Goal: Task Accomplishment & Management: Manage account settings

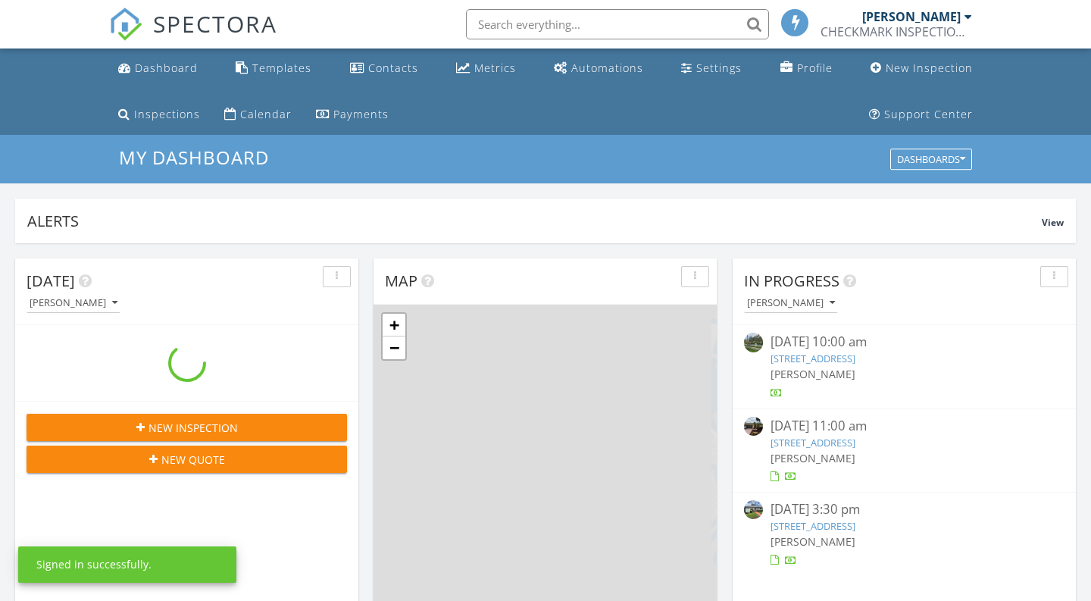
scroll to position [1380, 1092]
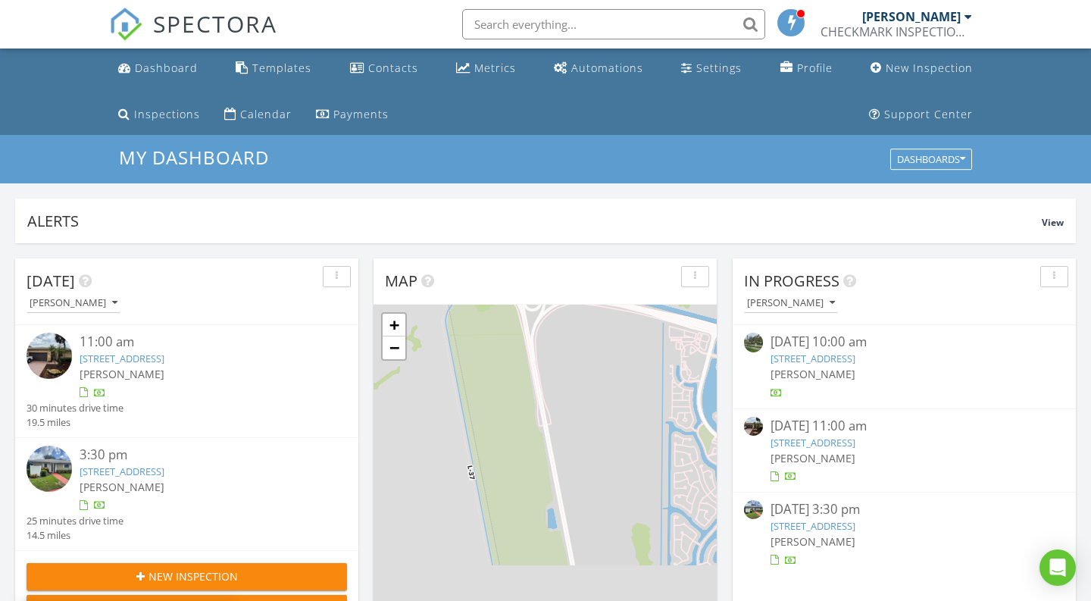
click at [69, 354] on img at bounding box center [49, 355] width 45 height 45
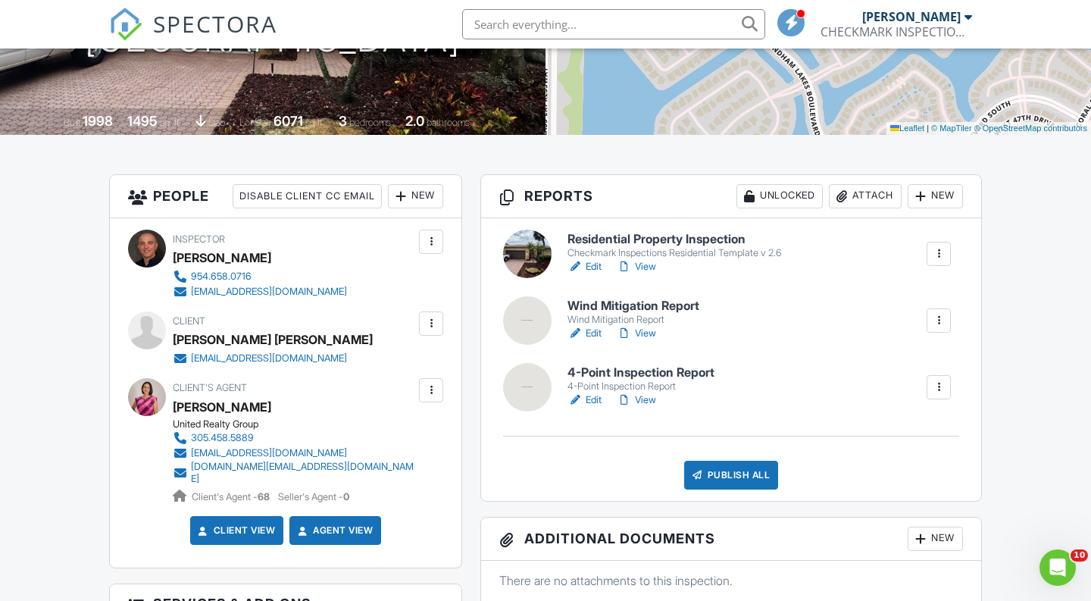
scroll to position [359, 0]
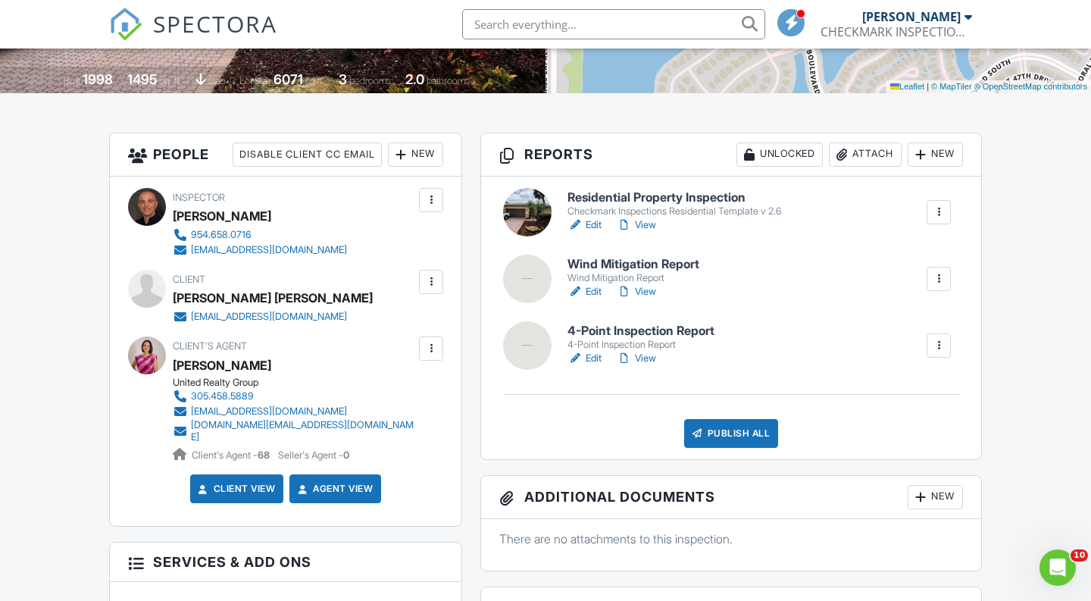
click at [597, 289] on link "Edit" at bounding box center [585, 291] width 34 height 15
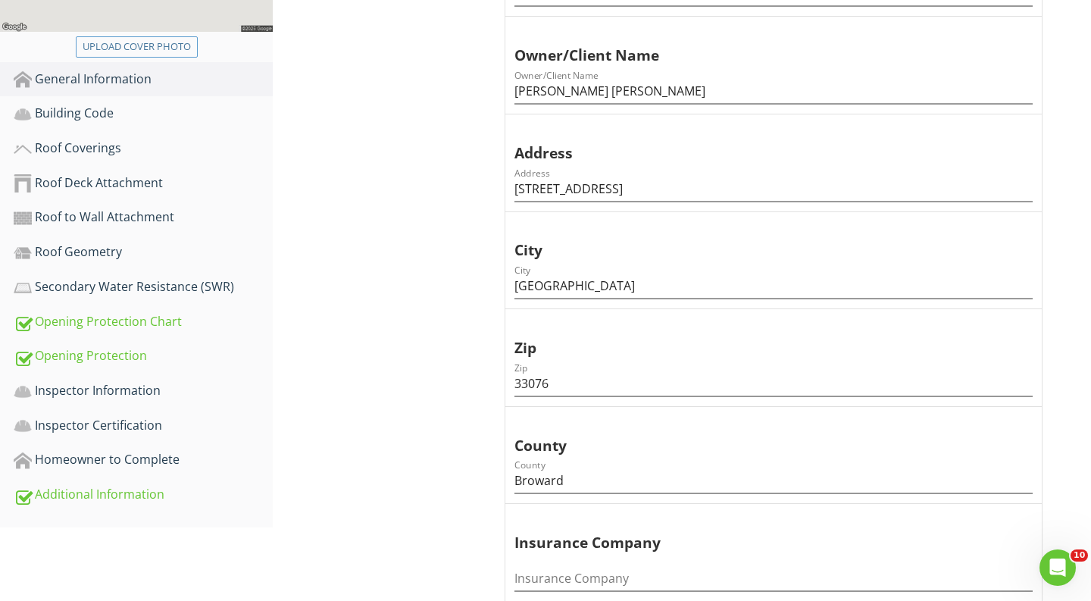
scroll to position [870, 0]
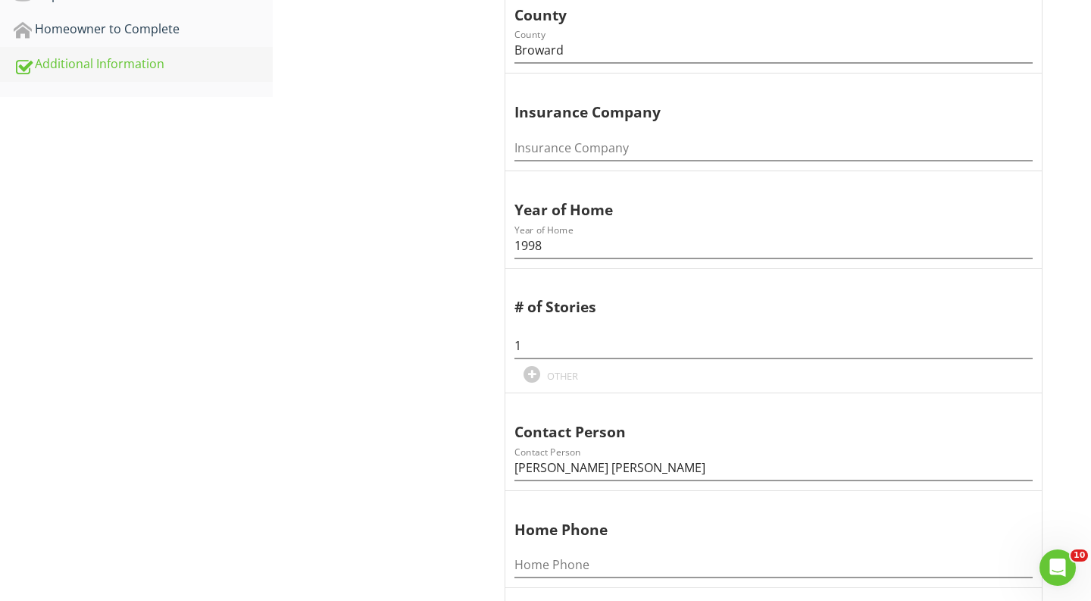
click at [164, 71] on div "Additional Information" at bounding box center [143, 65] width 259 height 20
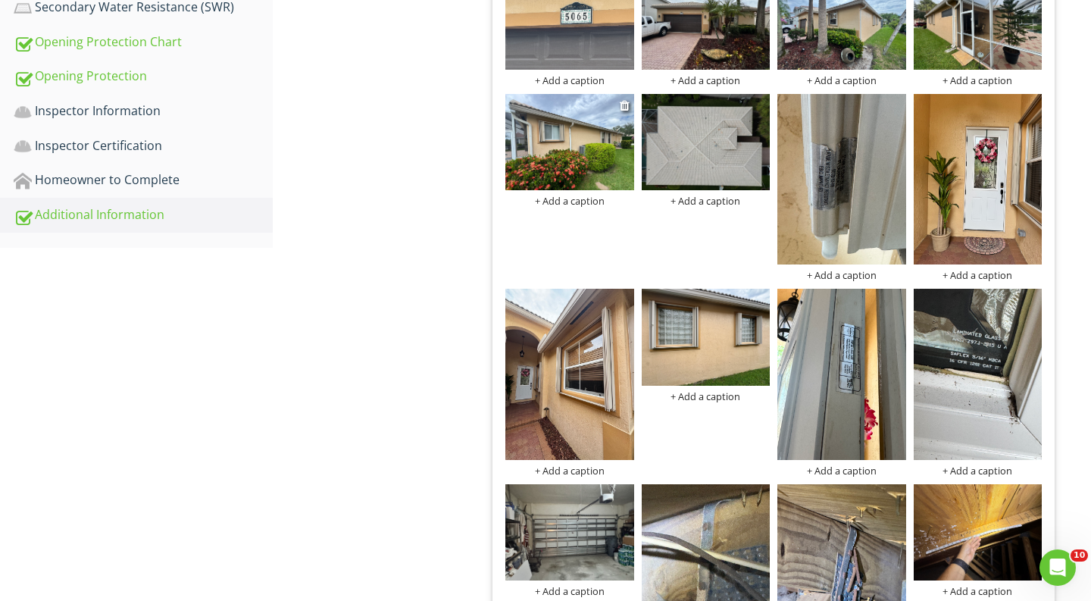
scroll to position [752, 0]
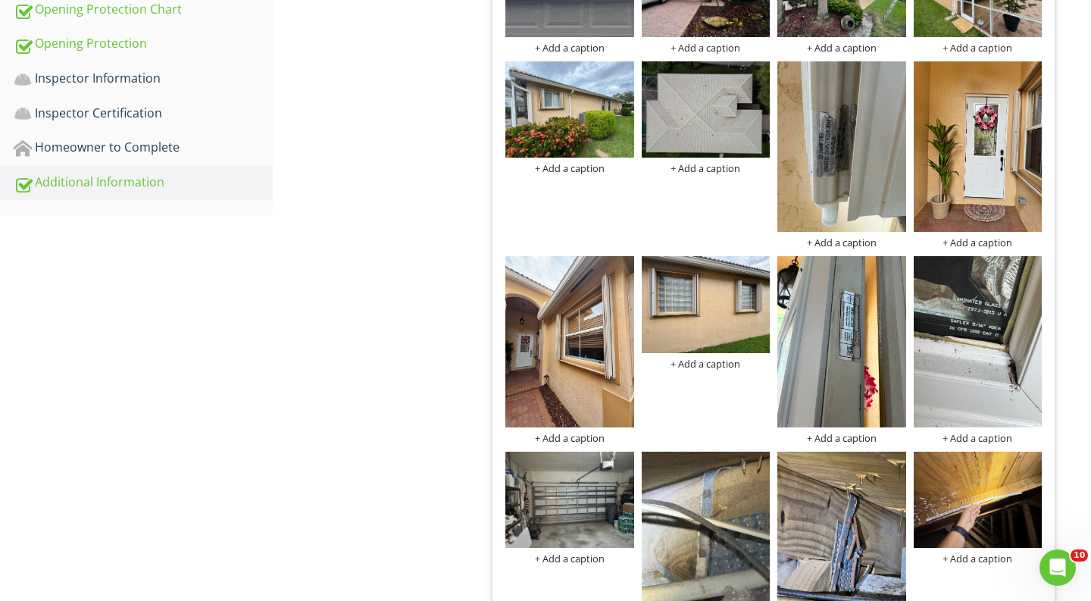
click at [575, 53] on div "+ Add a caption + Add a caption + Add a caption + Add a caption + Add a caption…" at bounding box center [774, 387] width 544 height 902
click at [582, 45] on div "+ Add a caption" at bounding box center [570, 48] width 129 height 12
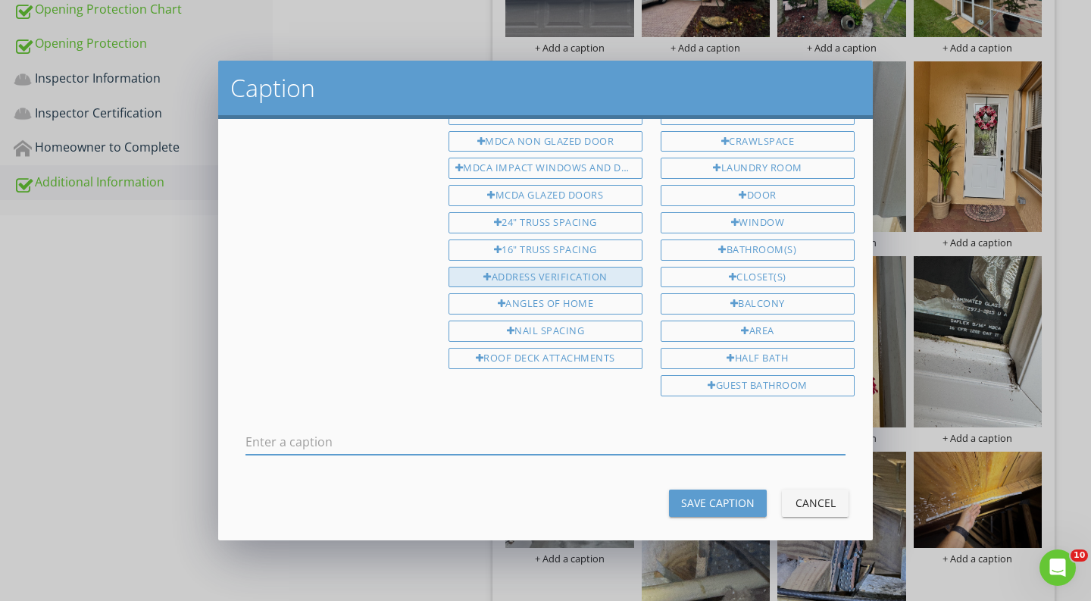
click at [564, 273] on div "ADDRESS VERIFICATION" at bounding box center [546, 277] width 194 height 21
type input "ADDRESS VERIFICATION"
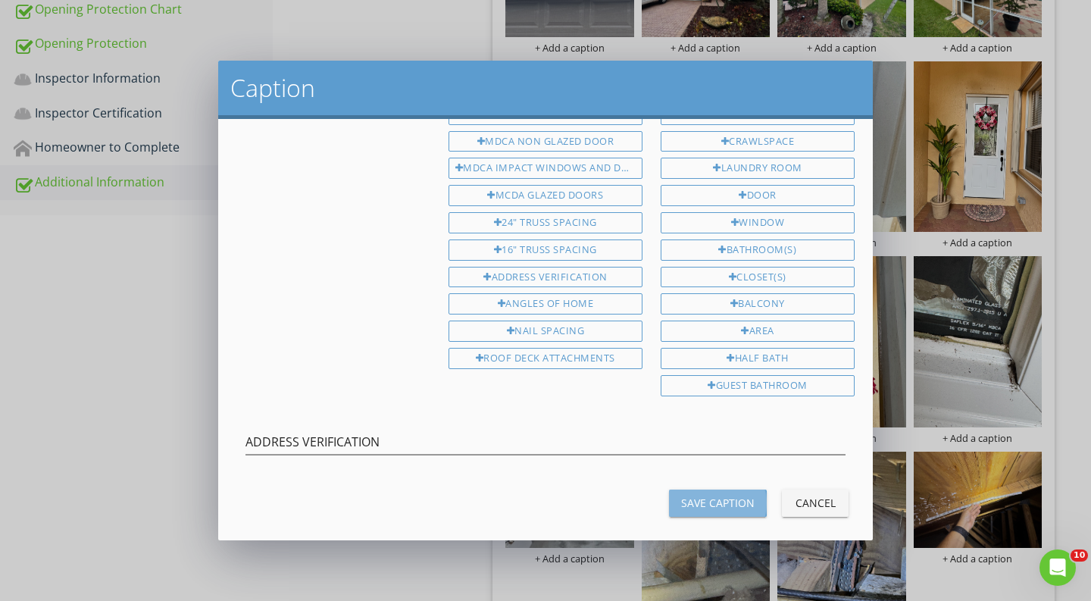
click at [735, 495] on div "Save Caption" at bounding box center [718, 503] width 74 height 16
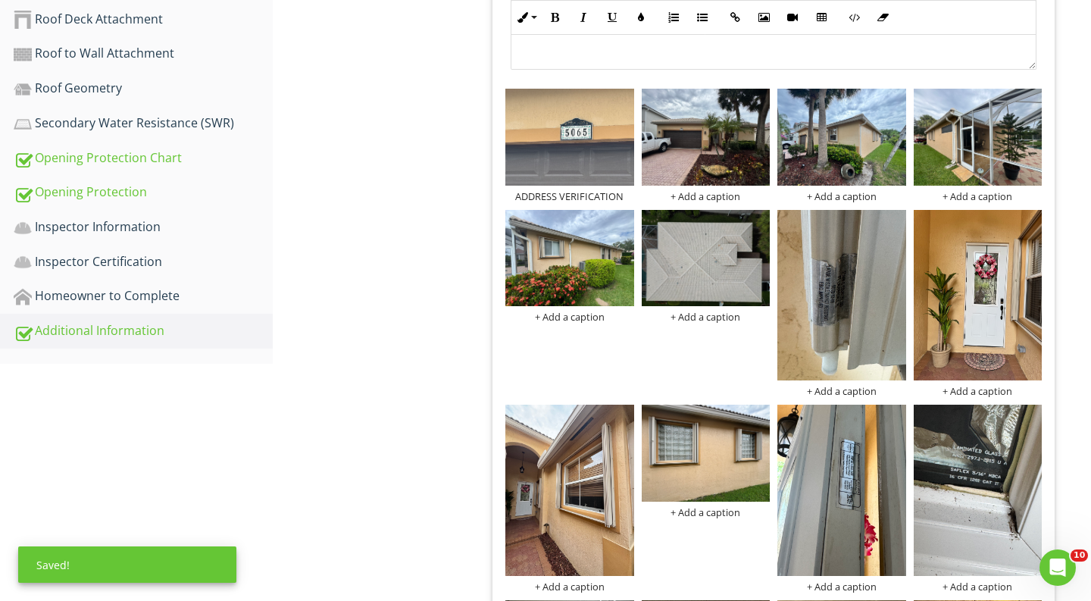
scroll to position [487, 0]
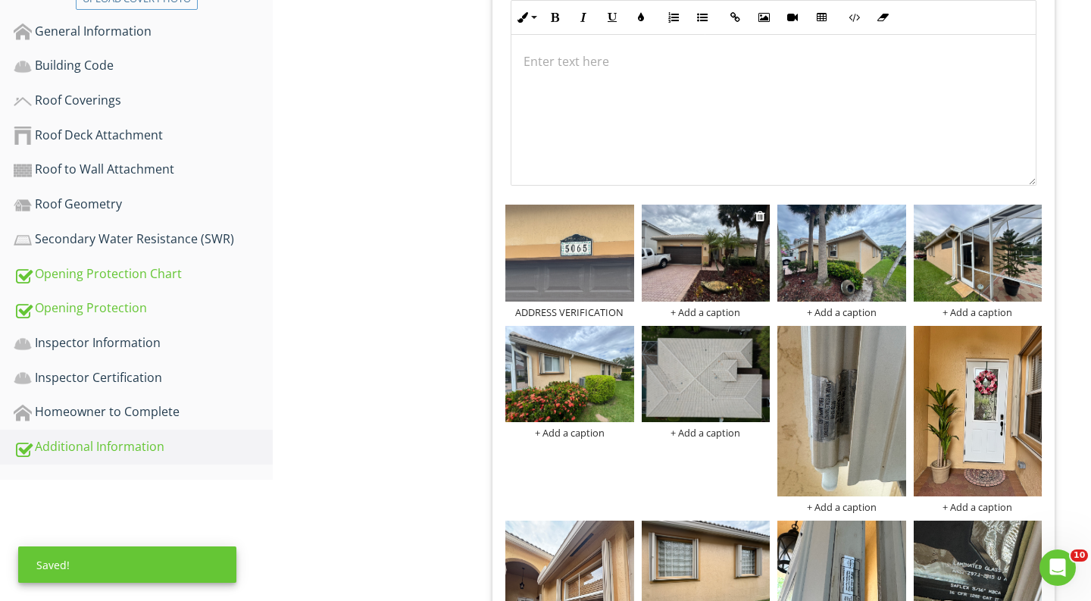
click at [706, 313] on div "+ Add a caption" at bounding box center [706, 312] width 129 height 12
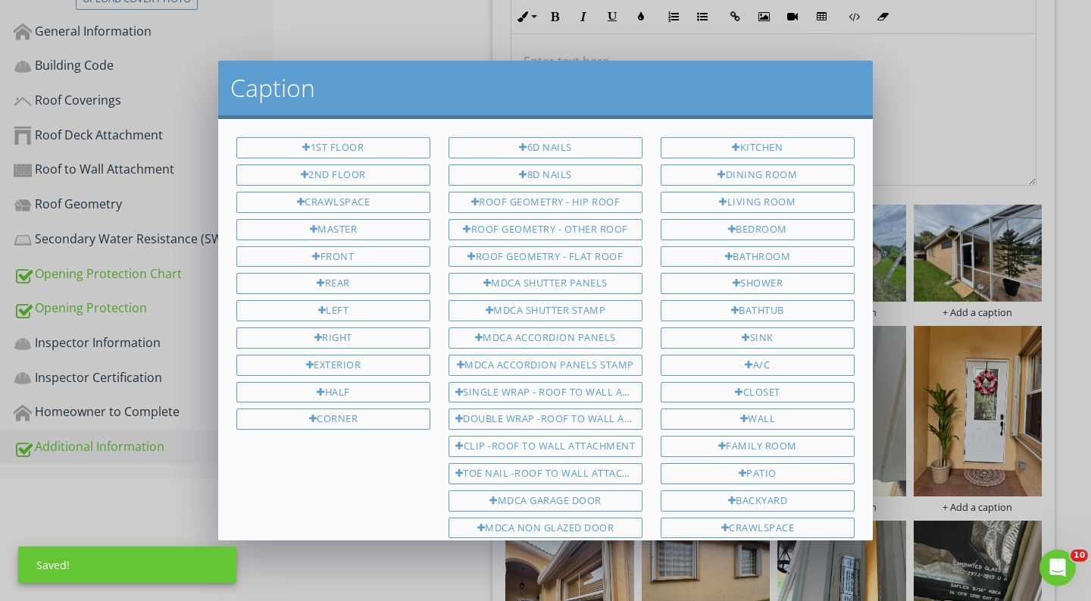
scroll to position [387, 0]
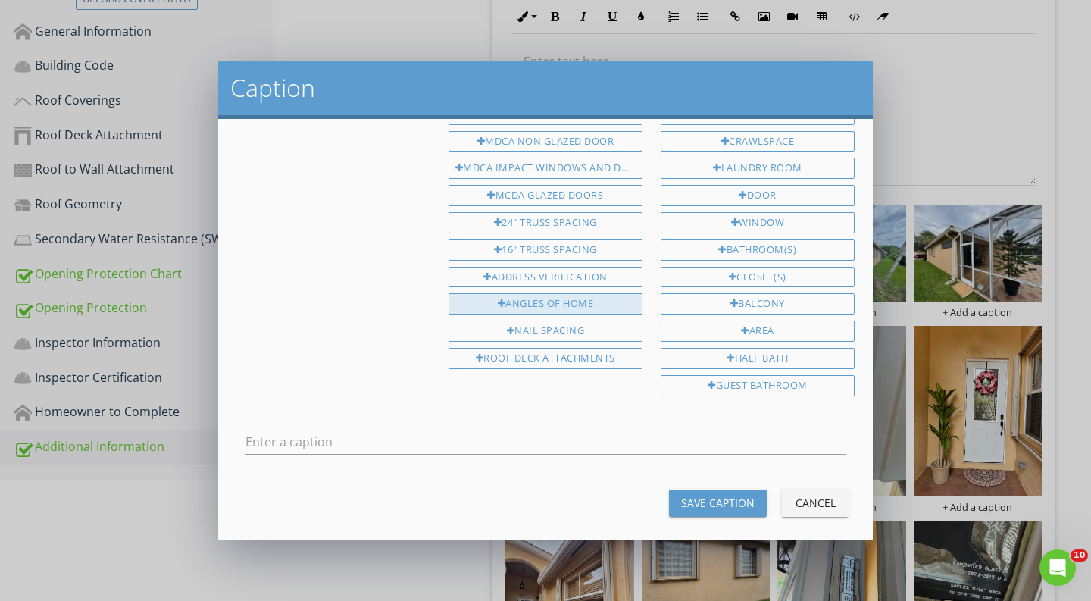
click at [563, 293] on div "ANGLES OF HOME" at bounding box center [546, 303] width 194 height 21
type input "ANGLES OF HOME"
drag, startPoint x: 404, startPoint y: 429, endPoint x: 182, endPoint y: 423, distance: 222.2
click at [182, 423] on div "Caption 1st Floor 2nd Floor Crawlspace Master Front Rear Left Right Exterior Ha…" at bounding box center [545, 300] width 1091 height 601
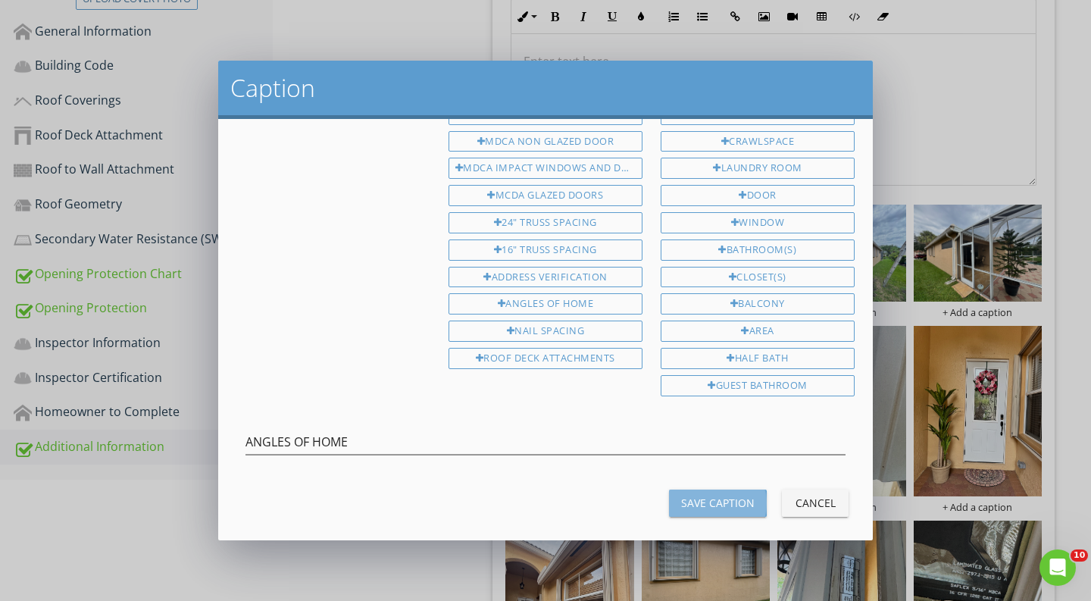
click at [730, 497] on button "Save Caption" at bounding box center [718, 503] width 98 height 27
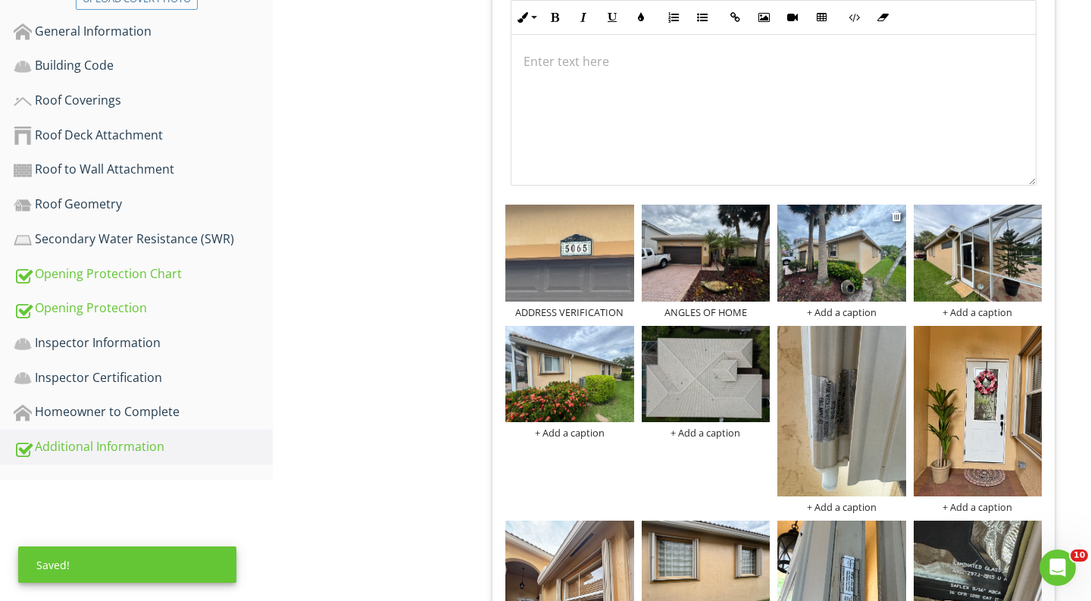
click at [833, 315] on div "+ Add a caption" at bounding box center [842, 312] width 129 height 12
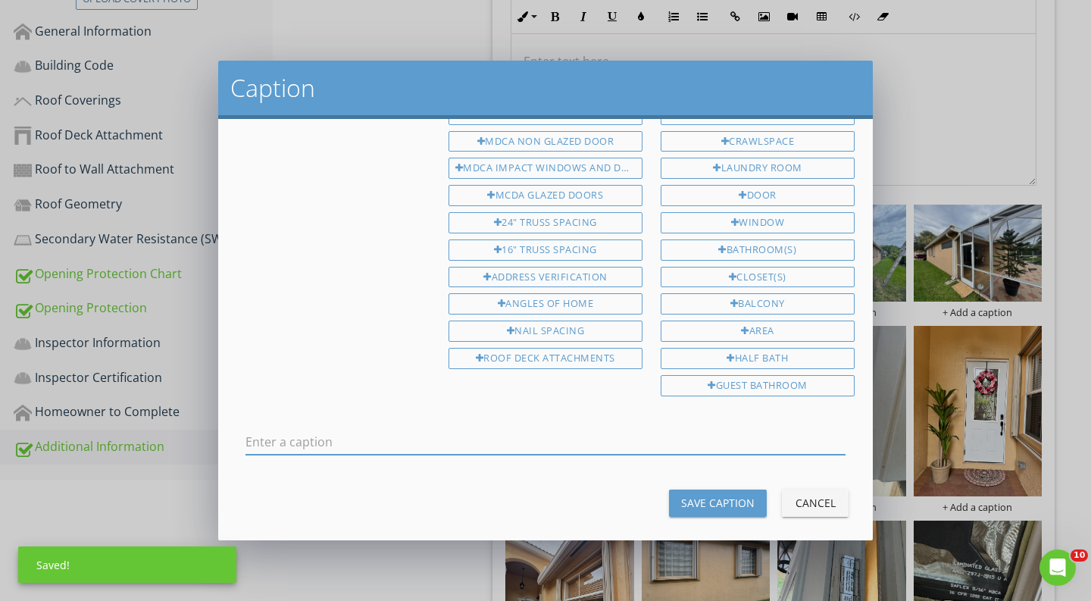
click at [642, 430] on input "text" at bounding box center [546, 442] width 600 height 25
type input "ANGLES OF HOME"
click at [716, 510] on div "1st Floor 2nd Floor Crawlspace Master Front Rear Left Right Exterior Half Corne…" at bounding box center [545, 329] width 655 height 421
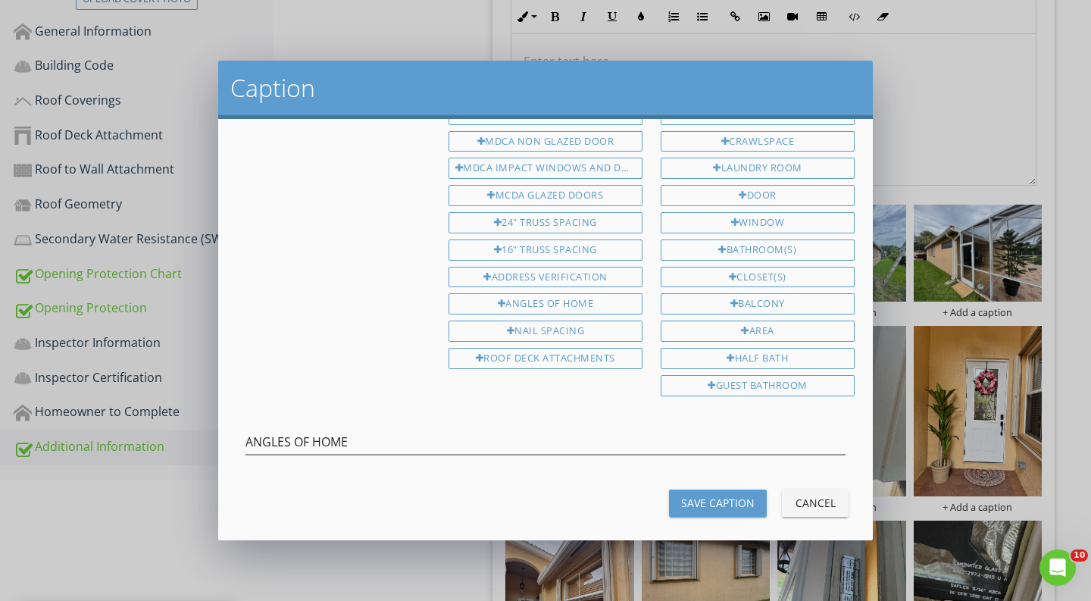
click at [730, 495] on div "Save Caption" at bounding box center [718, 503] width 74 height 16
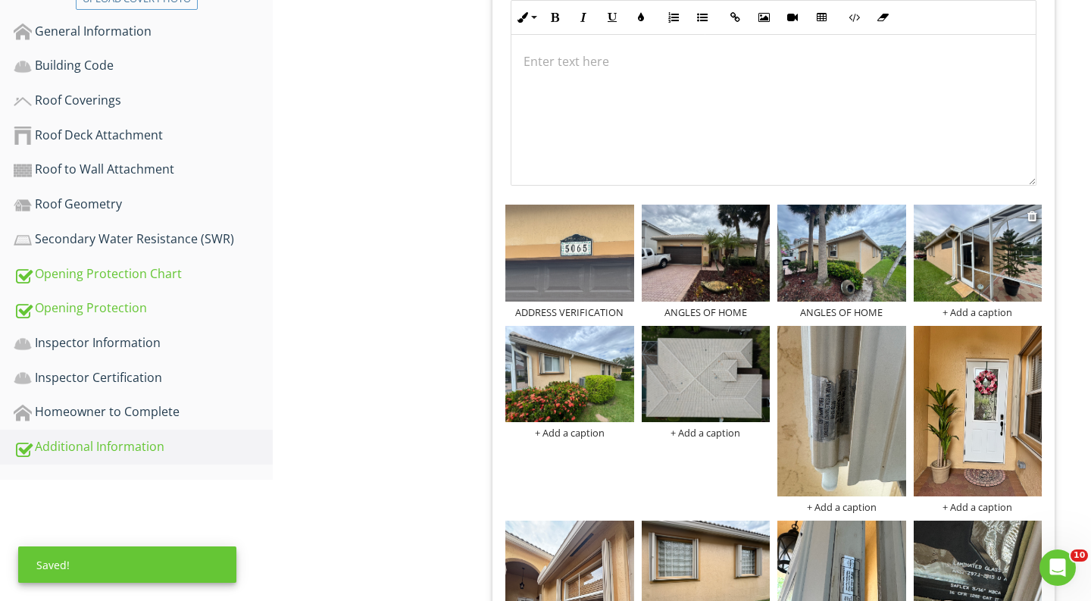
click at [963, 310] on div "+ Add a caption" at bounding box center [978, 312] width 129 height 12
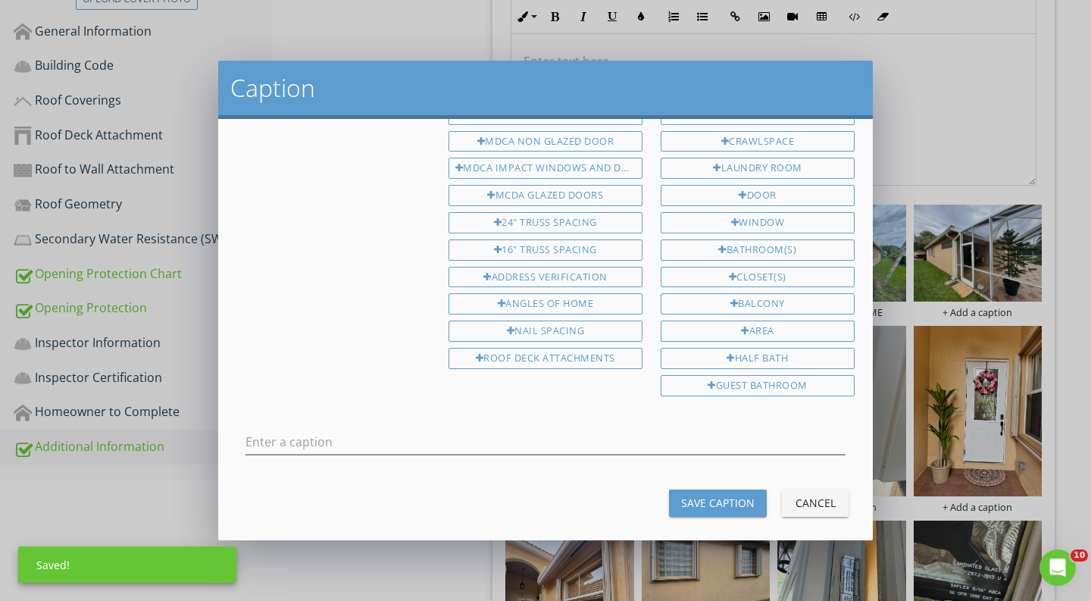
click at [753, 421] on div at bounding box center [546, 445] width 600 height 49
click at [745, 430] on input "text" at bounding box center [546, 442] width 600 height 25
paste input "ANGLES OF HOME"
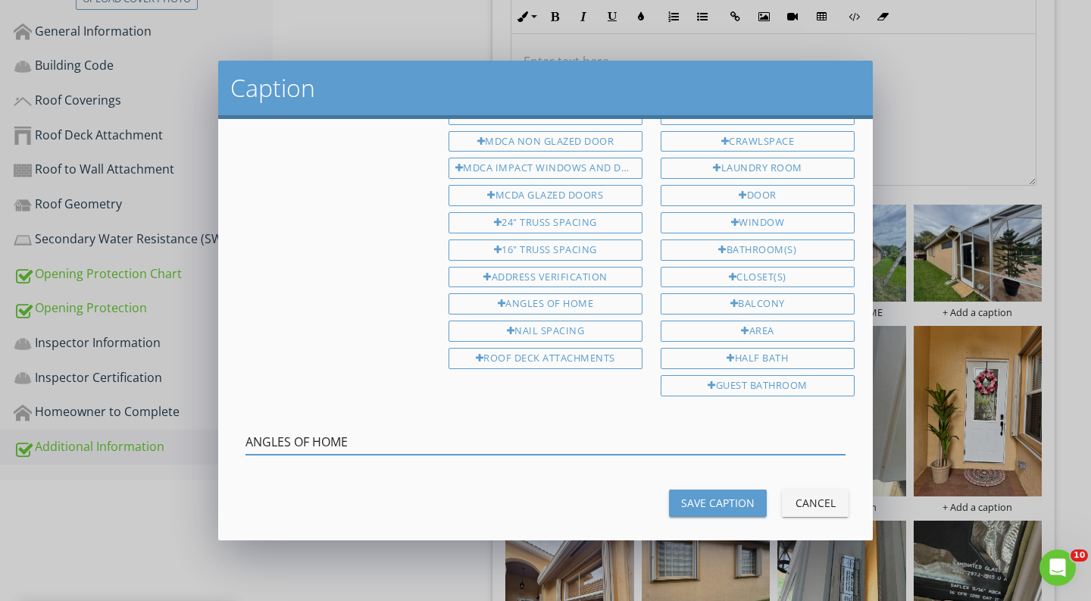
type input "ANGLES OF HOME"
click at [702, 495] on div "Save Caption" at bounding box center [718, 503] width 74 height 16
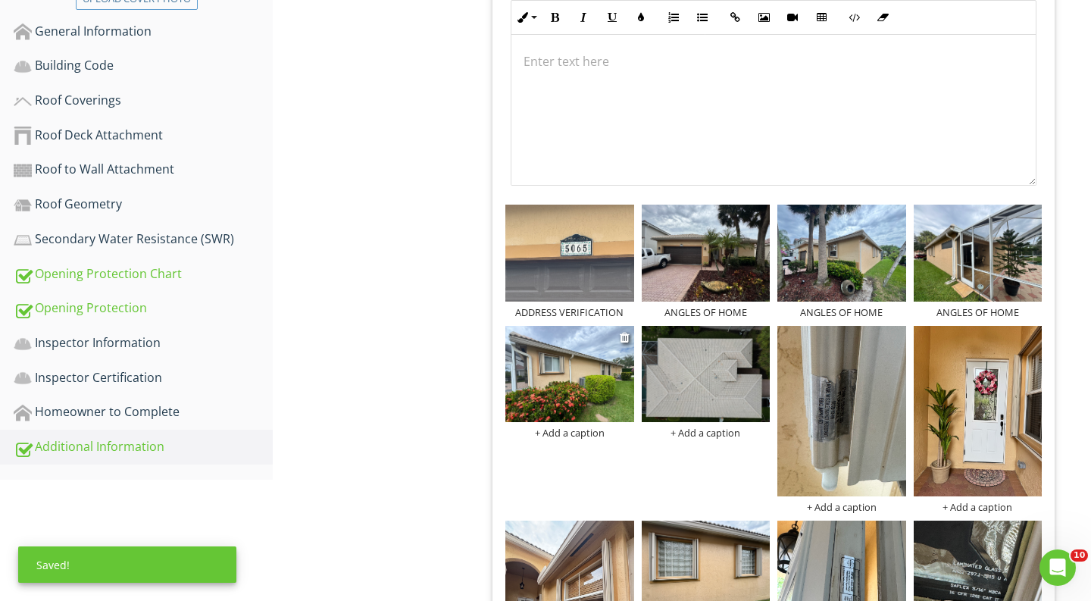
click at [583, 429] on div "+ Add a caption" at bounding box center [570, 433] width 129 height 12
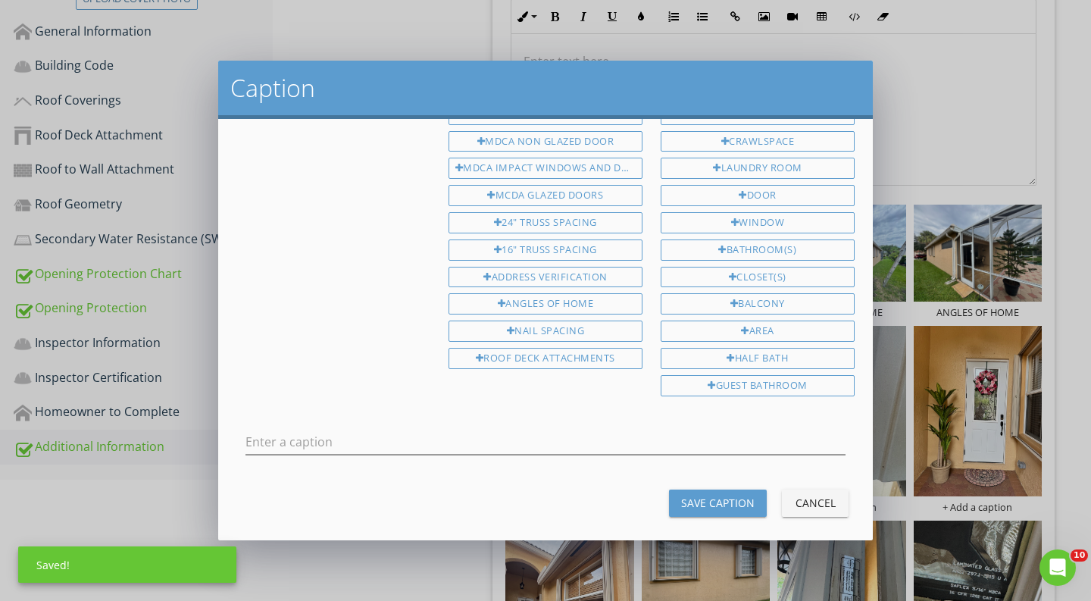
click at [602, 421] on div at bounding box center [546, 445] width 600 height 49
click at [628, 430] on input "text" at bounding box center [546, 442] width 600 height 25
paste input "ANGLES OF HOME"
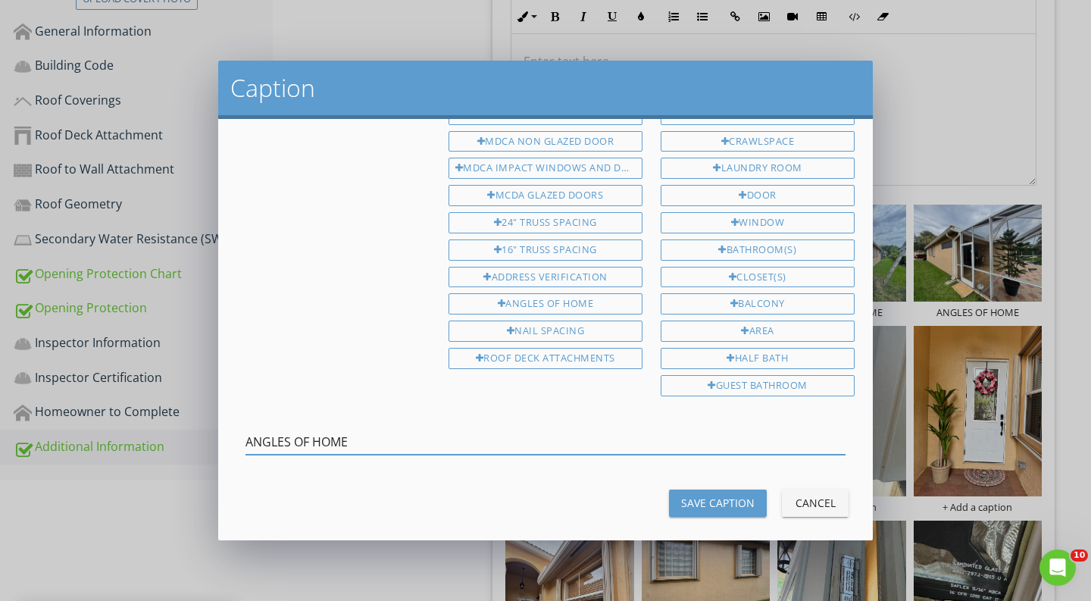
type input "ANGLES OF HOME"
click at [685, 490] on button "Save Caption" at bounding box center [718, 503] width 98 height 27
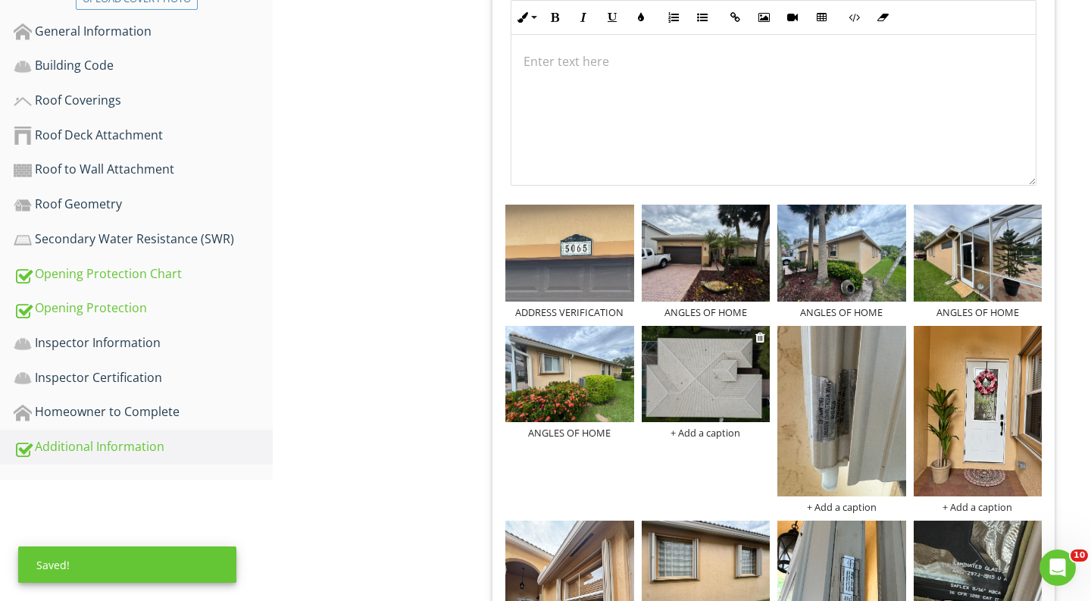
click at [697, 435] on div "+ Add a caption" at bounding box center [706, 433] width 129 height 12
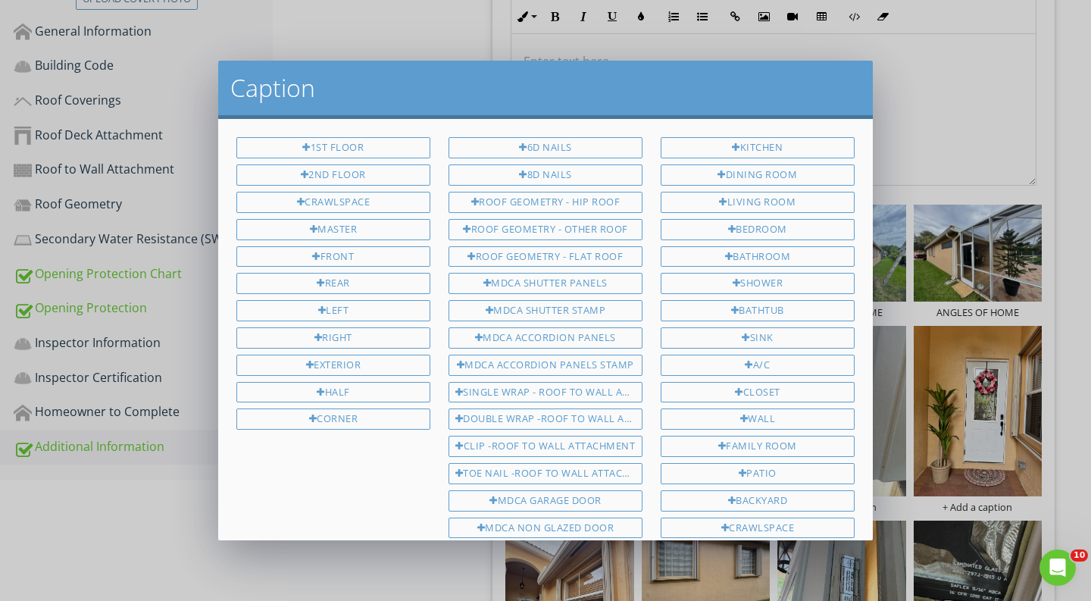
scroll to position [0, 0]
click at [587, 203] on div "ROOF GEOMETRY - HIP ROOF" at bounding box center [546, 202] width 194 height 21
type input "ROOF GEOMETRY - HIP ROOF"
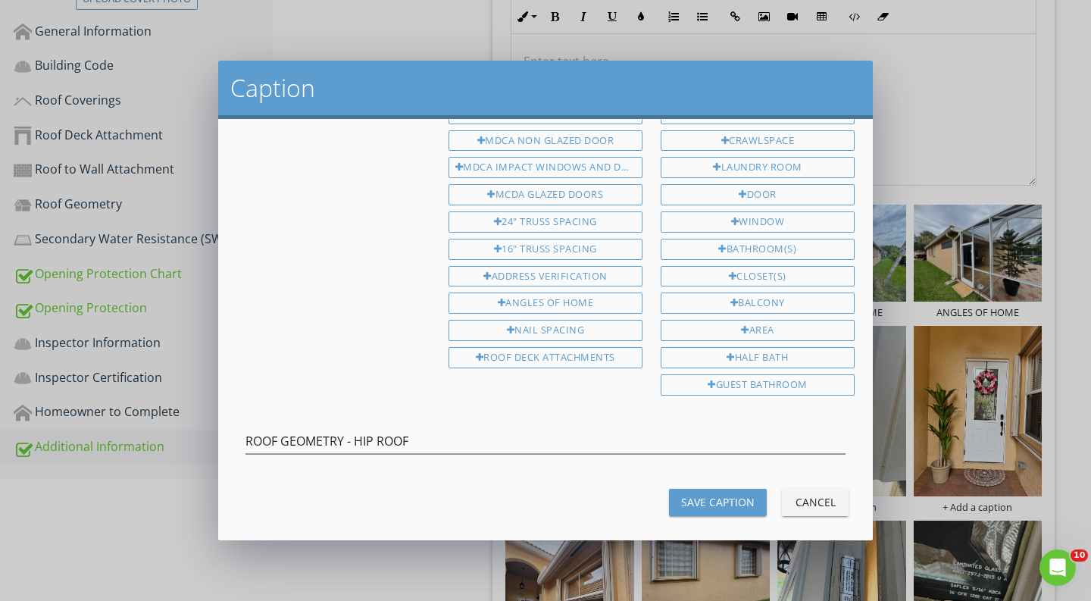
scroll to position [387, 0]
click at [712, 500] on button "Save Caption" at bounding box center [718, 503] width 98 height 27
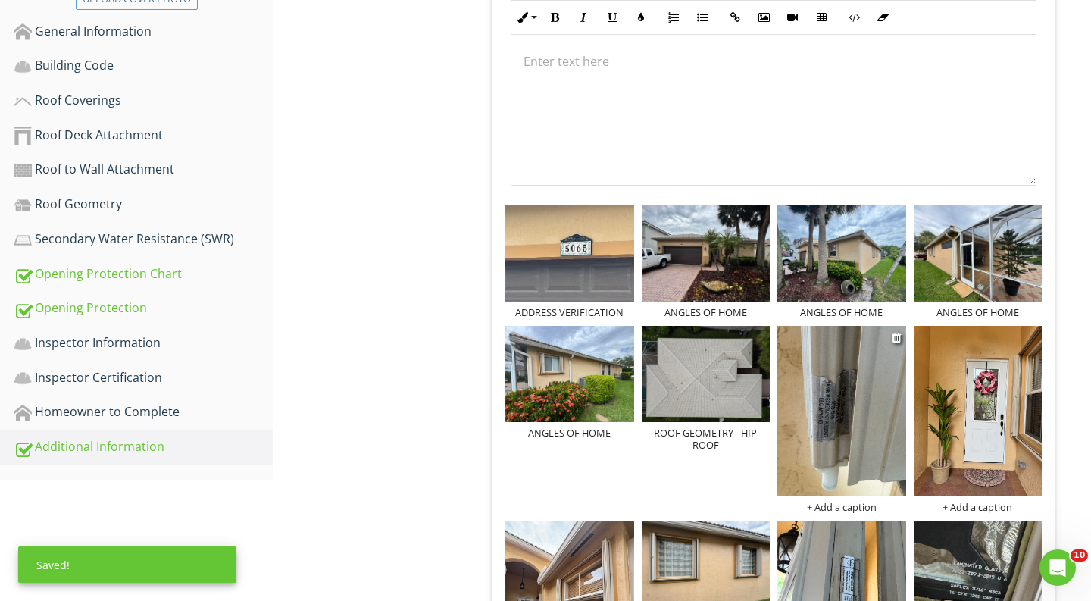
click at [855, 506] on div "+ Add a caption" at bounding box center [842, 507] width 129 height 12
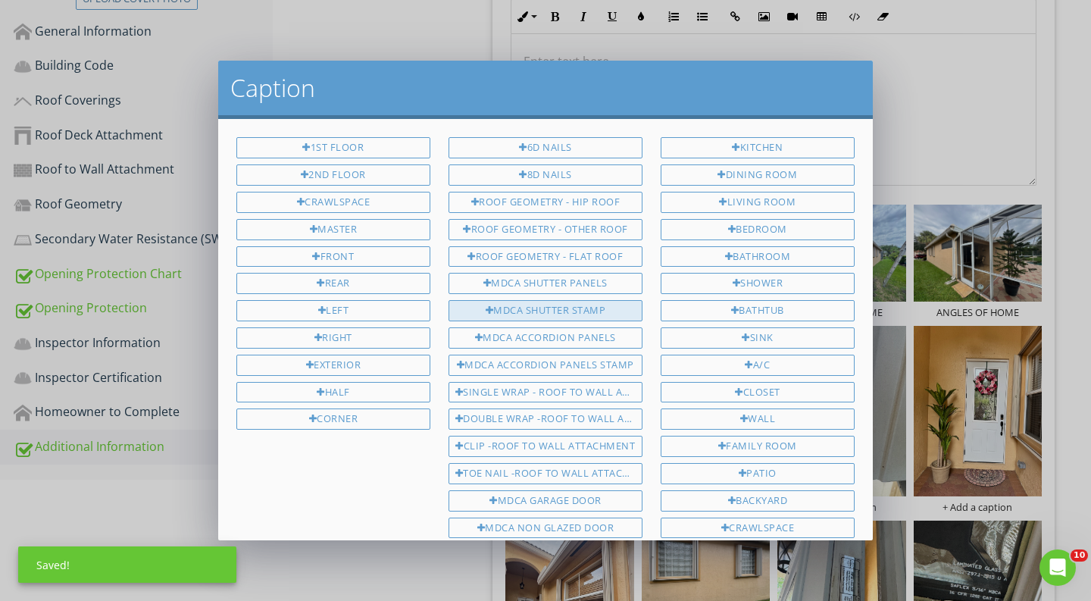
scroll to position [0, 0]
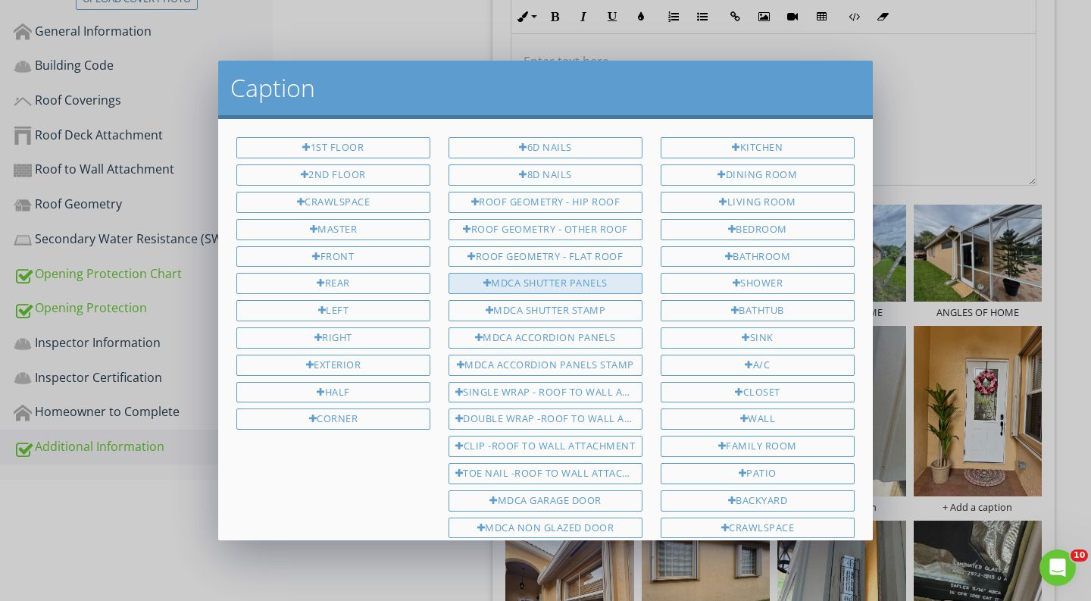
click at [567, 277] on div "MDCA SHUTTER PANELS" at bounding box center [546, 283] width 194 height 21
type input "MDCA SHUTTER PANELS"
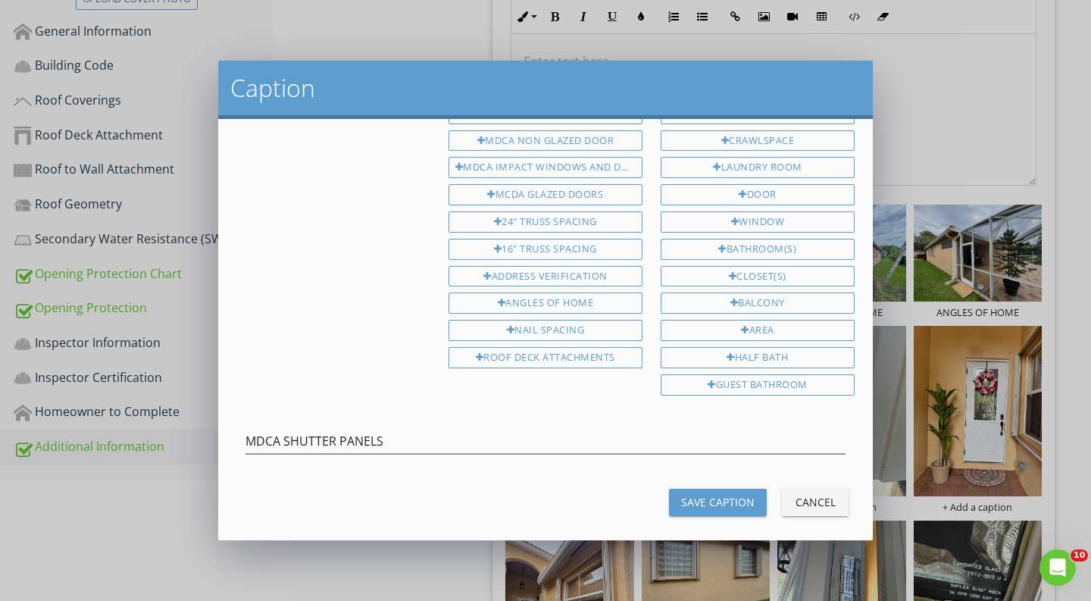
scroll to position [387, 0]
click at [695, 495] on div "Save Caption" at bounding box center [718, 503] width 74 height 16
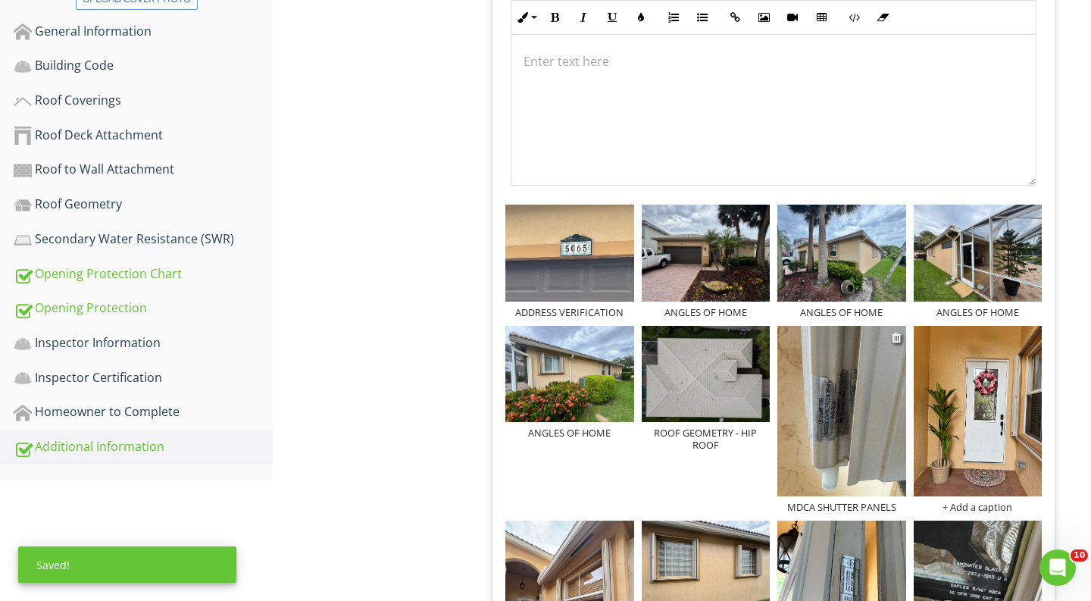
click at [839, 503] on div "MDCA SHUTTER PANELS" at bounding box center [842, 507] width 129 height 12
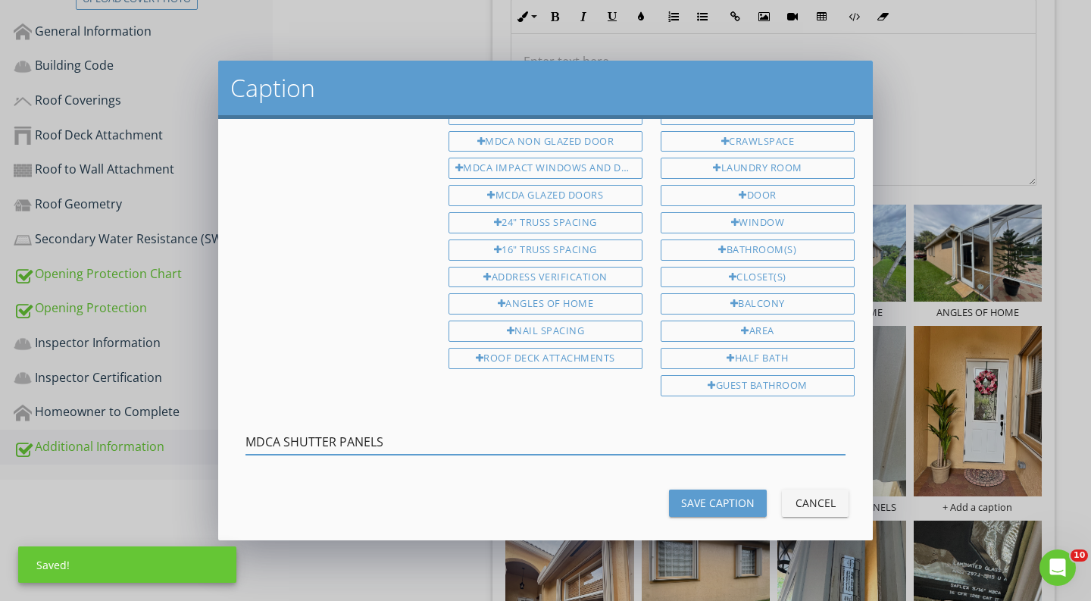
drag, startPoint x: 436, startPoint y: 424, endPoint x: 122, endPoint y: 394, distance: 315.2
click at [124, 396] on div "Caption 1st Floor 2nd Floor Crawlspace Master Front Rear Left Right Exterior Ha…" at bounding box center [545, 300] width 1091 height 601
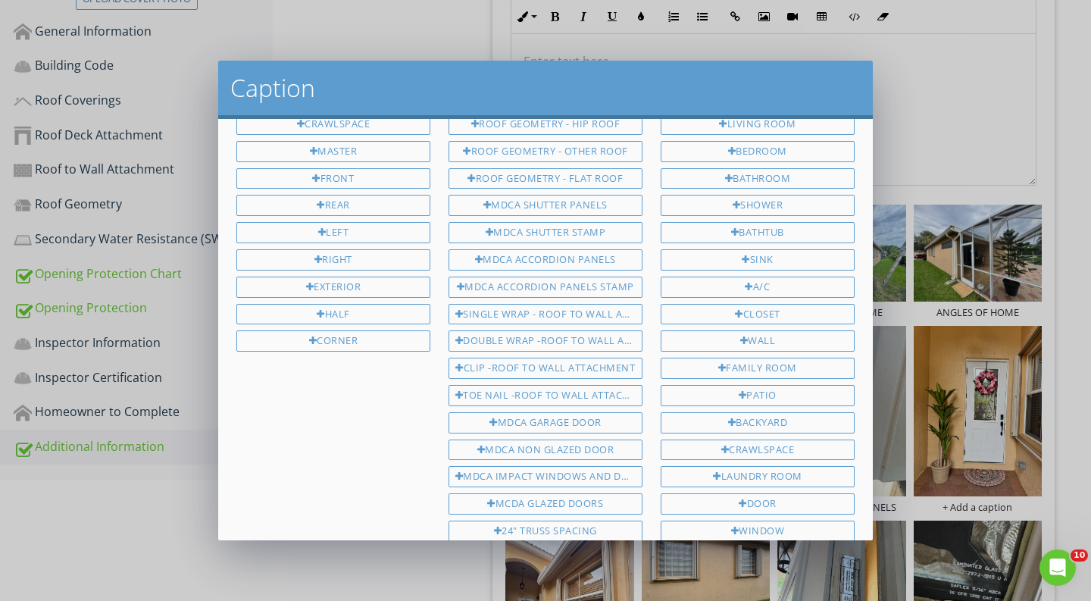
scroll to position [0, 0]
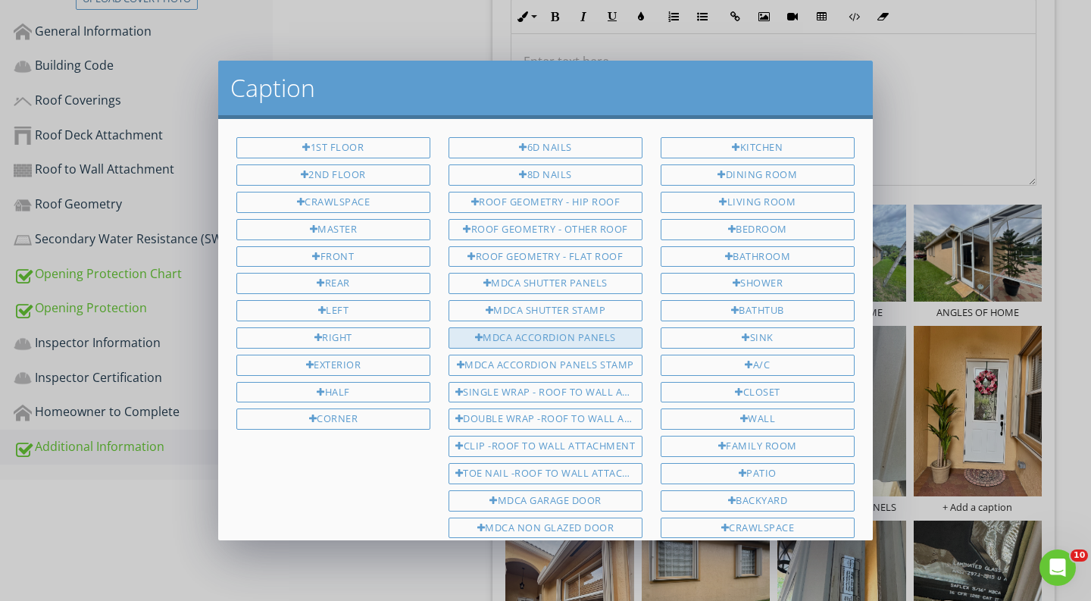
click at [600, 327] on div "MDCA ACCORDION PANELS" at bounding box center [546, 337] width 194 height 21
type input "MDCA ACCORDION PANELS"
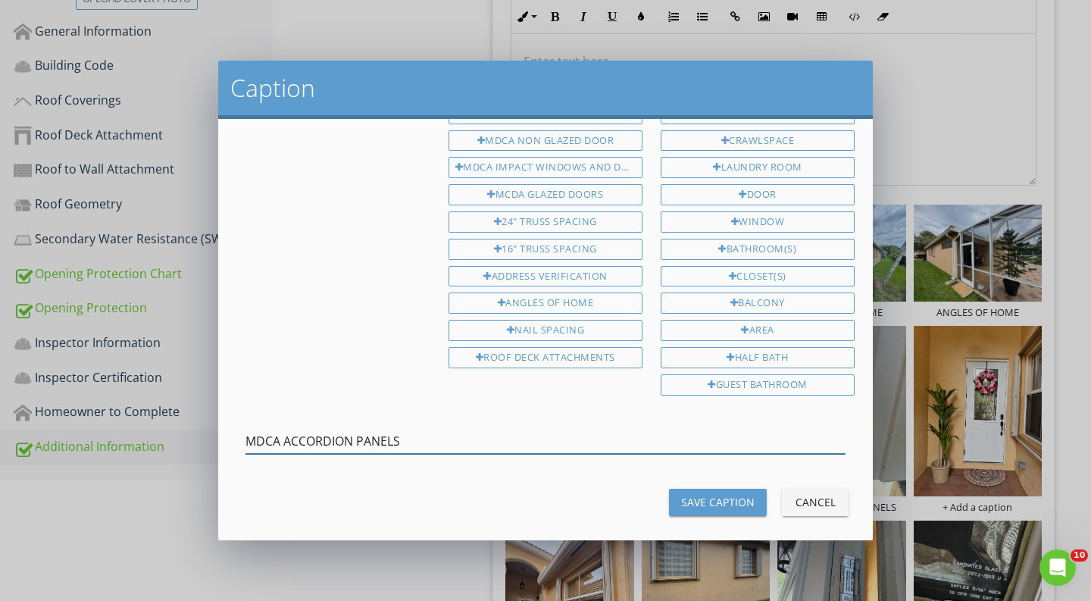
scroll to position [387, 0]
drag, startPoint x: 424, startPoint y: 433, endPoint x: 184, endPoint y: 396, distance: 243.0
click at [184, 396] on div "Caption 1st Floor 2nd Floor Crawlspace Master Front Rear Left Right Exterior Ha…" at bounding box center [545, 300] width 1091 height 601
click at [709, 495] on div "Save Caption" at bounding box center [718, 503] width 74 height 16
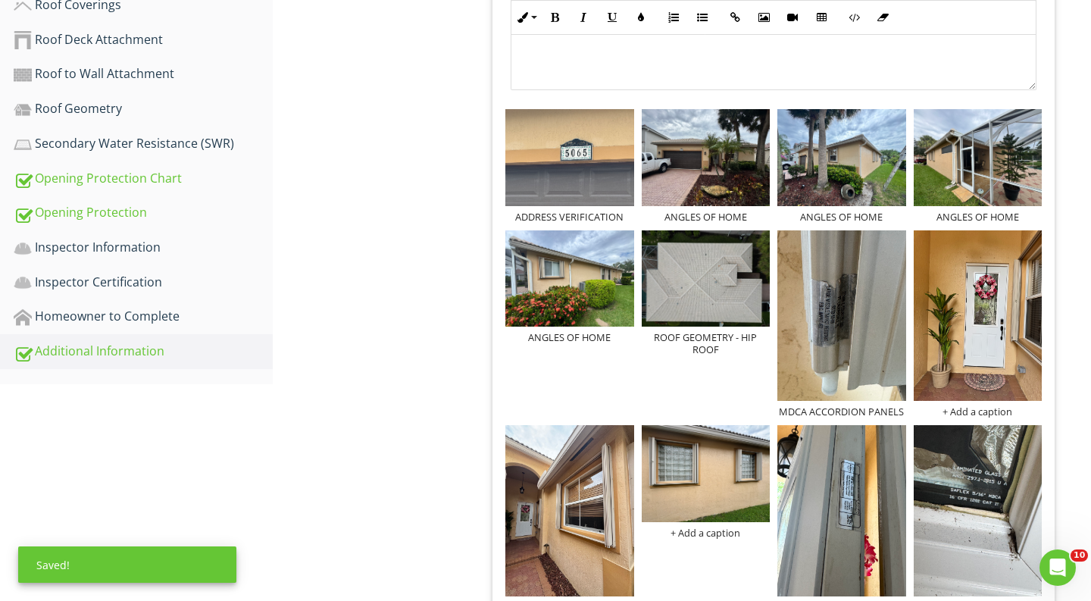
scroll to position [641, 0]
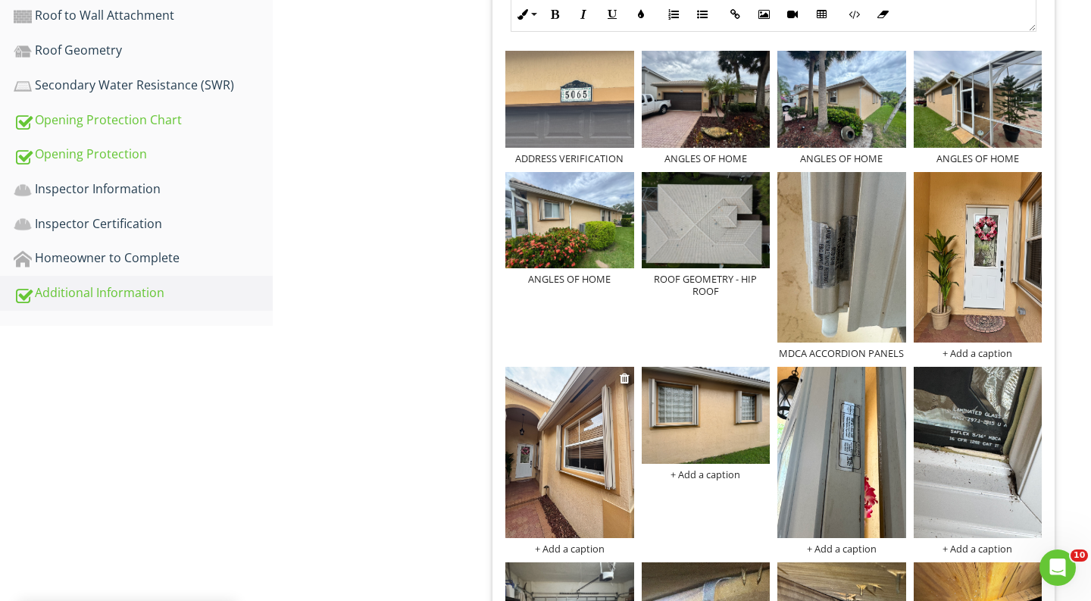
click at [581, 553] on div "+ Add a caption" at bounding box center [570, 549] width 129 height 12
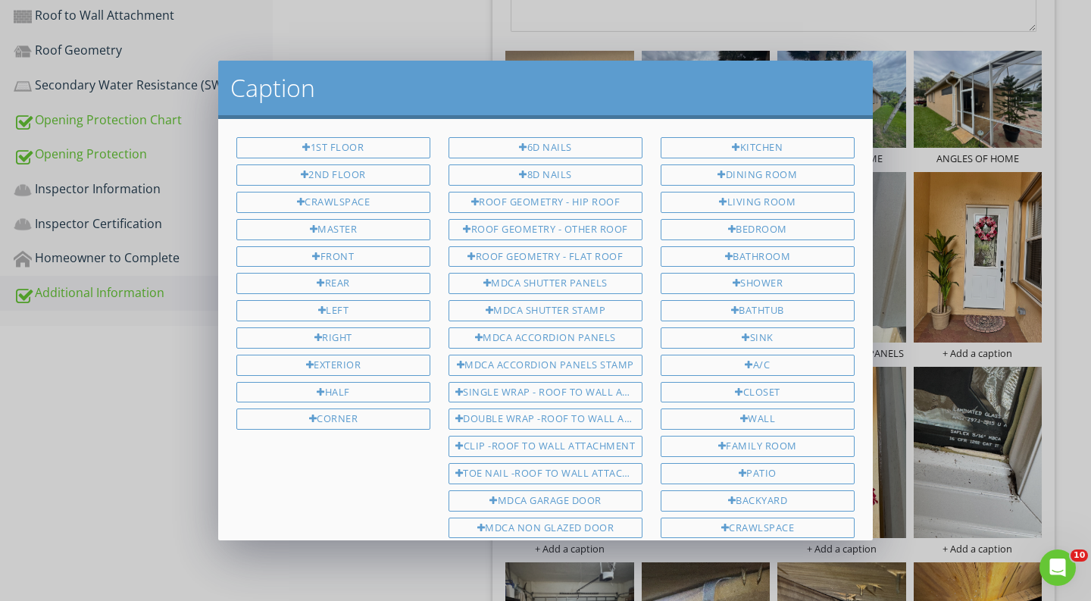
scroll to position [387, 0]
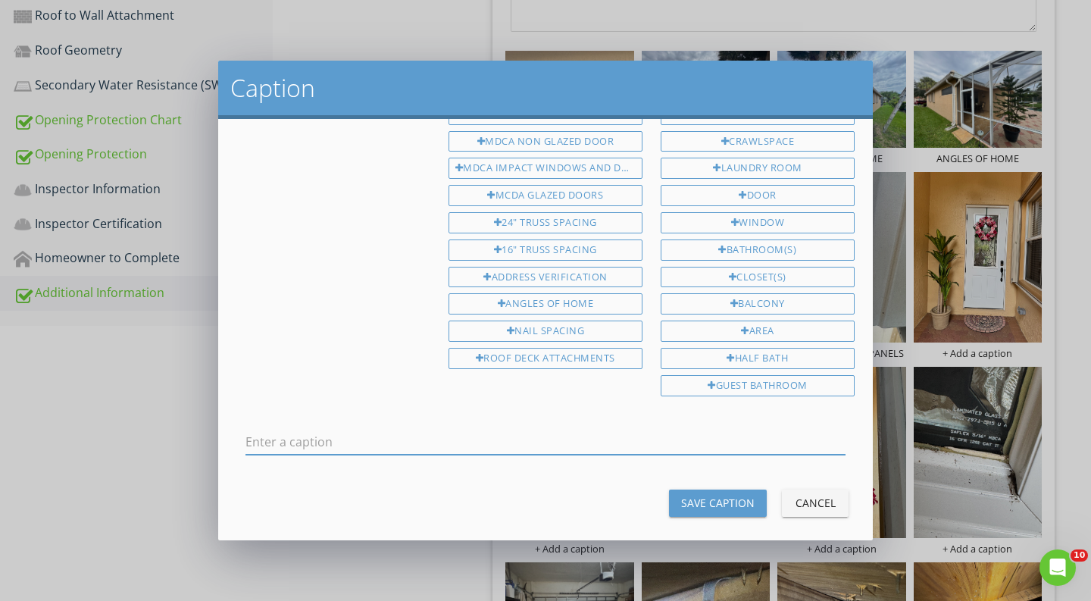
click at [619, 430] on input "text" at bounding box center [546, 442] width 600 height 25
type input "MDCA ACCORDION PANELS"
click at [686, 495] on div "Save Caption" at bounding box center [718, 503] width 74 height 16
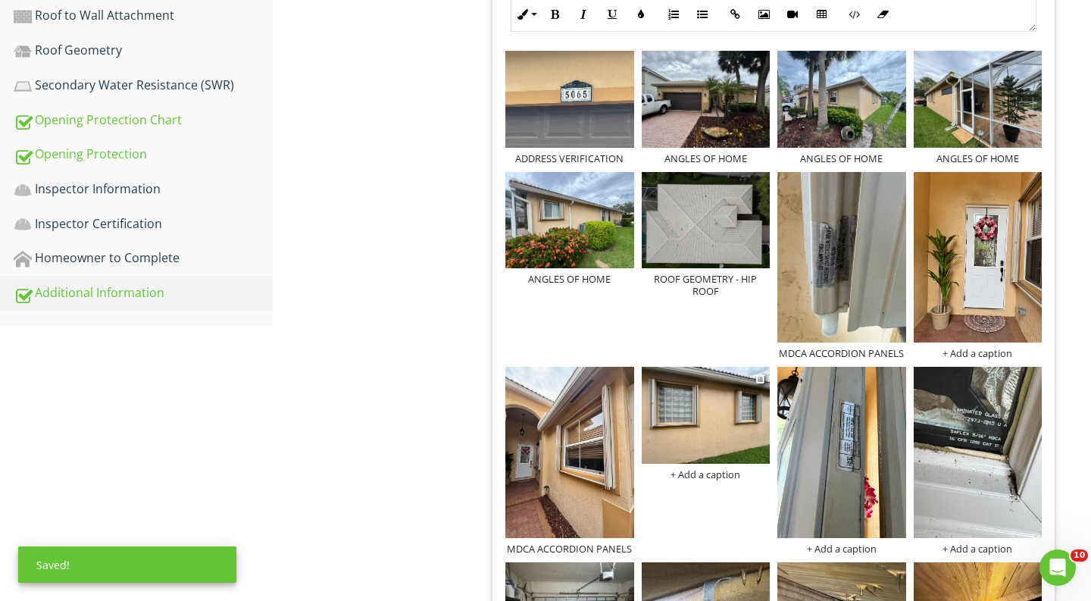
click at [722, 471] on div "+ Add a caption" at bounding box center [706, 474] width 129 height 12
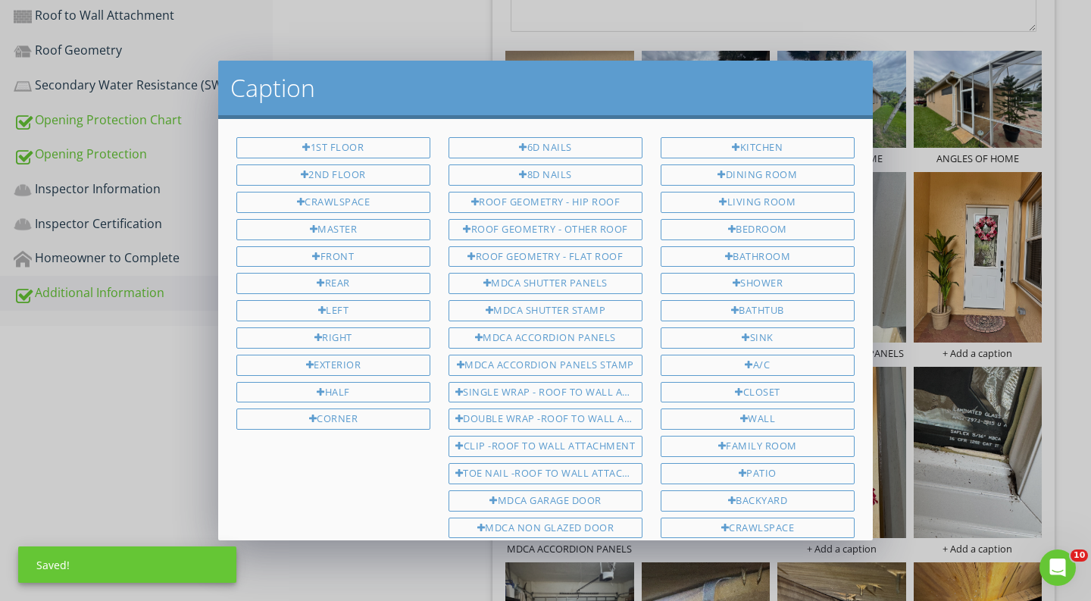
scroll to position [0, 0]
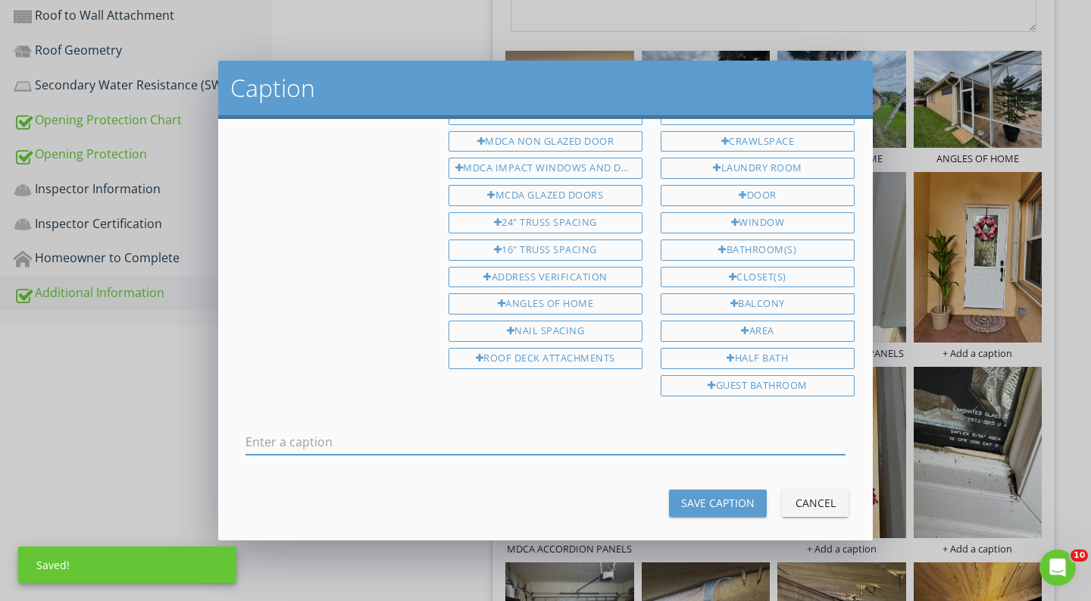
click at [685, 430] on input "text" at bounding box center [546, 442] width 600 height 25
type input "MDCA ACCORDION PANELS"
click at [702, 495] on div "Save Caption" at bounding box center [718, 503] width 74 height 16
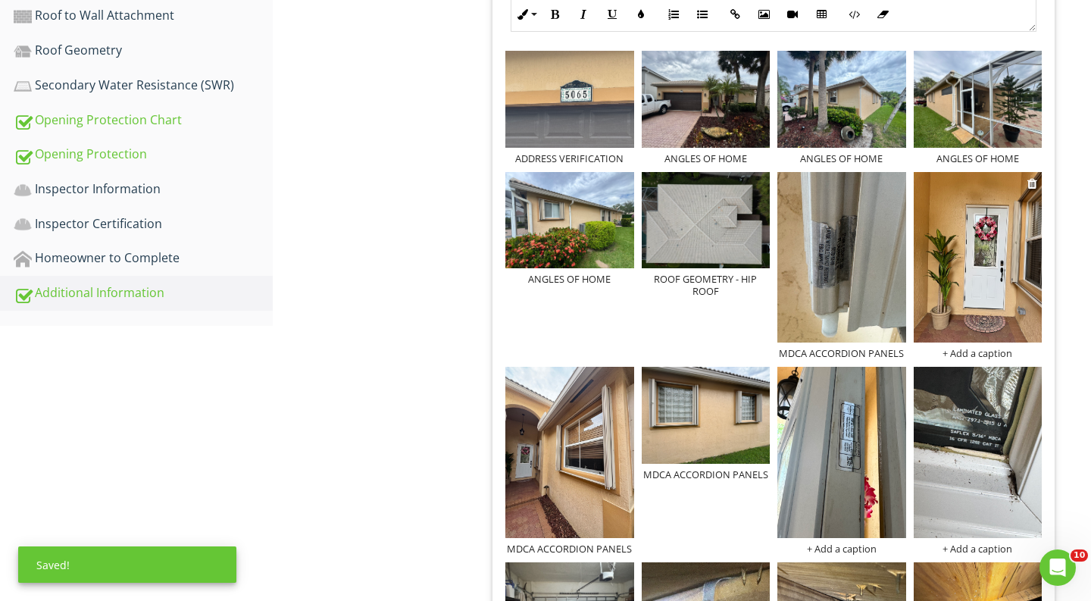
click at [962, 350] on div "+ Add a caption" at bounding box center [978, 353] width 129 height 12
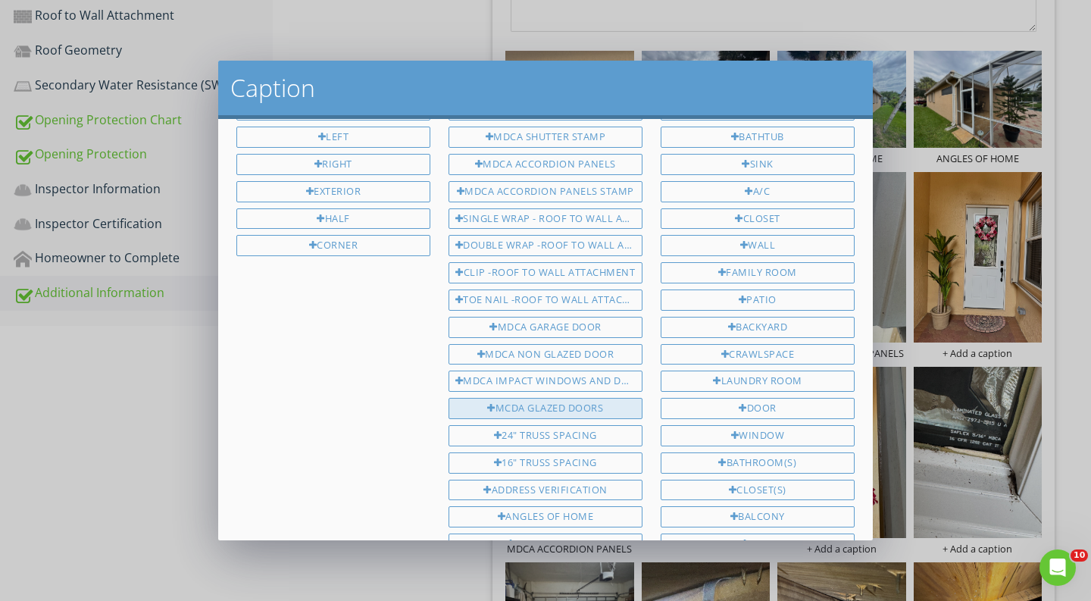
click at [574, 401] on div "MCDA GLAZED DOORS" at bounding box center [546, 408] width 194 height 21
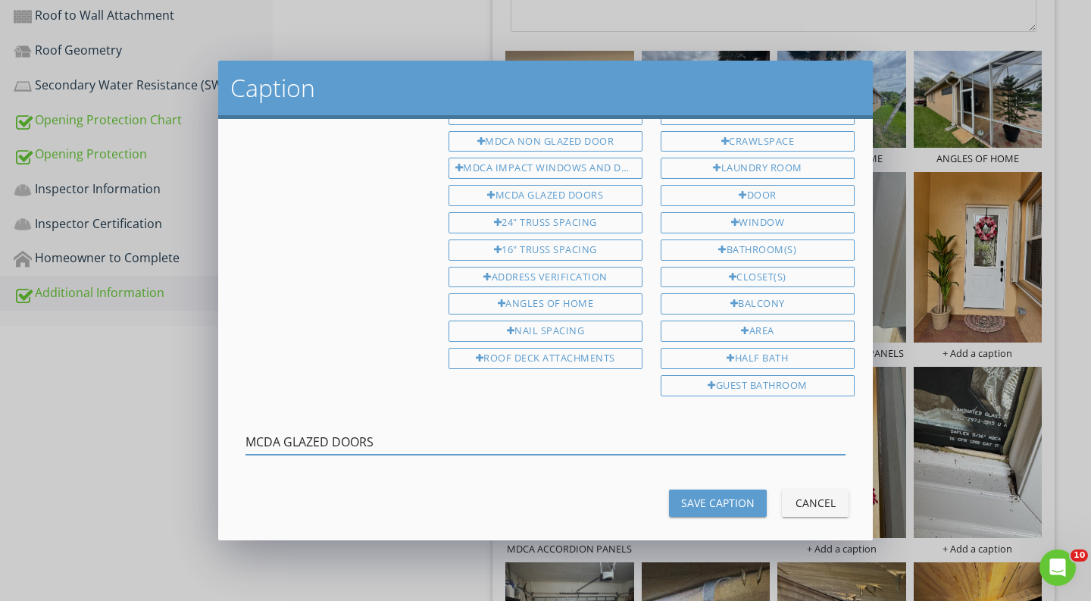
drag, startPoint x: 395, startPoint y: 434, endPoint x: 222, endPoint y: 428, distance: 172.9
click at [223, 428] on div "1st Floor 2nd Floor Crawlspace Master Front Rear Left Right Exterior Half Corne…" at bounding box center [545, 329] width 655 height 421
click at [490, 430] on input "MCDA GLAZED DOORS" at bounding box center [546, 442] width 600 height 25
drag, startPoint x: 389, startPoint y: 428, endPoint x: 216, endPoint y: 420, distance: 173.0
click at [216, 420] on div "Caption 1st Floor 2nd Floor Crawlspace Master Front Rear Left Right Exterior Ha…" at bounding box center [545, 300] width 1091 height 601
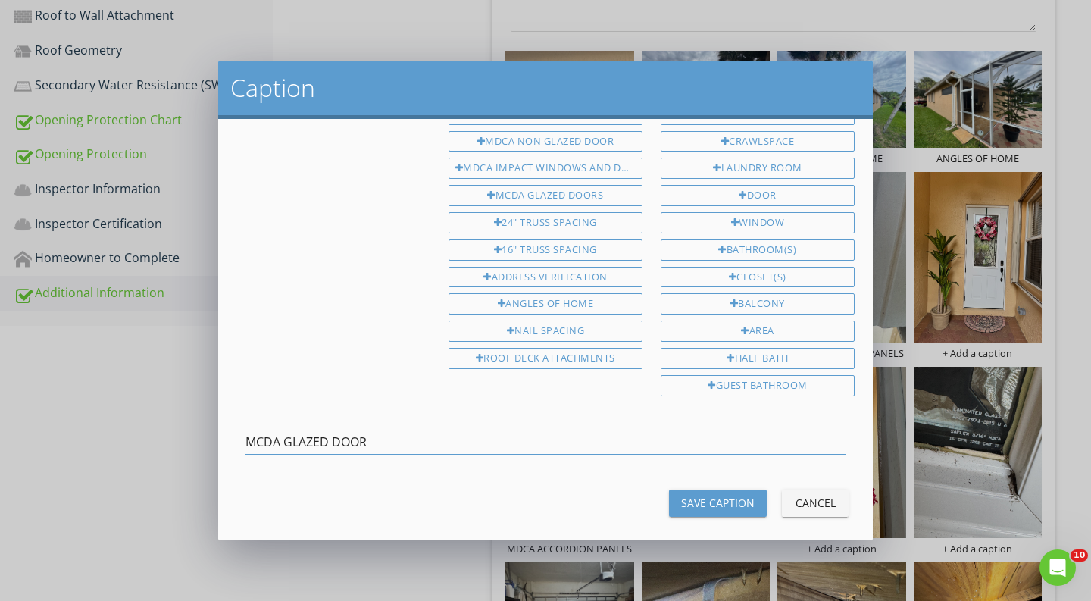
type input "MCDA GLAZED DOOR"
click at [704, 496] on div "Save Caption" at bounding box center [718, 503] width 74 height 16
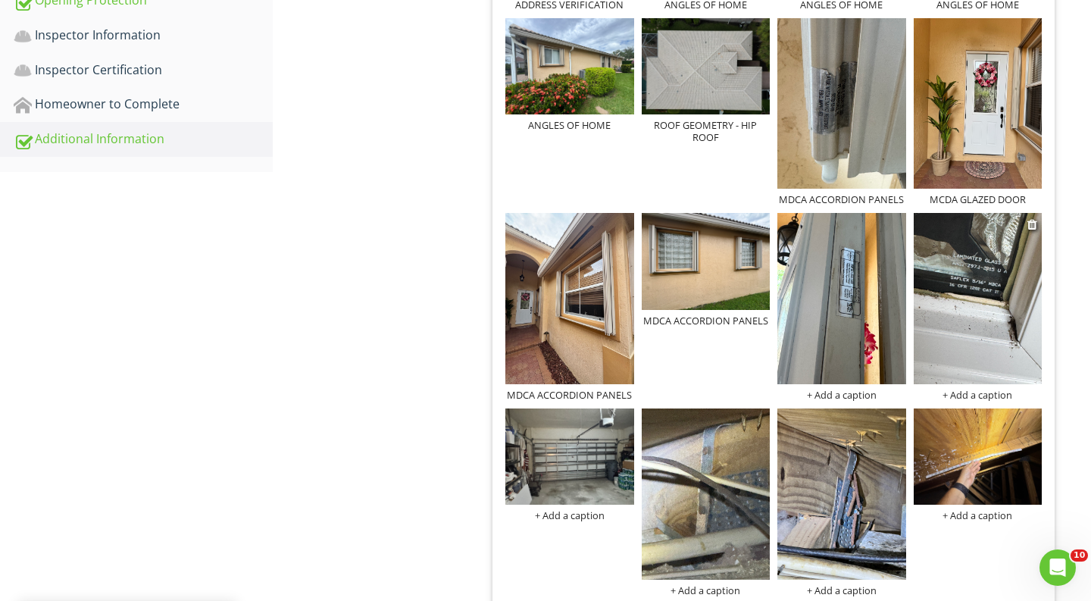
click at [969, 398] on div "+ Add a caption" at bounding box center [978, 395] width 129 height 12
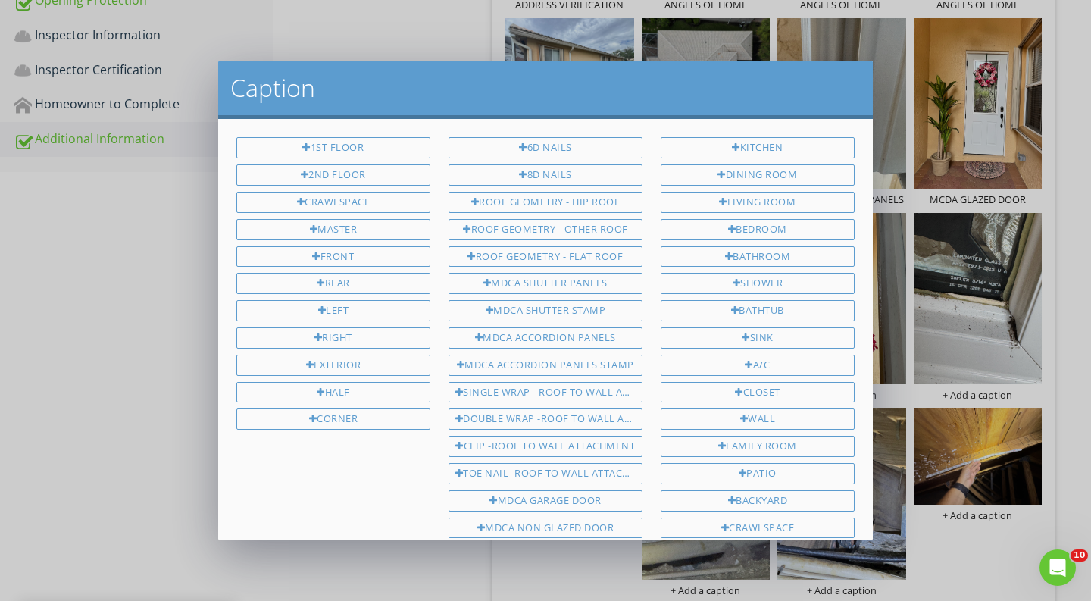
scroll to position [387, 0]
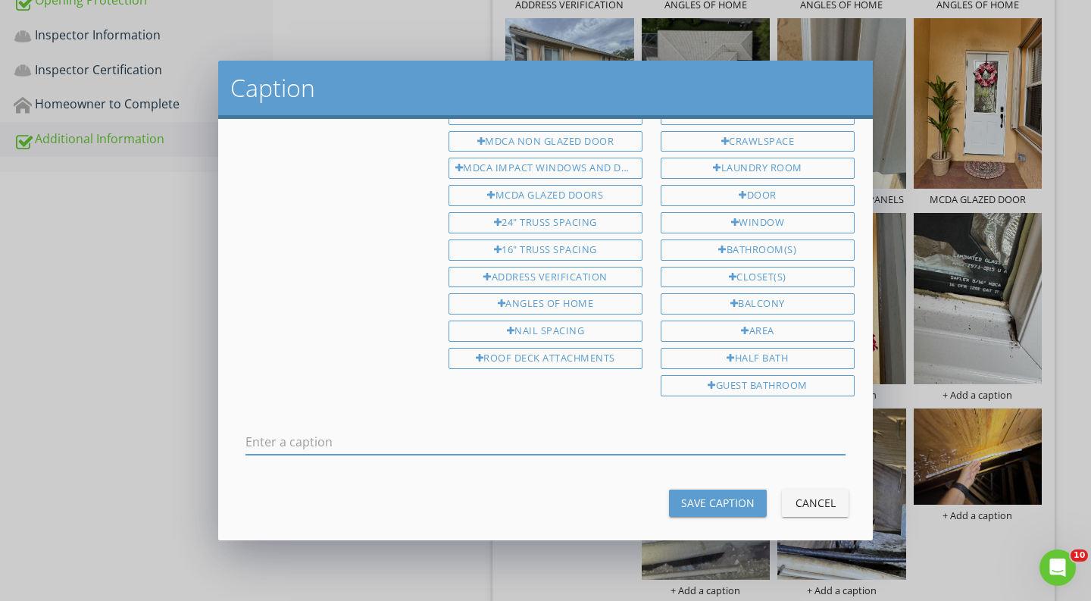
click at [777, 430] on input "text" at bounding box center [546, 442] width 600 height 25
type input "MCDA GLAZED DOOR"
click at [728, 496] on div "Save Caption" at bounding box center [718, 503] width 74 height 16
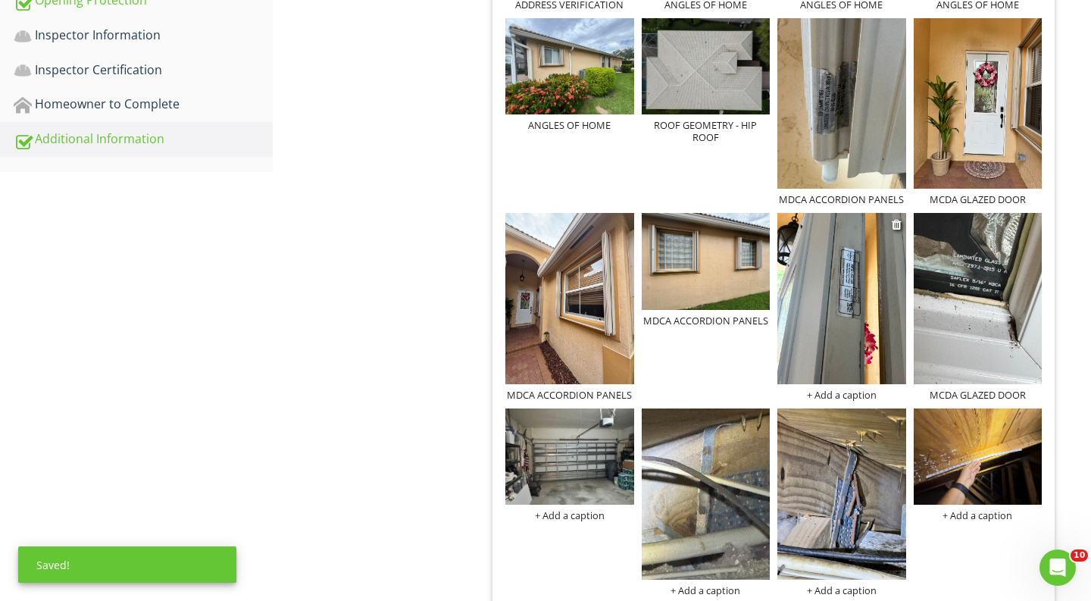
click at [872, 399] on div "+ Add a caption" at bounding box center [842, 395] width 129 height 12
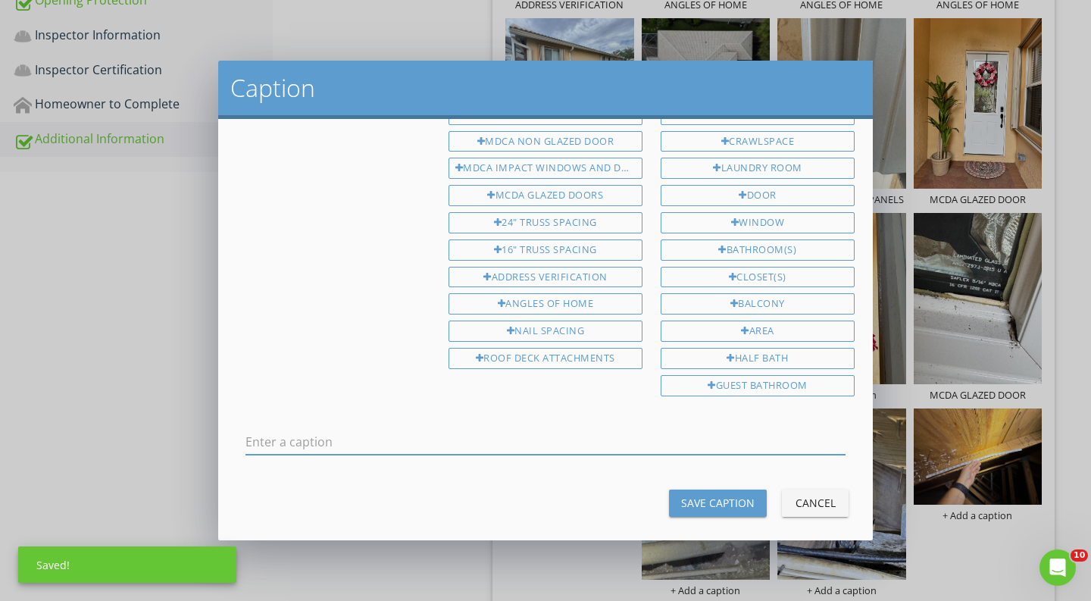
click at [766, 435] on input "text" at bounding box center [546, 442] width 600 height 25
type input "MCDA GLAZED DOOR"
click at [723, 496] on div "Save Caption" at bounding box center [718, 503] width 74 height 16
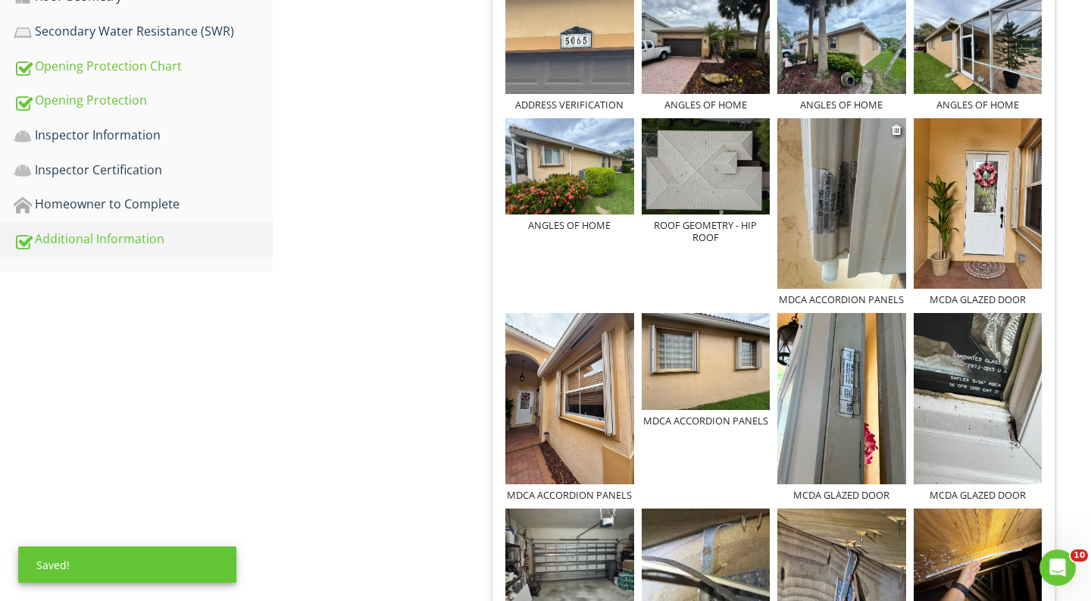
scroll to position [691, 0]
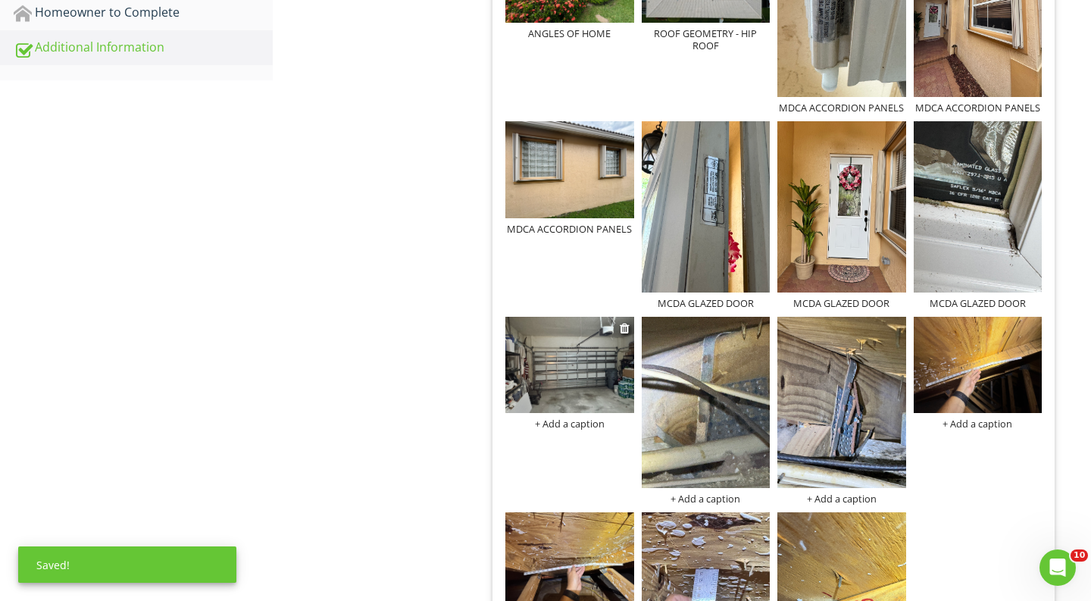
click at [606, 426] on div "+ Add a caption" at bounding box center [570, 424] width 129 height 12
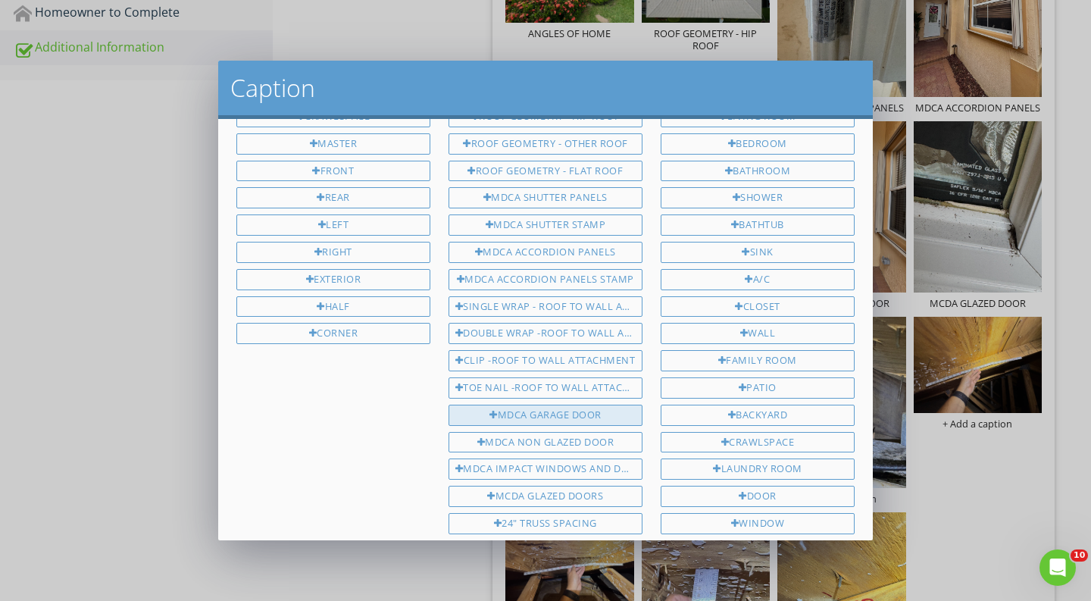
click at [602, 416] on div "MDCA GARAGE DOOR" at bounding box center [546, 415] width 194 height 21
type input "MDCA GARAGE DOOR"
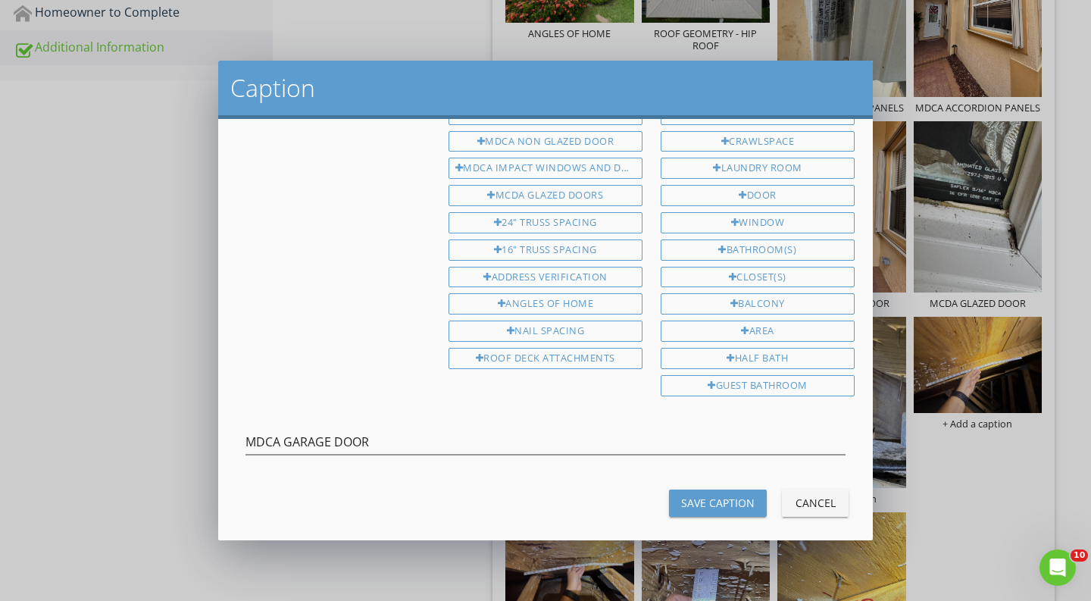
click at [711, 496] on button "Save Caption" at bounding box center [718, 503] width 98 height 27
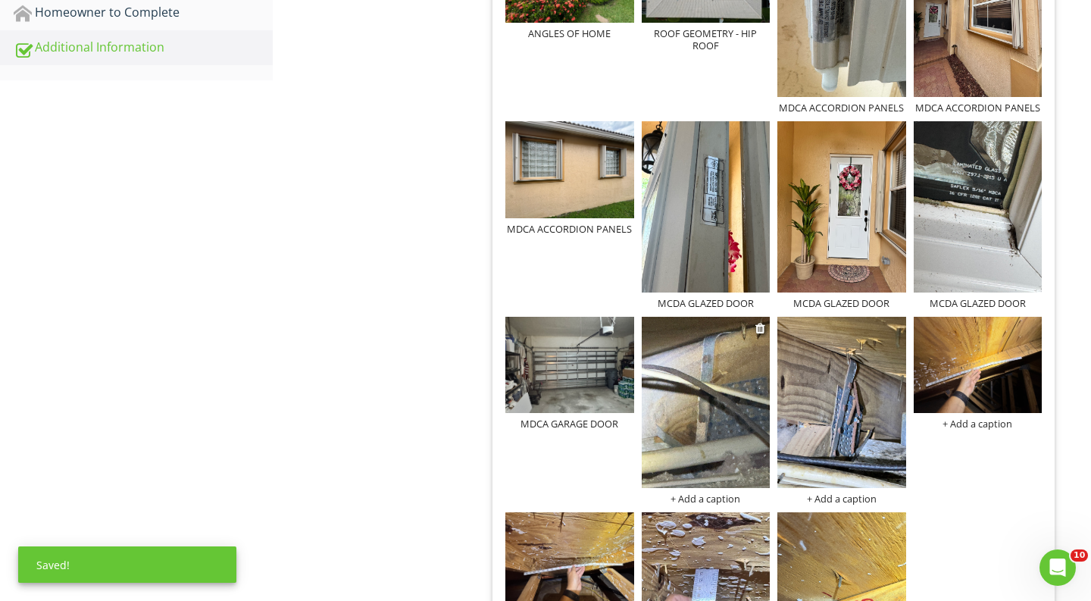
click at [717, 493] on div "+ Add a caption" at bounding box center [706, 499] width 129 height 12
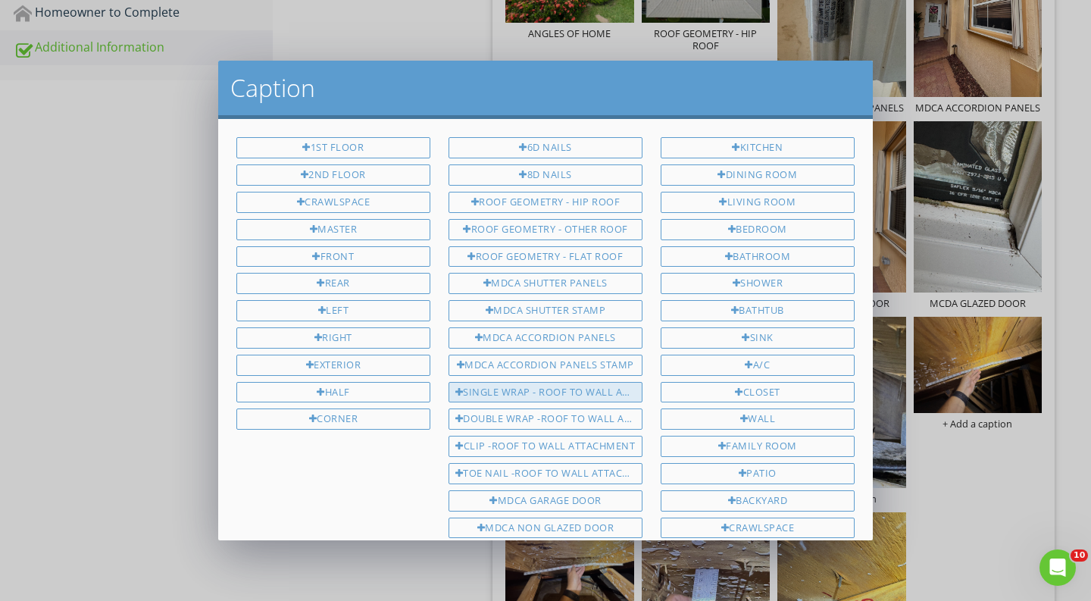
click at [578, 382] on div "SINGLE WRAP - ROOF TO WALL ATTACHMENT" at bounding box center [546, 392] width 194 height 21
type input "SINGLE WRAP - ROOF TO WALL ATTACHMENT"
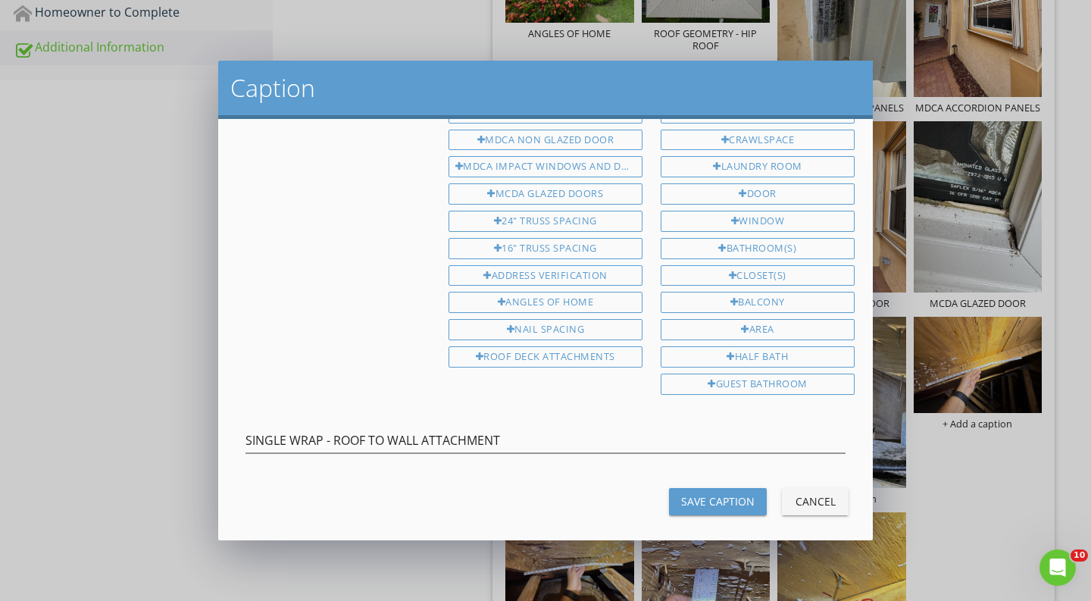
click at [684, 493] on div "Save Caption" at bounding box center [718, 501] width 74 height 16
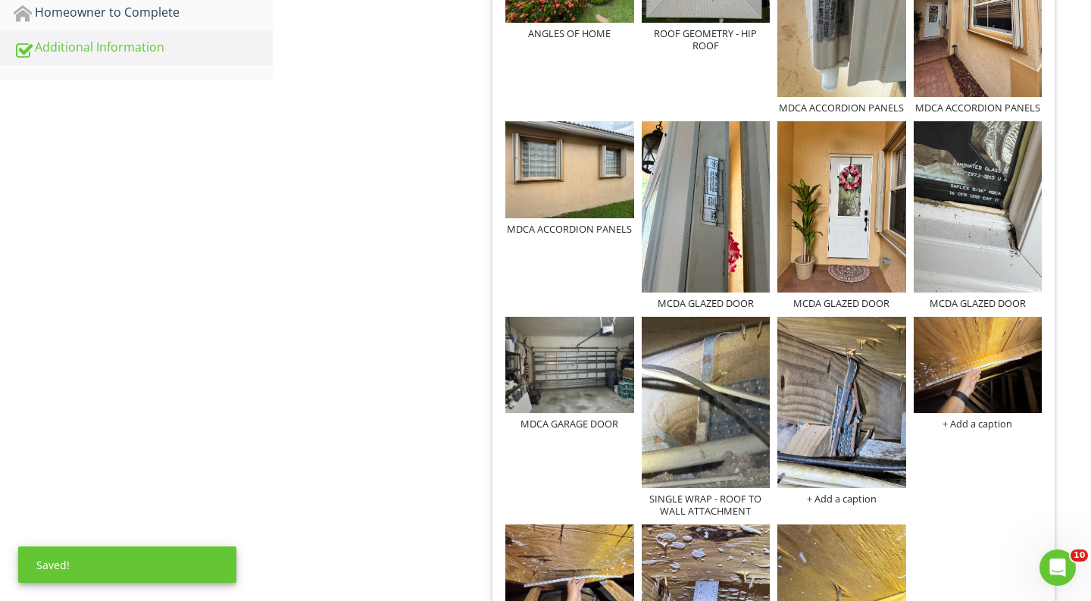
click at [835, 509] on div "ADDRESS VERIFICATION ANGLES OF HOME ANGLES OF HOME ANGLES OF HOME ANGLES OF HOM…" at bounding box center [774, 258] width 544 height 914
click at [835, 497] on div "+ Add a caption" at bounding box center [842, 499] width 129 height 12
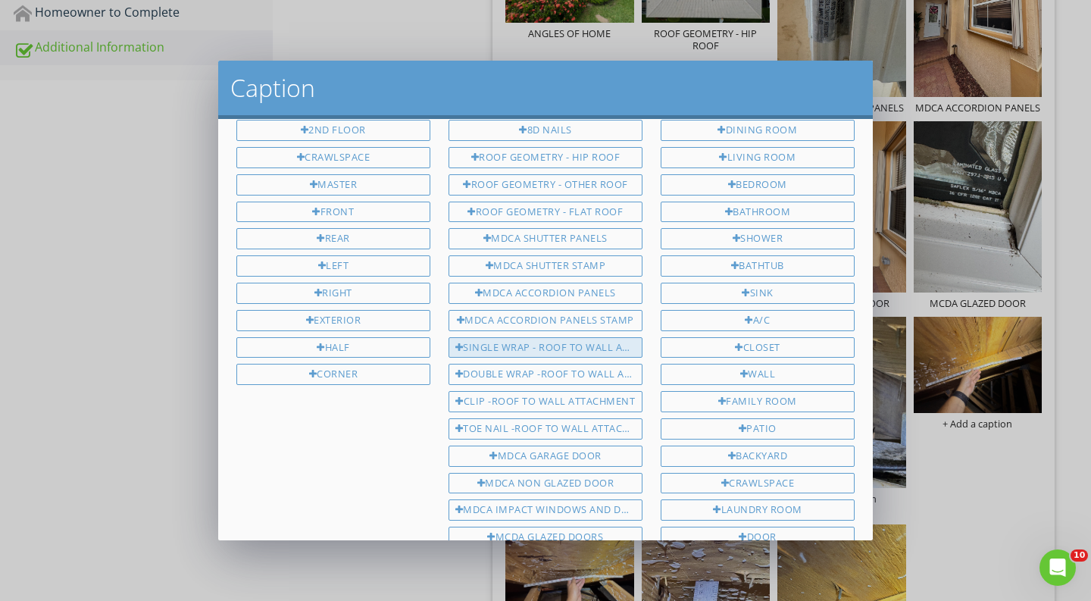
click at [586, 343] on div "SINGLE WRAP - ROOF TO WALL ATTACHMENT" at bounding box center [546, 347] width 194 height 21
type input "SINGLE WRAP - ROOF TO WALL ATTACHMENT"
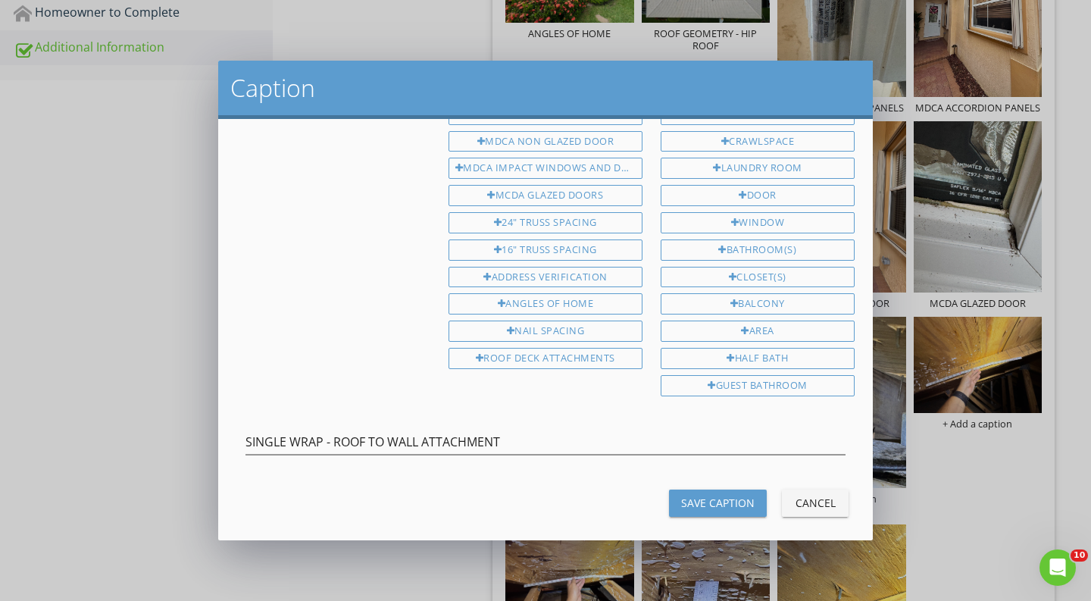
click at [719, 495] on div "Save Caption" at bounding box center [718, 503] width 74 height 16
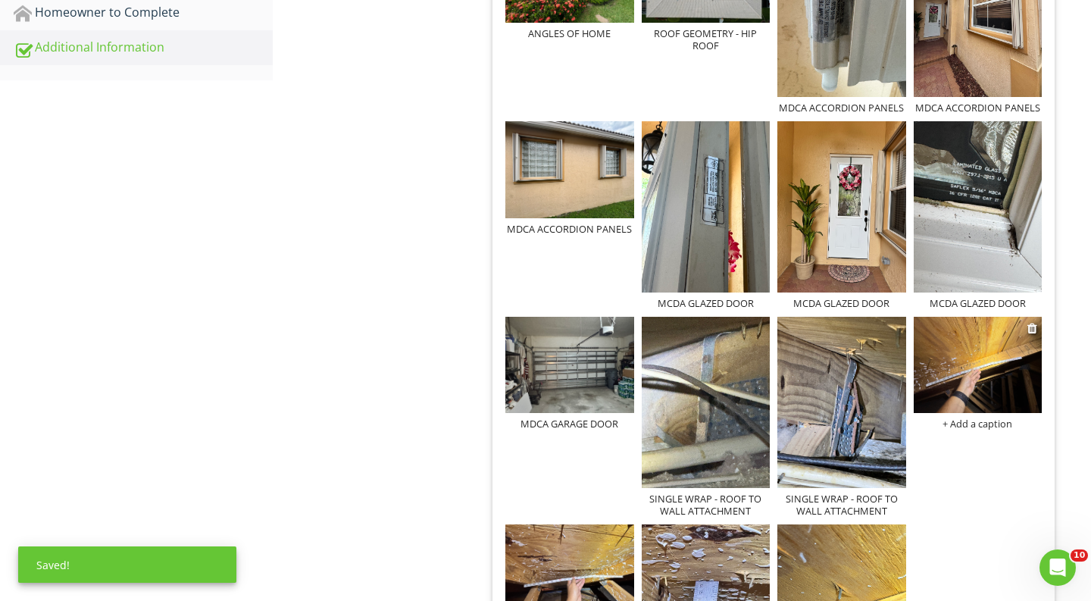
click at [954, 421] on div "+ Add a caption" at bounding box center [978, 424] width 129 height 12
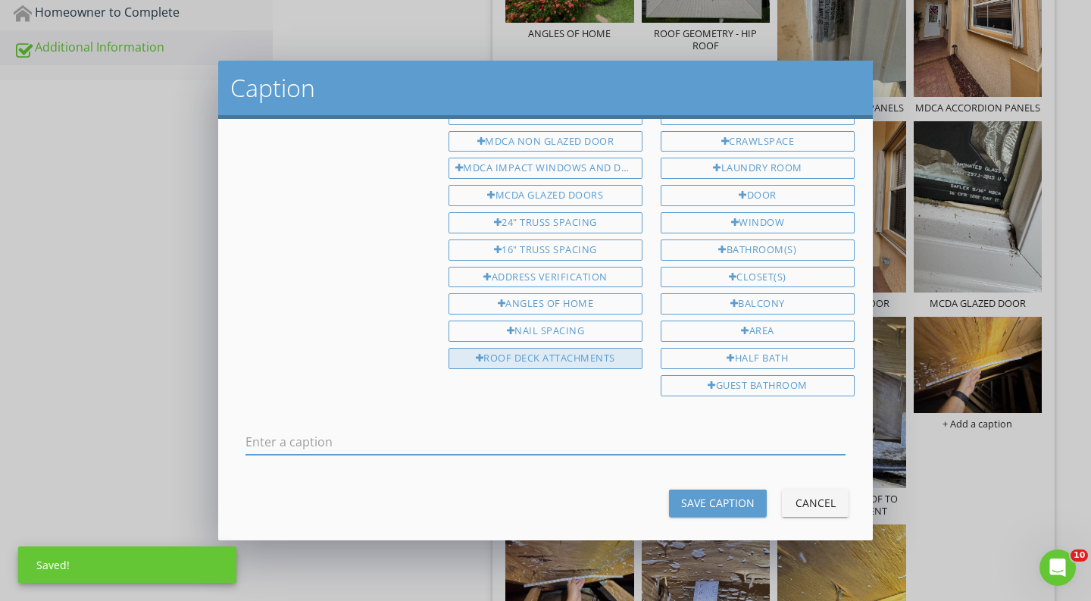
click at [606, 353] on div "ROOF DECK ATTACHMENTS" at bounding box center [546, 358] width 194 height 21
type input "ROOF DECK ATTACHMENTS"
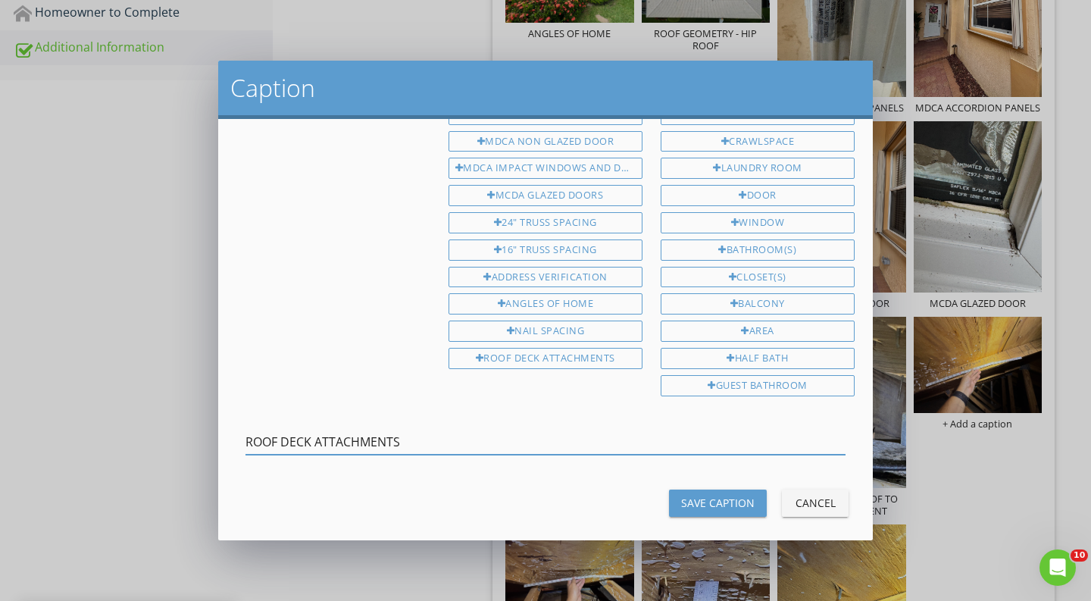
drag, startPoint x: 440, startPoint y: 431, endPoint x: 219, endPoint y: 414, distance: 221.3
click at [219, 414] on div "1st Floor 2nd Floor Crawlspace Master Front Rear Left Right Exterior Half Corne…" at bounding box center [545, 329] width 655 height 421
click at [708, 495] on div "Save Caption" at bounding box center [718, 503] width 74 height 16
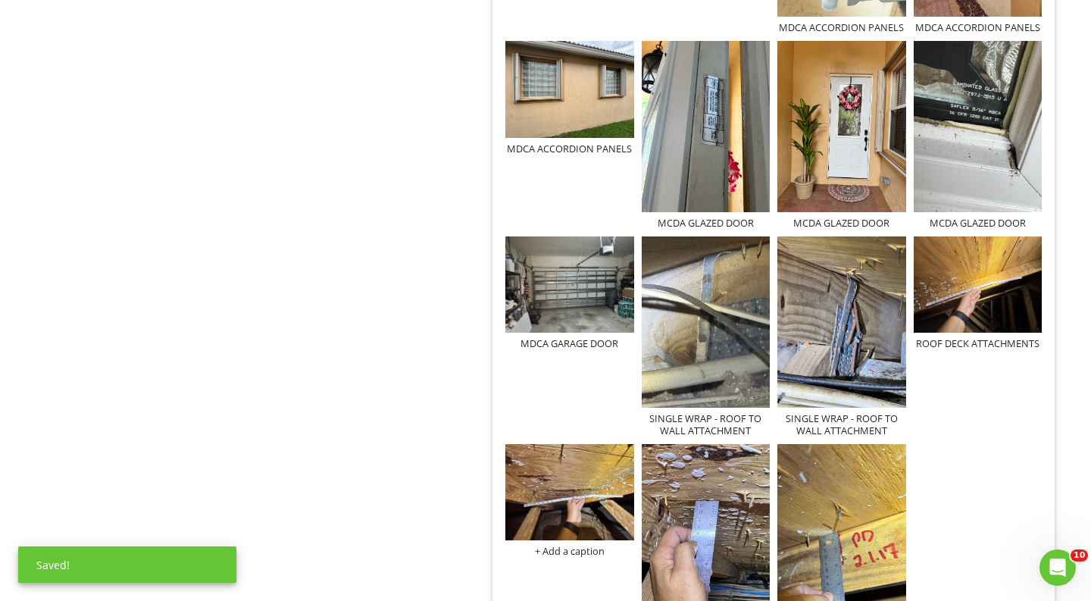
scroll to position [1056, 0]
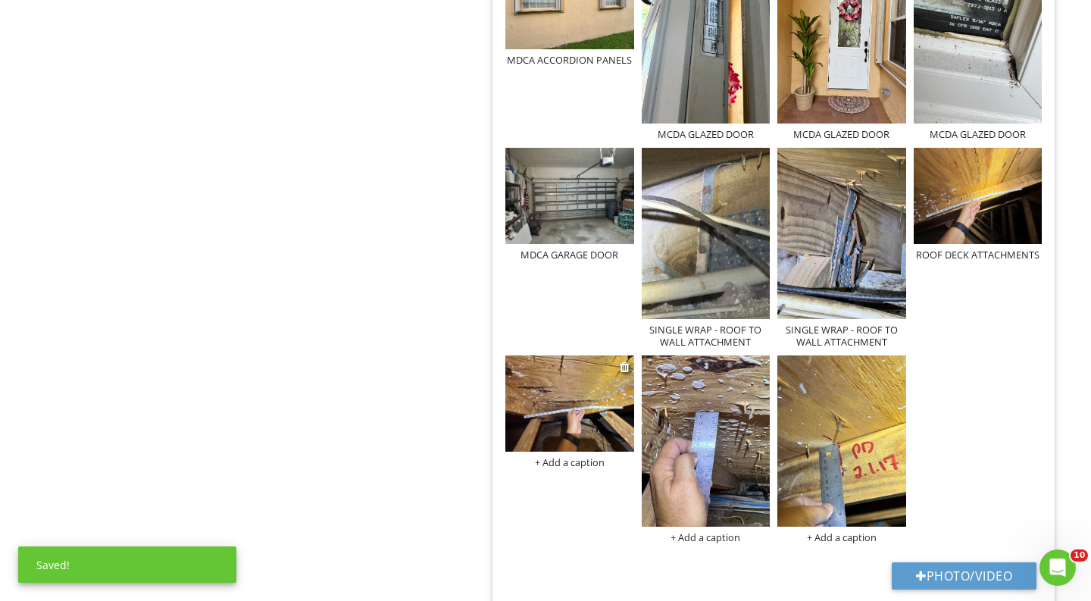
click at [587, 458] on div "+ Add a caption" at bounding box center [570, 462] width 129 height 12
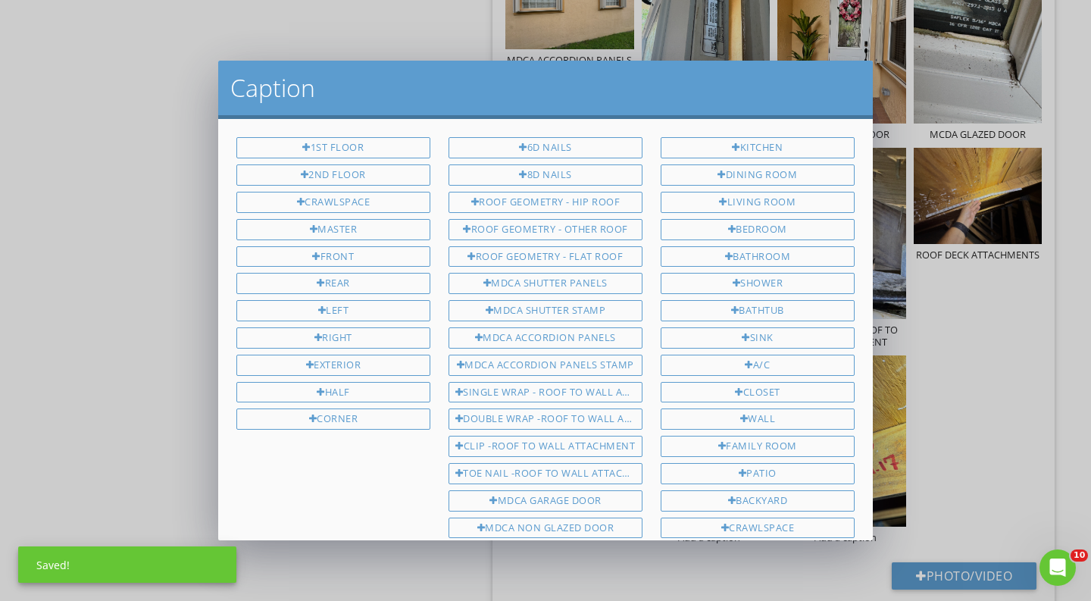
scroll to position [387, 0]
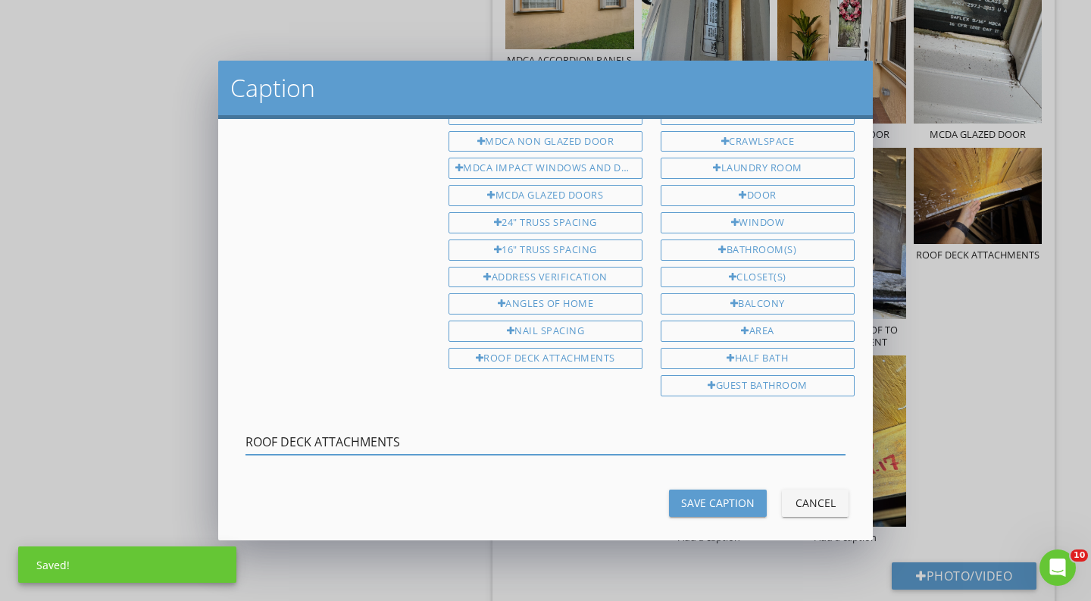
click at [600, 430] on input "ROOF DECK ATTACHMENTS" at bounding box center [546, 442] width 600 height 25
type input "ROOF DECK ATTACHMENTS"
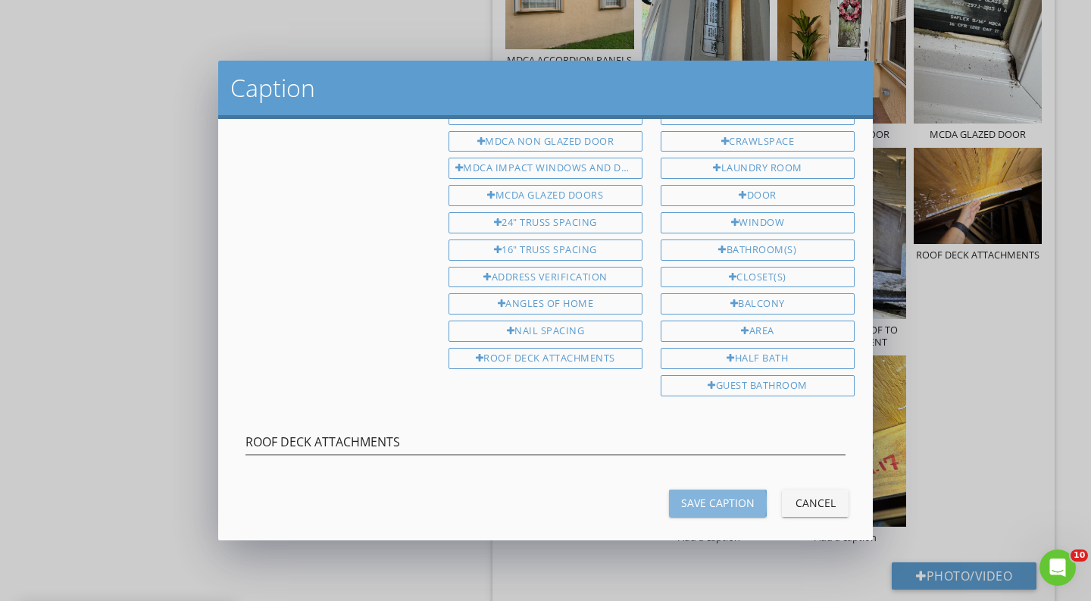
click at [715, 495] on div "Save Caption" at bounding box center [718, 503] width 74 height 16
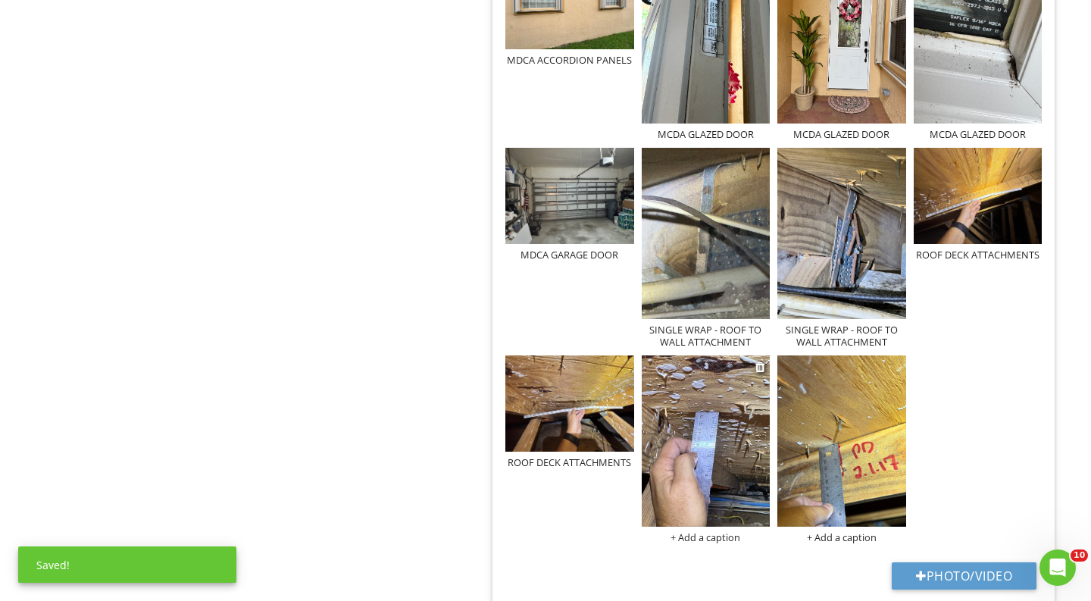
click at [697, 534] on div "+ Add a caption" at bounding box center [706, 537] width 129 height 12
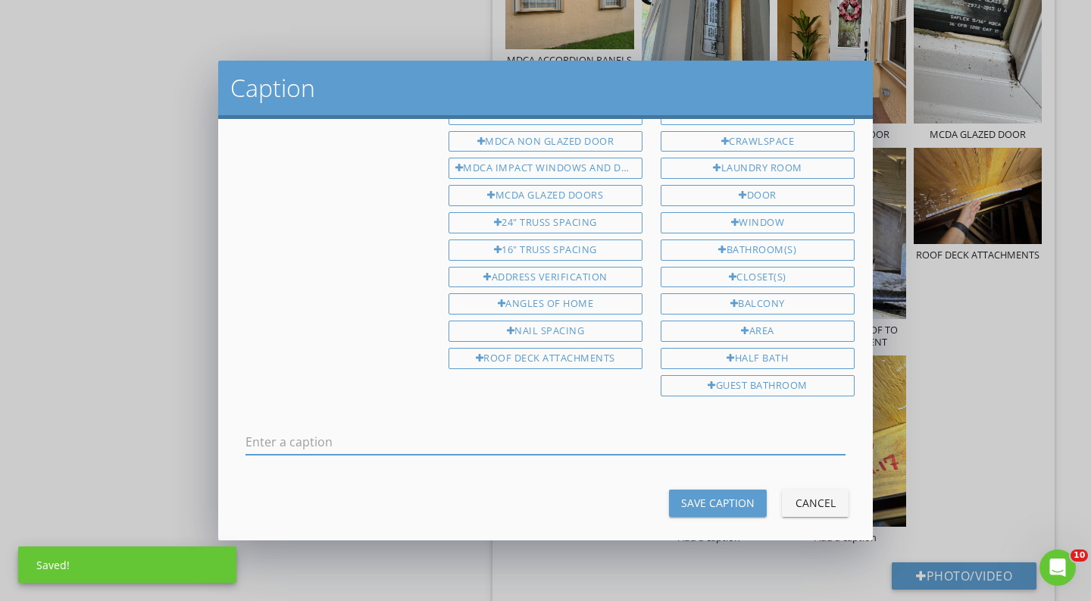
click at [653, 439] on input "text" at bounding box center [546, 442] width 600 height 25
type input "ROOF DECK ATTACHMENTS"
click at [709, 495] on div "Save Caption" at bounding box center [718, 503] width 74 height 16
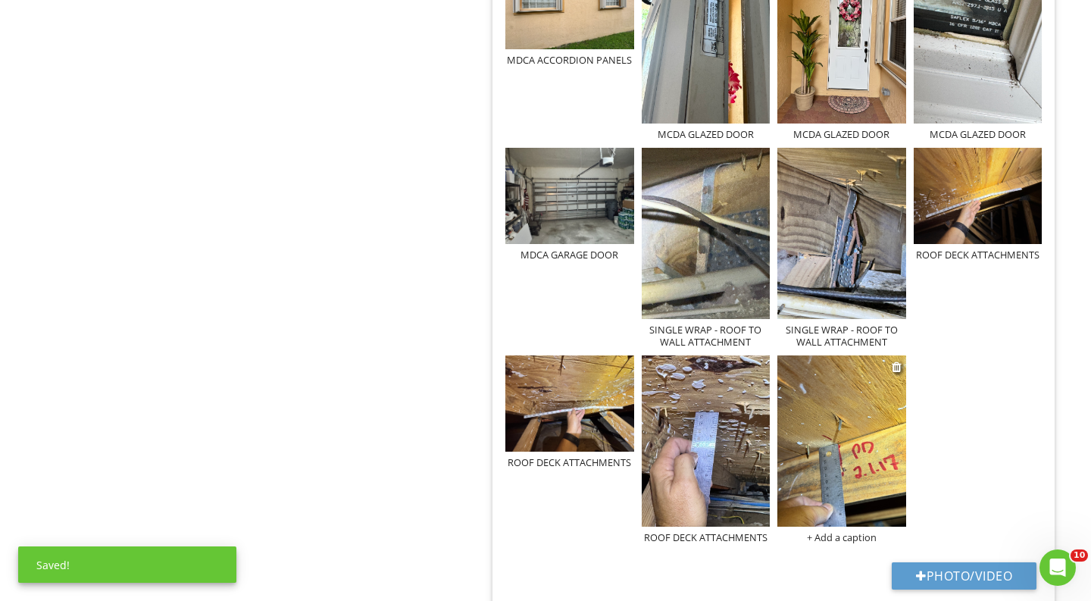
click at [849, 537] on div "+ Add a caption" at bounding box center [842, 537] width 129 height 12
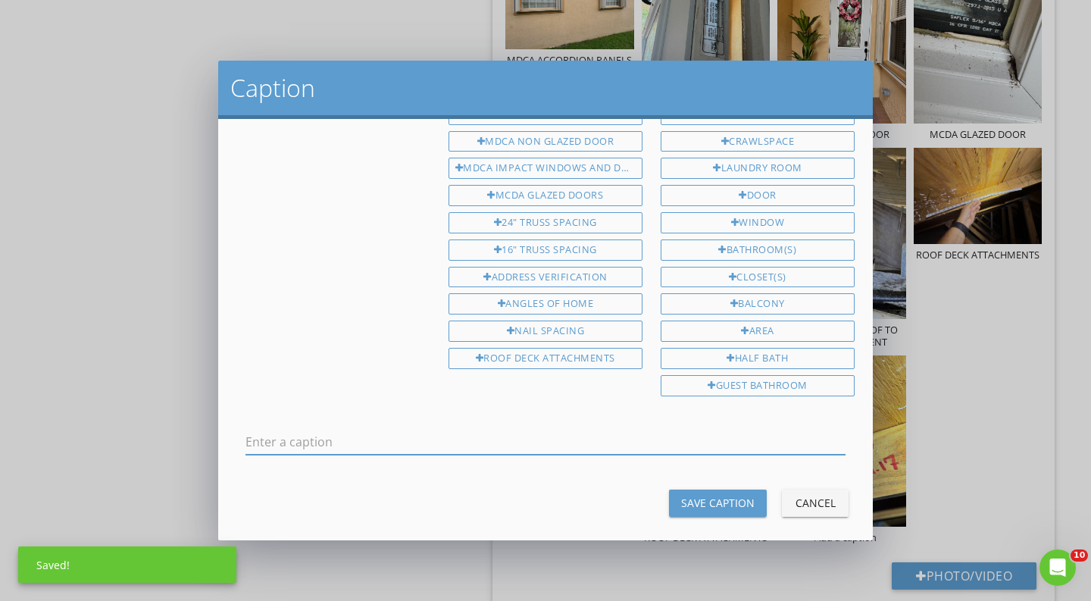
click at [761, 438] on input "text" at bounding box center [546, 442] width 600 height 25
type input "ROOF DECK ATTACHMENTS"
click at [747, 495] on div "Save Caption" at bounding box center [718, 503] width 74 height 16
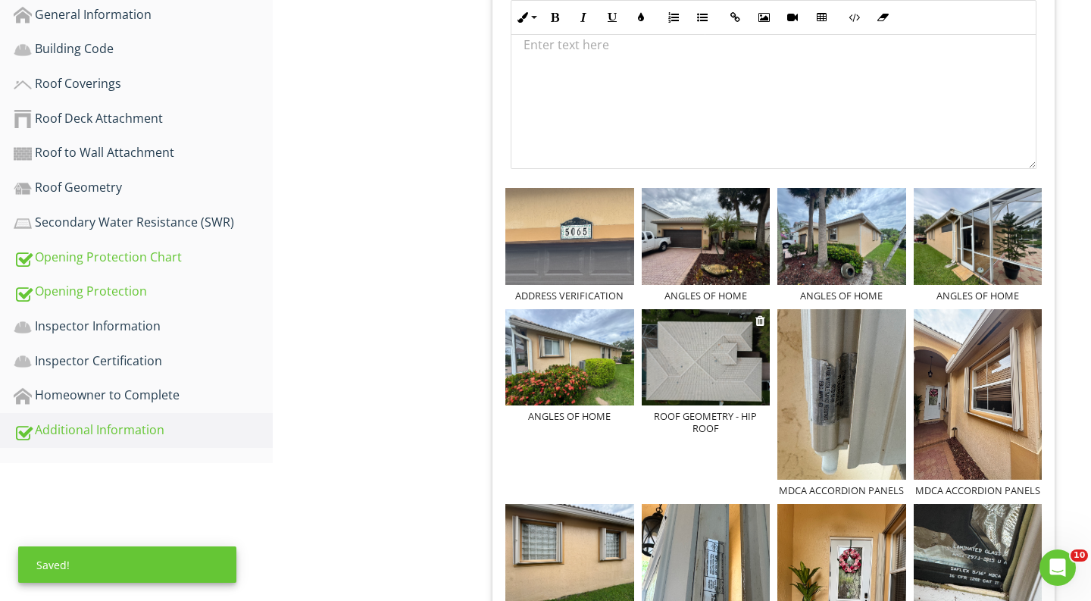
scroll to position [468, 0]
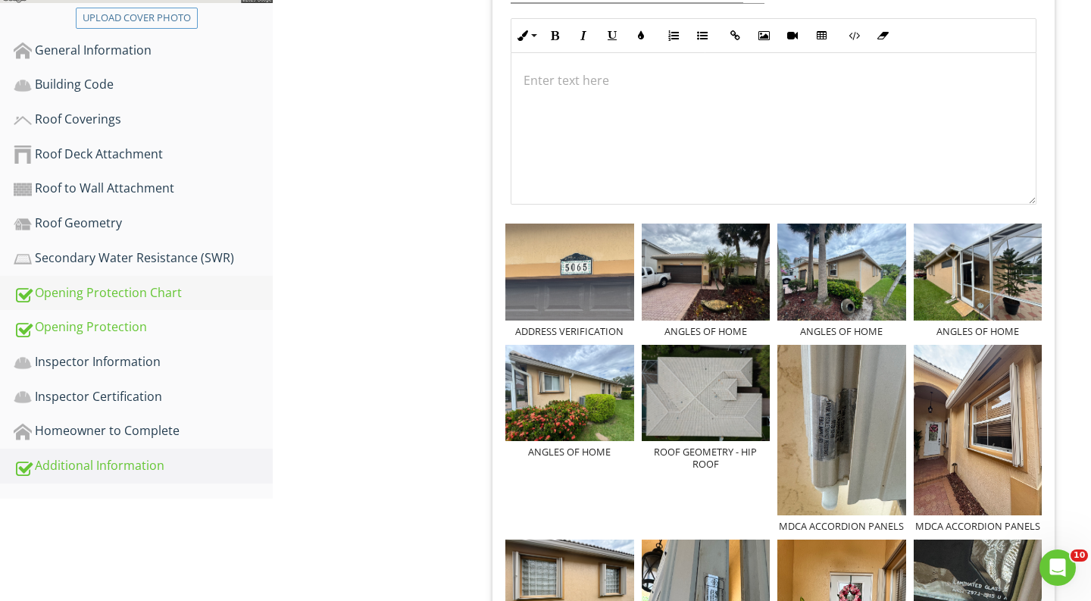
click at [183, 289] on div "Opening Protection Chart" at bounding box center [143, 293] width 259 height 20
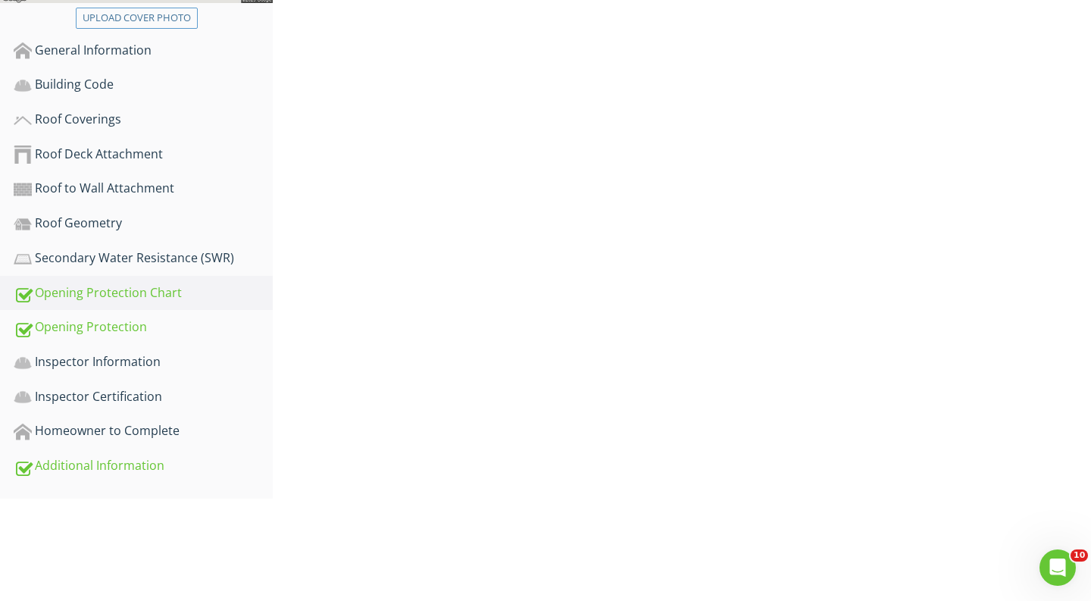
scroll to position [368, 0]
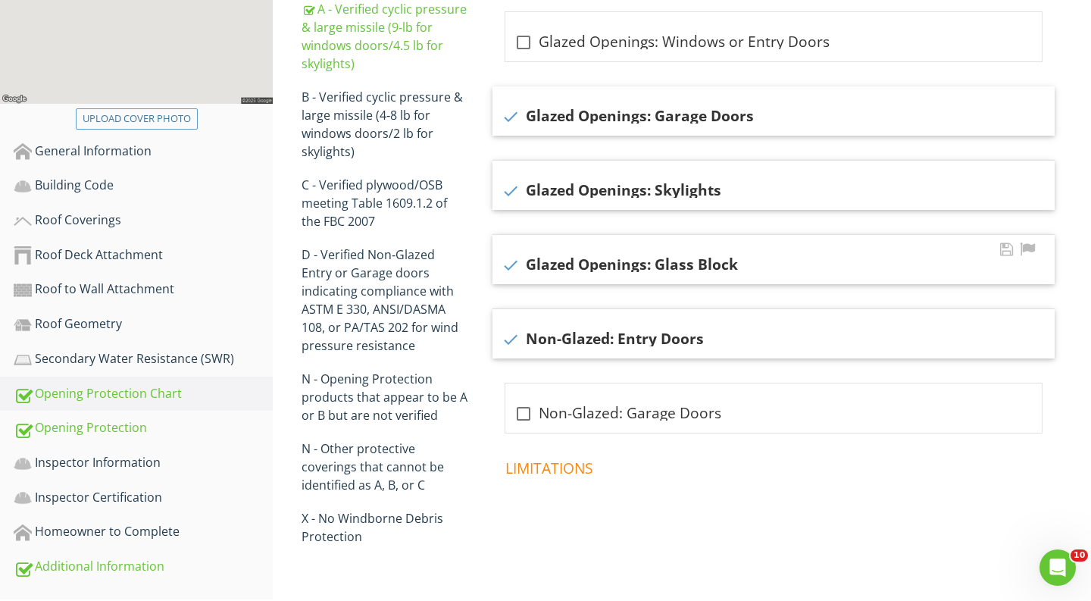
click at [512, 249] on div "check Glazed Openings: Glass Block" at bounding box center [774, 259] width 562 height 49
checkbox input "false"
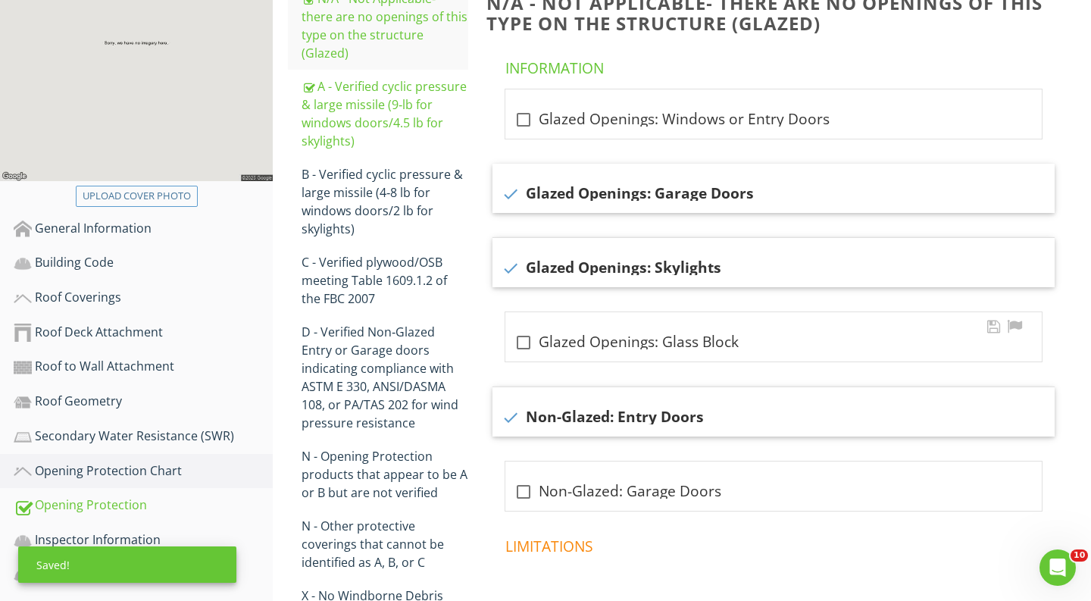
scroll to position [257, 0]
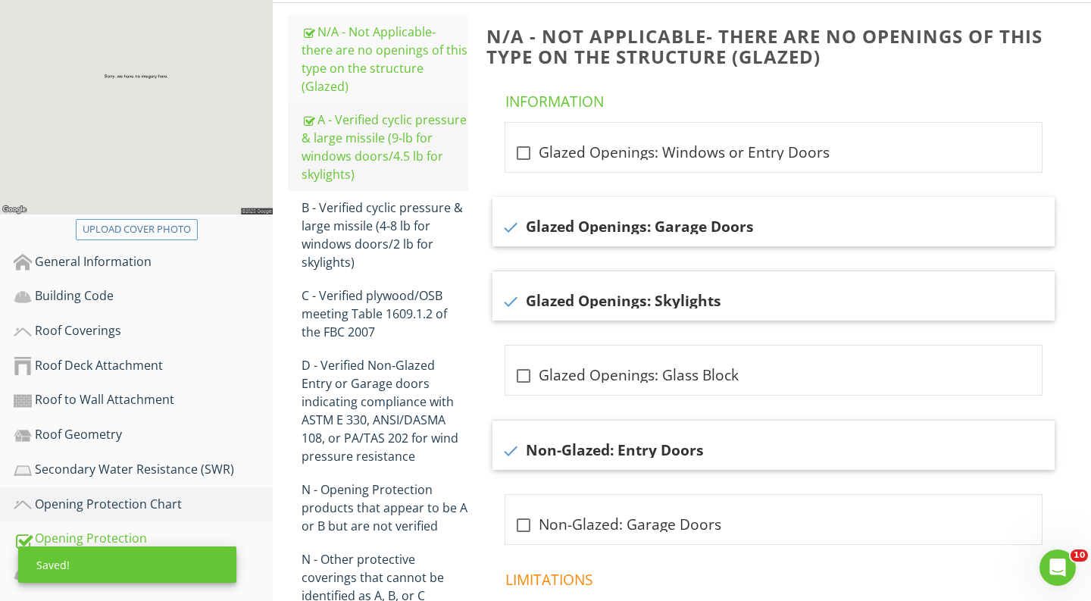
click at [408, 133] on div "A - Verified cyclic pressure & large missile (9‐lb for windows doors/4.5 lb for…" at bounding box center [385, 147] width 167 height 73
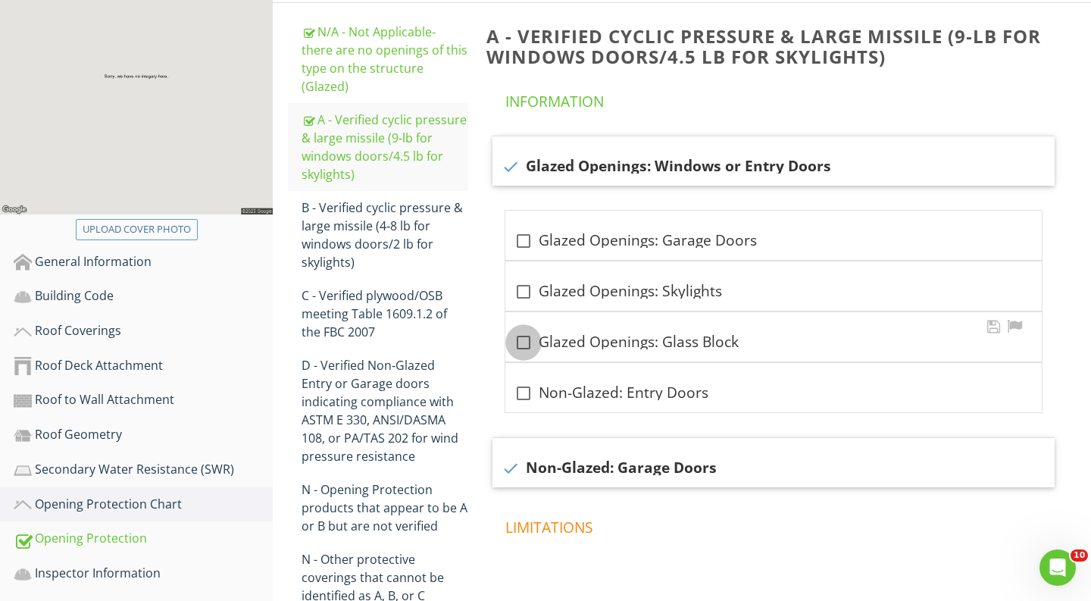
click at [512, 344] on div at bounding box center [524, 343] width 26 height 26
checkbox input "true"
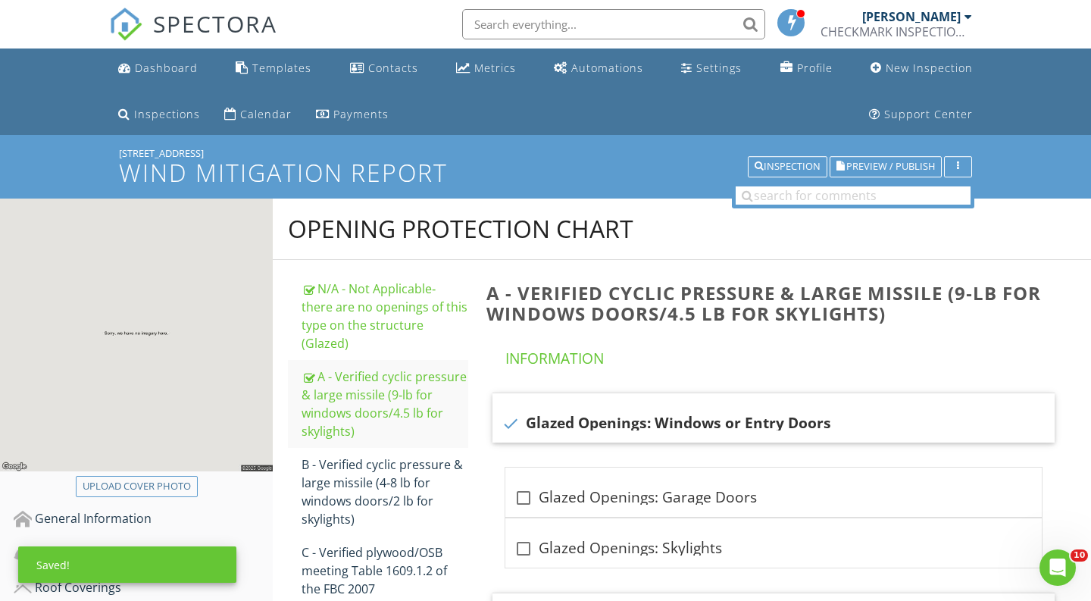
click at [889, 154] on div "5065 NW 121st Dr" at bounding box center [545, 153] width 853 height 12
click at [889, 165] on span "Preview / Publish" at bounding box center [891, 167] width 89 height 10
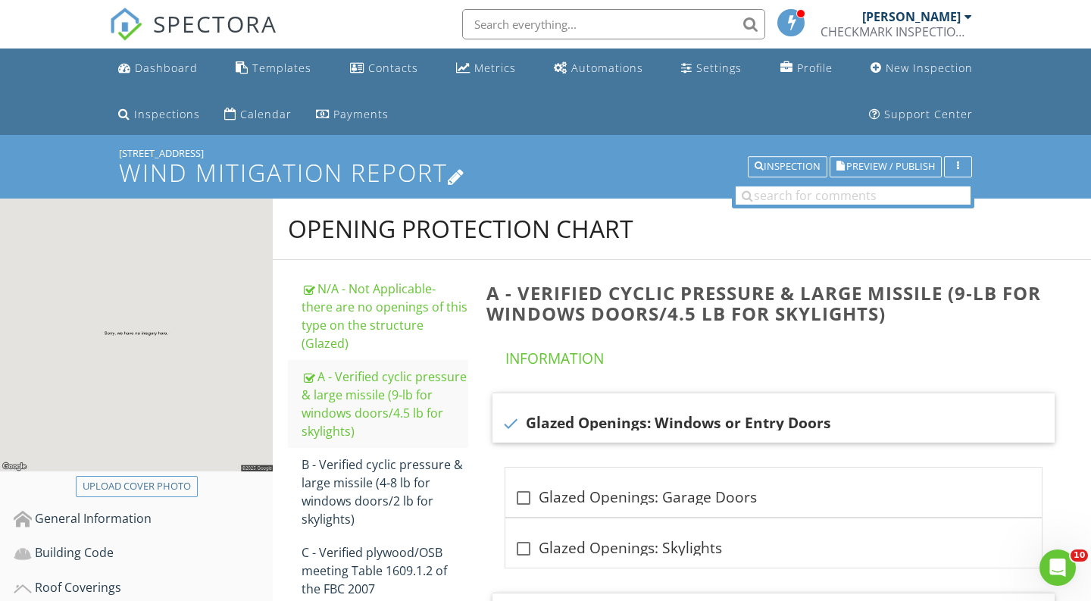
click at [773, 182] on h1 "Wind Mitigation Report" at bounding box center [545, 172] width 853 height 27
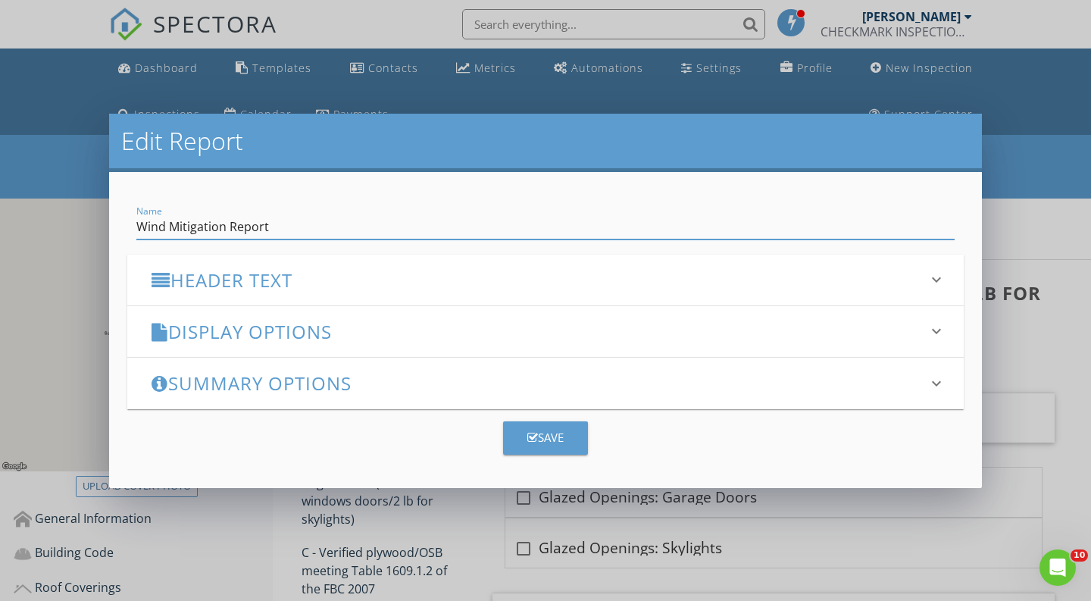
click at [1013, 241] on div "Edit Report Name Wind Mitigation Report Header Text keyboard_arrow_down Full Re…" at bounding box center [545, 300] width 1091 height 601
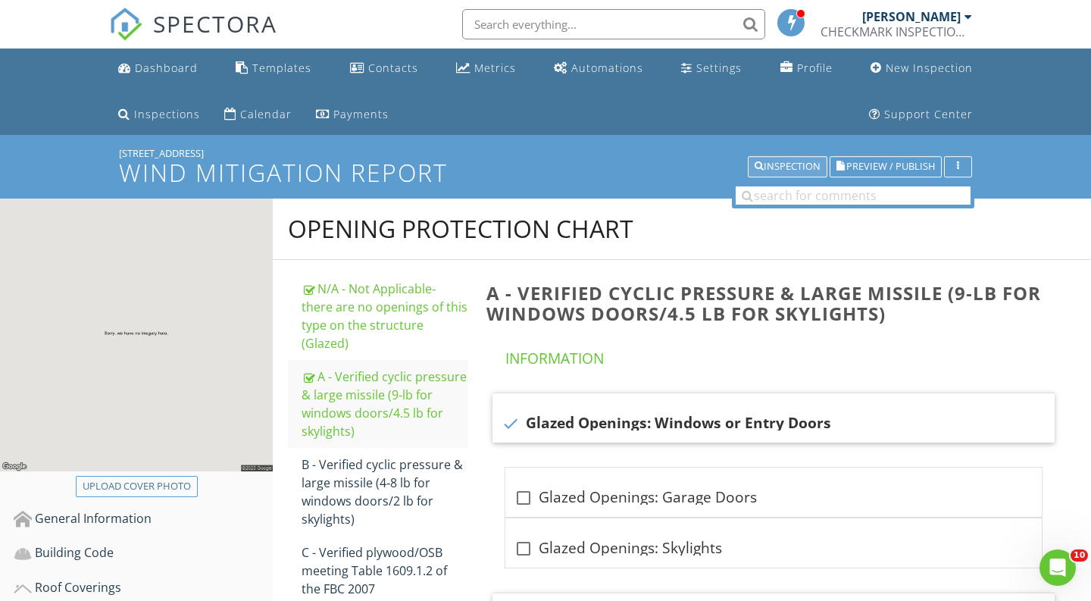
click at [803, 171] on div "Inspection" at bounding box center [788, 166] width 66 height 11
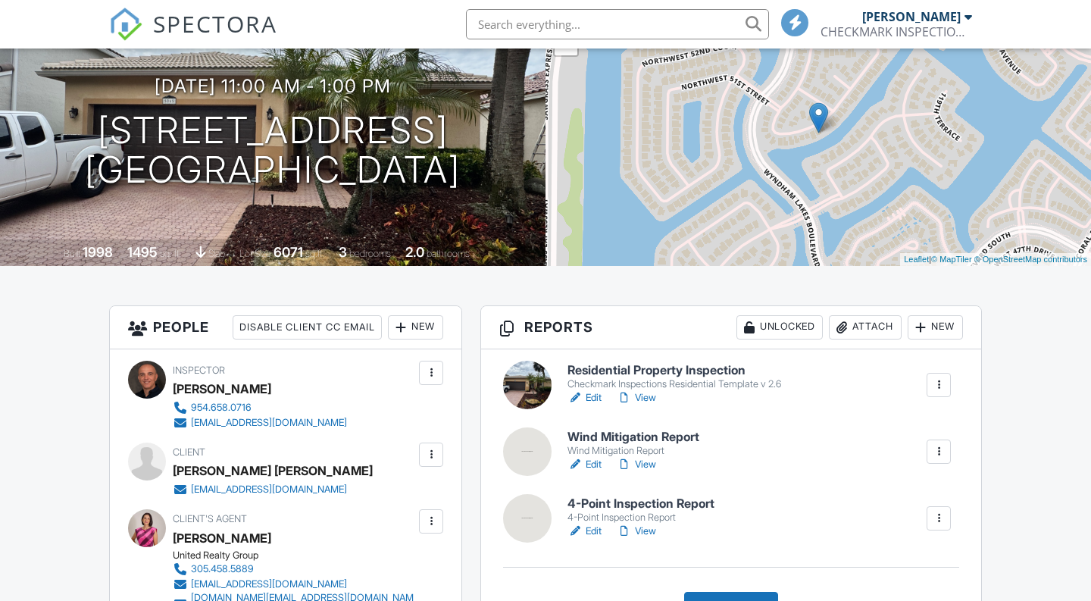
click at [590, 532] on link "Edit" at bounding box center [585, 531] width 34 height 15
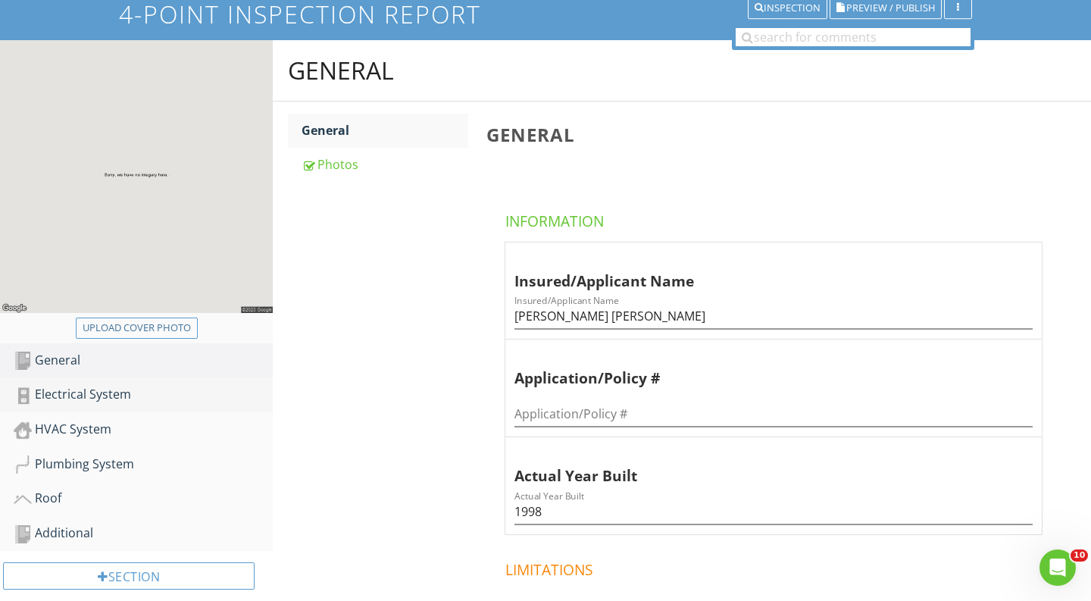
scroll to position [207, 0]
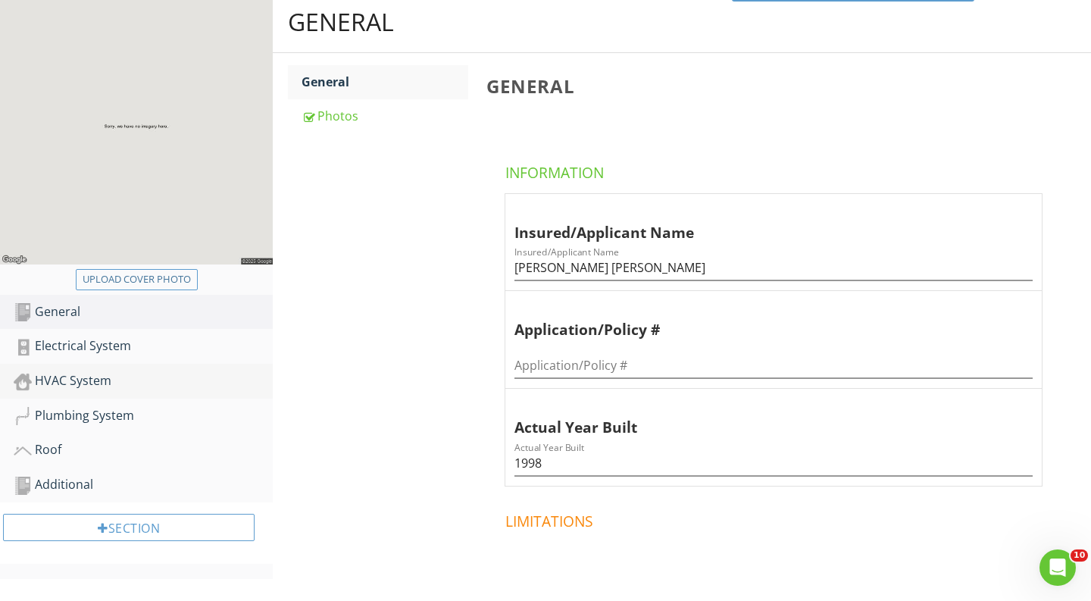
click at [143, 390] on div "HVAC System" at bounding box center [143, 381] width 259 height 20
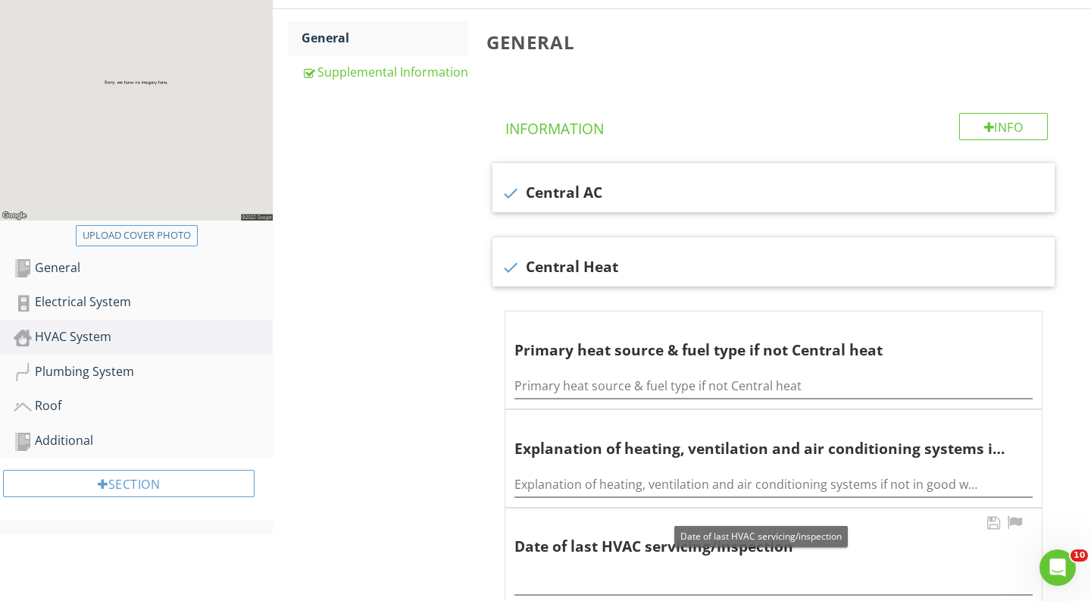
scroll to position [269, 0]
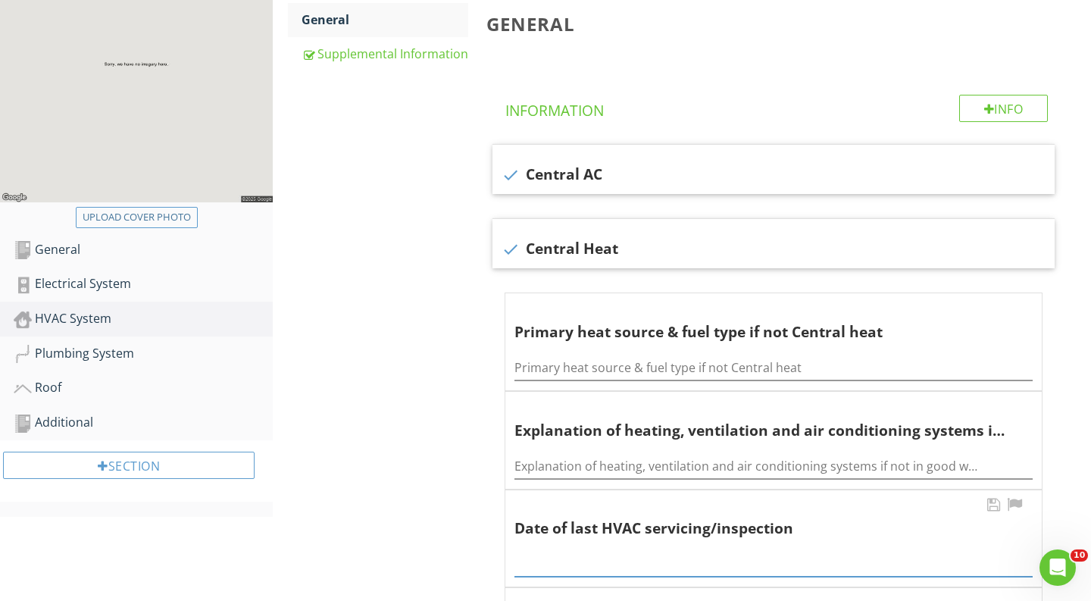
click at [575, 552] on input "text" at bounding box center [774, 564] width 518 height 25
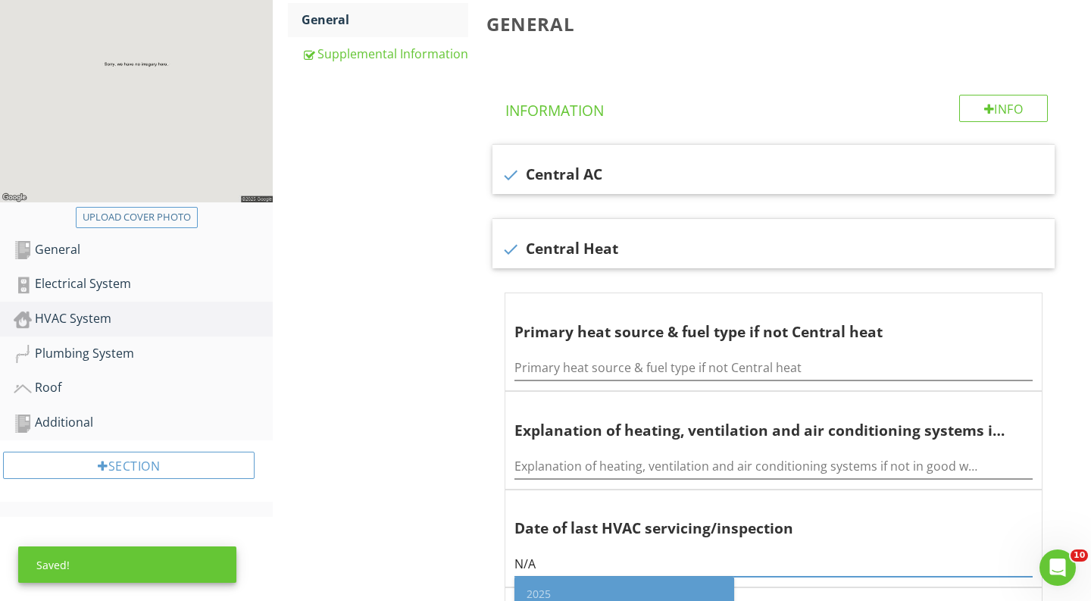
type input "N/A"
click at [445, 501] on div "HVAC System General Supplemental Information General Info Information check Cen…" at bounding box center [682, 523] width 819 height 1187
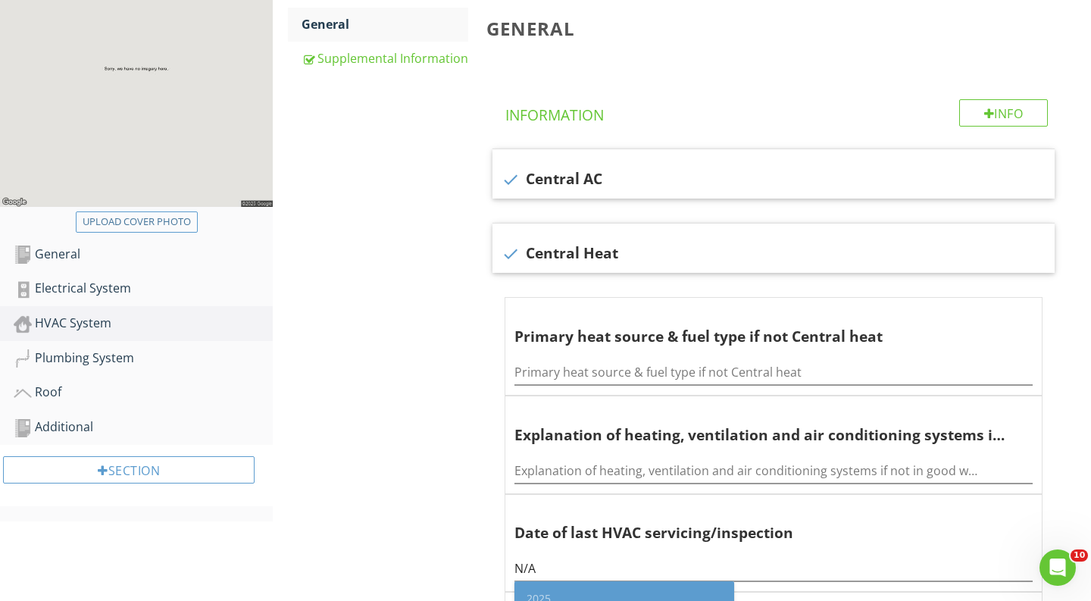
scroll to position [263, 0]
click at [445, 501] on div "HVAC System General Supplemental Information General Info Information check Cen…" at bounding box center [682, 529] width 819 height 1187
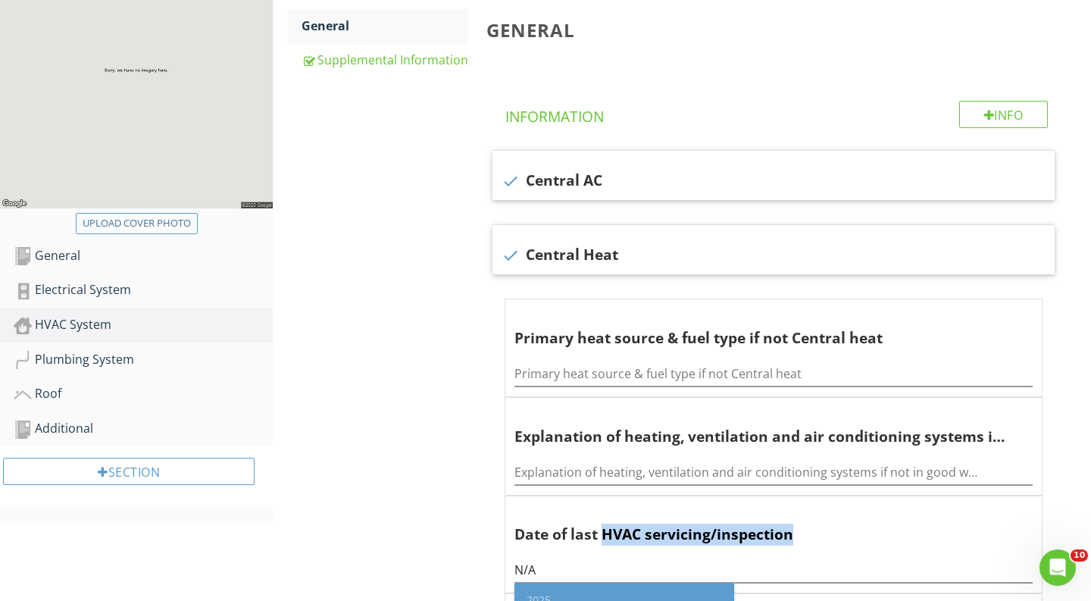
click at [445, 501] on div "HVAC System General Supplemental Information General Info Information check Cen…" at bounding box center [682, 529] width 819 height 1187
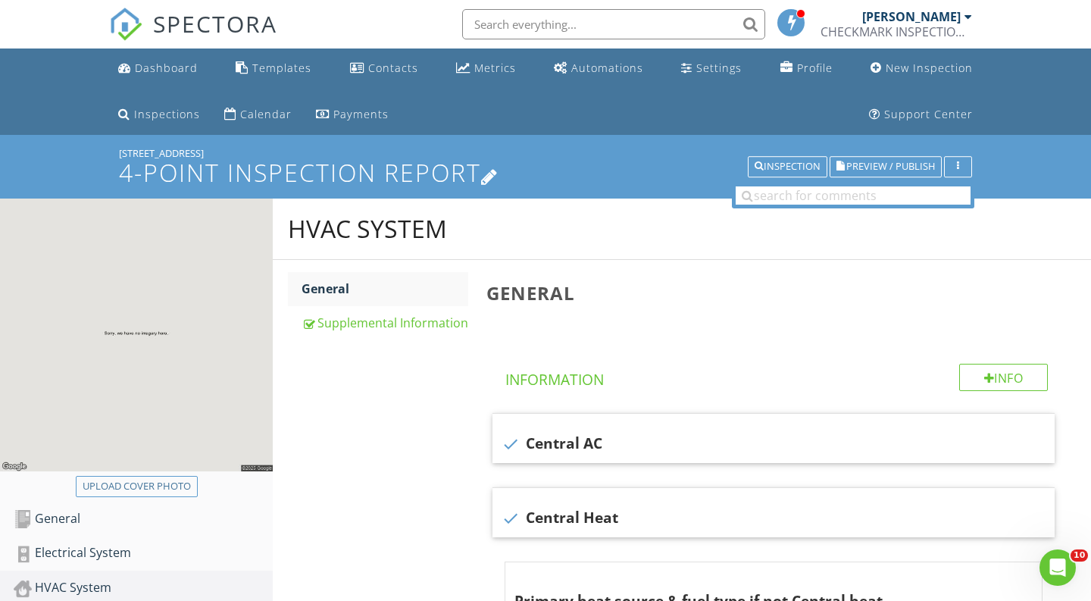
scroll to position [0, 0]
drag, startPoint x: 206, startPoint y: 150, endPoint x: 105, endPoint y: 149, distance: 100.8
click at [105, 149] on div "5065 NW 121st Dr 4-Point Inspection Report Inspection Preview / Publish" at bounding box center [545, 166] width 1091 height 63
copy div "[STREET_ADDRESS]"
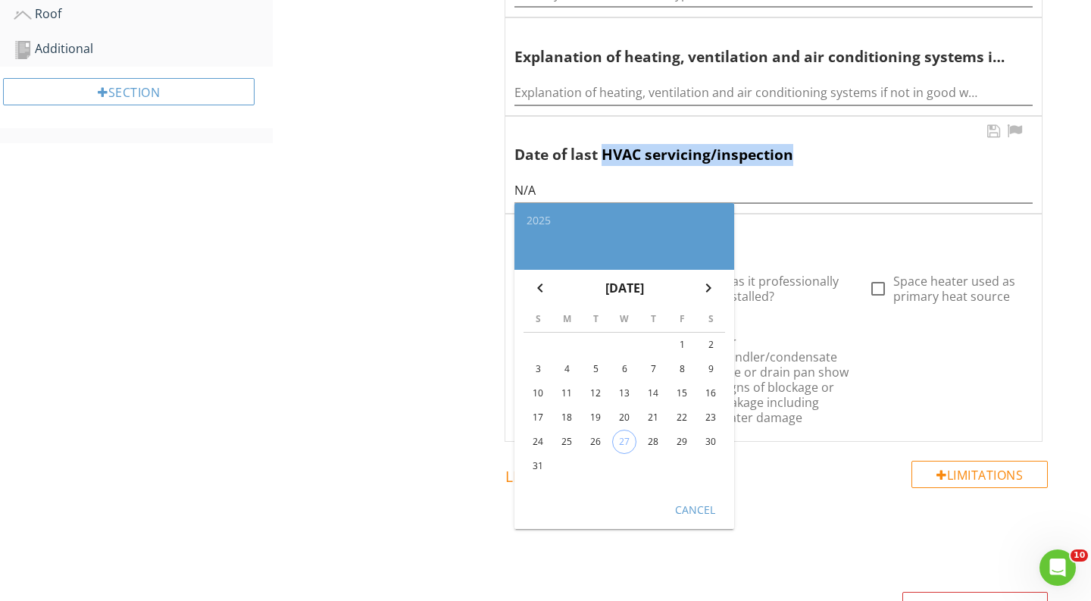
scroll to position [652, 0]
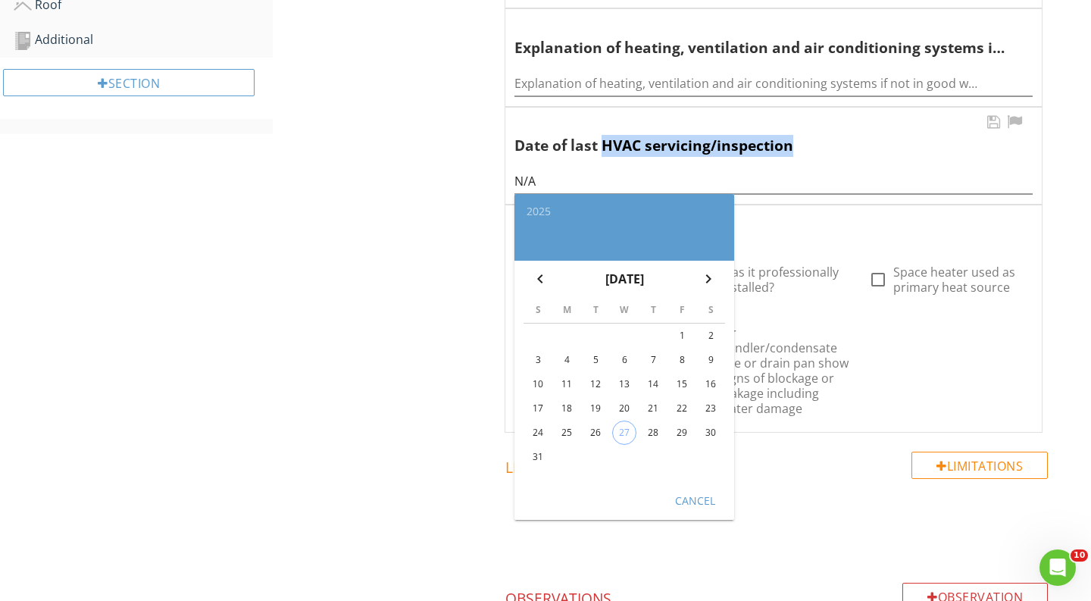
click at [700, 493] on div "Cancel" at bounding box center [695, 501] width 42 height 16
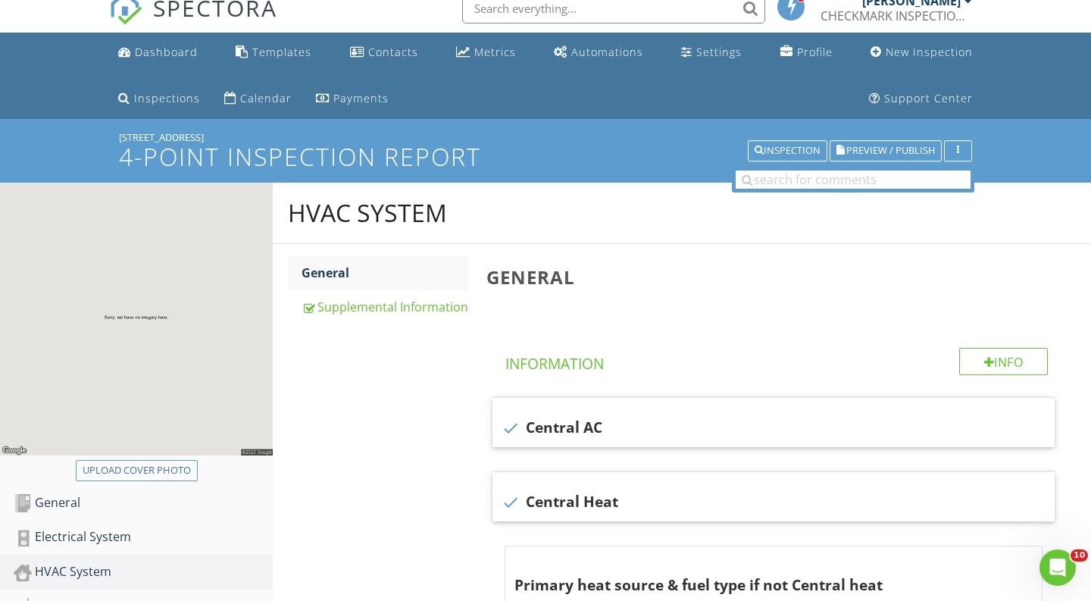
scroll to position [15, 0]
click at [788, 139] on div "[STREET_ADDRESS]" at bounding box center [545, 138] width 853 height 12
click at [788, 150] on div "Inspection" at bounding box center [788, 151] width 66 height 11
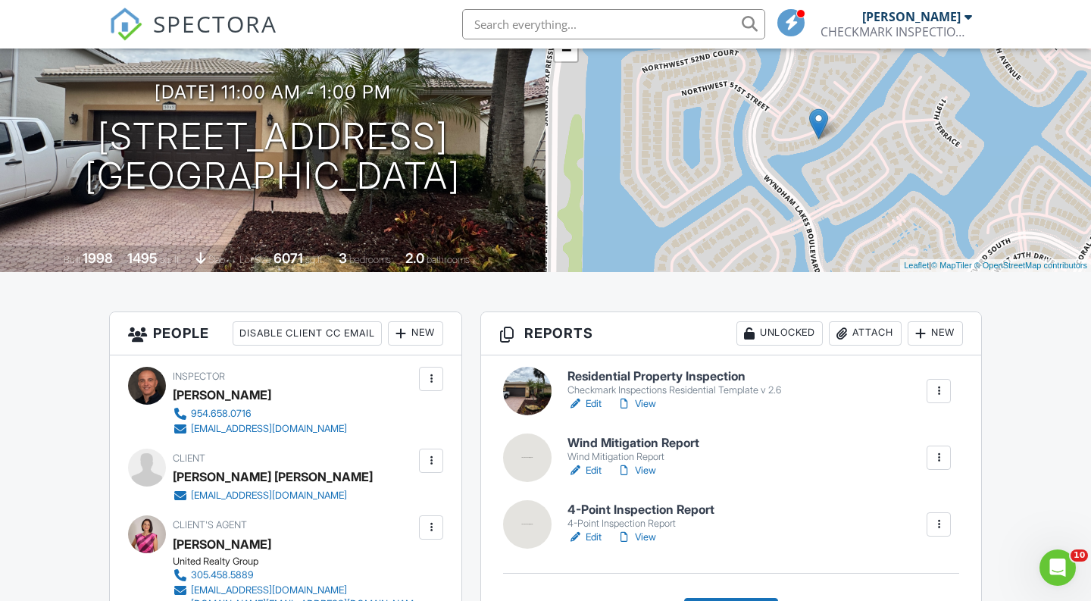
click at [597, 471] on link "Edit" at bounding box center [585, 470] width 34 height 15
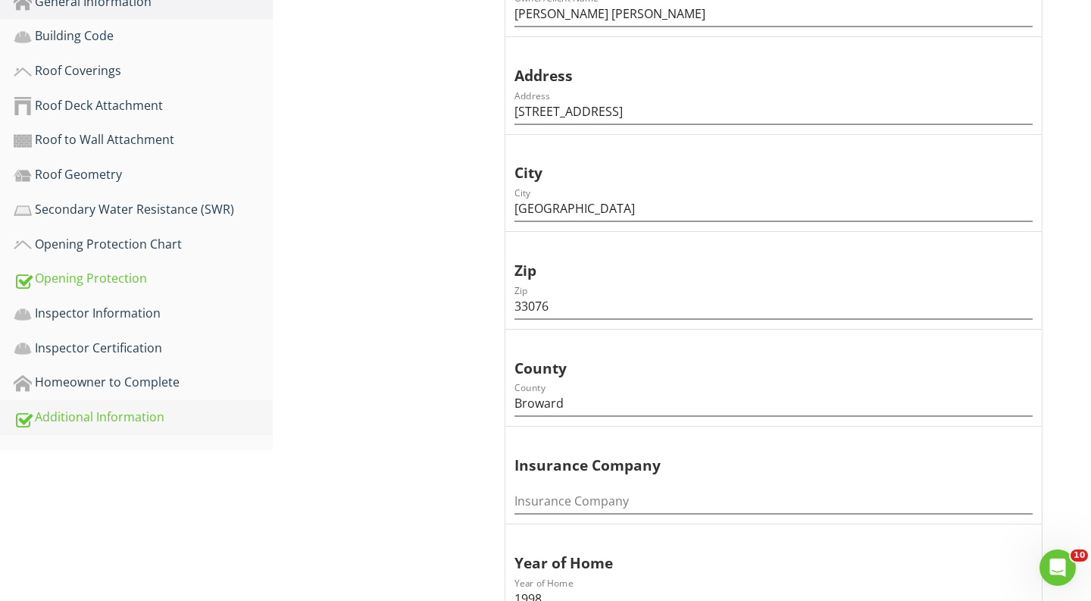
scroll to position [528, 0]
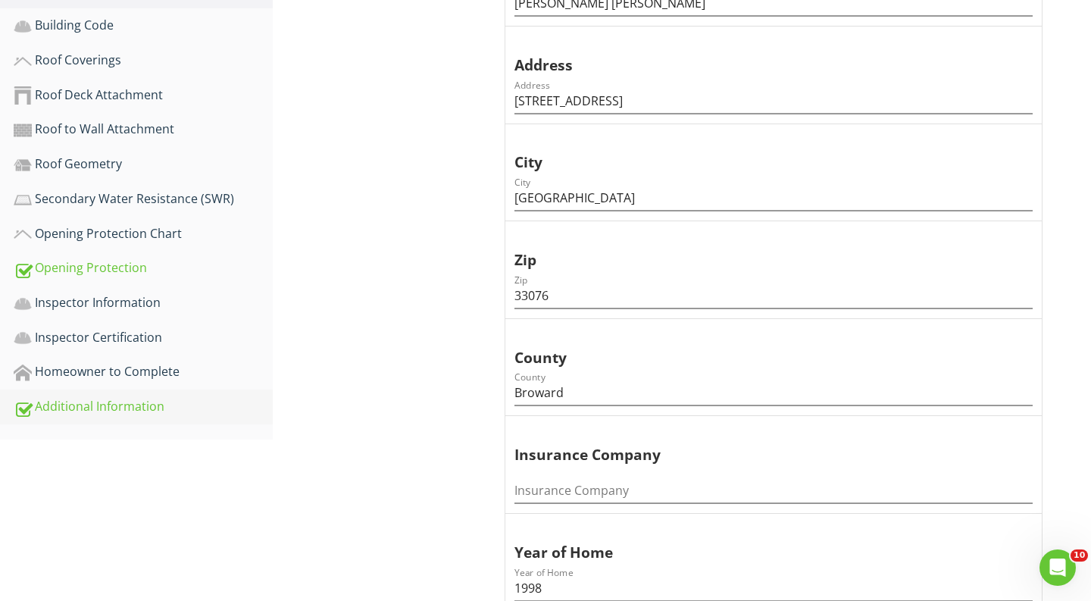
click at [184, 409] on div "Additional Information" at bounding box center [143, 407] width 259 height 20
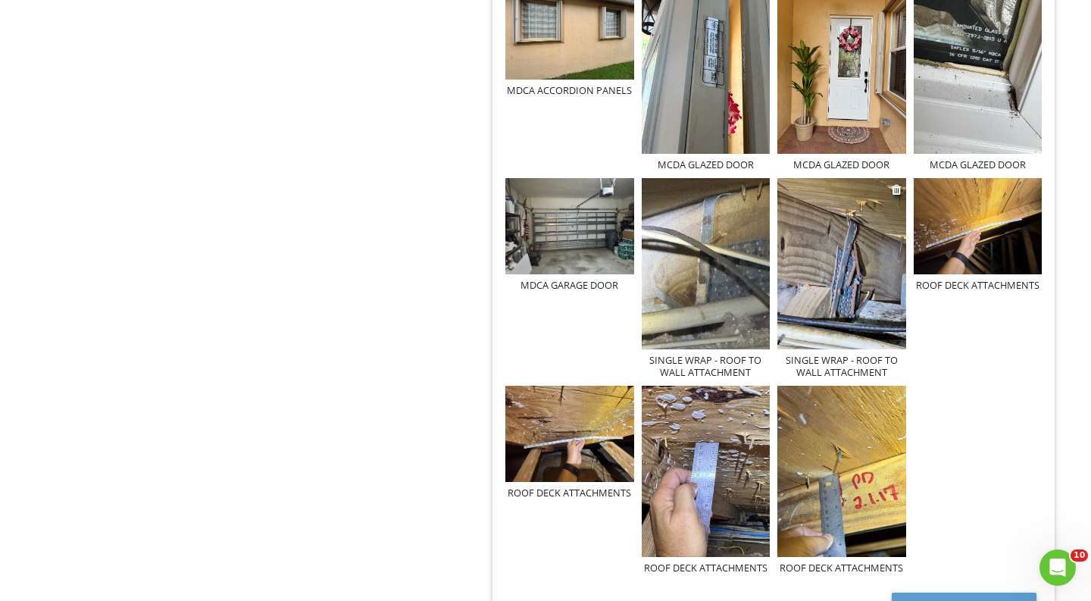
scroll to position [1163, 0]
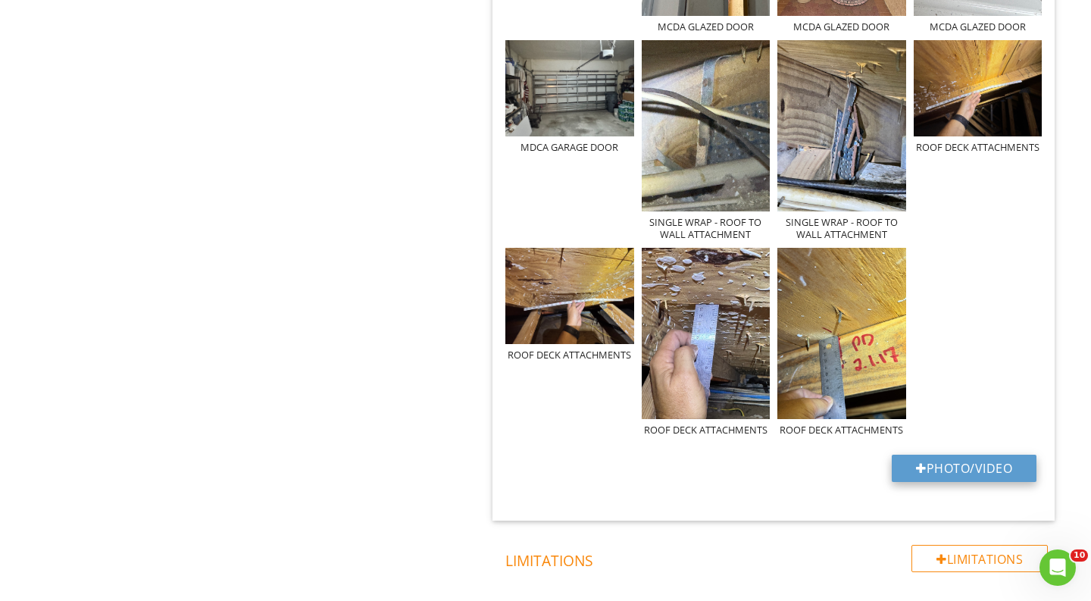
click at [903, 465] on button "Photo/Video" at bounding box center [964, 468] width 145 height 27
type input "C:\fakepath\Screenshot [DATE] 9.49.23 PM.png"
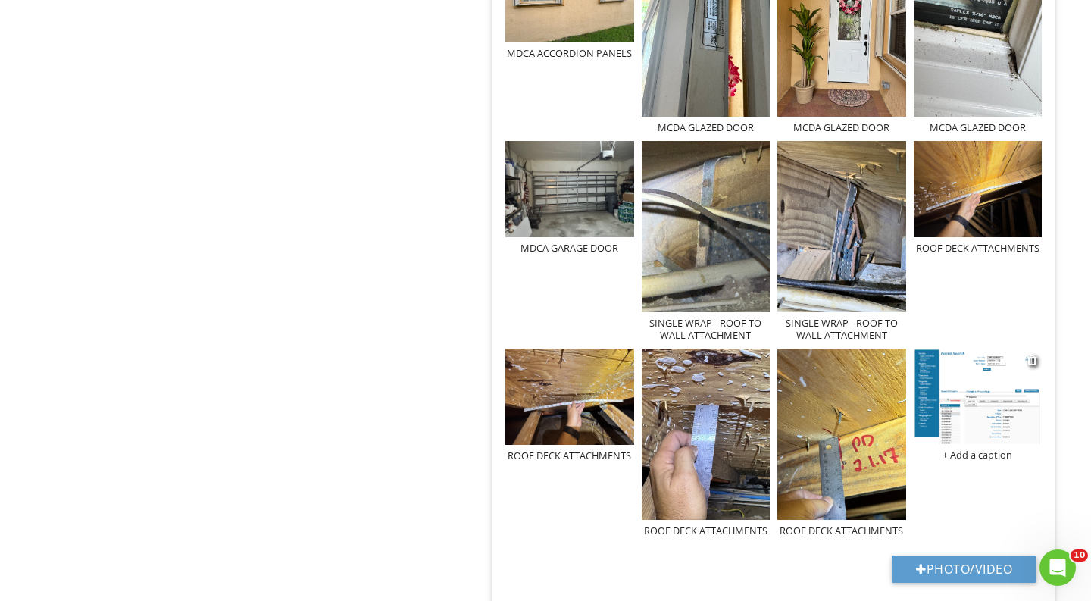
scroll to position [1010, 0]
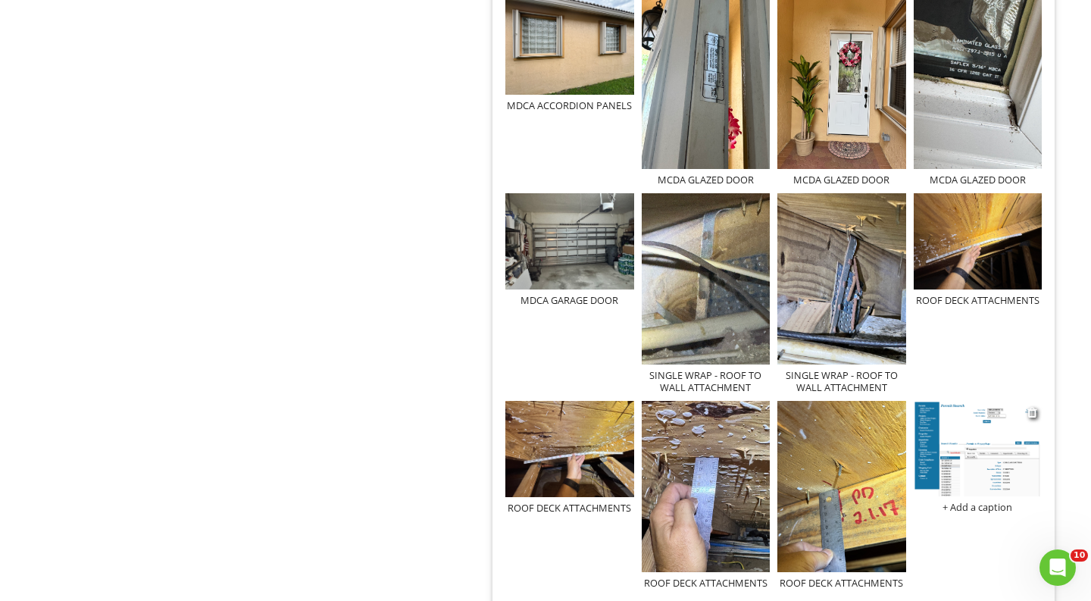
click at [1034, 418] on div at bounding box center [1034, 412] width 12 height 18
click at [1034, 412] on div at bounding box center [1033, 412] width 10 height 12
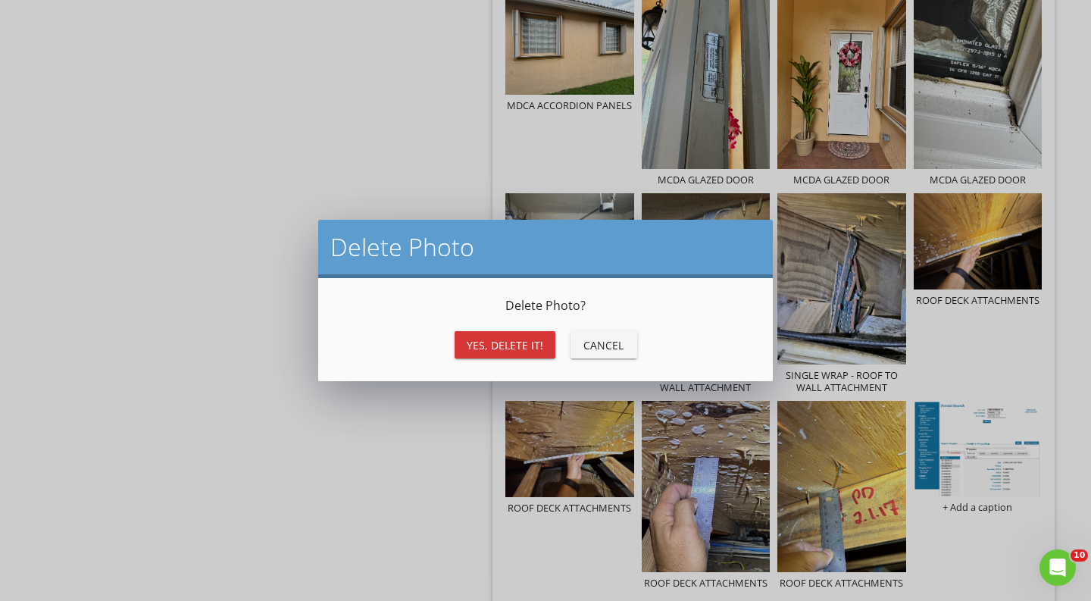
click at [513, 348] on div "Yes, Delete it!" at bounding box center [505, 345] width 77 height 16
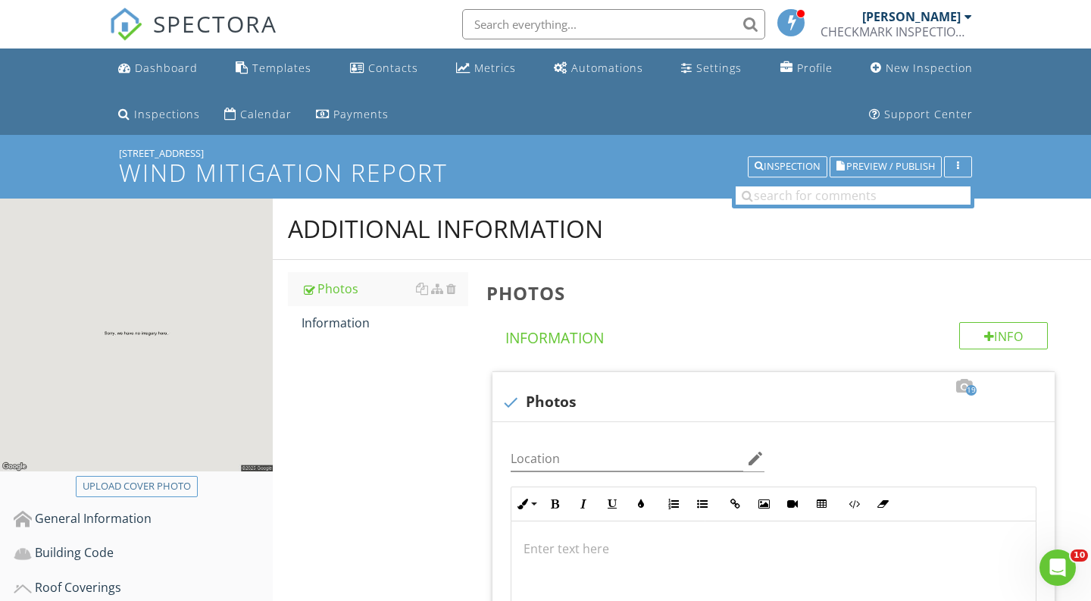
scroll to position [0, 0]
click at [779, 172] on div "Inspection" at bounding box center [788, 166] width 66 height 11
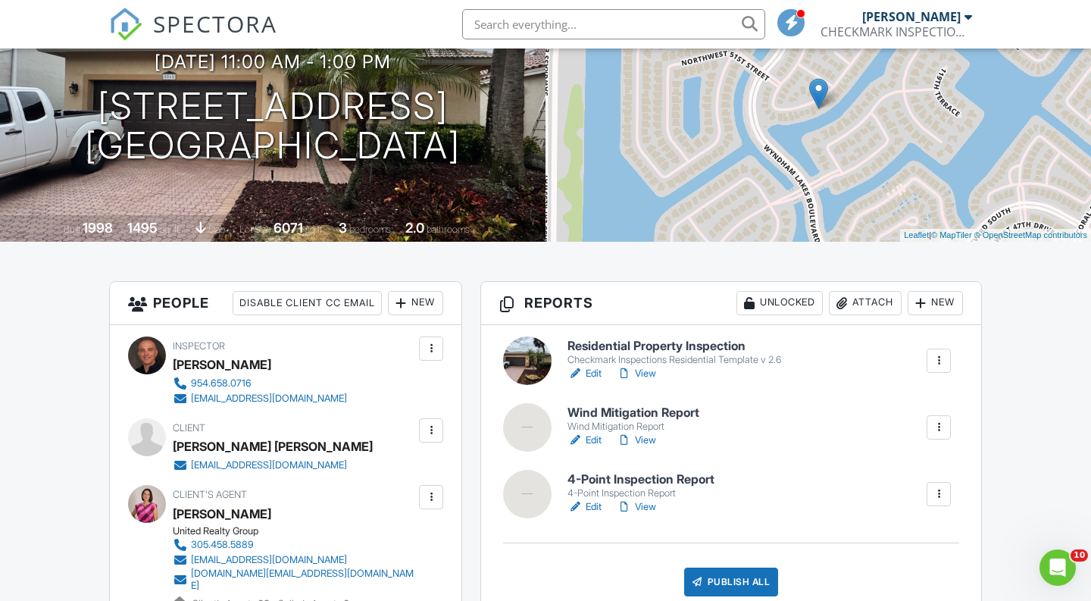
scroll to position [247, 0]
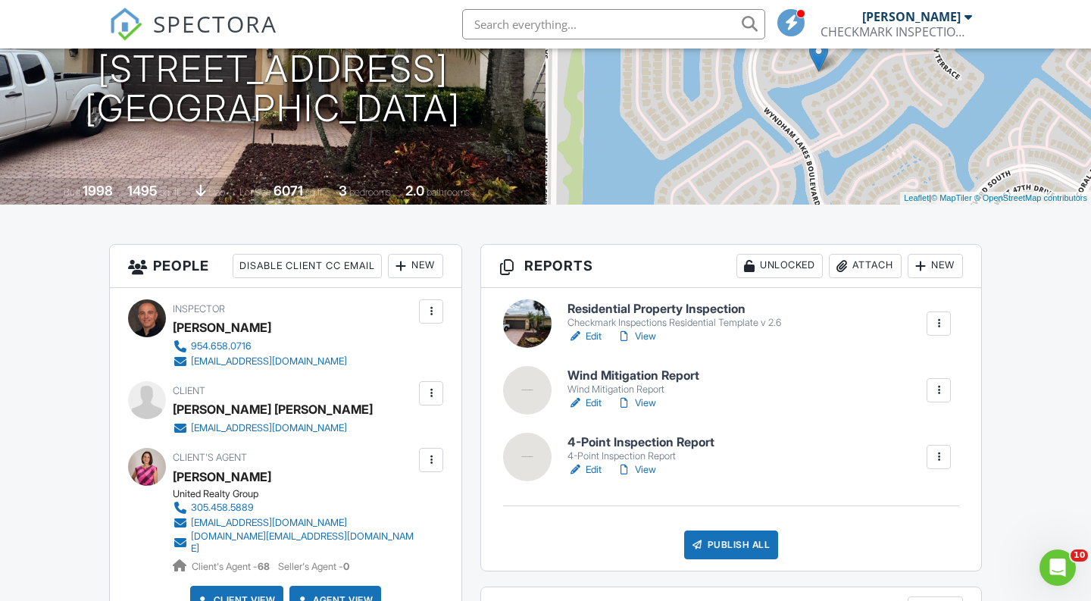
click at [651, 336] on link "View" at bounding box center [636, 336] width 39 height 15
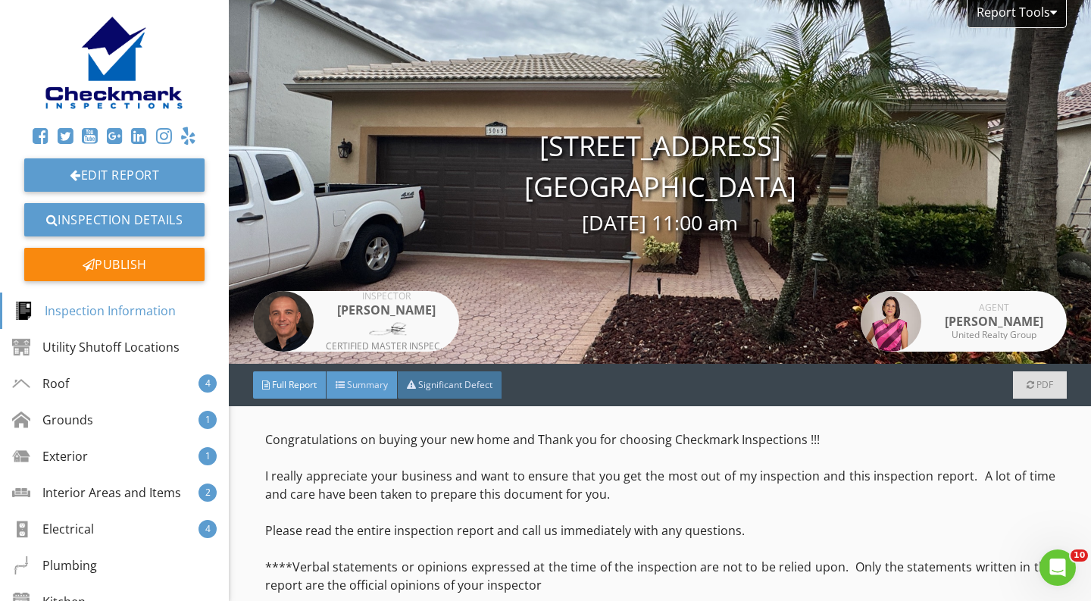
click at [383, 392] on div "Summary" at bounding box center [362, 384] width 71 height 27
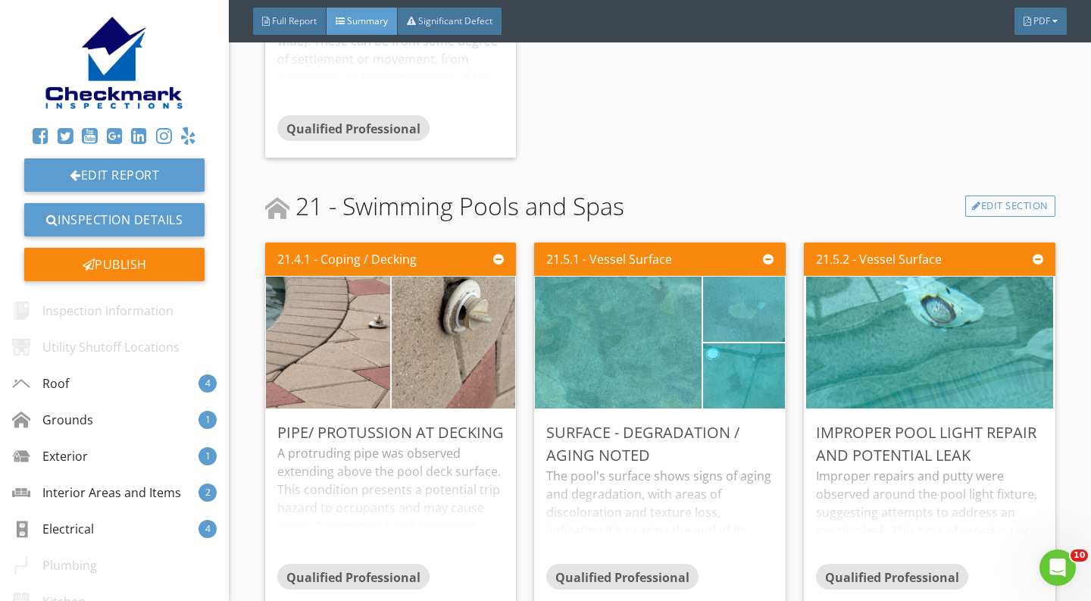
scroll to position [5198, 0]
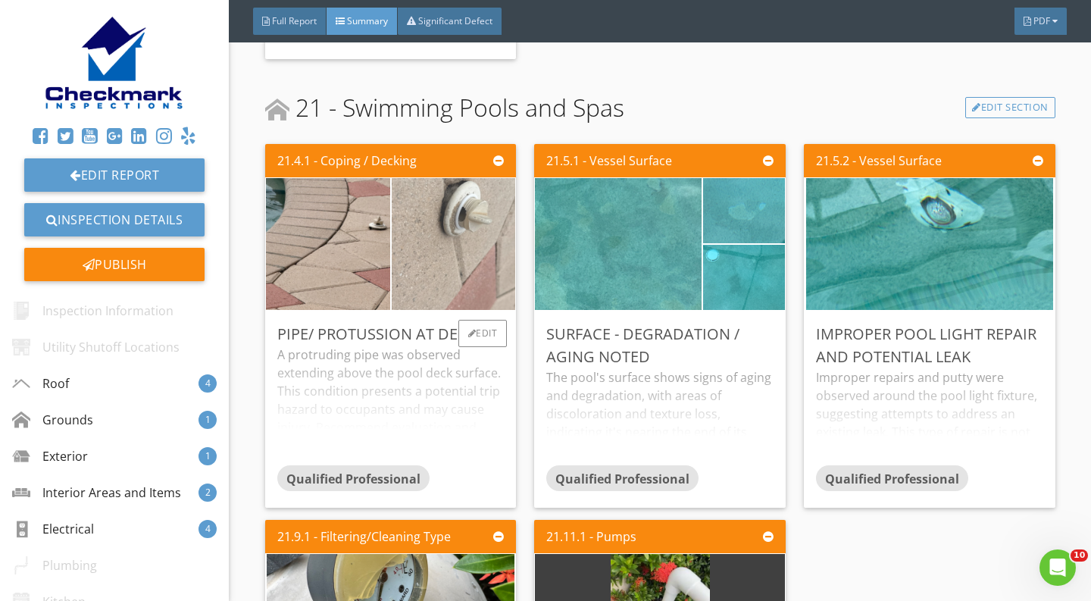
click at [484, 242] on img at bounding box center [453, 245] width 247 height 330
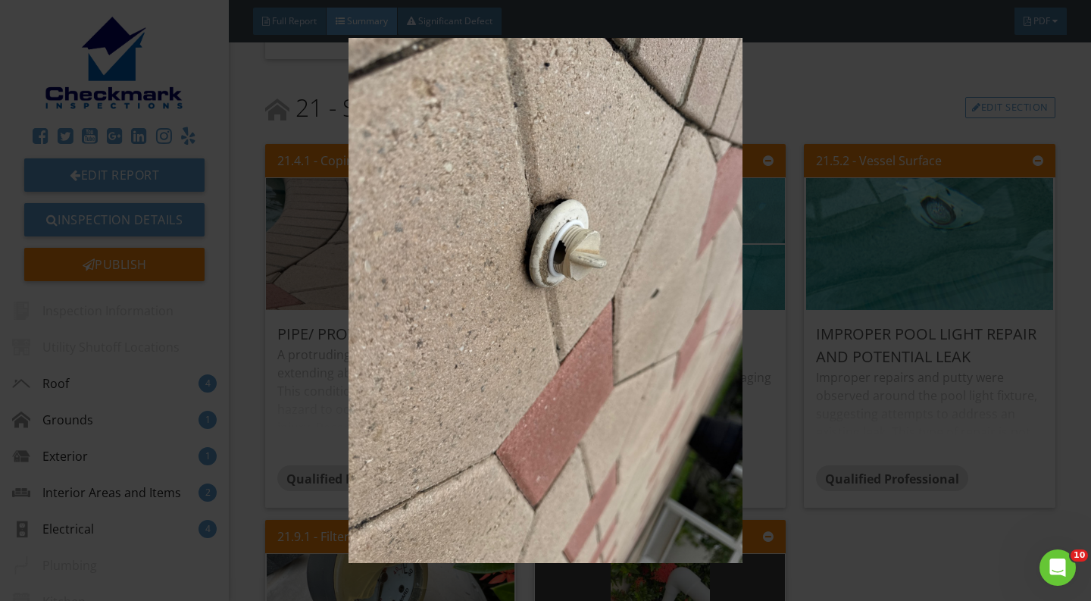
click at [906, 397] on img at bounding box center [545, 300] width 991 height 525
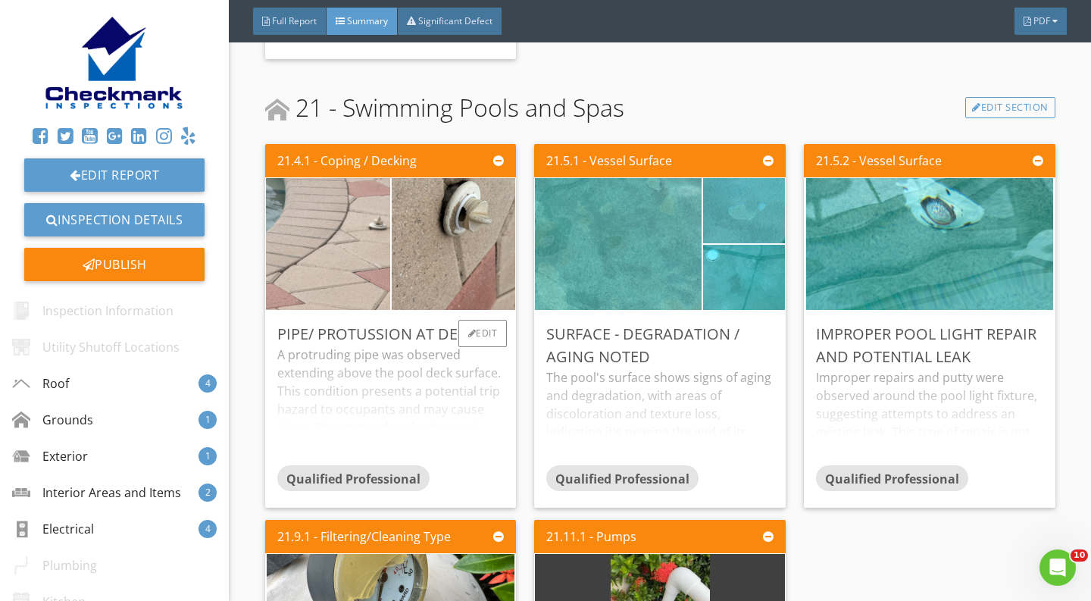
click at [329, 293] on img at bounding box center [328, 245] width 247 height 330
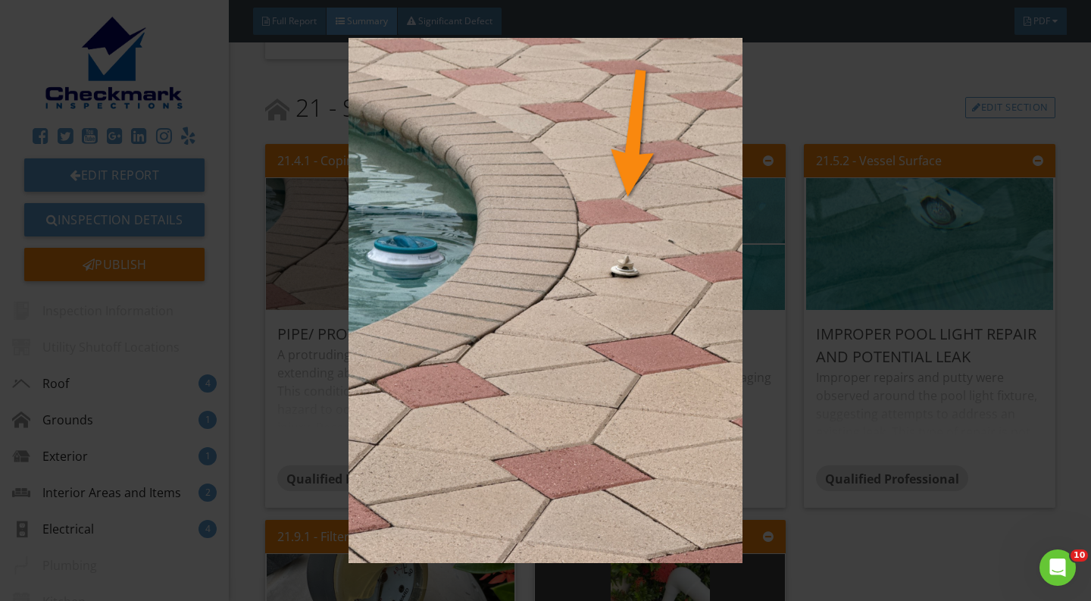
click at [800, 376] on img at bounding box center [545, 300] width 991 height 525
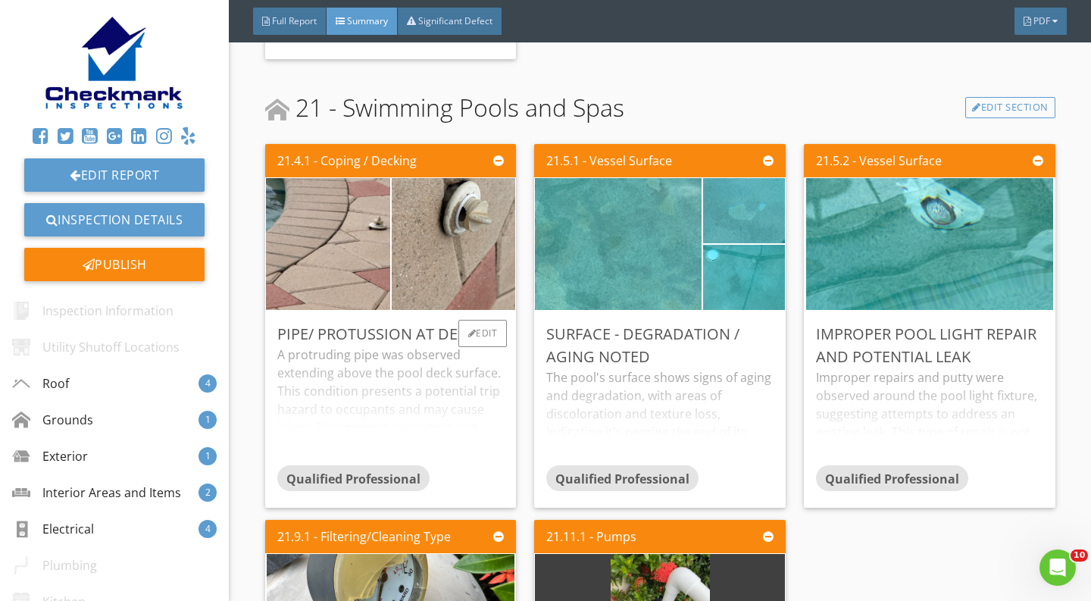
click at [465, 376] on div "A protruding pipe was observed extending above the pool deck surface. This cond…" at bounding box center [390, 406] width 227 height 120
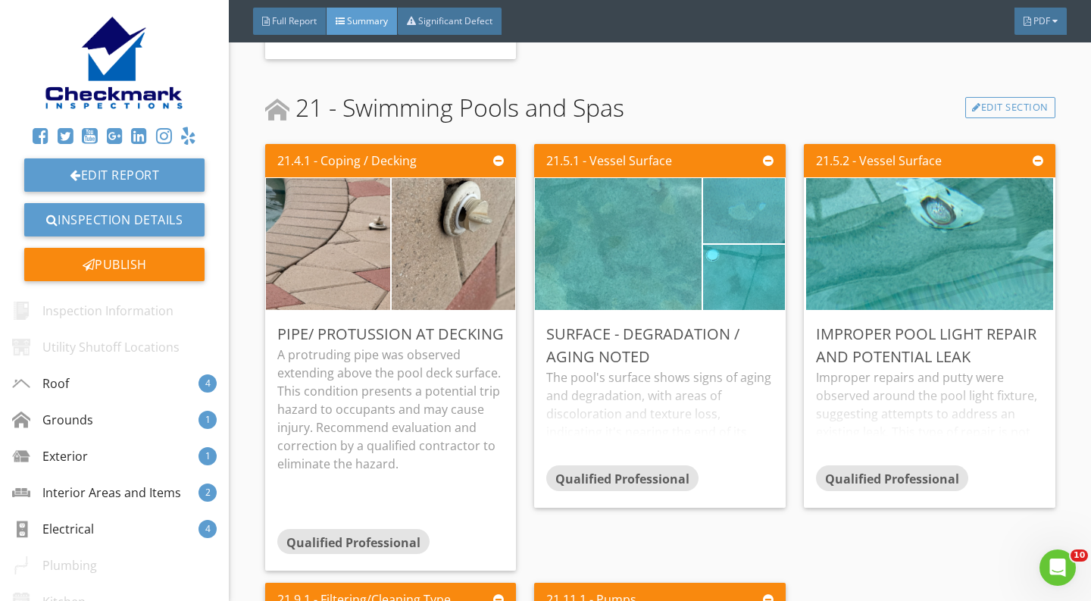
click at [781, 528] on div "21.5.1 - Vessel Surface Surface - Degradation / Aging Noted The pool's surface …" at bounding box center [660, 357] width 264 height 439
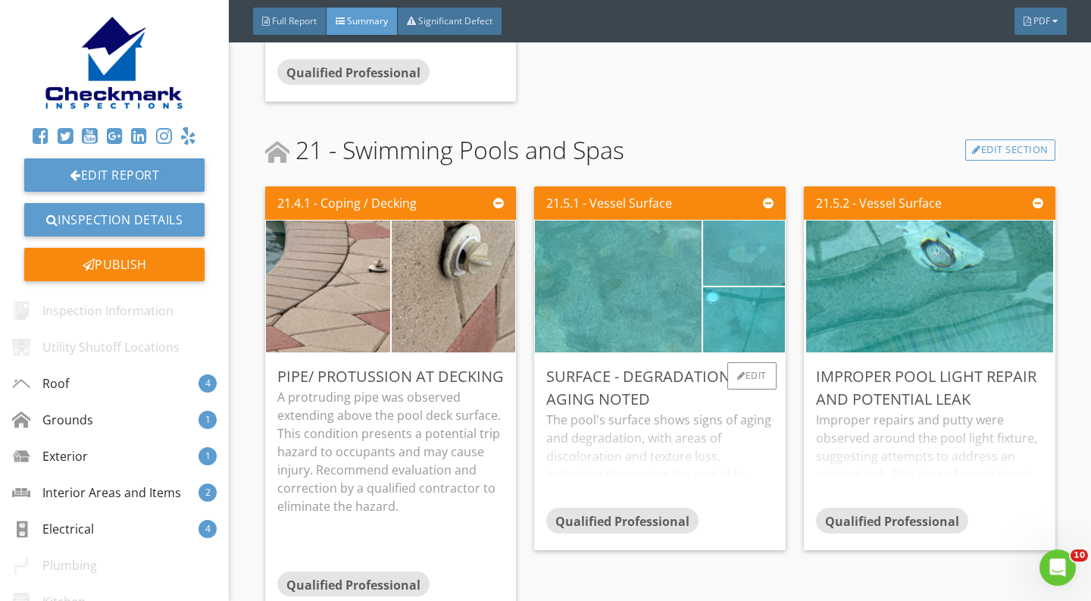
scroll to position [5141, 0]
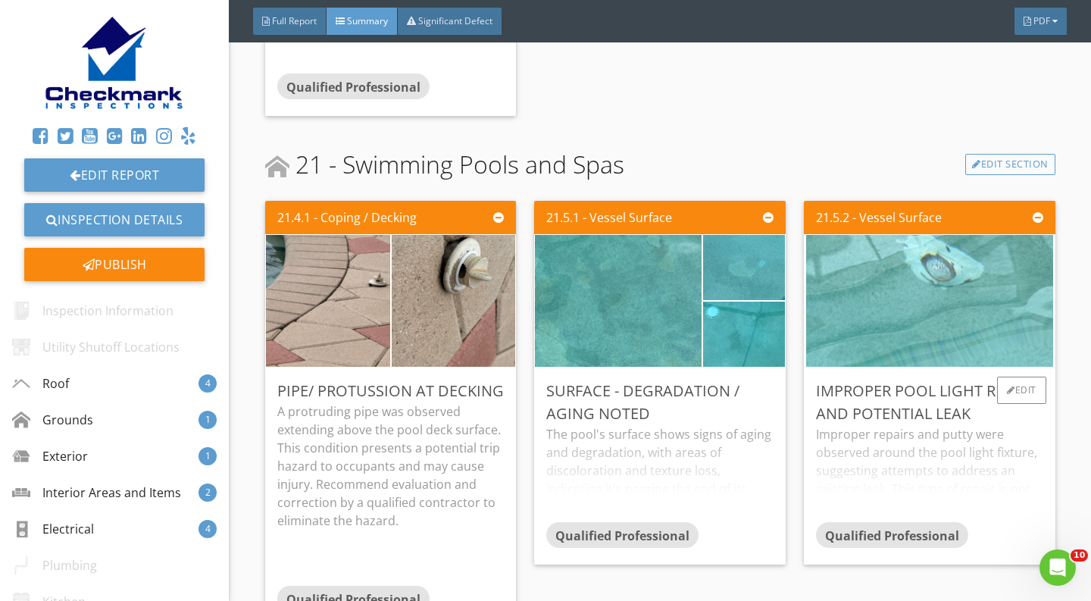
click at [837, 343] on img at bounding box center [929, 301] width 247 height 330
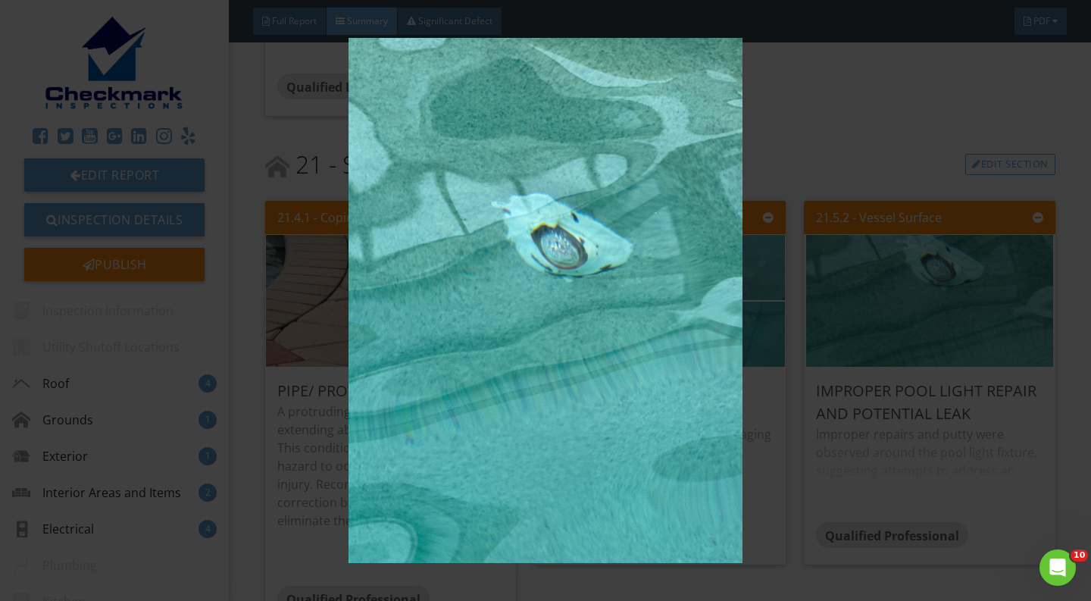
click at [1043, 498] on div at bounding box center [545, 300] width 1091 height 601
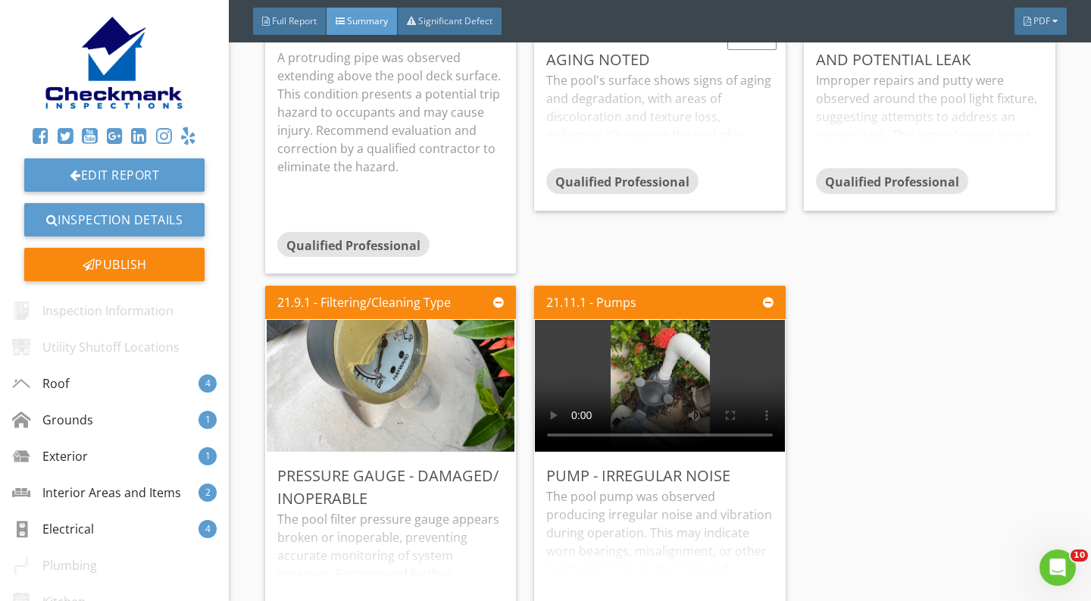
scroll to position [5497, 0]
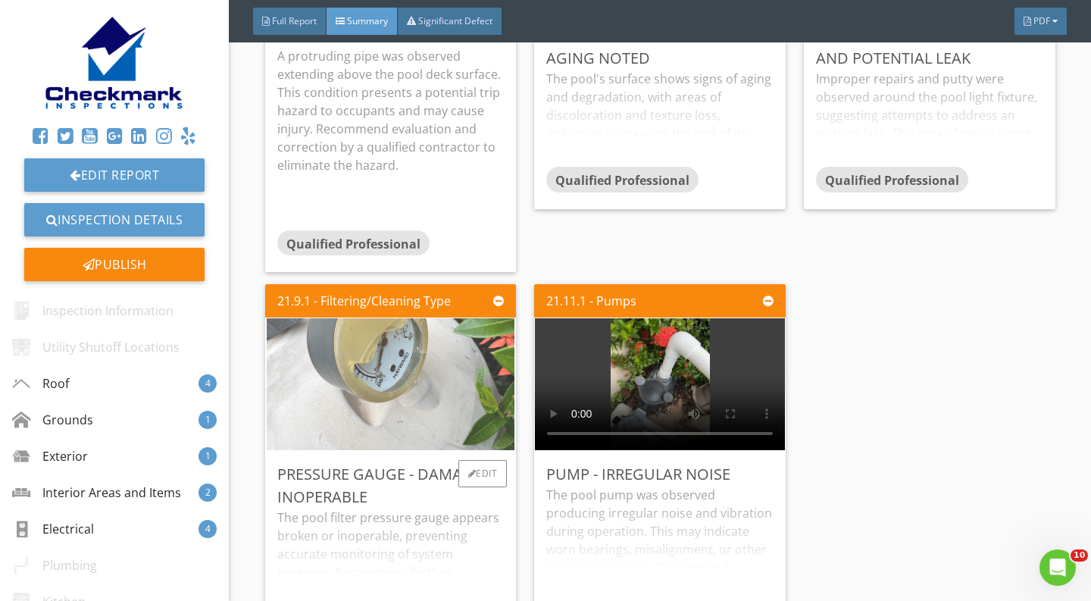
click at [478, 373] on img at bounding box center [391, 385] width 248 height 330
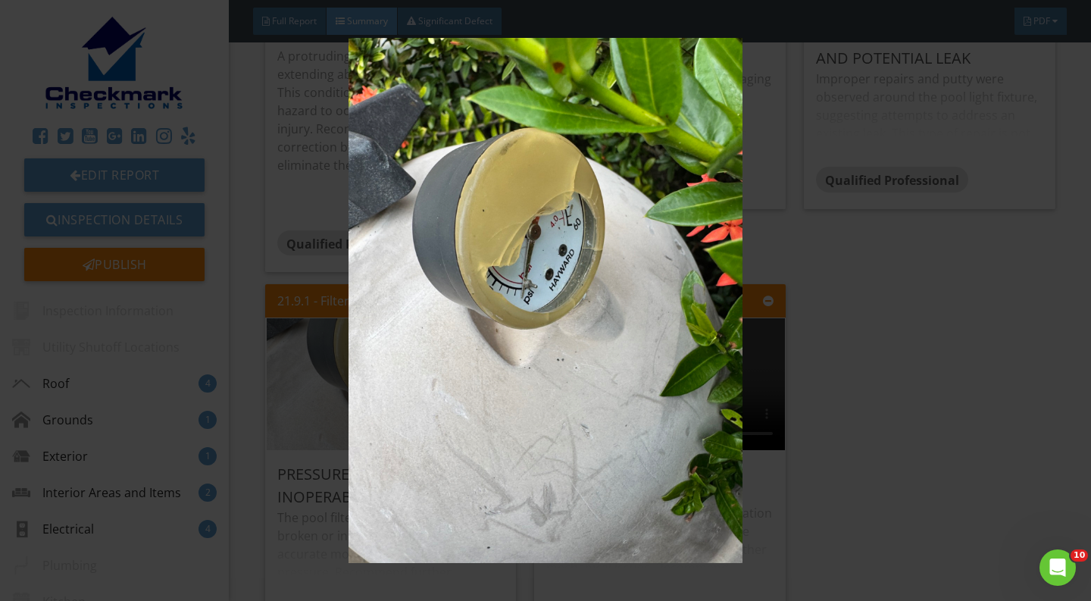
click at [753, 389] on img at bounding box center [545, 300] width 991 height 525
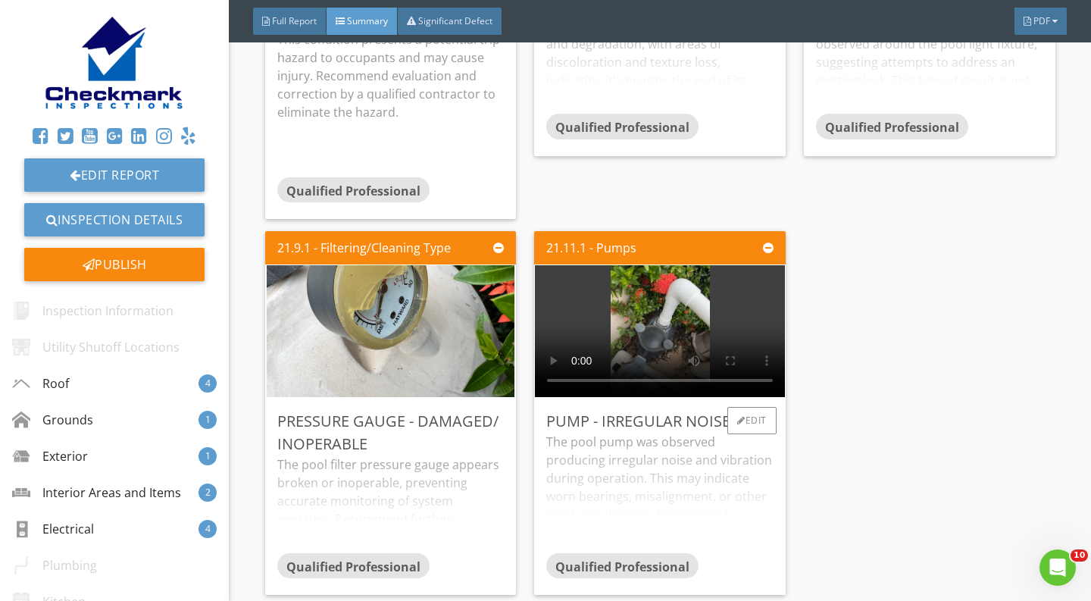
scroll to position [5551, 0]
click at [674, 327] on video at bounding box center [660, 331] width 250 height 132
click at [561, 379] on video at bounding box center [660, 331] width 250 height 132
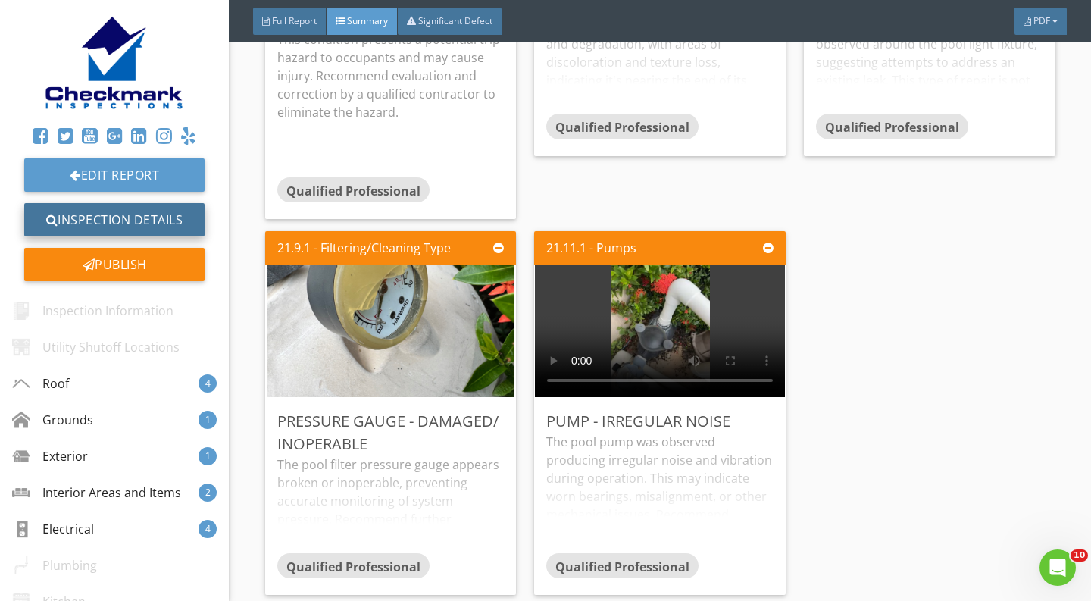
click at [136, 219] on link "Inspection Details" at bounding box center [114, 219] width 180 height 33
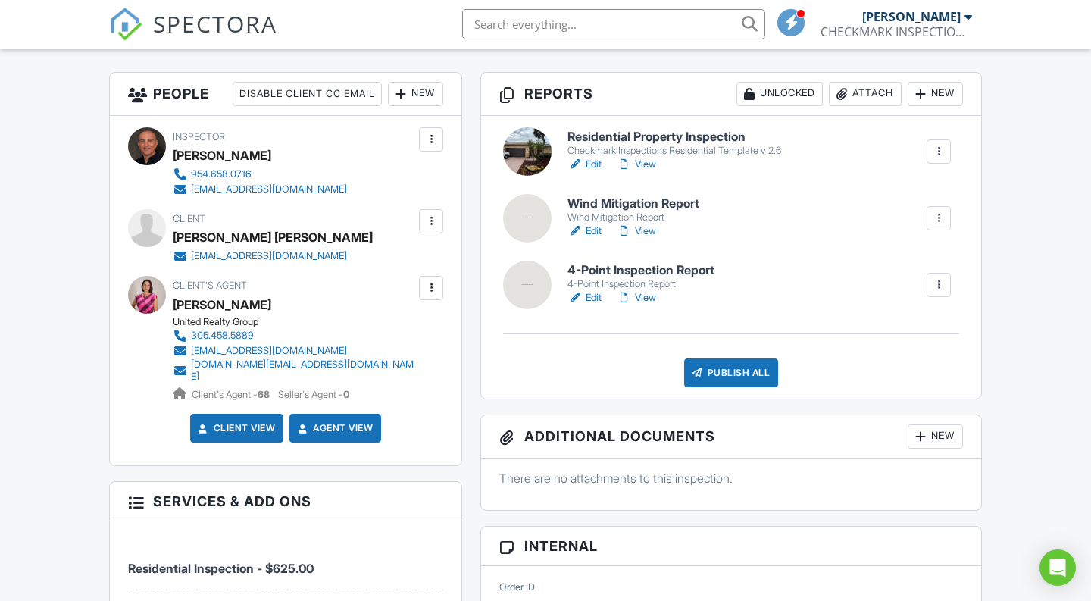
click at [710, 379] on div "Publish All" at bounding box center [731, 373] width 95 height 29
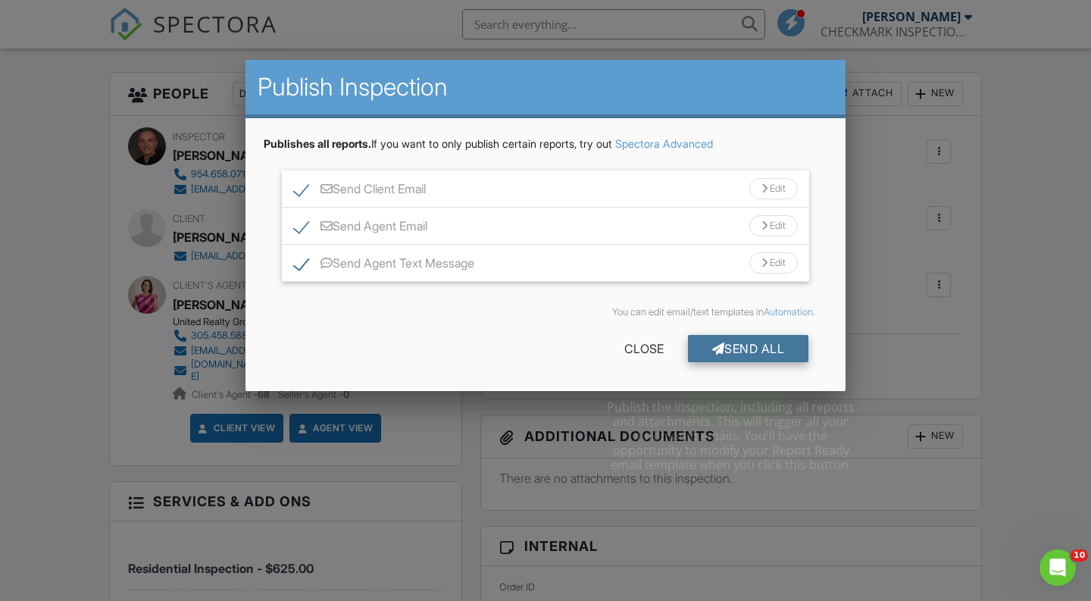
click at [739, 359] on div "Send All" at bounding box center [748, 348] width 121 height 27
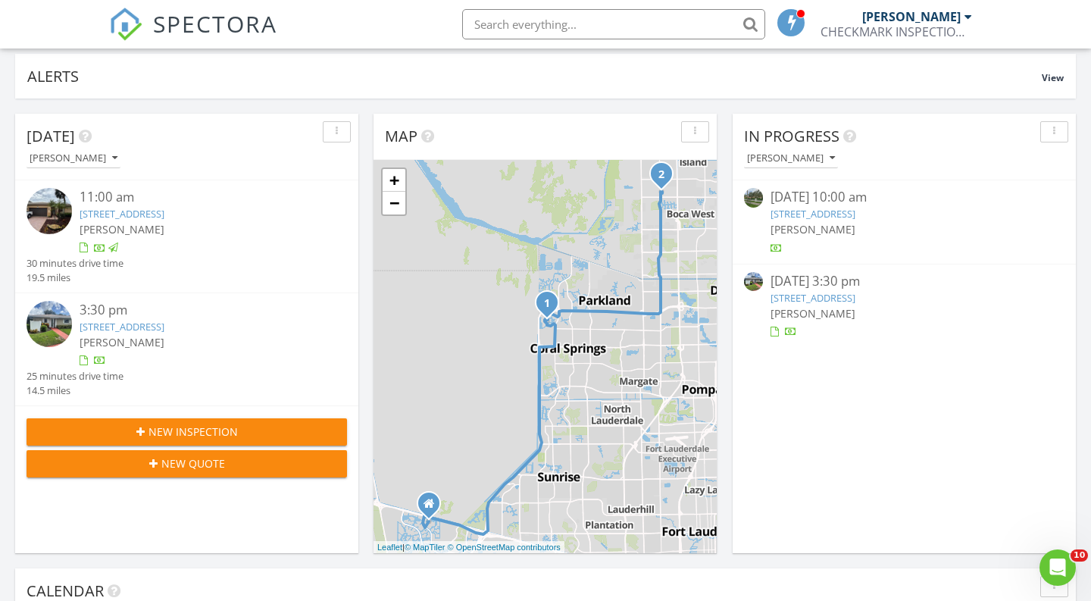
scroll to position [148, 0]
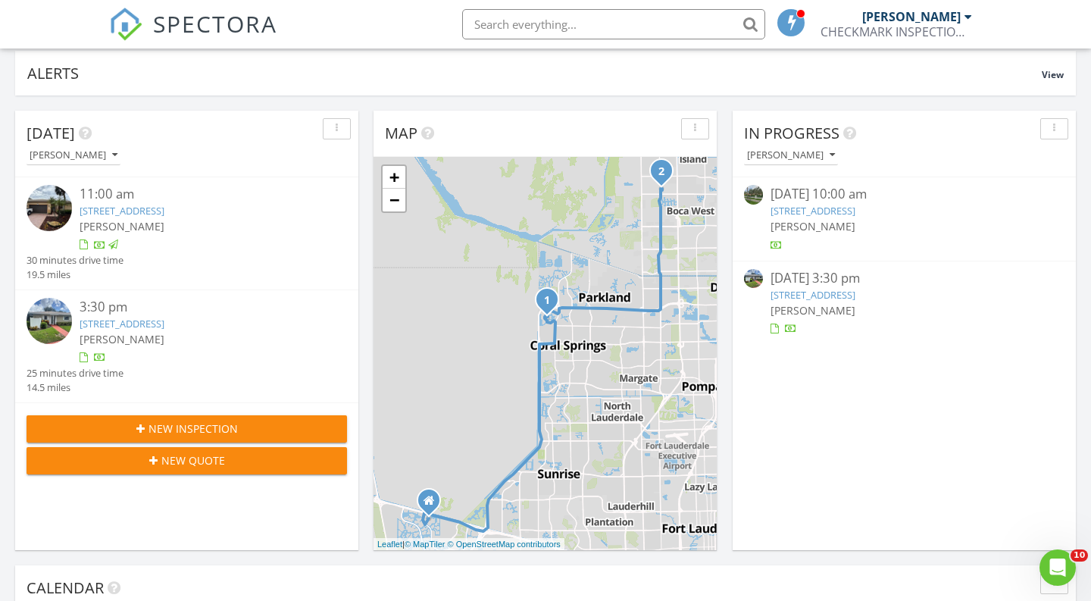
click at [42, 322] on img at bounding box center [49, 320] width 45 height 45
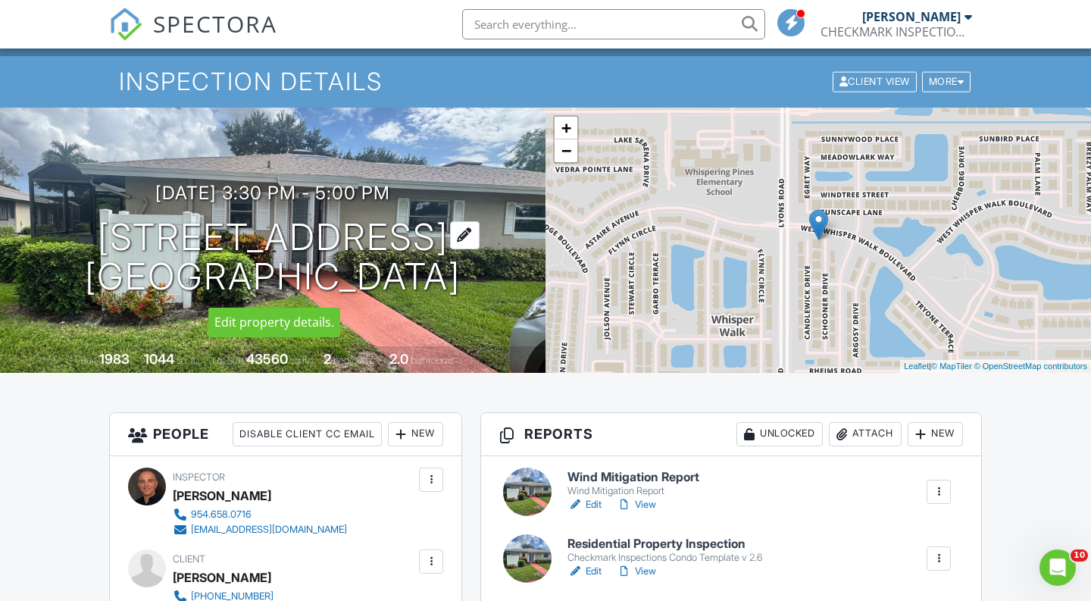
drag, startPoint x: 464, startPoint y: 280, endPoint x: 81, endPoint y: 232, distance: 385.7
click at [85, 232] on h1 "8876 Rheims Rd 8876 Boca Raton, FL 33496" at bounding box center [273, 258] width 376 height 80
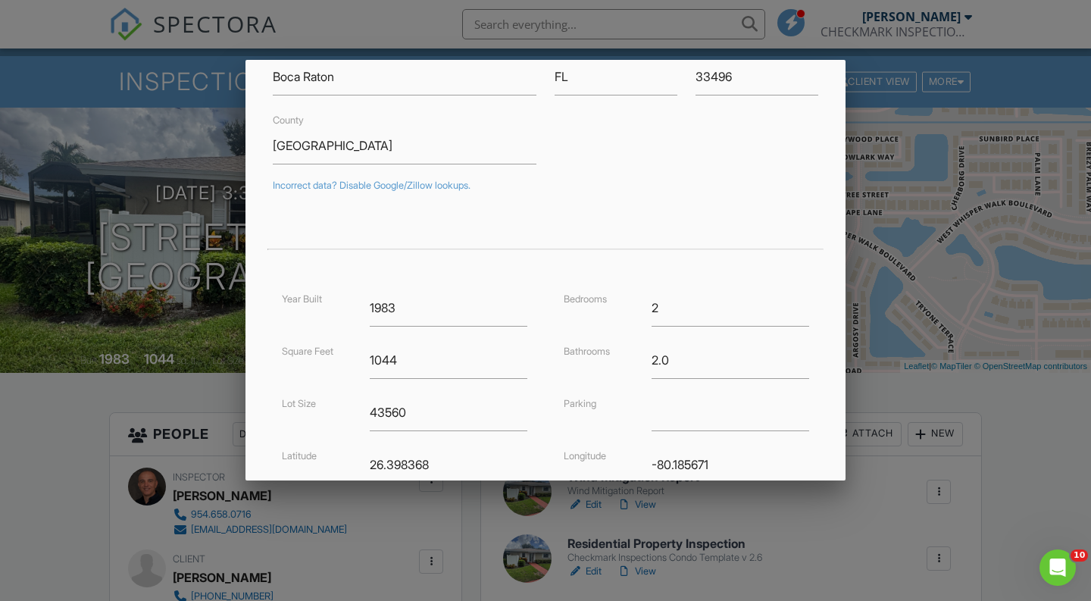
scroll to position [252, 0]
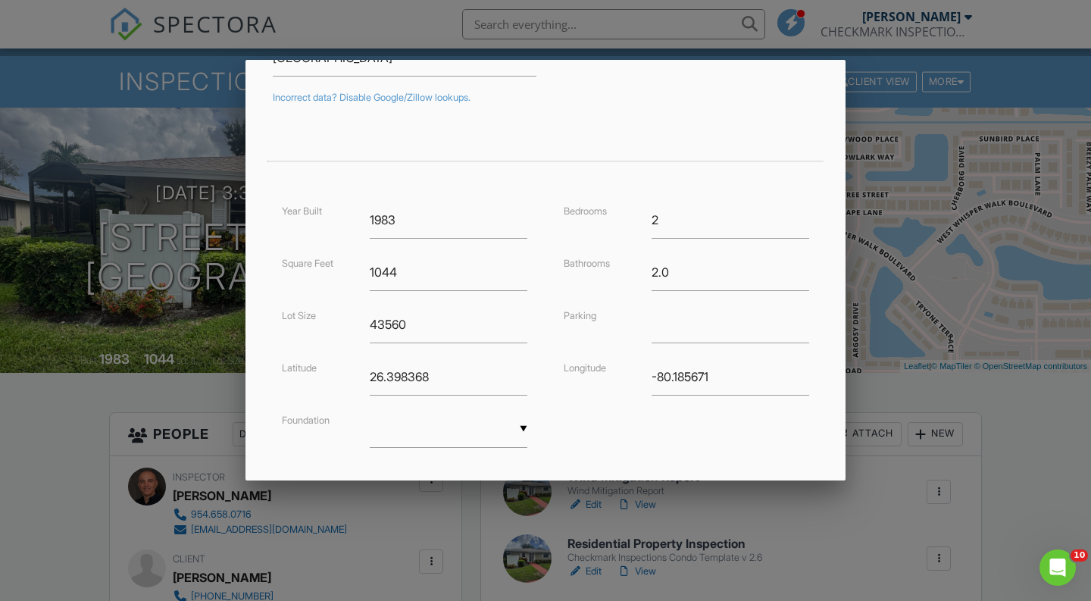
click at [494, 525] on div at bounding box center [545, 299] width 1091 height 751
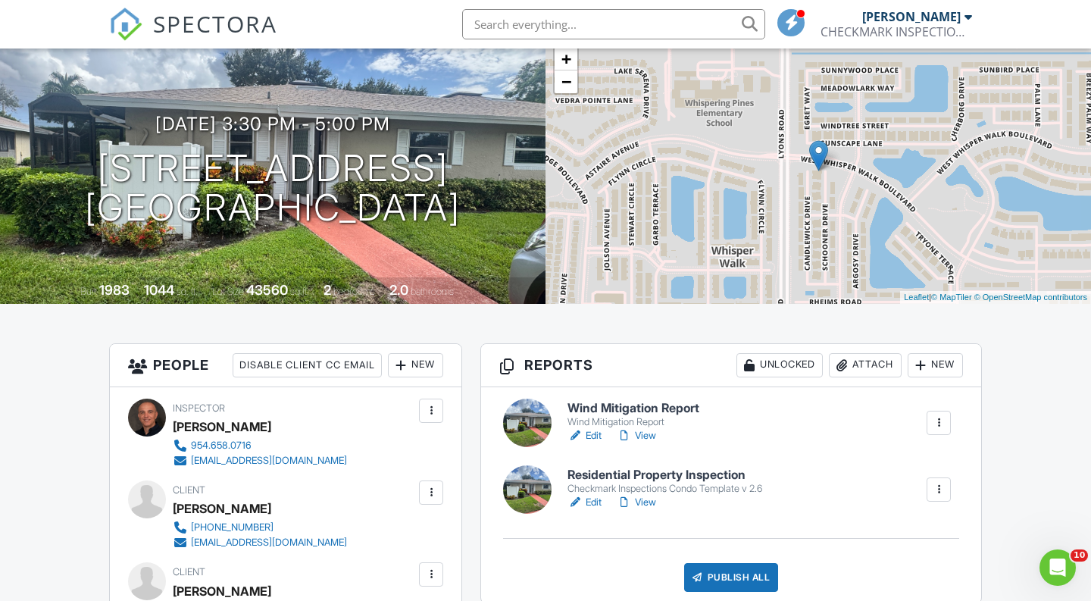
scroll to position [221, 0]
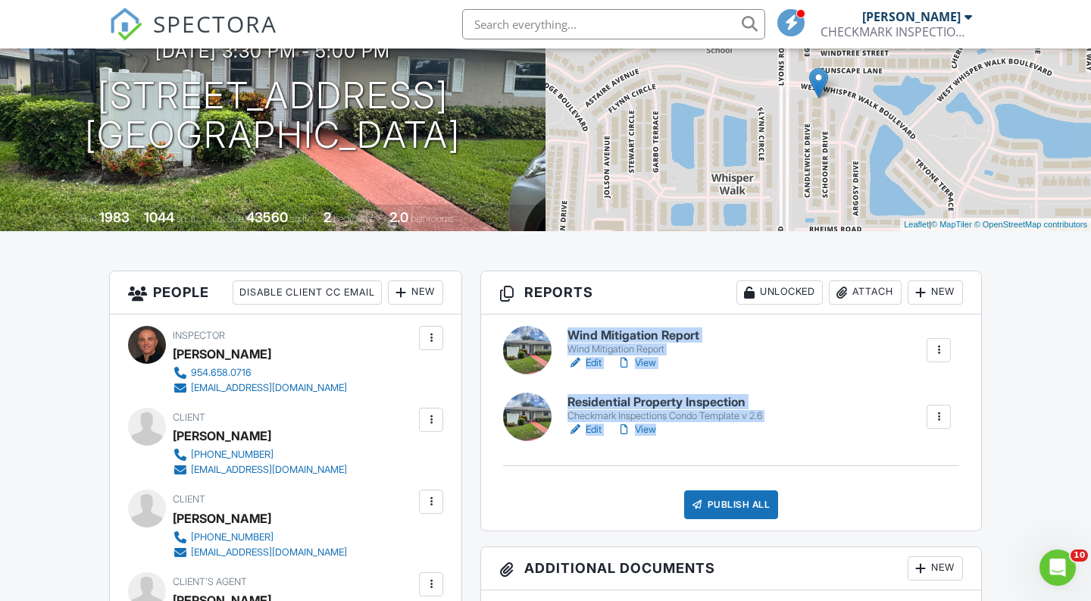
drag, startPoint x: 520, startPoint y: 443, endPoint x: 544, endPoint y: 364, distance: 83.2
click at [544, 364] on div "Wind Mitigation Report Wind Mitigation Report Edit View Quick Publish Copy Dele…" at bounding box center [731, 423] width 500 height 216
drag, startPoint x: 531, startPoint y: 407, endPoint x: 531, endPoint y: 307, distance: 100.1
click at [531, 307] on div "Reports Unlocked Attach New Wind Mitigation Report Wind Mitigation Report Edit …" at bounding box center [732, 401] width 502 height 261
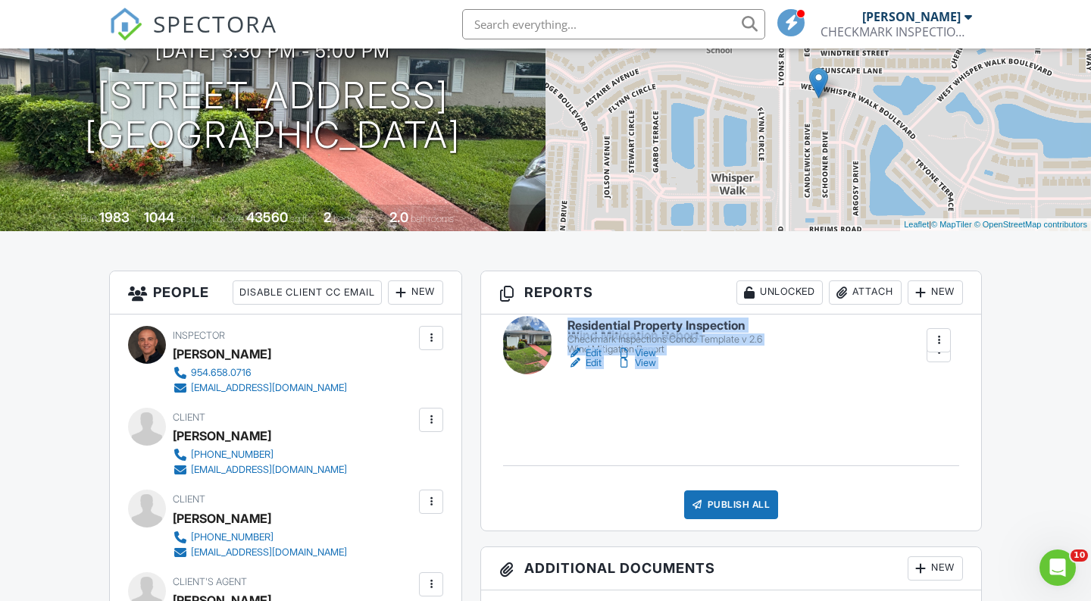
drag, startPoint x: 696, startPoint y: 431, endPoint x: 696, endPoint y: 354, distance: 76.6
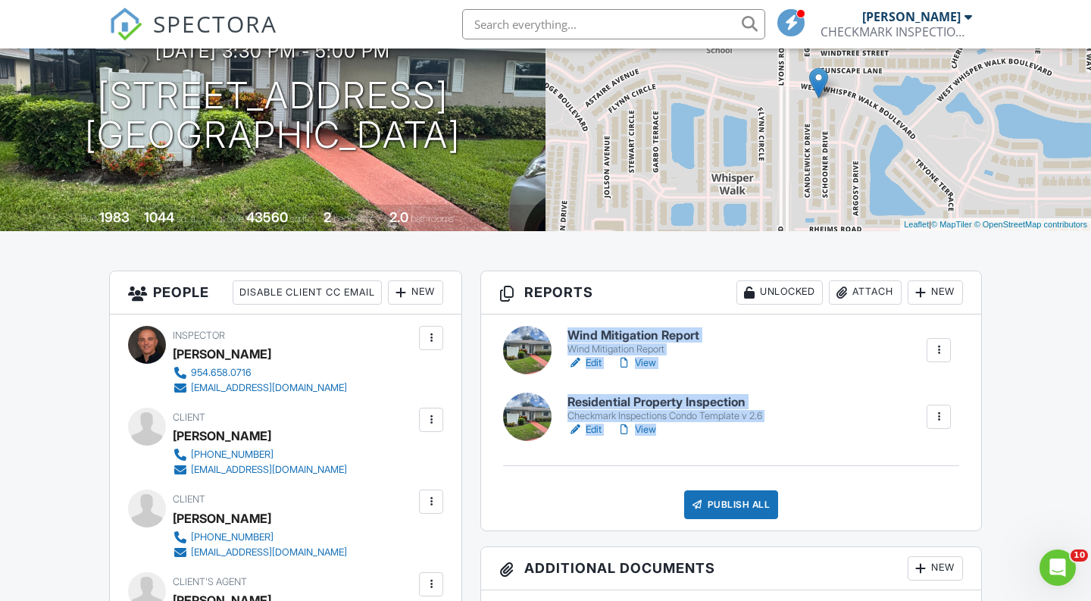
drag, startPoint x: 524, startPoint y: 413, endPoint x: 524, endPoint y: 344, distance: 69.0
click at [524, 344] on div "Wind Mitigation Report Wind Mitigation Report Edit View Quick Publish Copy Dele…" at bounding box center [731, 423] width 500 height 216
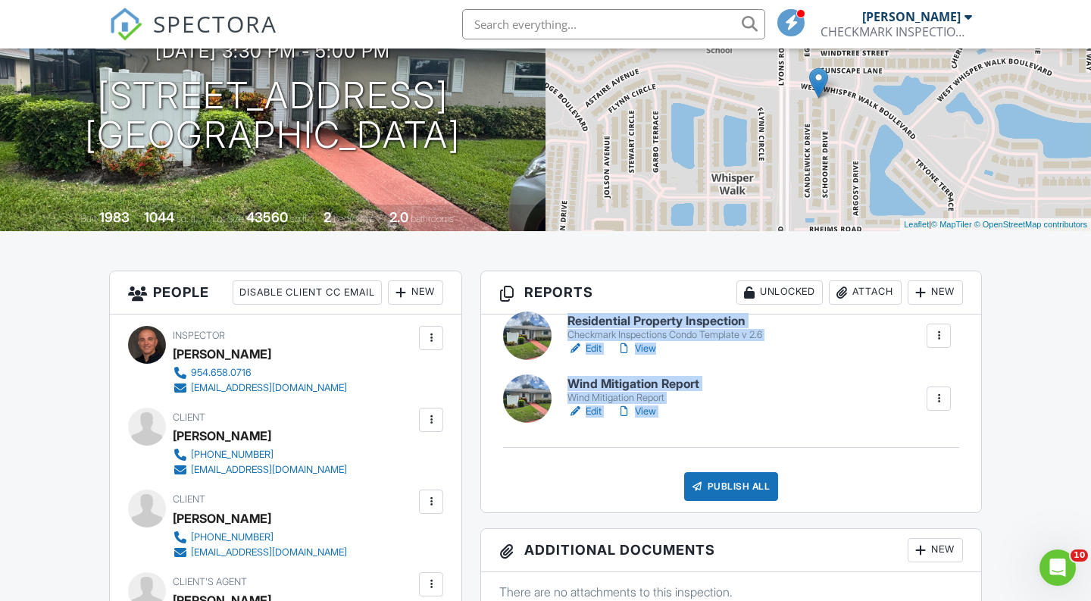
drag, startPoint x: 532, startPoint y: 420, endPoint x: 532, endPoint y: 339, distance: 81.1
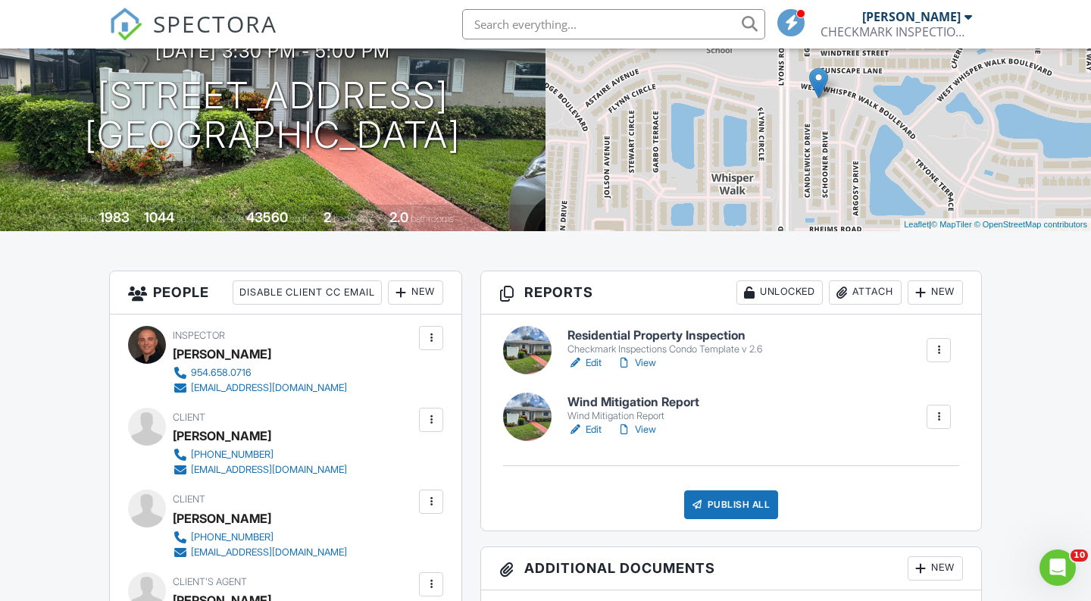
click at [627, 495] on div "Publish All Checking report completion" at bounding box center [731, 504] width 464 height 29
click at [583, 431] on link "Edit" at bounding box center [585, 429] width 34 height 15
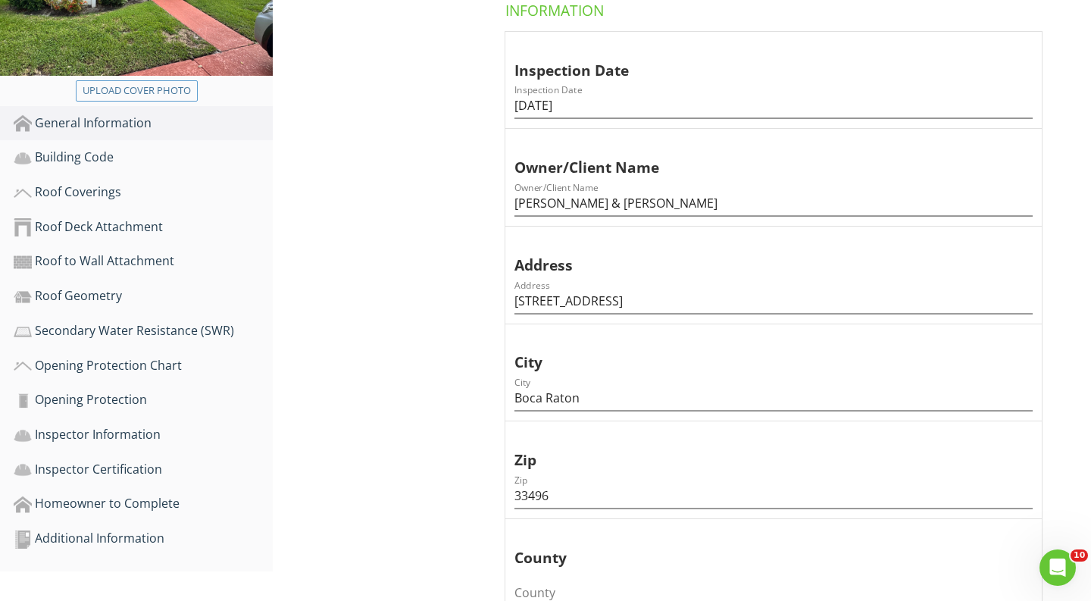
scroll to position [427, 0]
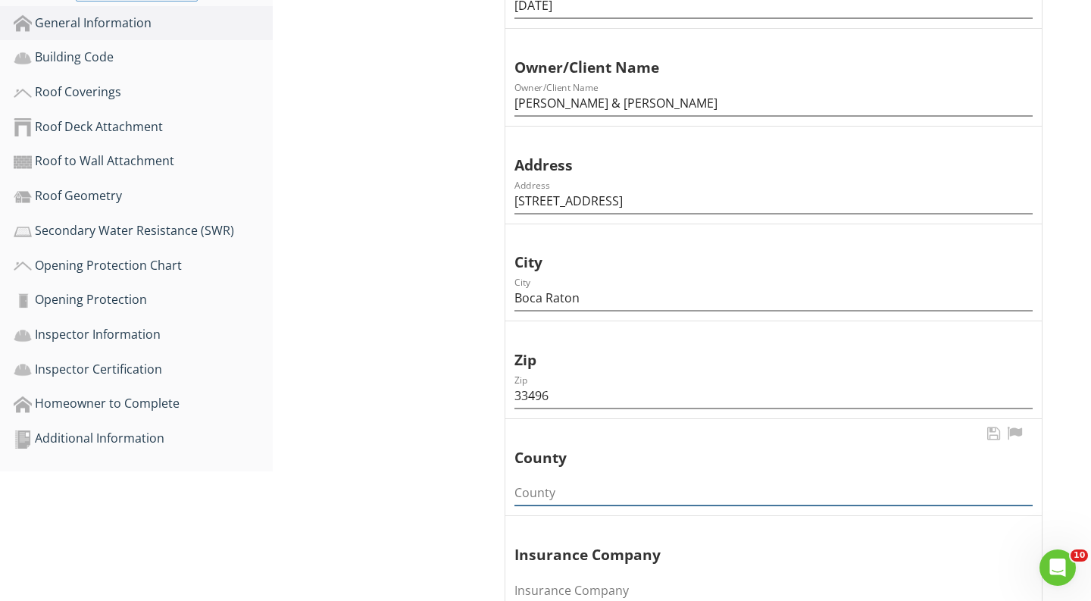
click at [543, 481] on input "County" at bounding box center [774, 493] width 518 height 25
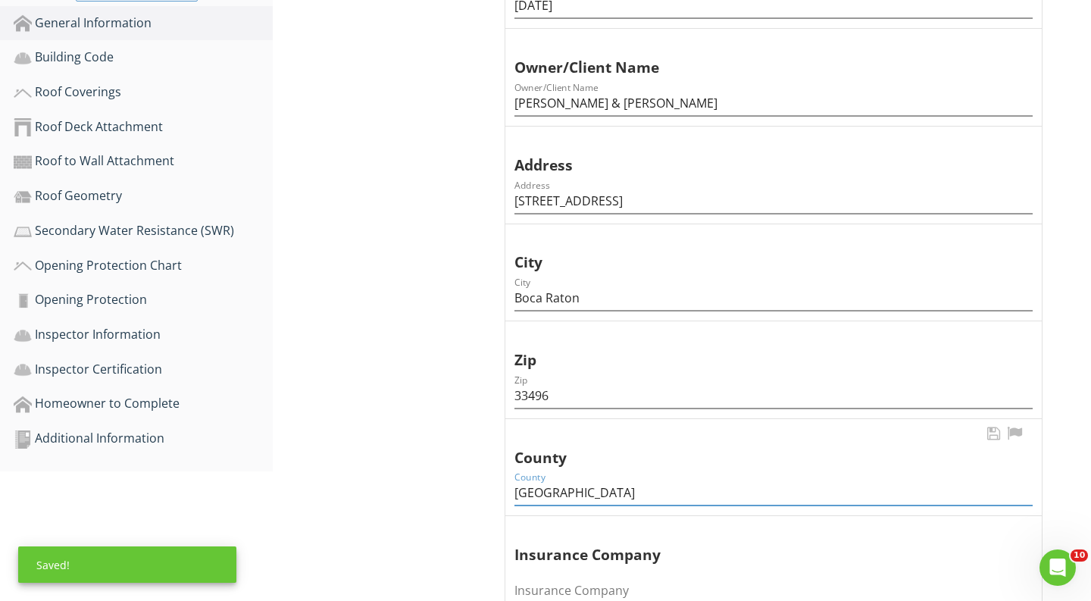
click at [555, 481] on input "Palm beach" at bounding box center [774, 493] width 518 height 25
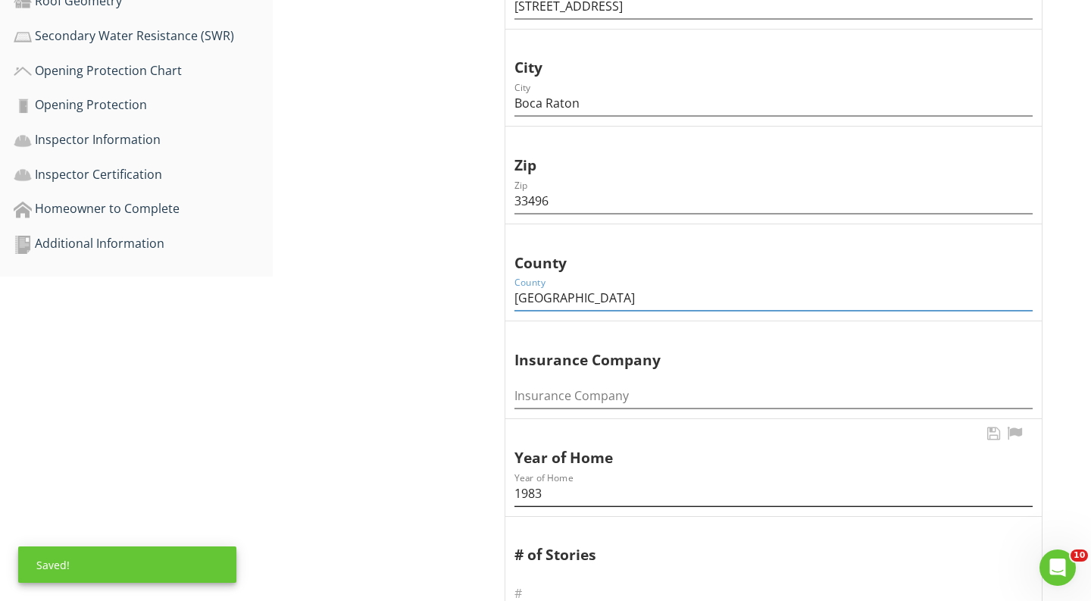
scroll to position [709, 0]
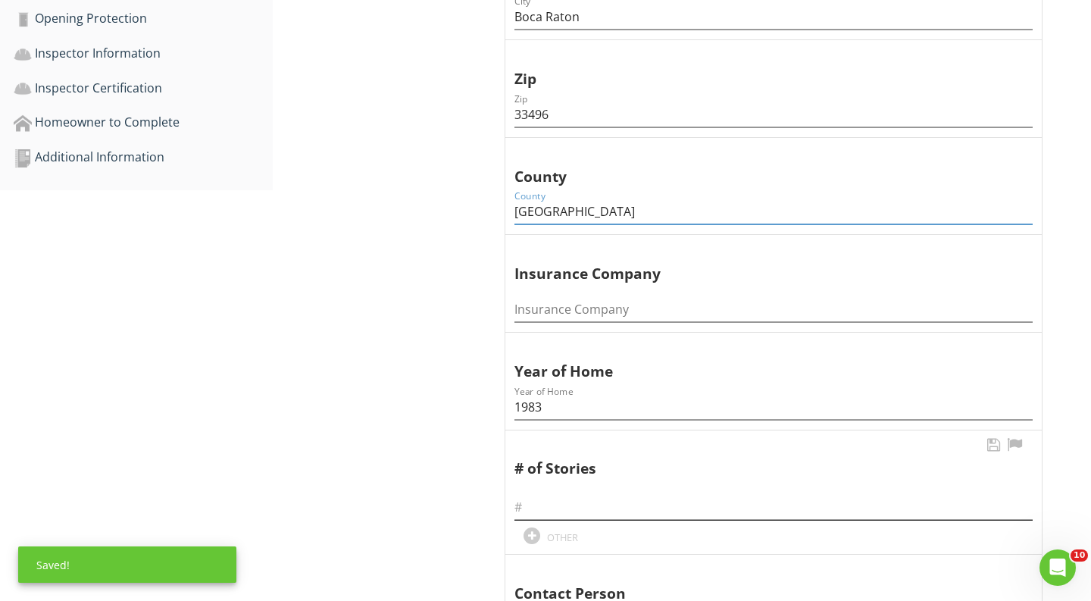
type input "[GEOGRAPHIC_DATA]"
click at [549, 495] on input "text" at bounding box center [774, 507] width 518 height 25
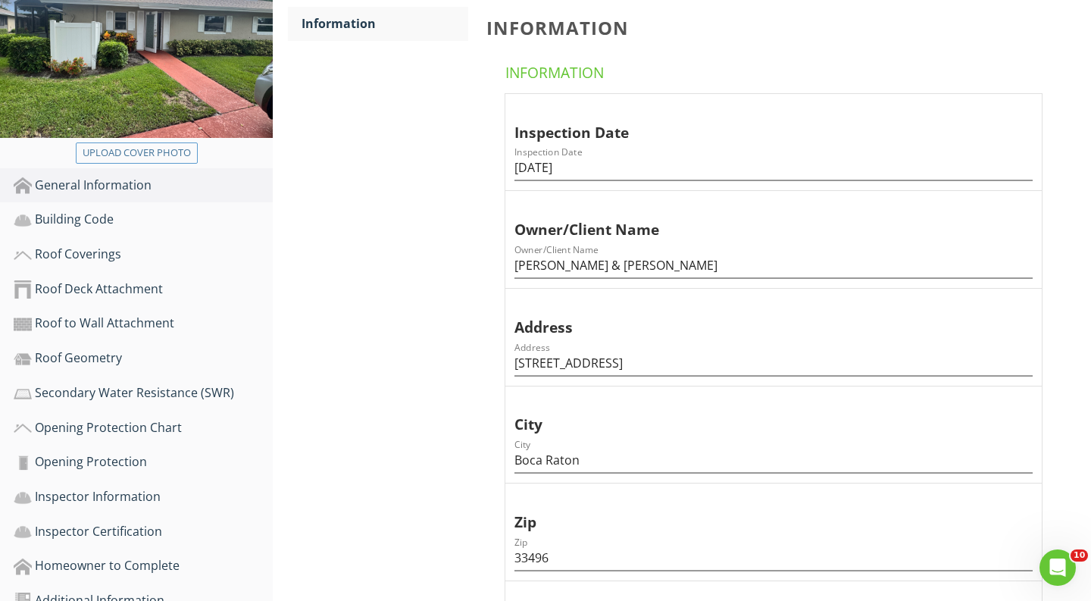
scroll to position [2, 0]
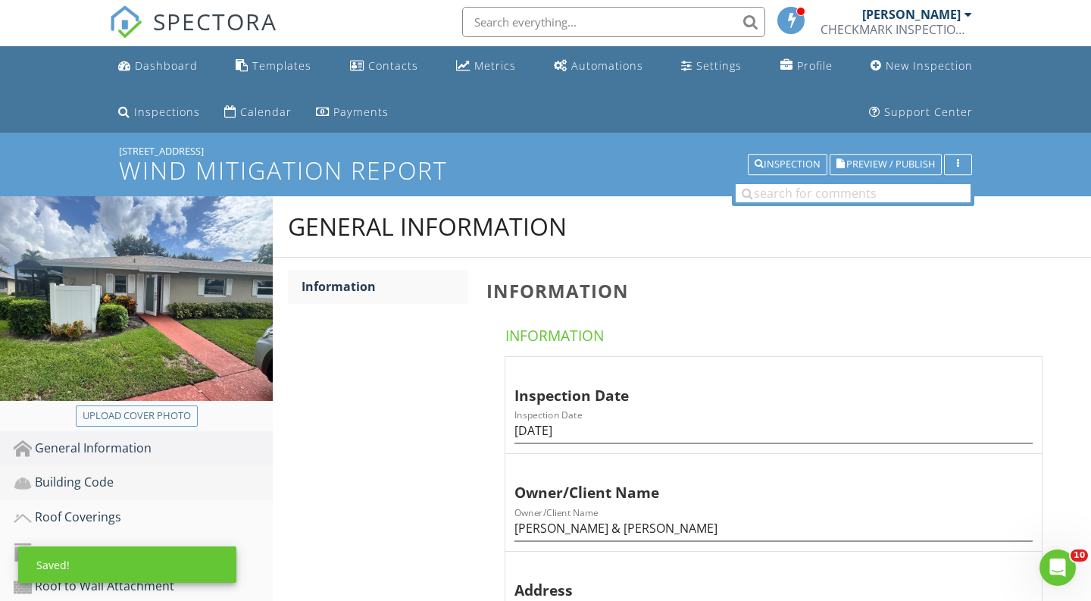
type input "1"
click at [176, 474] on div "Building Code" at bounding box center [143, 483] width 259 height 20
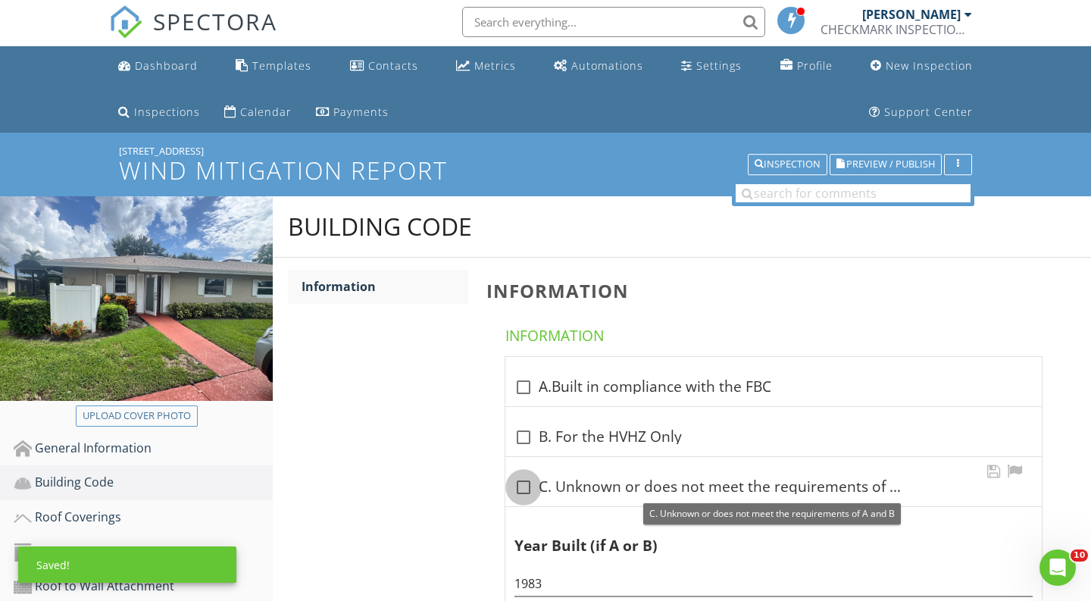
click at [518, 494] on div at bounding box center [524, 487] width 26 height 26
checkbox input "true"
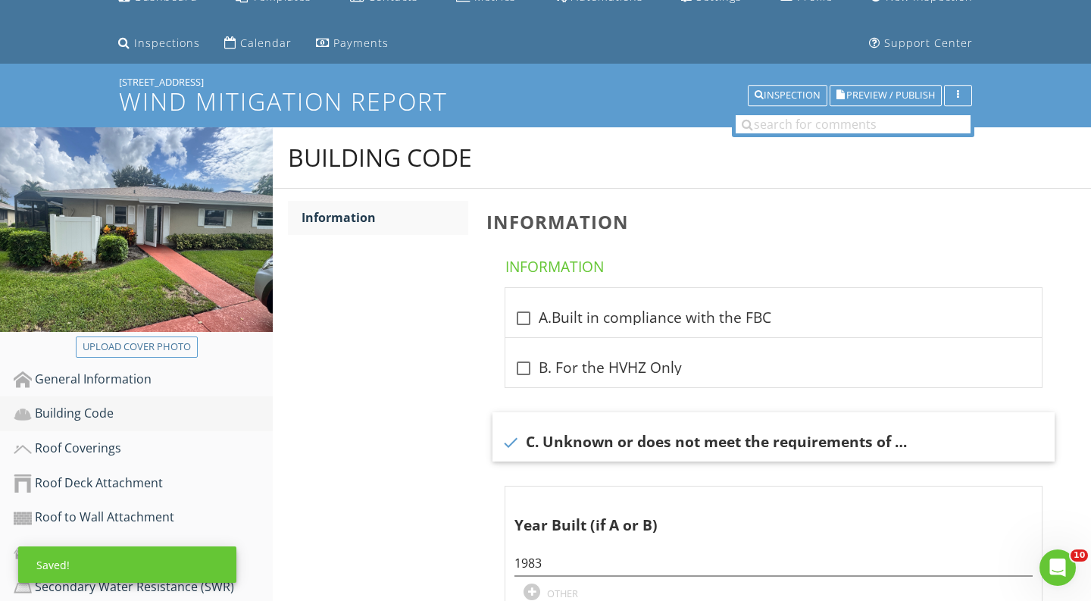
scroll to position [77, 0]
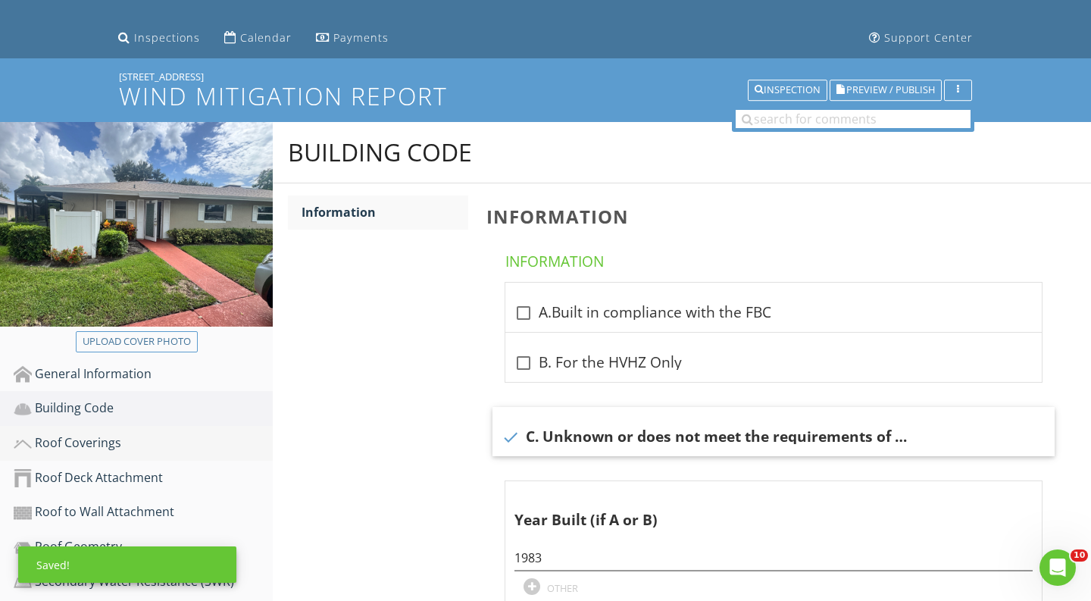
click at [193, 430] on link "Roof Coverings" at bounding box center [143, 443] width 259 height 35
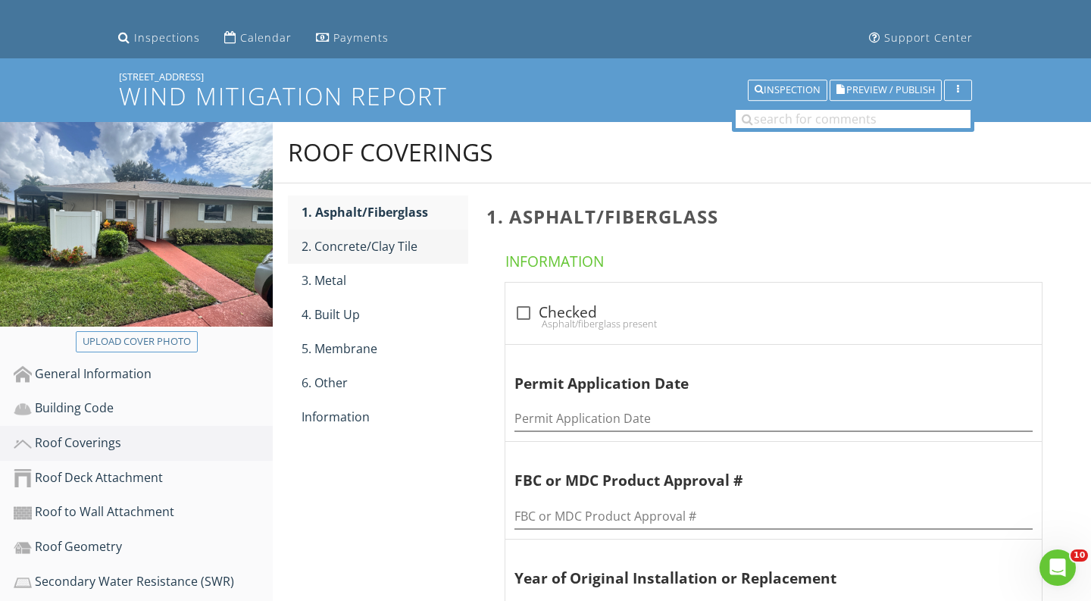
click at [366, 244] on div "2. Concrete/Clay Tile" at bounding box center [385, 246] width 167 height 18
click at [383, 217] on div "1. Asphalt/Fiberglass" at bounding box center [385, 212] width 167 height 18
click at [536, 318] on div "Asphalt/fiberglass present" at bounding box center [774, 324] width 518 height 12
checkbox input "true"
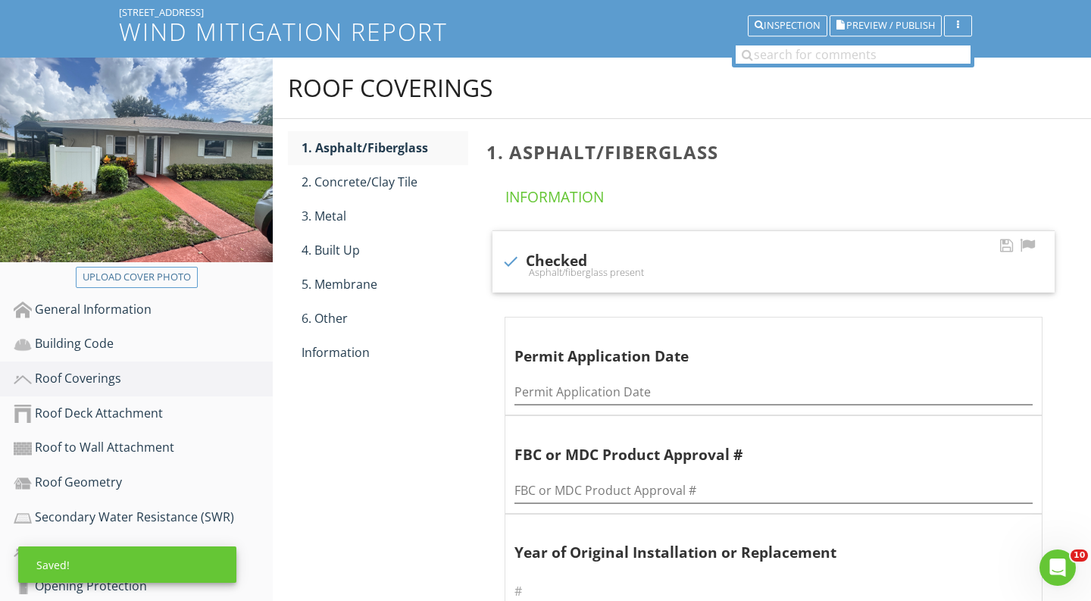
scroll to position [227, 0]
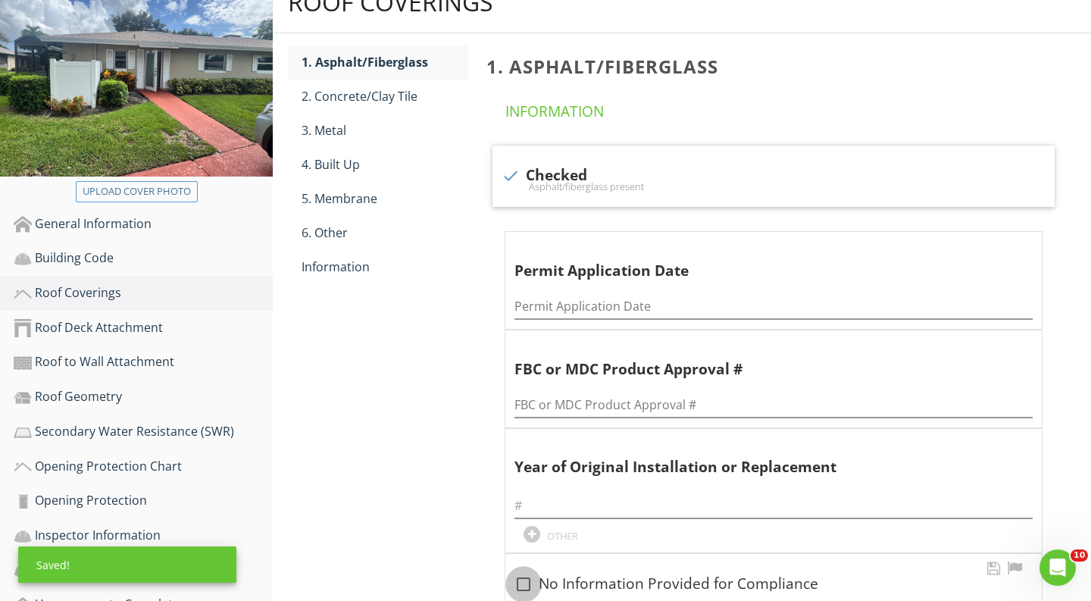
click at [528, 578] on div at bounding box center [524, 585] width 26 height 26
checkbox input "true"
click at [375, 272] on div "Information" at bounding box center [385, 267] width 167 height 18
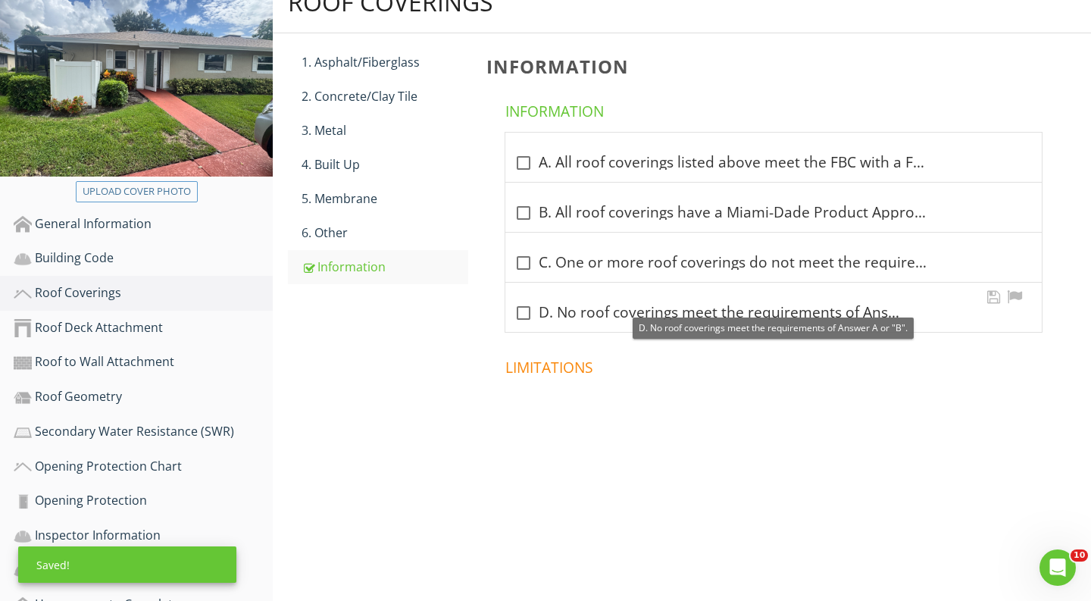
click at [525, 303] on div at bounding box center [524, 313] width 26 height 26
checkbox input "true"
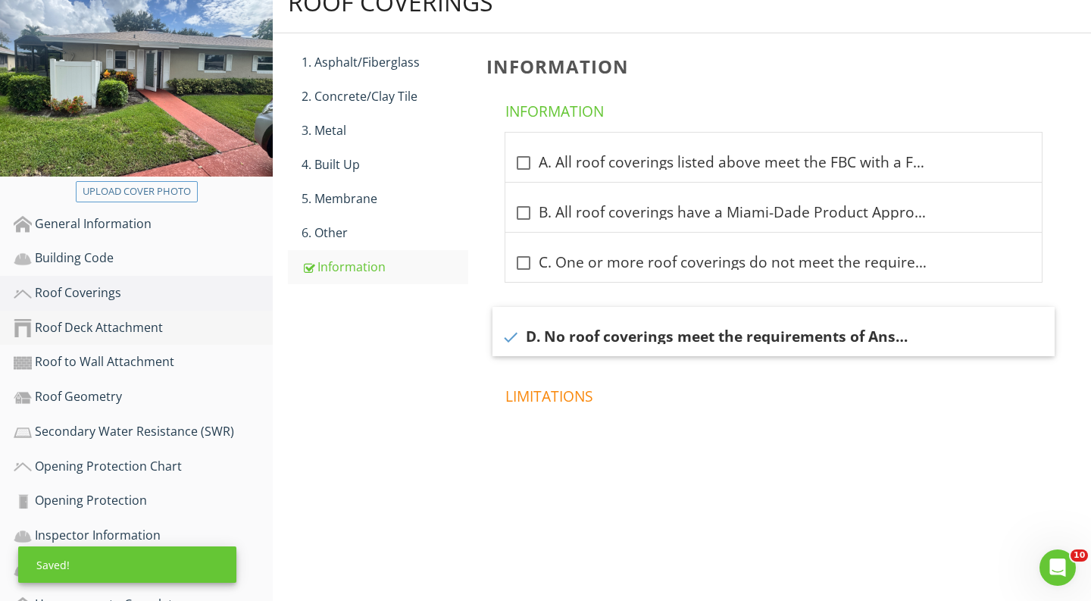
click at [184, 324] on div "Roof Deck Attachment" at bounding box center [143, 328] width 259 height 20
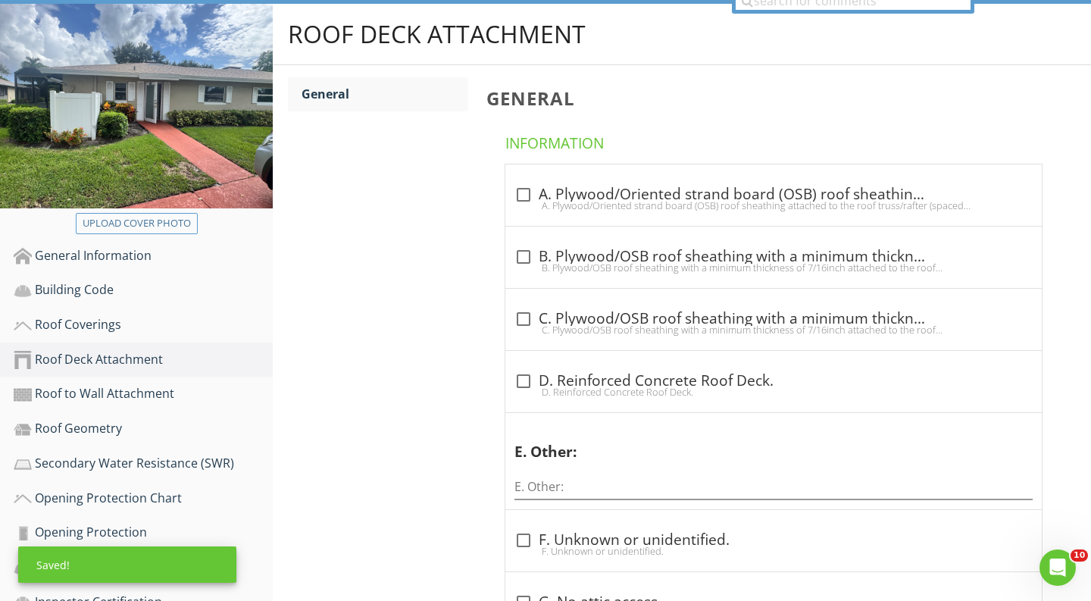
scroll to position [133, 0]
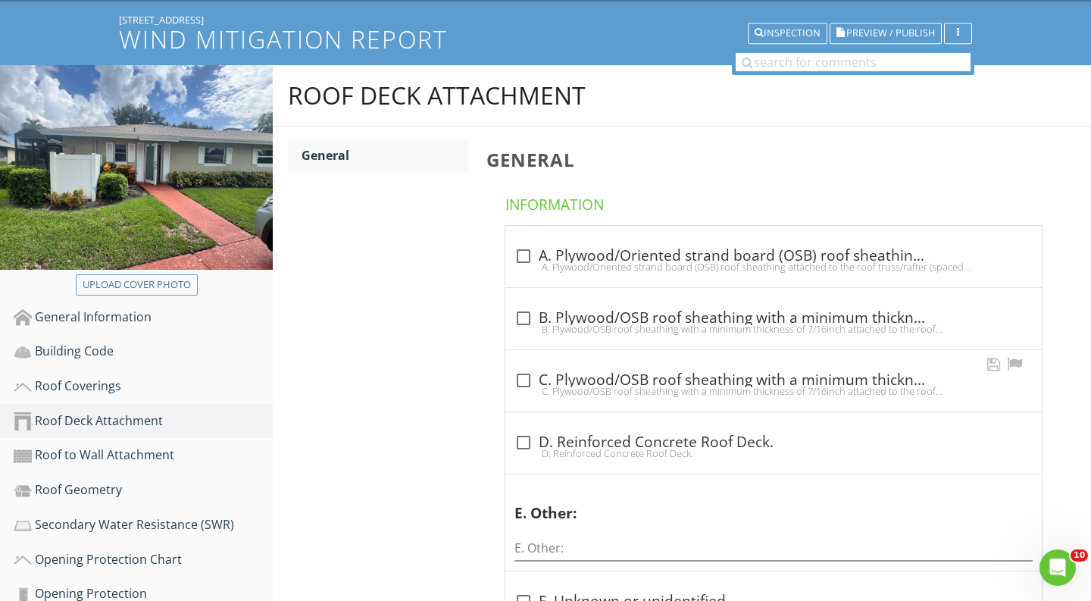
click at [527, 390] on div "C. Plywood/OSB roof sheathing with a minimum thickness of 7/16inch attached to …" at bounding box center [774, 391] width 518 height 12
checkbox input "true"
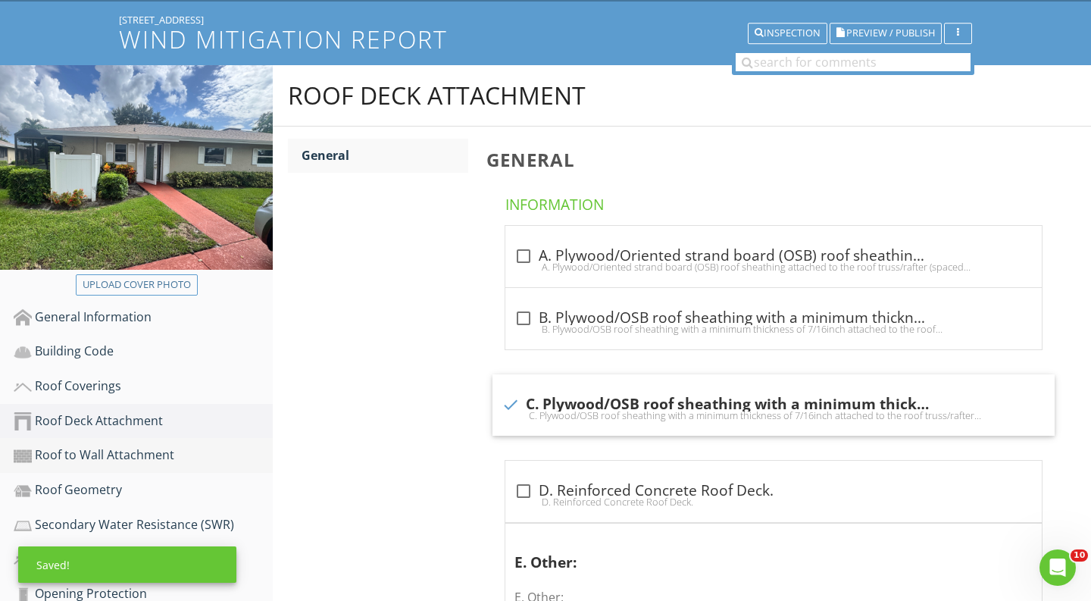
click at [234, 458] on div "Roof to Wall Attachment" at bounding box center [143, 456] width 259 height 20
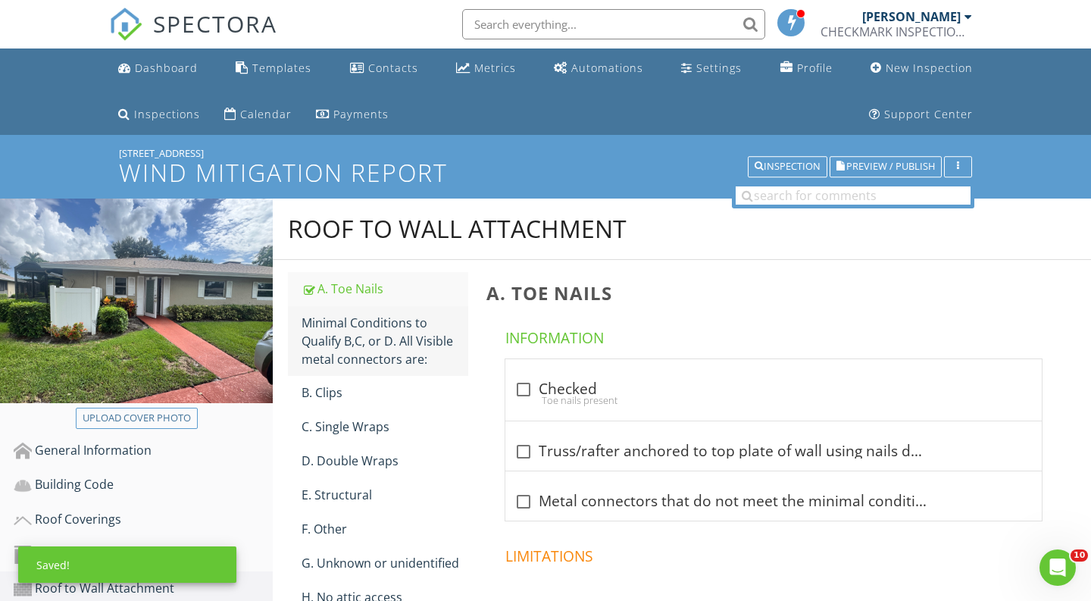
click at [398, 355] on div "Minimal Conditions to Qualify B,C, or D. All Visible metal connectors are:" at bounding box center [385, 341] width 167 height 55
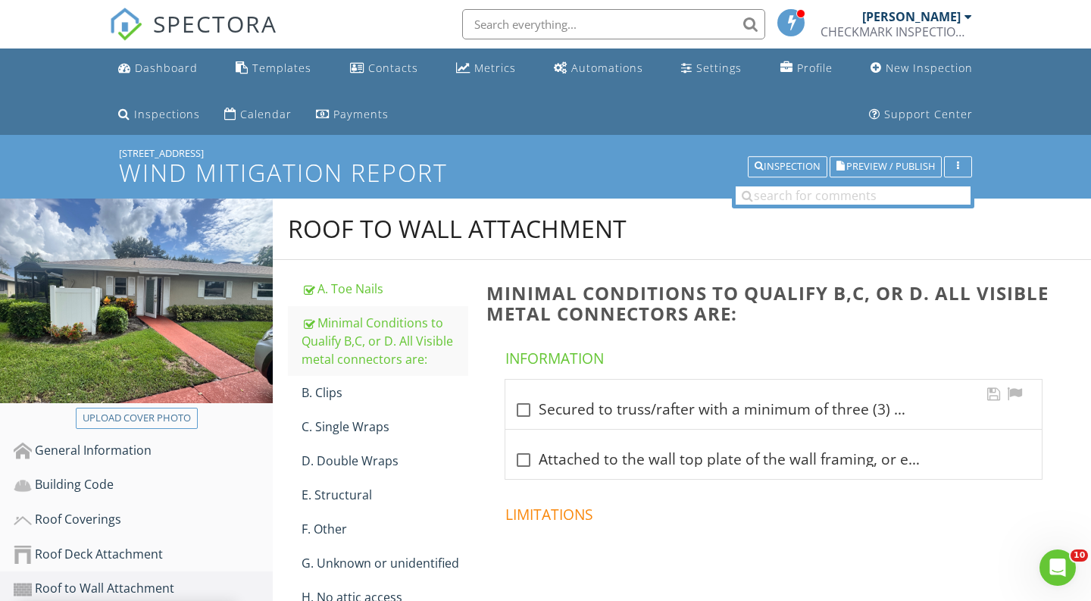
click at [547, 399] on div "check_box_outline_blank Secured to truss/rafter with a minimum of three (3) nai…" at bounding box center [774, 408] width 518 height 21
checkbox input "true"
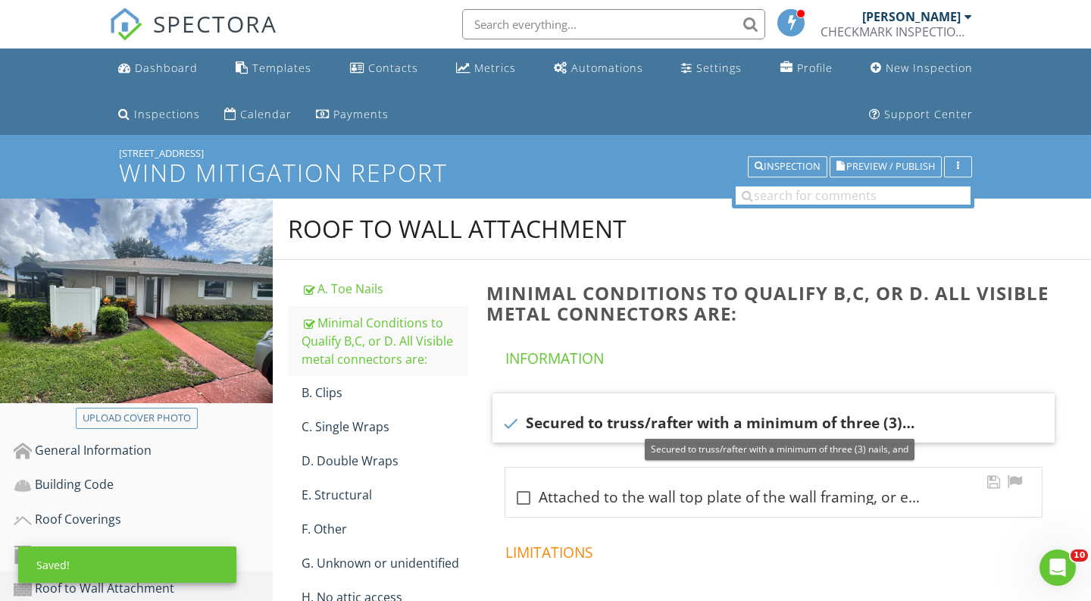
click at [515, 489] on div at bounding box center [524, 498] width 26 height 26
checkbox input "true"
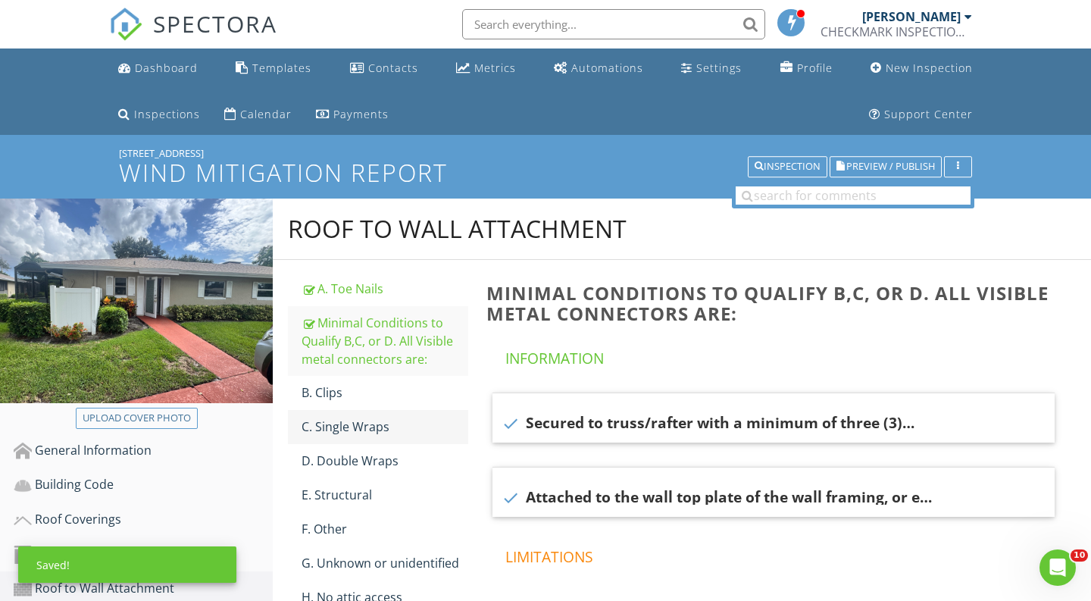
click at [413, 431] on div "C. Single Wraps" at bounding box center [385, 427] width 167 height 18
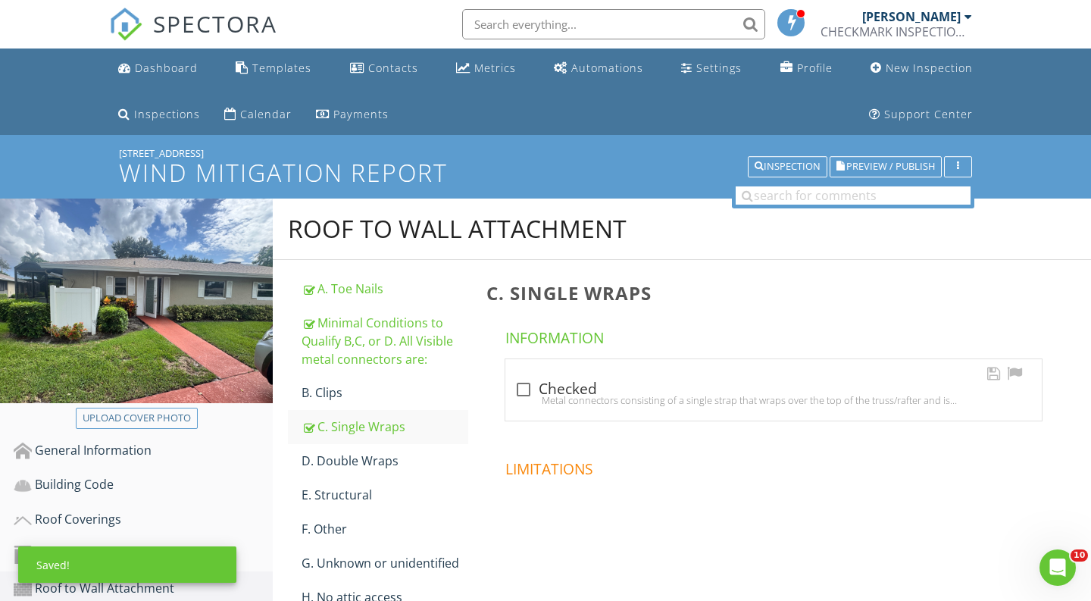
click at [533, 408] on div "check_box_outline_blank Checked Metal connectors consisting of a single strap t…" at bounding box center [774, 393] width 518 height 33
checkbox input "true"
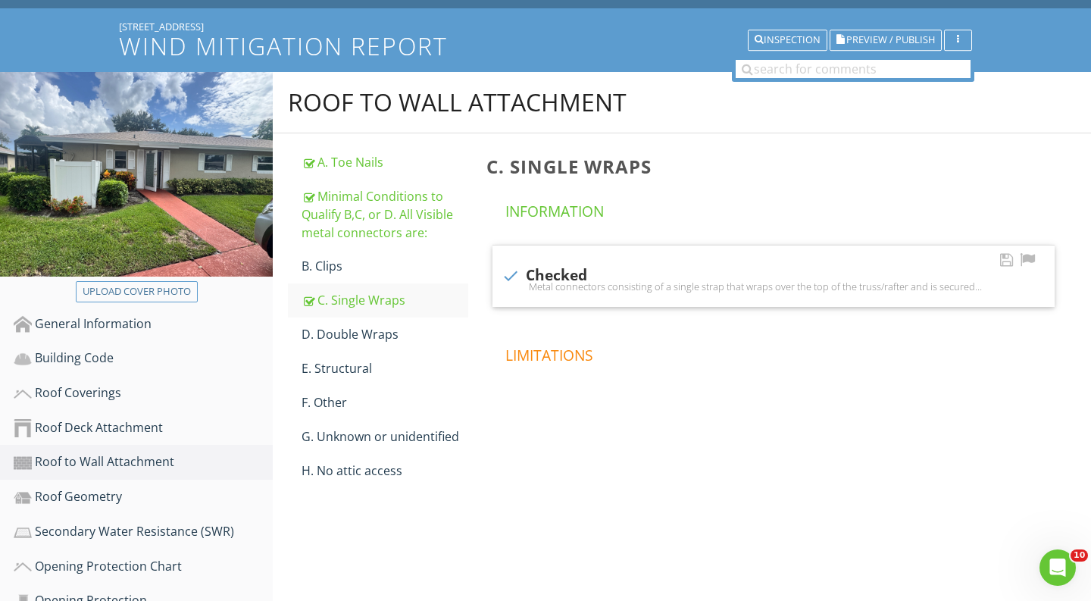
scroll to position [231, 0]
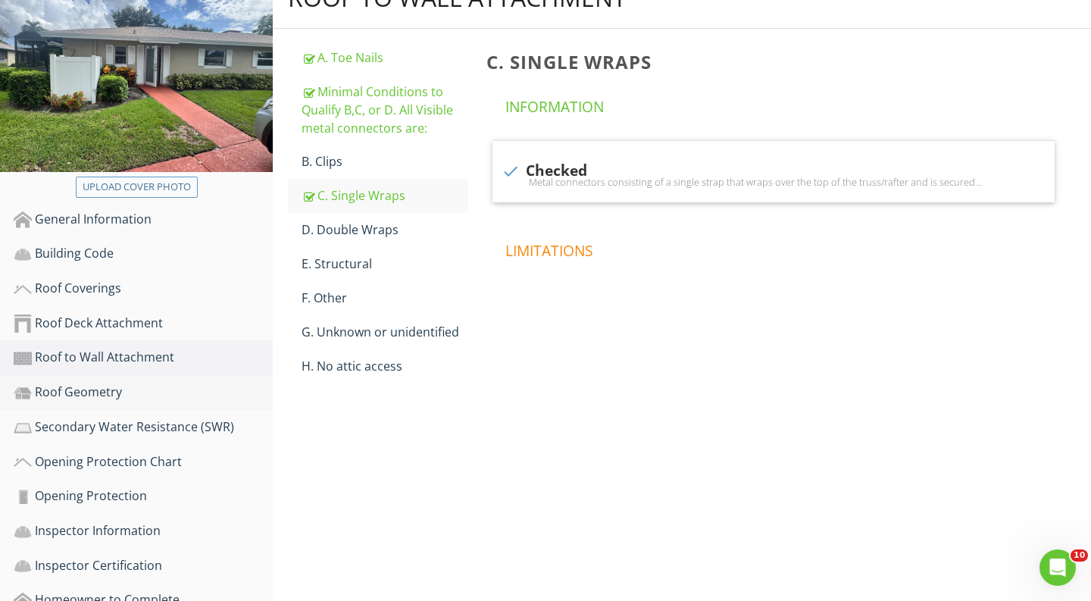
click at [219, 407] on link "Roof Geometry" at bounding box center [143, 392] width 259 height 35
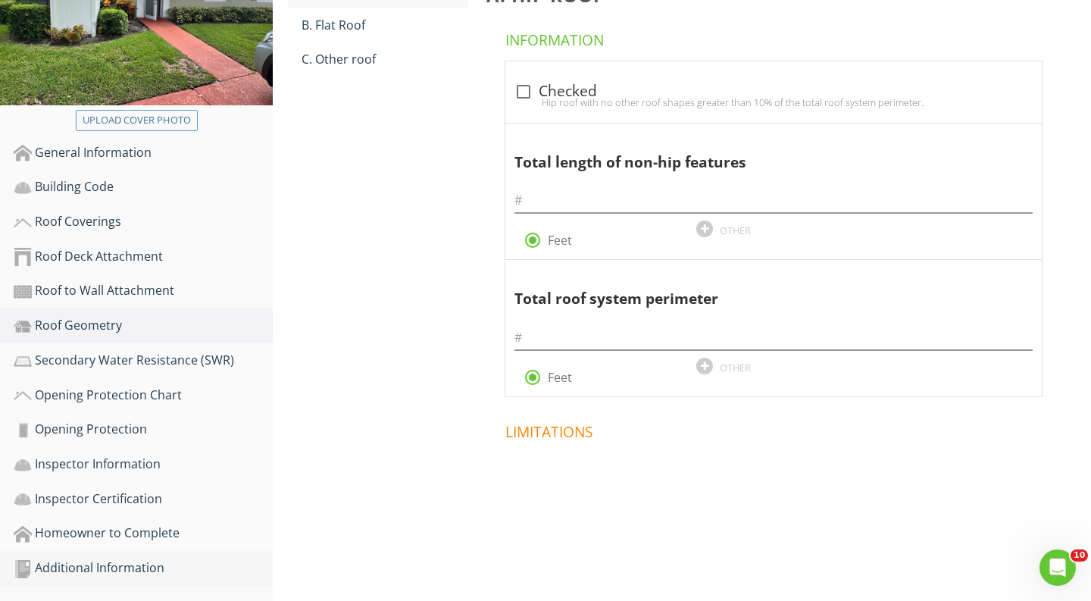
scroll to position [297, 0]
click at [167, 556] on link "Additional Information" at bounding box center [143, 569] width 259 height 35
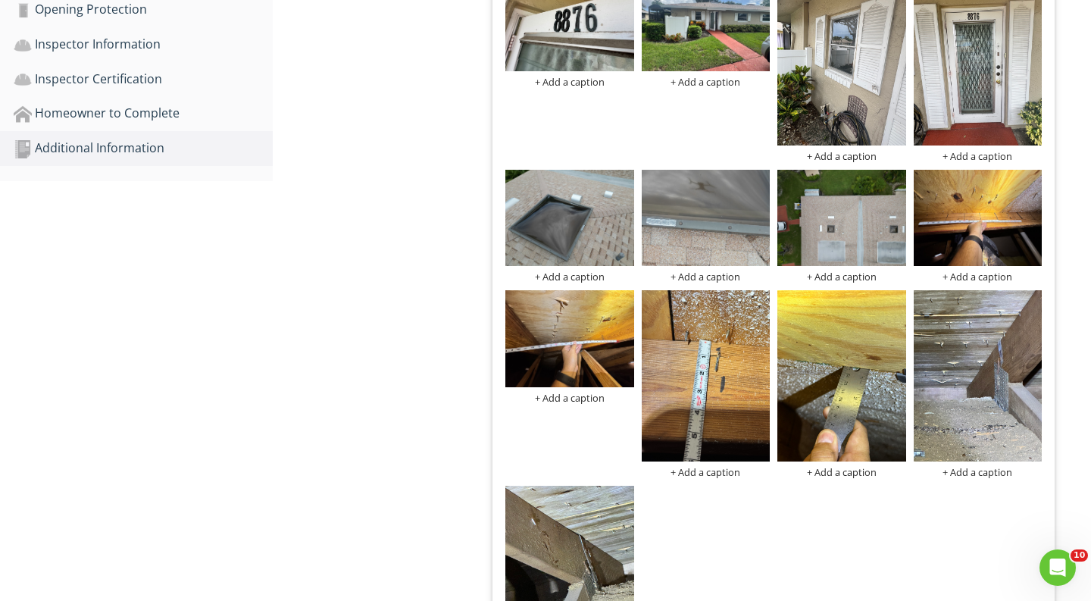
scroll to position [825, 0]
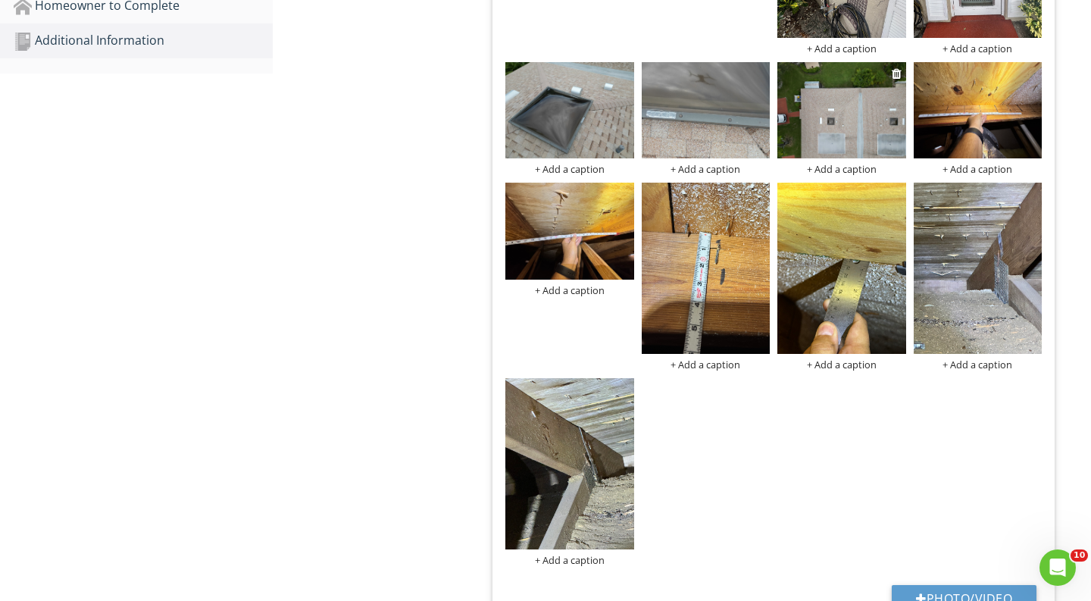
click at [857, 124] on img at bounding box center [842, 110] width 129 height 96
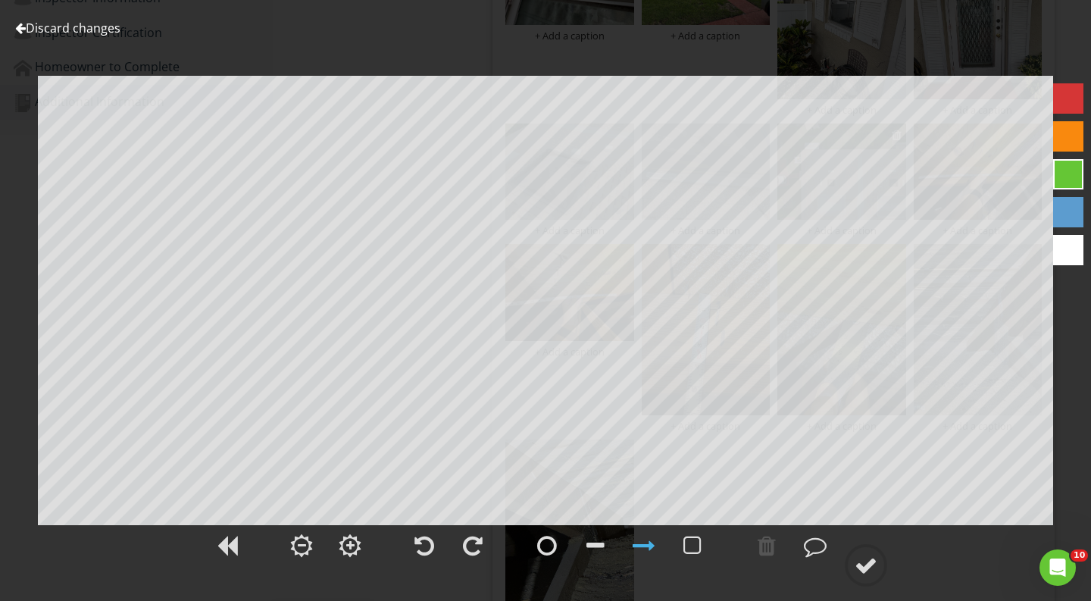
scroll to position [759, 0]
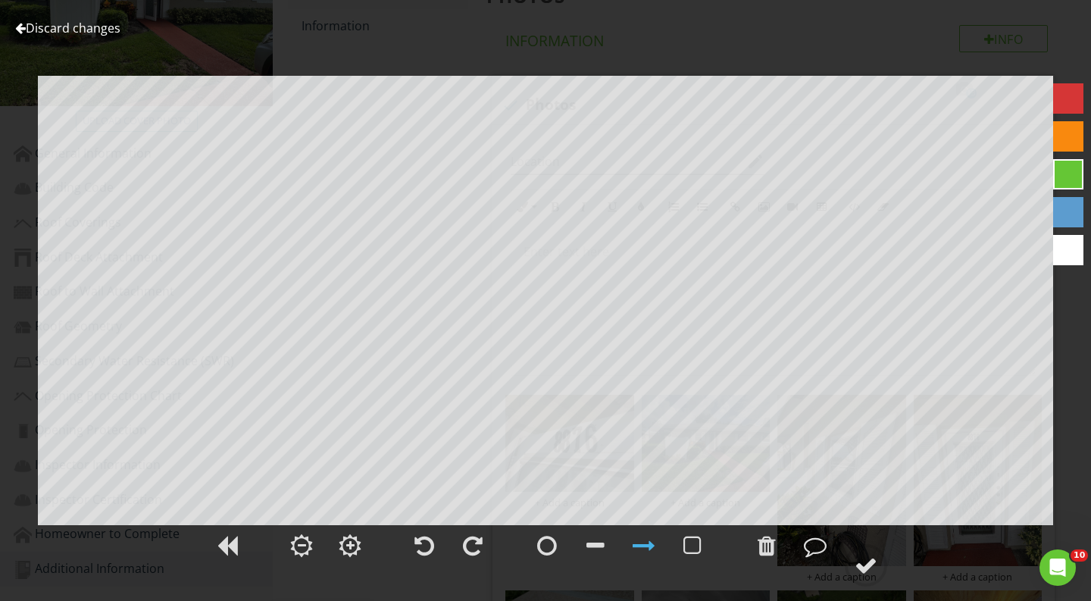
click at [52, 28] on link "Discard changes" at bounding box center [67, 28] width 105 height 17
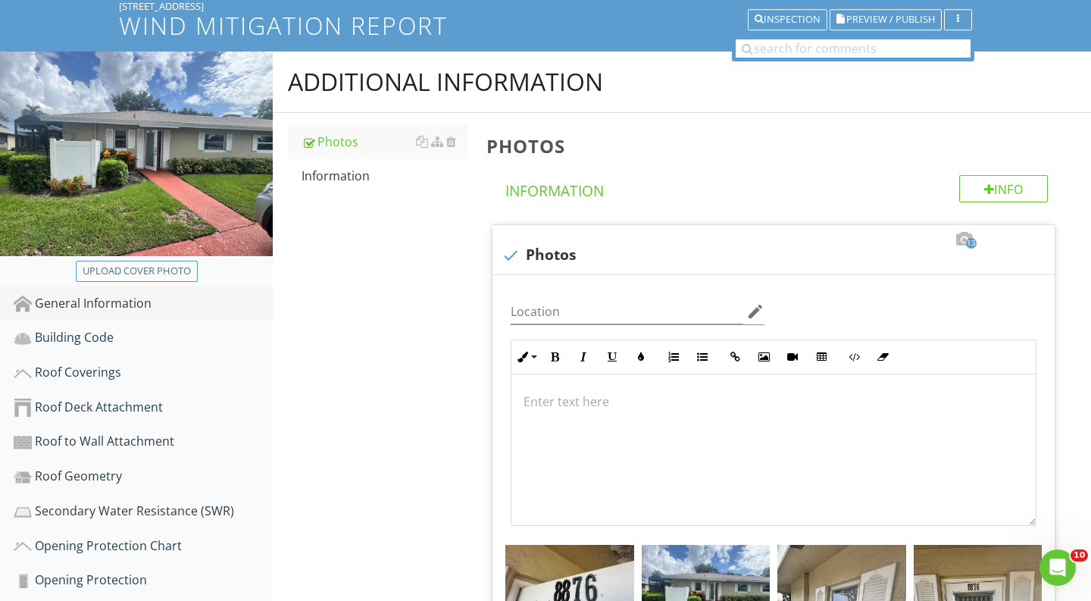
scroll to position [172, 0]
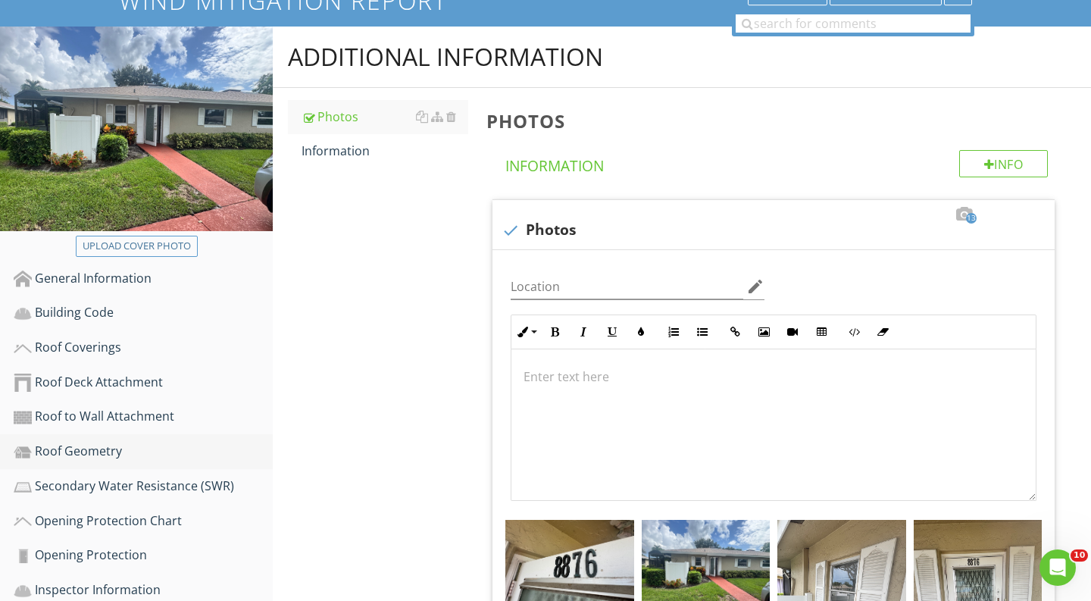
click at [143, 438] on link "Roof Geometry" at bounding box center [143, 451] width 259 height 35
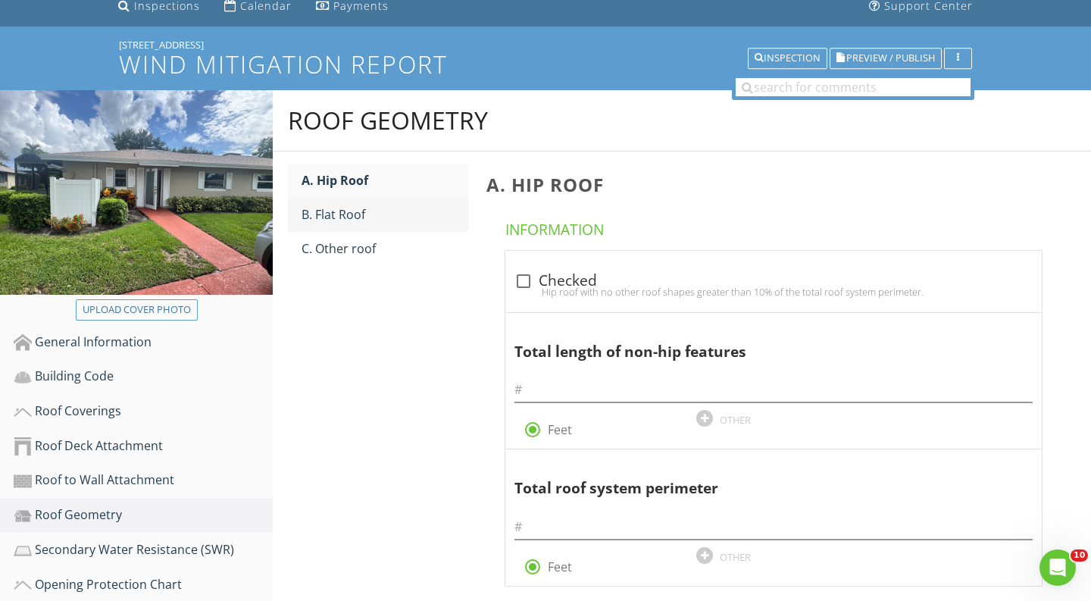
scroll to position [99, 0]
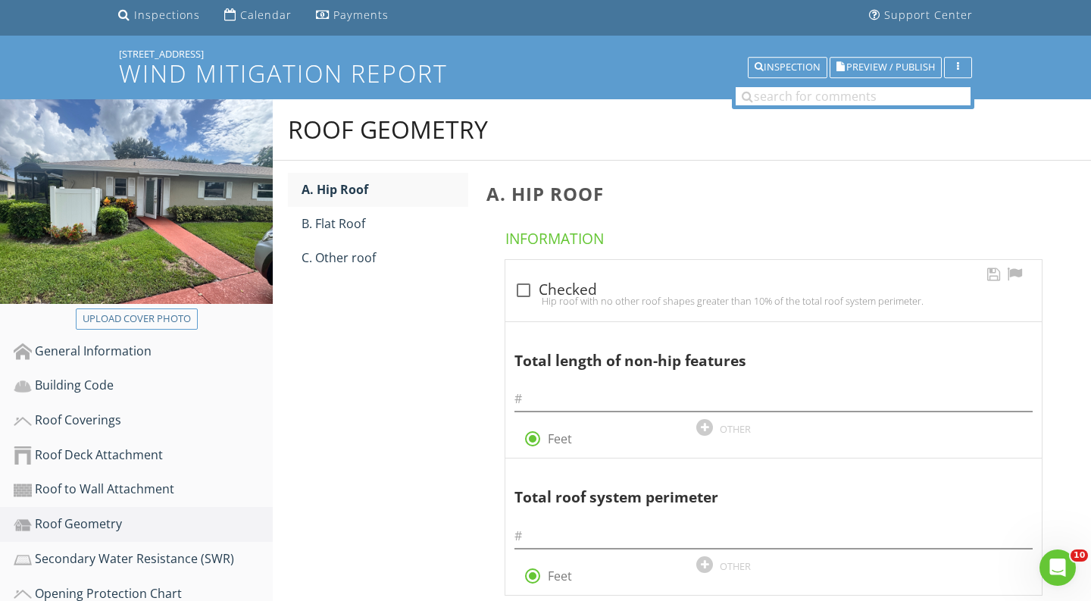
click at [523, 283] on div at bounding box center [524, 290] width 26 height 26
checkbox input "true"
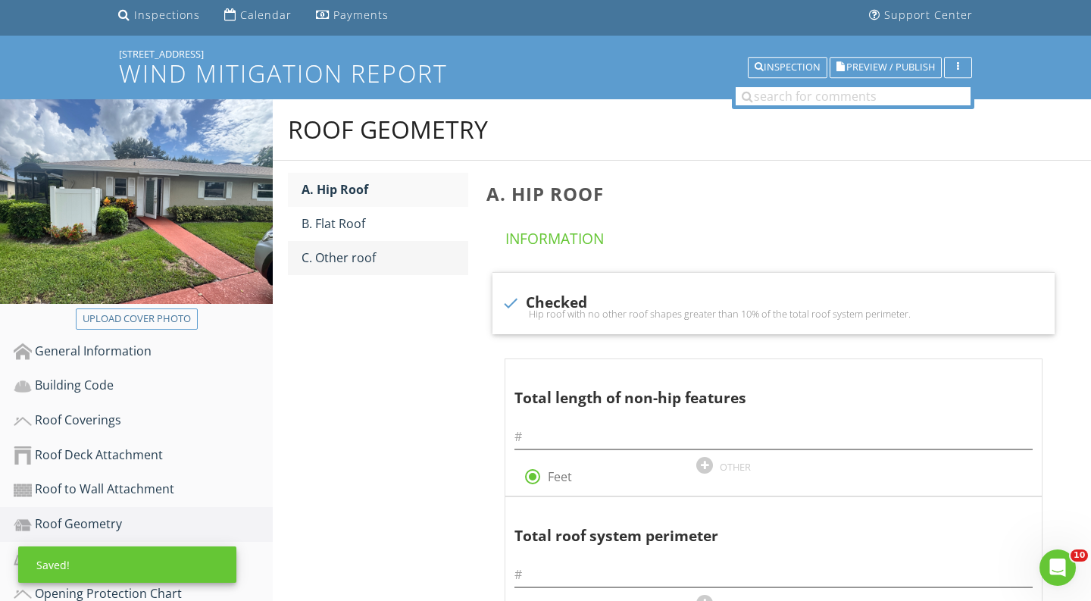
click at [422, 255] on div "C. Other roof" at bounding box center [385, 258] width 167 height 18
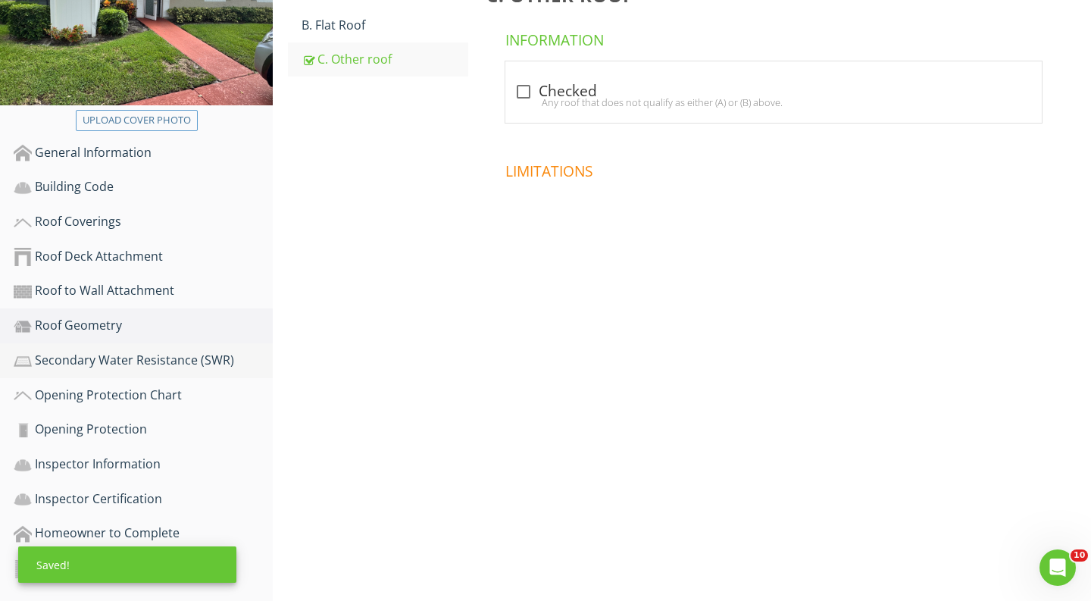
scroll to position [297, 0]
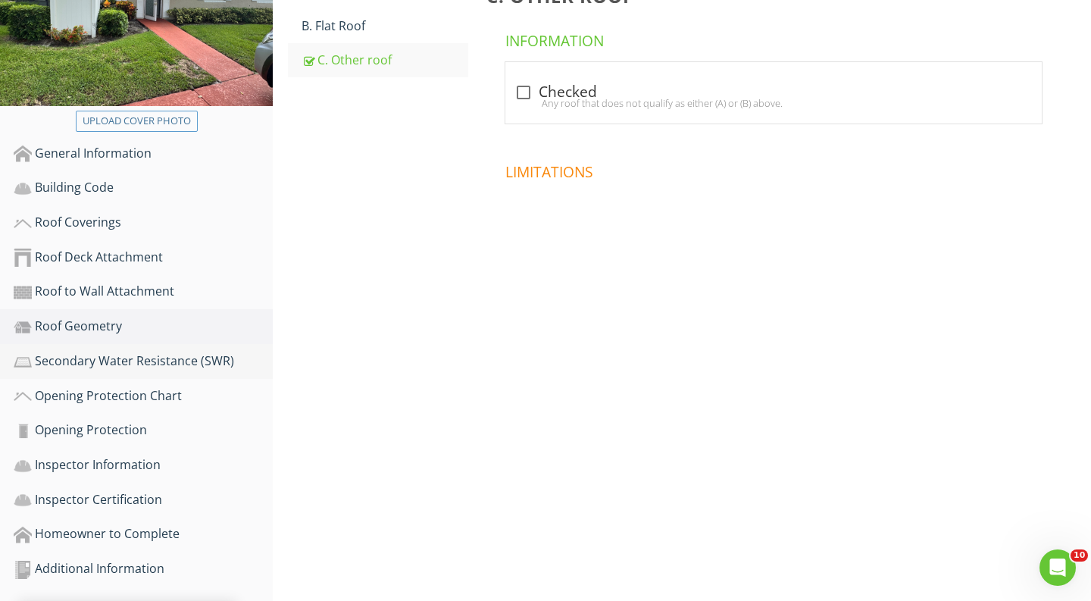
click at [227, 352] on div "Secondary Water Resistance (SWR)" at bounding box center [143, 362] width 259 height 20
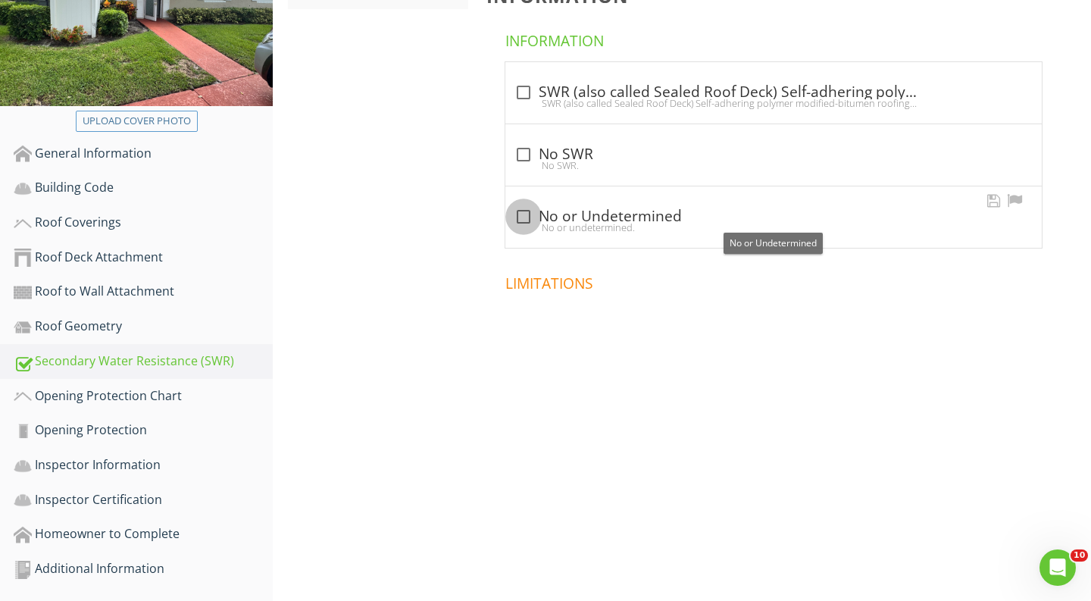
click at [533, 210] on div at bounding box center [524, 217] width 26 height 26
checkbox input "true"
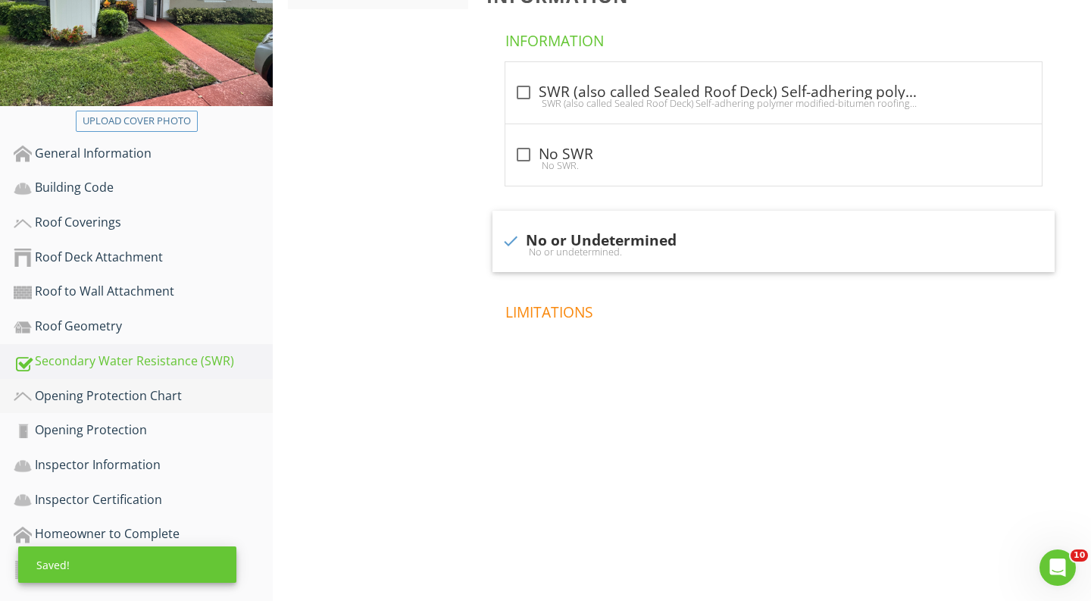
click at [239, 395] on div "Opening Protection Chart" at bounding box center [143, 397] width 259 height 20
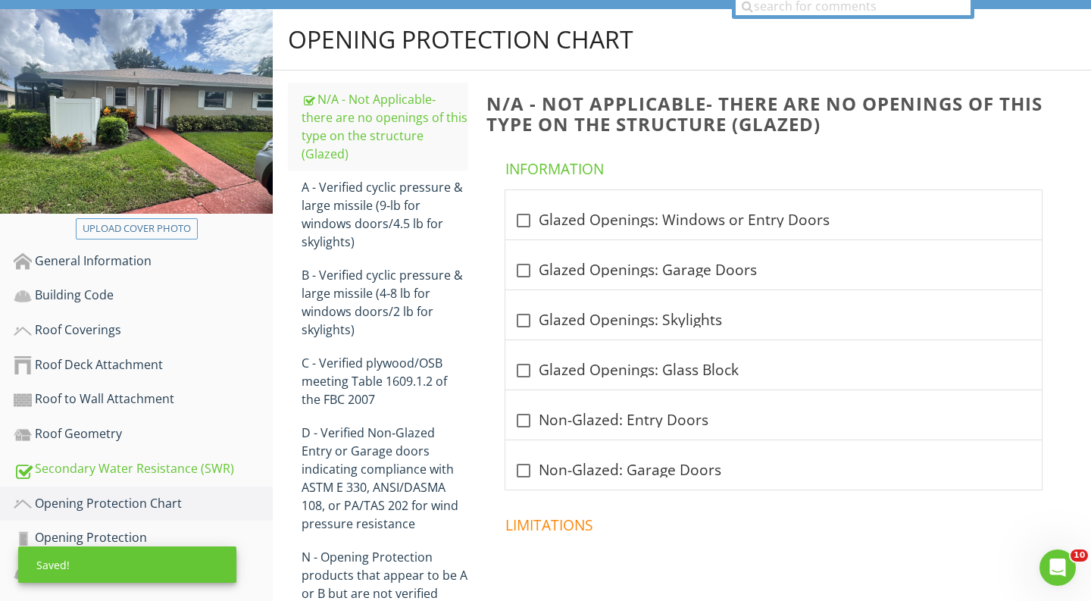
scroll to position [158, 0]
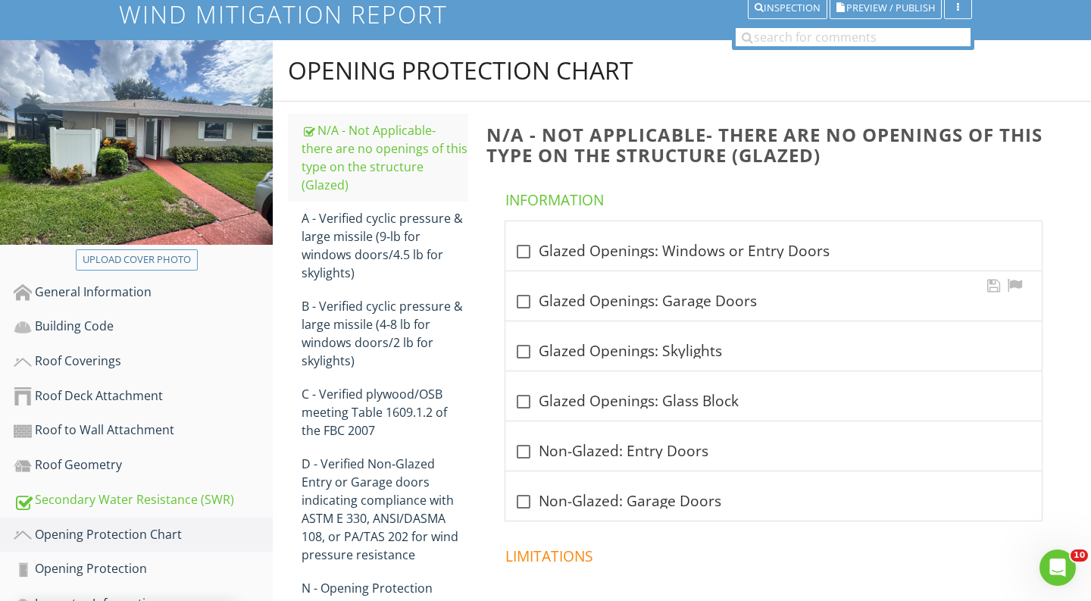
click at [527, 302] on div at bounding box center [524, 302] width 26 height 26
checkbox input "true"
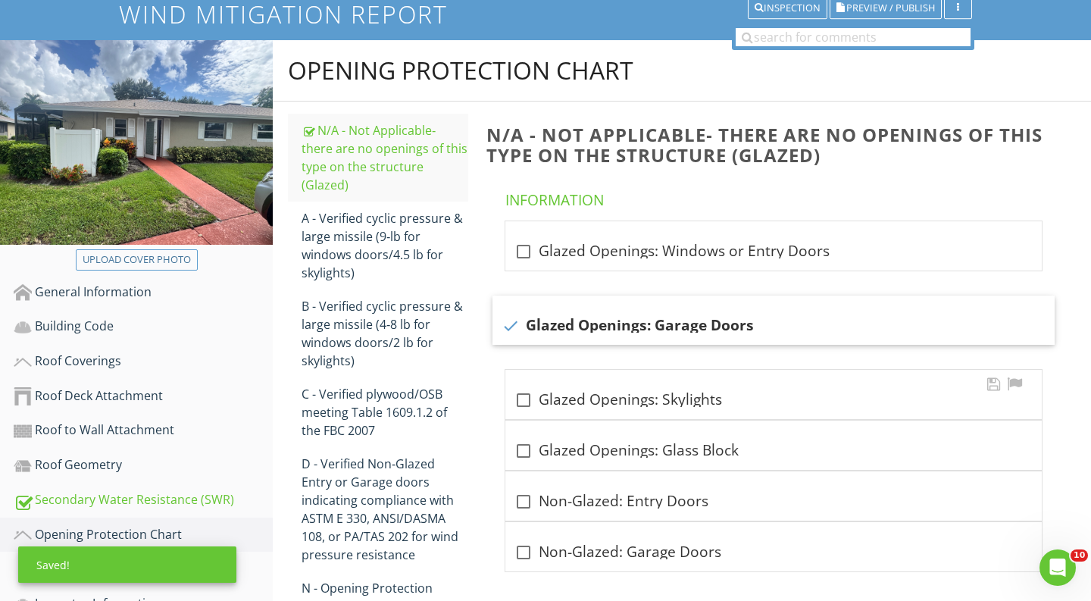
click at [529, 412] on input "checkbox" at bounding box center [524, 406] width 18 height 18
checkbox input "false"
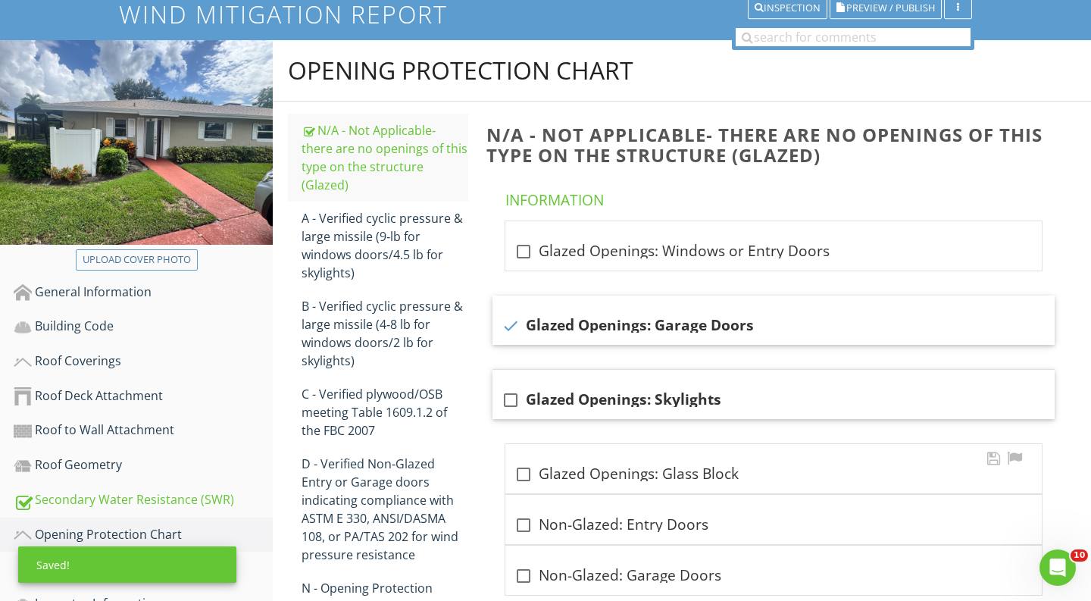
click at [521, 473] on div at bounding box center [524, 475] width 26 height 26
checkbox input "true"
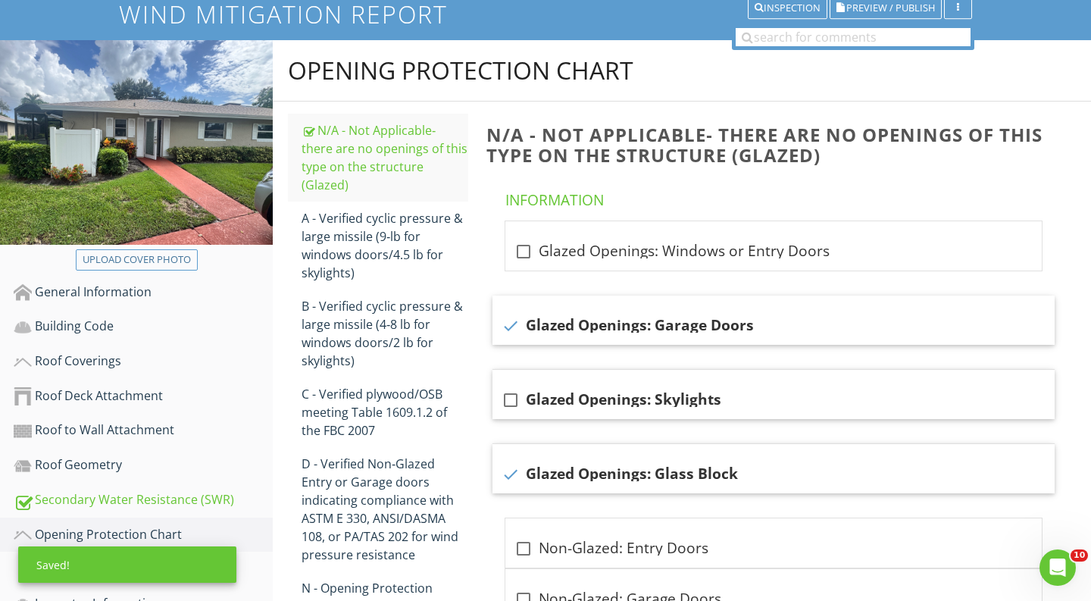
click at [517, 420] on span "check_box_outline_blank Glazed Openings: Windows or Entry Doors check Glazed Op…" at bounding box center [777, 420] width 581 height 399
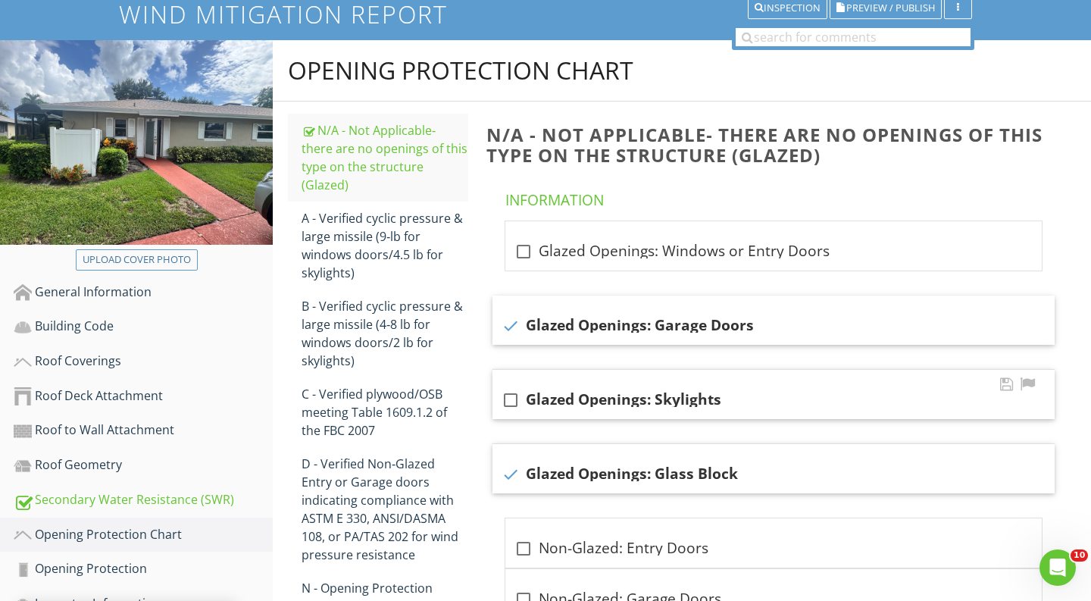
click at [517, 412] on input "checkbox" at bounding box center [511, 406] width 18 height 18
checkbox input "true"
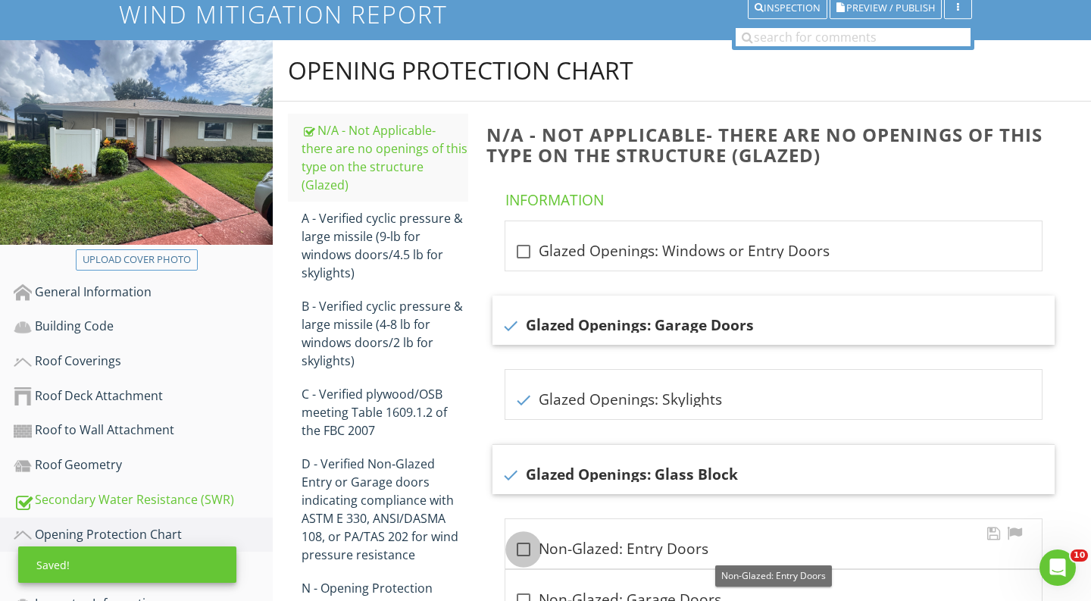
click at [525, 540] on div at bounding box center [524, 550] width 26 height 26
checkbox input "true"
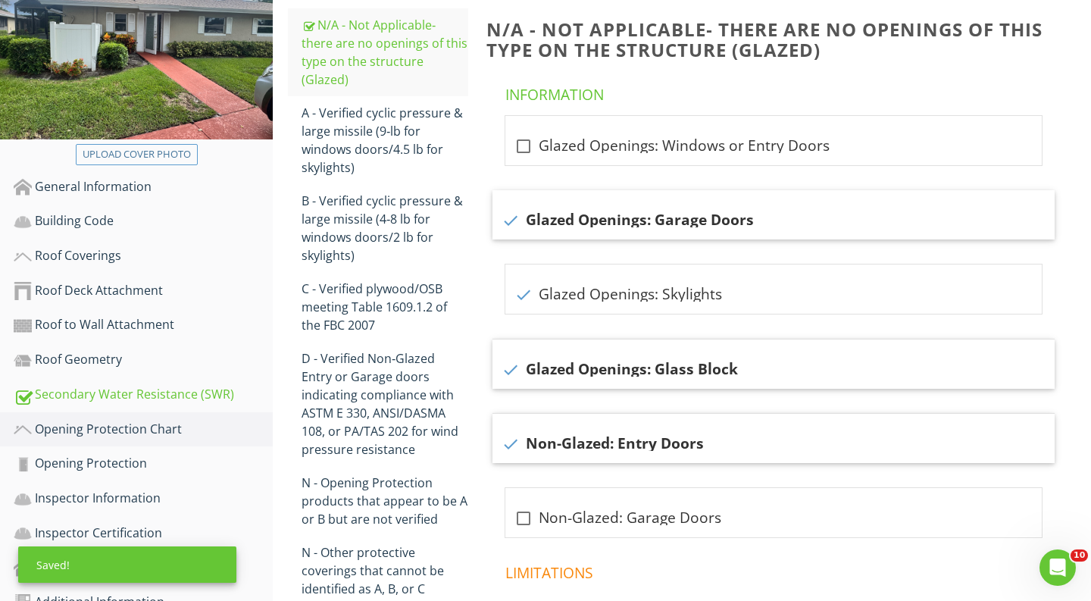
scroll to position [296, 0]
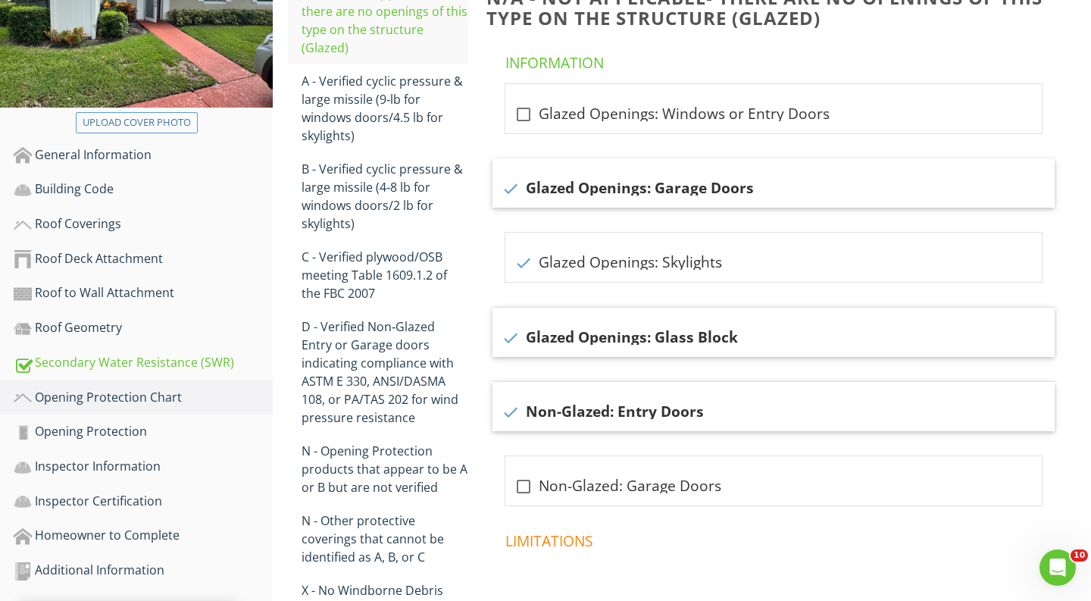
click at [524, 508] on div "Information check_box_outline_blank Glazed Openings: Windows or Entry Doors che…" at bounding box center [777, 342] width 581 height 590
click at [524, 497] on div at bounding box center [524, 487] width 26 height 26
checkbox input "true"
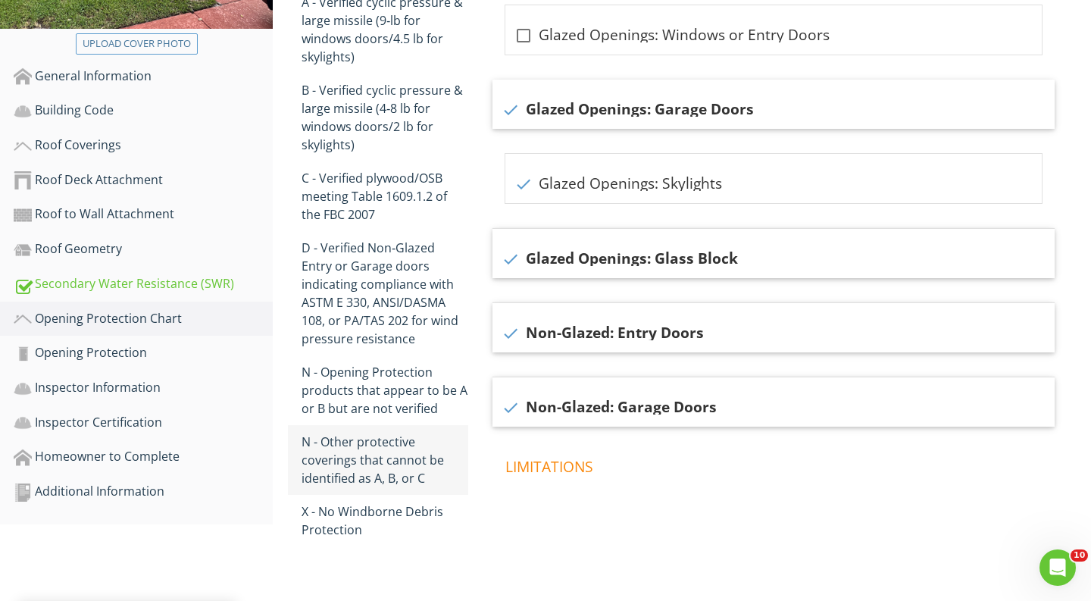
scroll to position [373, 0]
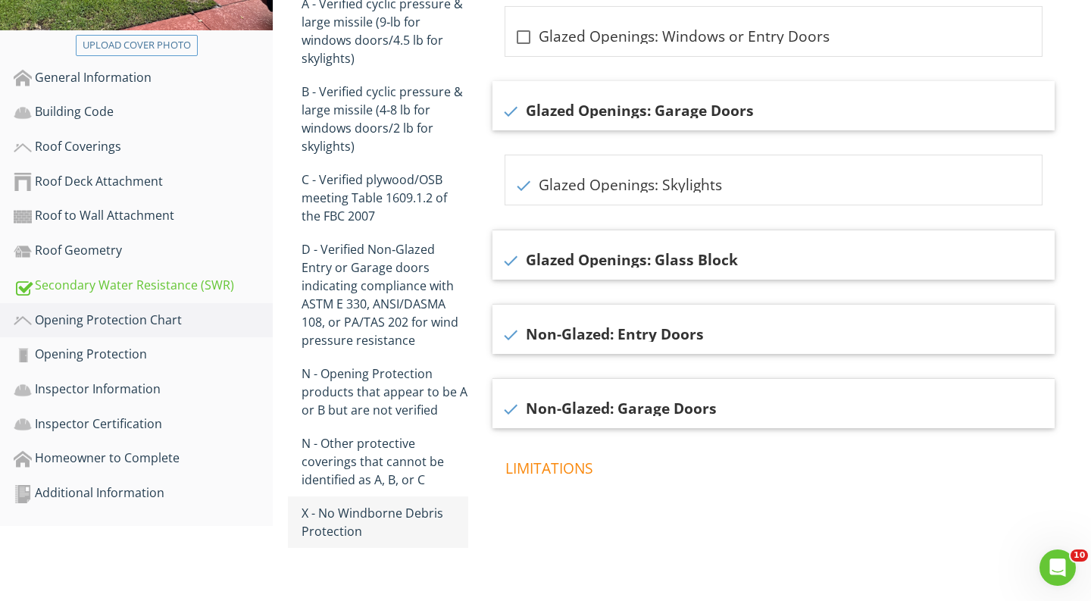
click at [385, 536] on div "X - No Windborne Debris Protection" at bounding box center [385, 522] width 167 height 36
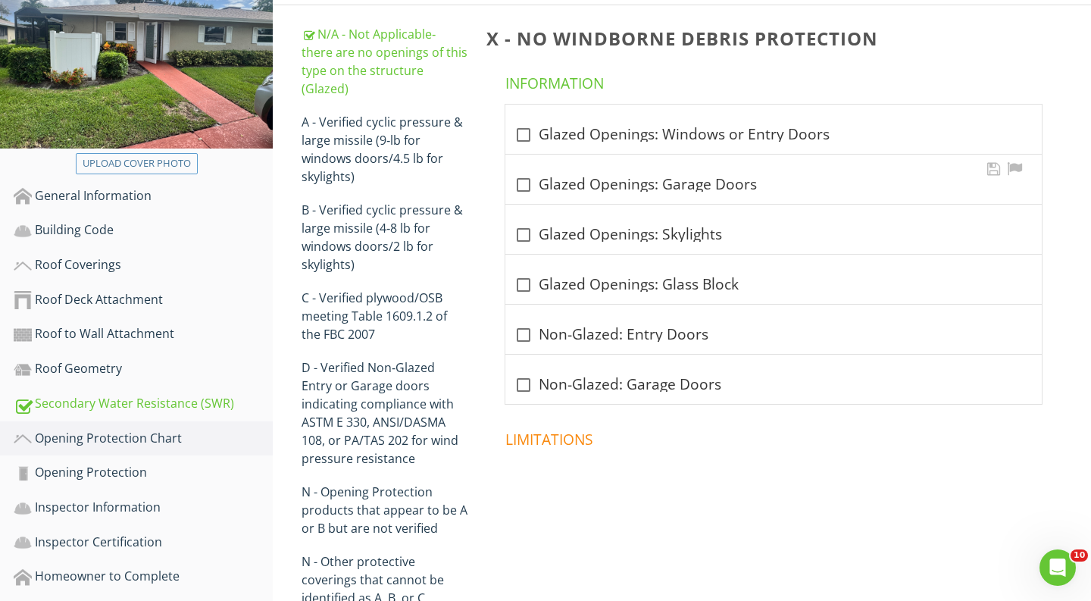
scroll to position [233, 0]
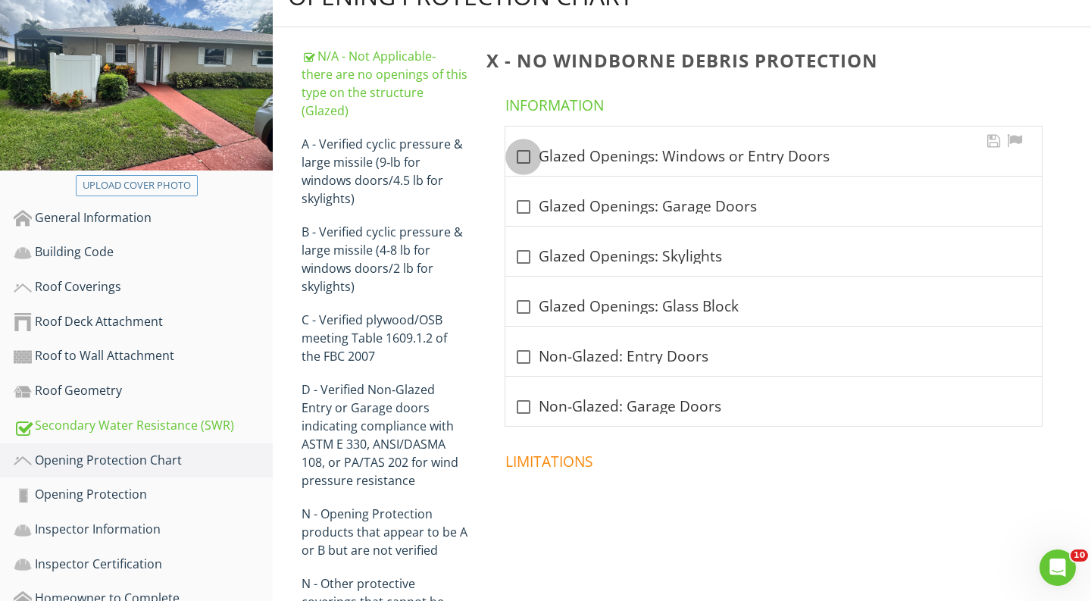
click at [524, 157] on div at bounding box center [524, 157] width 26 height 26
checkbox input "true"
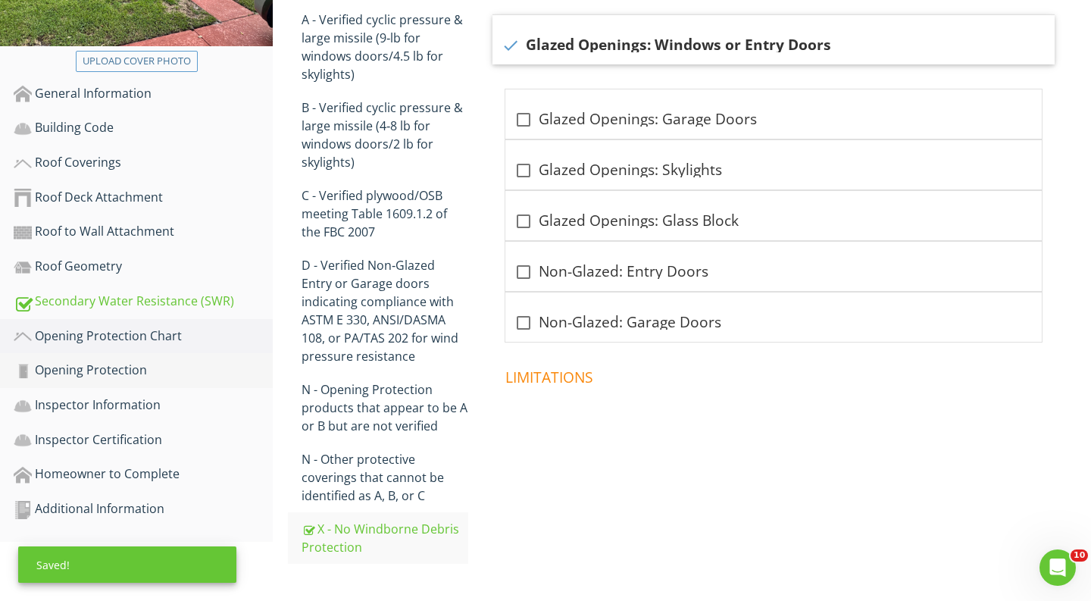
click at [219, 371] on div "Opening Protection" at bounding box center [143, 371] width 259 height 20
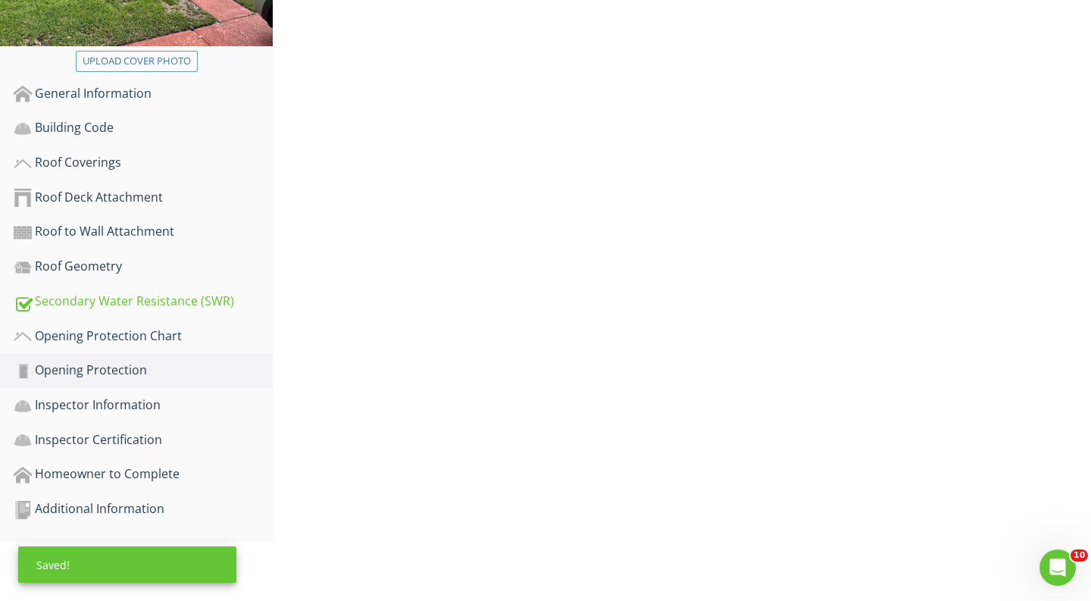
scroll to position [297, 0]
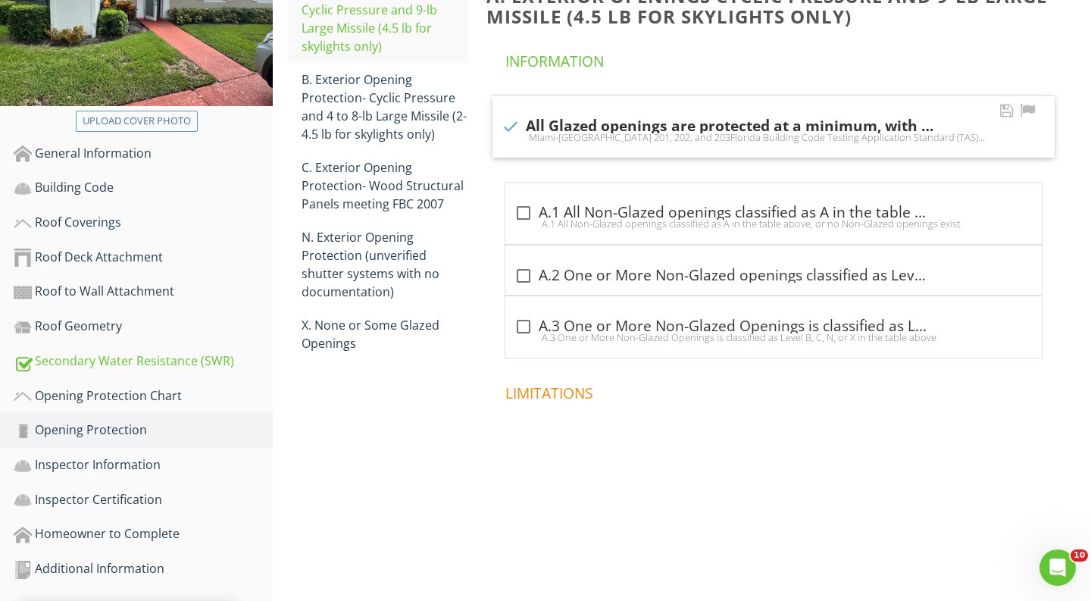
click at [532, 135] on div "Miami-Dade County PA 201, 202, and 203Florida Building Code Testing Application…" at bounding box center [774, 137] width 544 height 12
checkbox input "false"
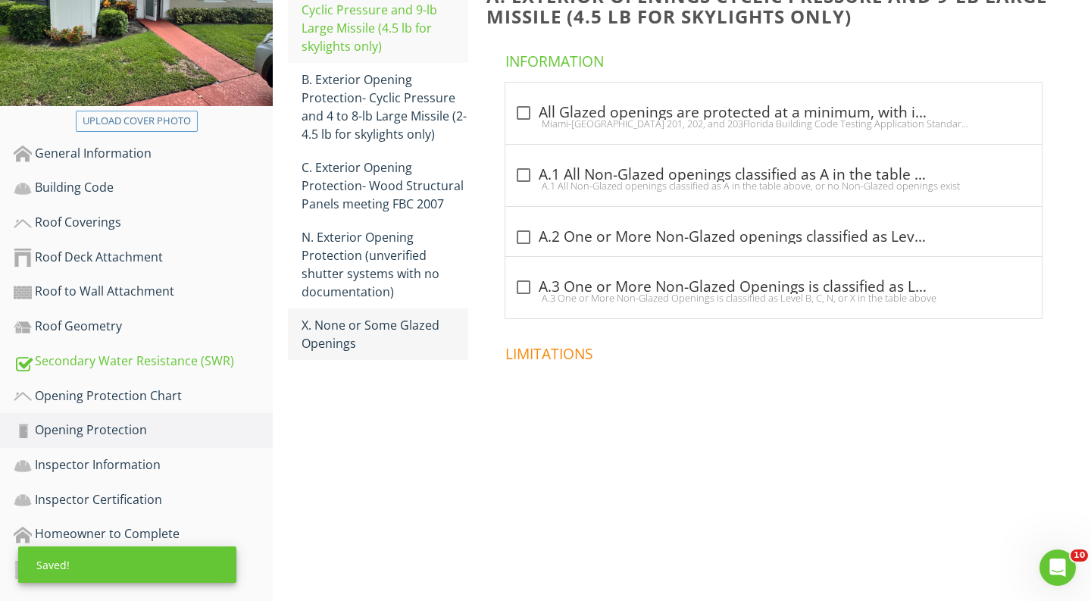
click at [423, 341] on div "X. None or Some Glazed Openings" at bounding box center [385, 334] width 167 height 36
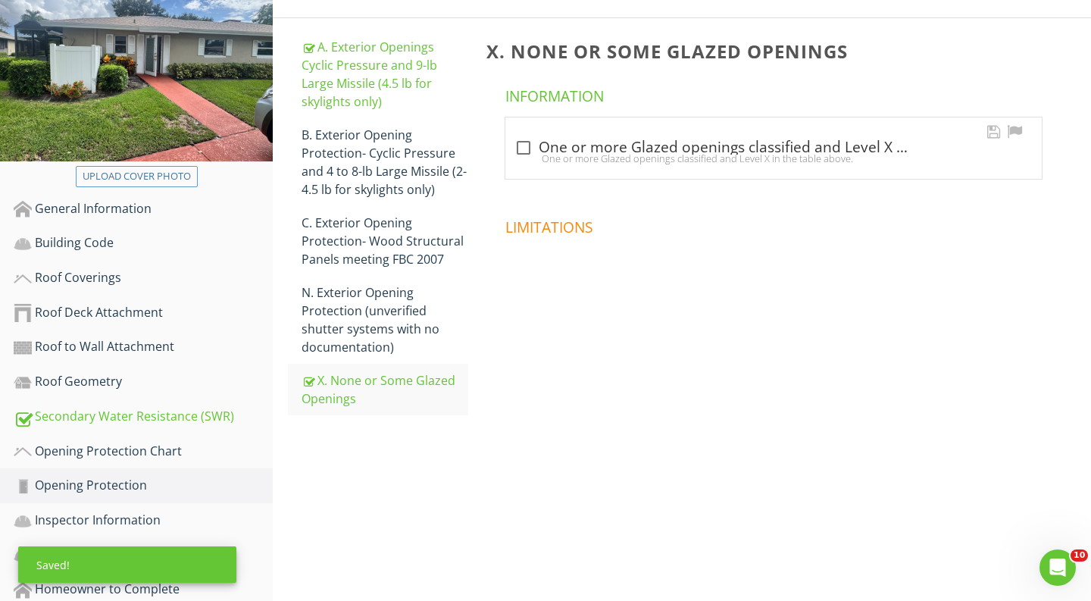
click at [531, 150] on div at bounding box center [524, 148] width 26 height 26
checkbox input "true"
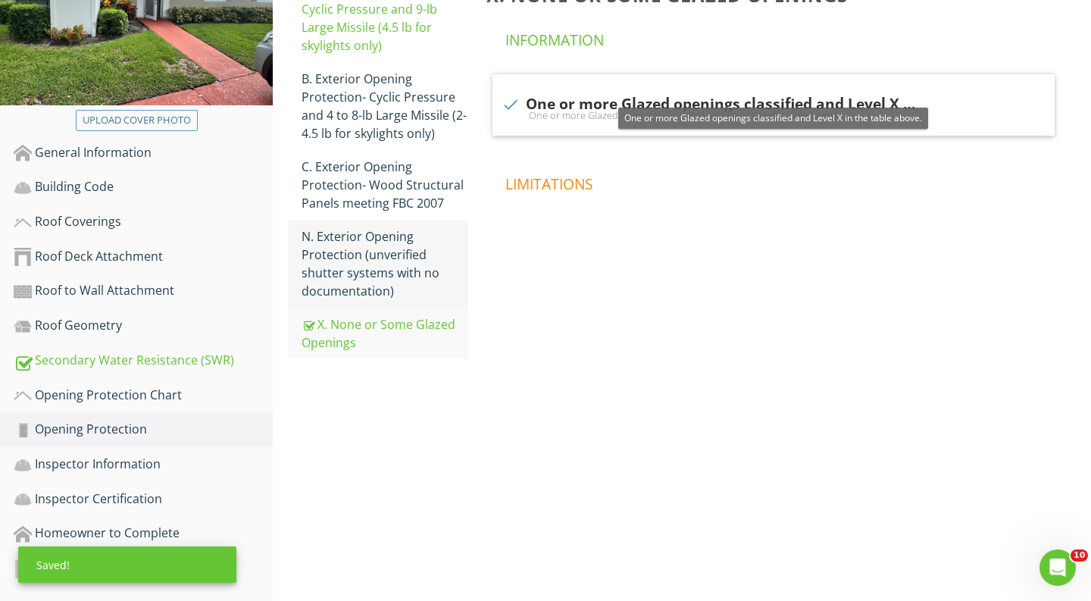
scroll to position [297, 0]
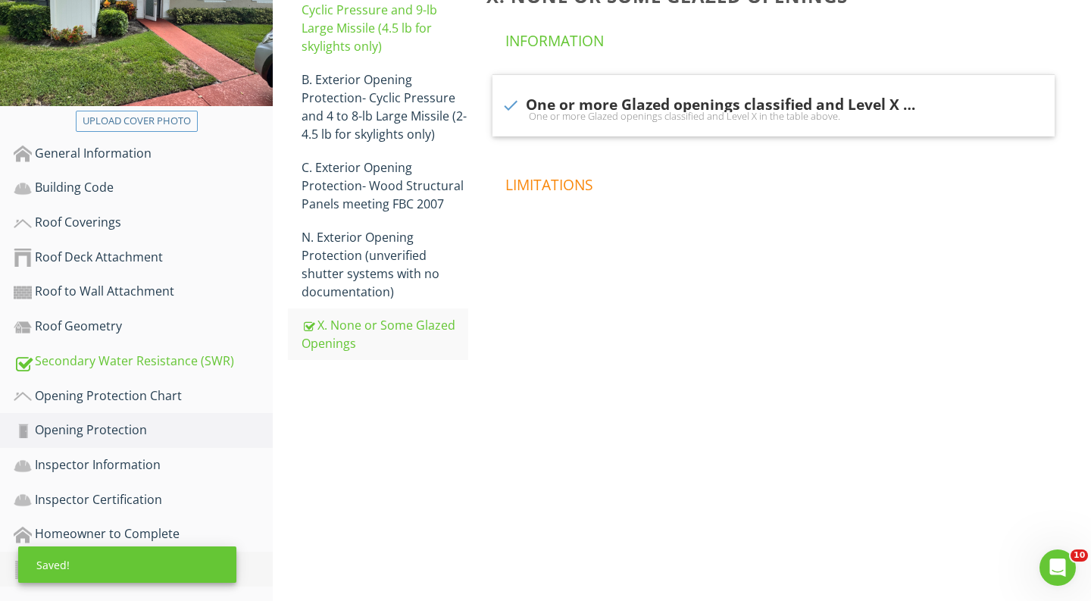
click at [255, 572] on div "Additional Information" at bounding box center [143, 569] width 259 height 20
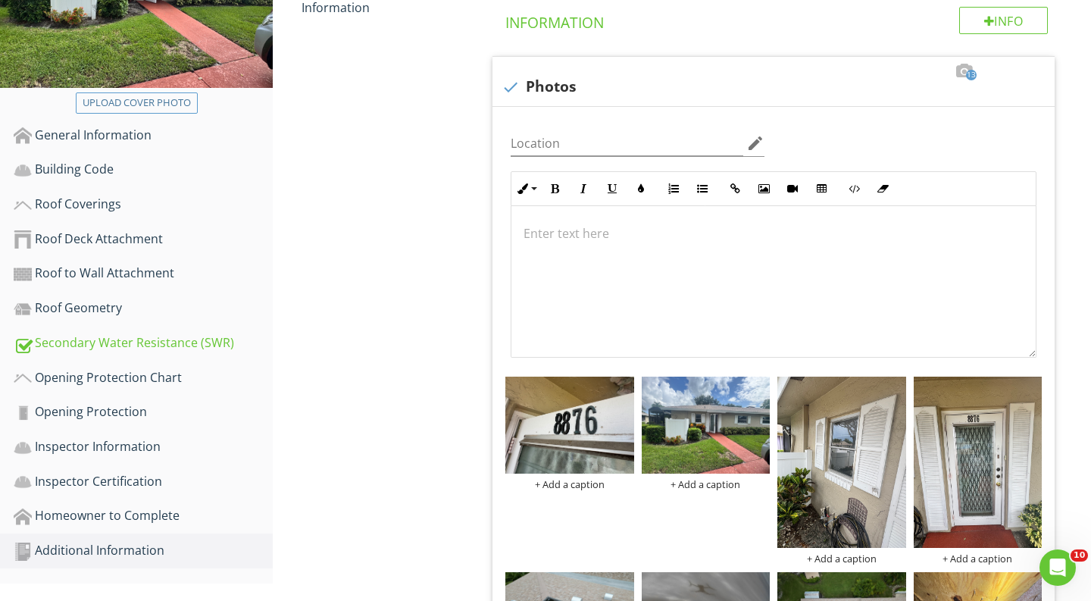
scroll to position [318, 0]
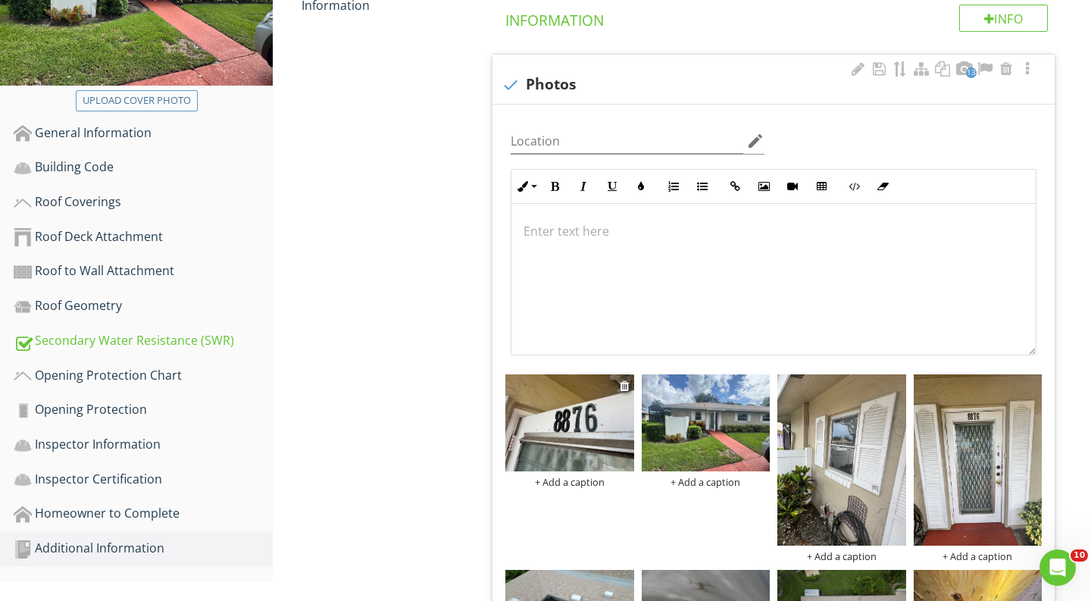
click at [556, 477] on div "+ Add a caption" at bounding box center [570, 482] width 129 height 12
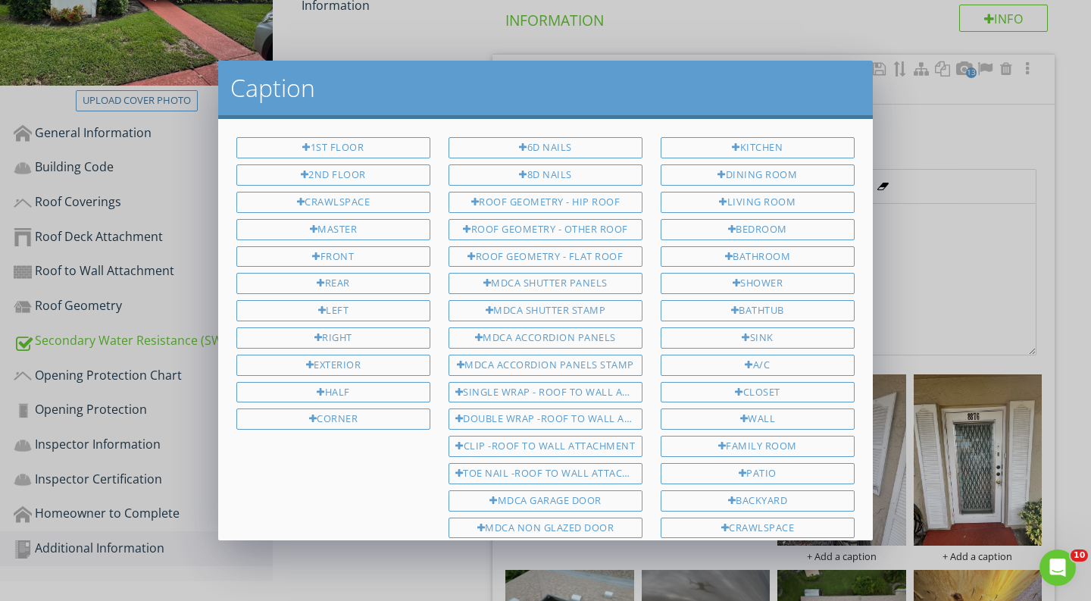
scroll to position [387, 0]
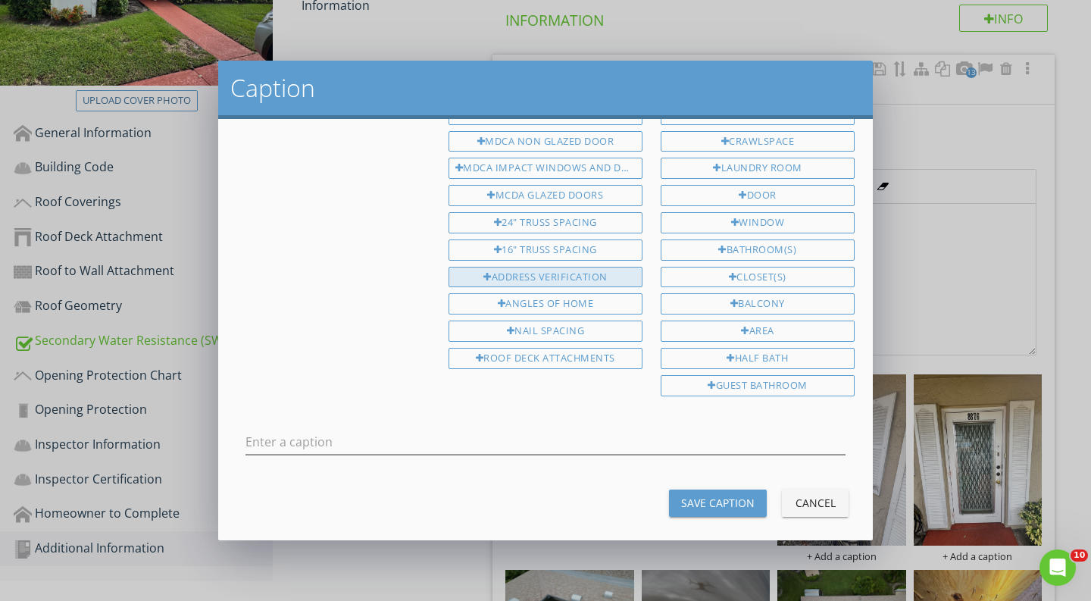
click at [553, 269] on div "ADDRESS VERIFICATION" at bounding box center [546, 277] width 194 height 21
type input "ADDRESS VERIFICATION"
click at [711, 497] on button "Save Caption" at bounding box center [718, 503] width 98 height 27
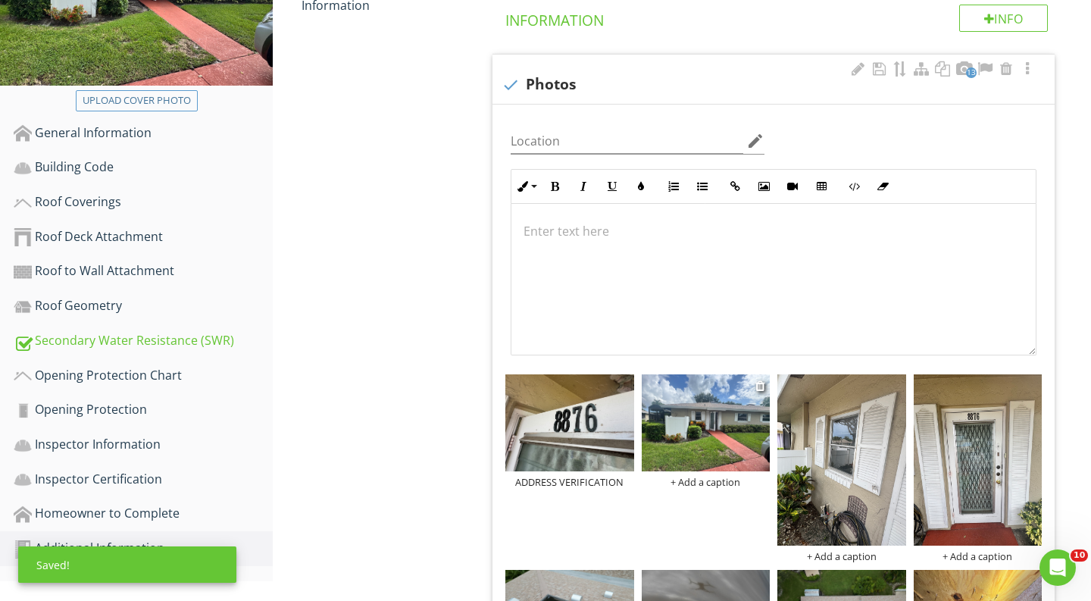
click at [712, 481] on div "+ Add a caption" at bounding box center [706, 482] width 129 height 12
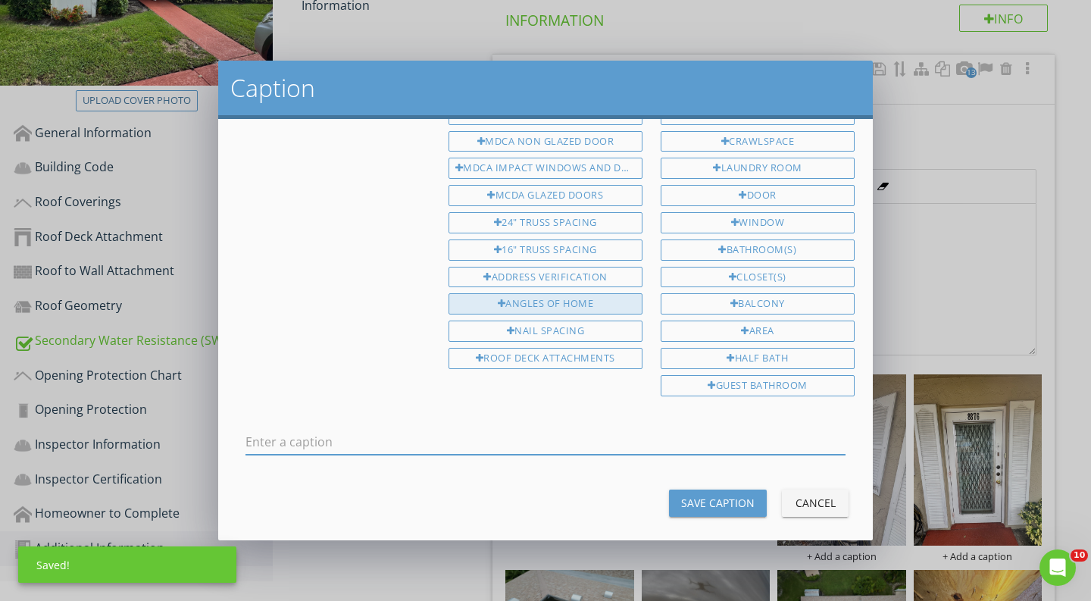
click at [528, 293] on div "ANGLES OF HOME" at bounding box center [546, 303] width 194 height 21
type input "ANGLES OF HOME"
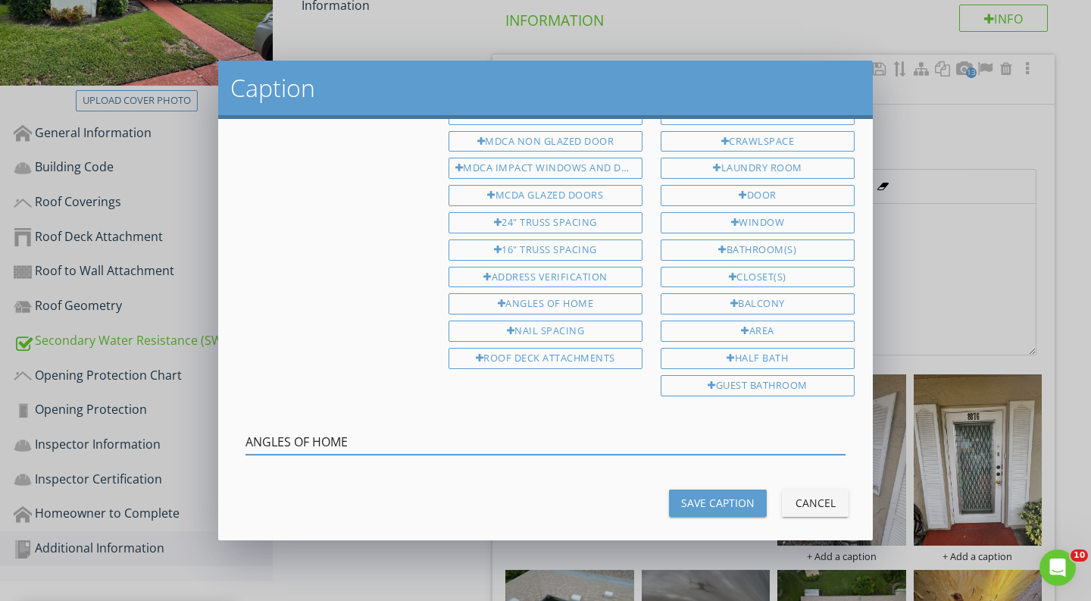
drag, startPoint x: 384, startPoint y: 425, endPoint x: 197, endPoint y: 424, distance: 186.5
click at [198, 424] on div "Caption 1st Floor 2nd Floor Crawlspace Master Front Rear Left Right Exterior Ha…" at bounding box center [545, 300] width 1091 height 601
click at [716, 495] on div "Save Caption" at bounding box center [718, 503] width 74 height 16
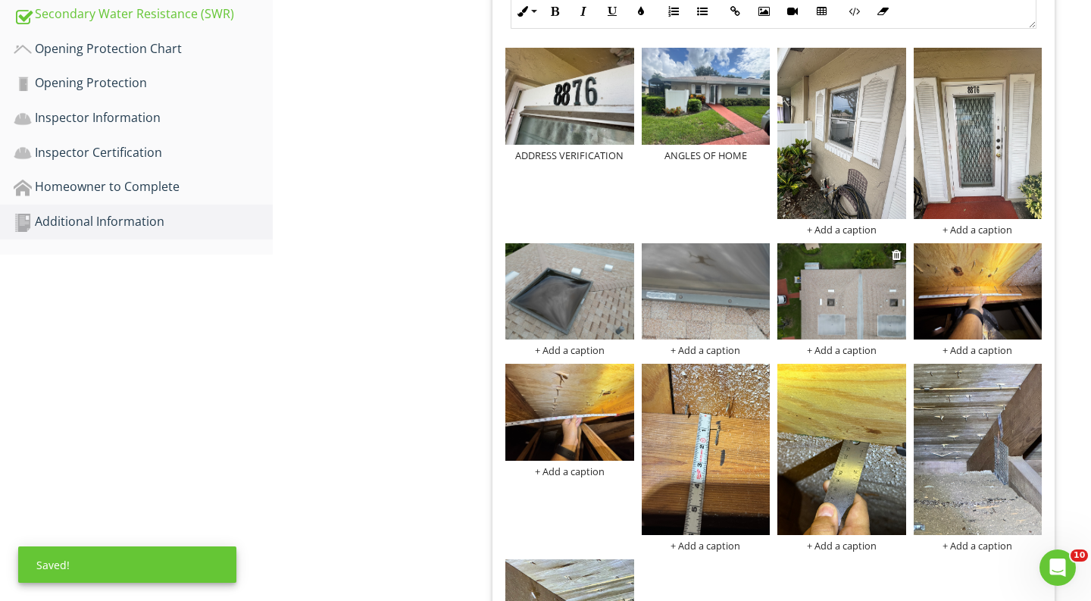
scroll to position [554, 0]
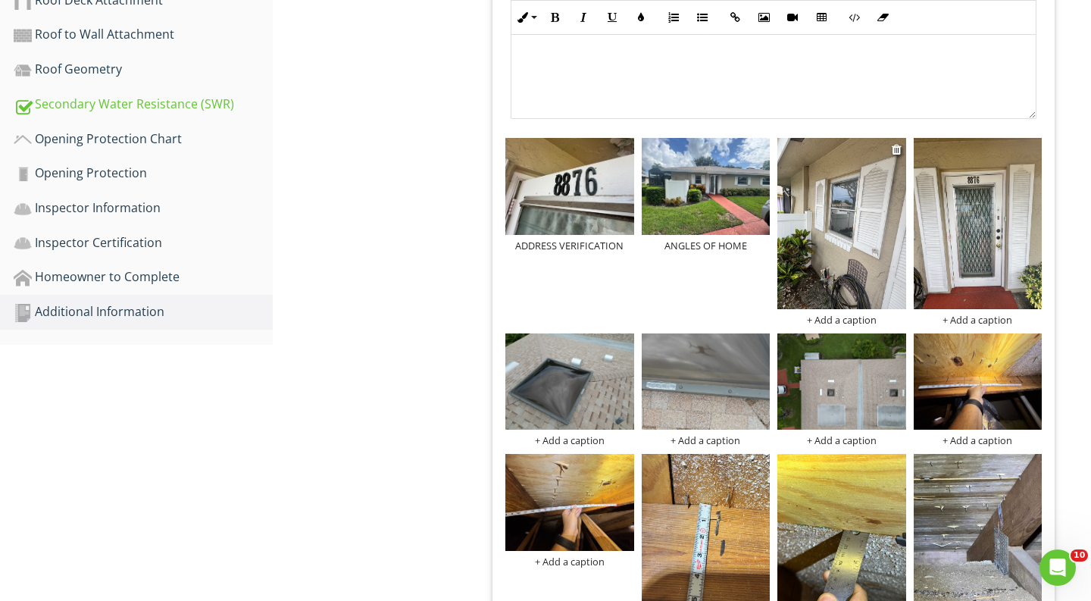
click at [857, 320] on div "+ Add a caption" at bounding box center [842, 320] width 129 height 12
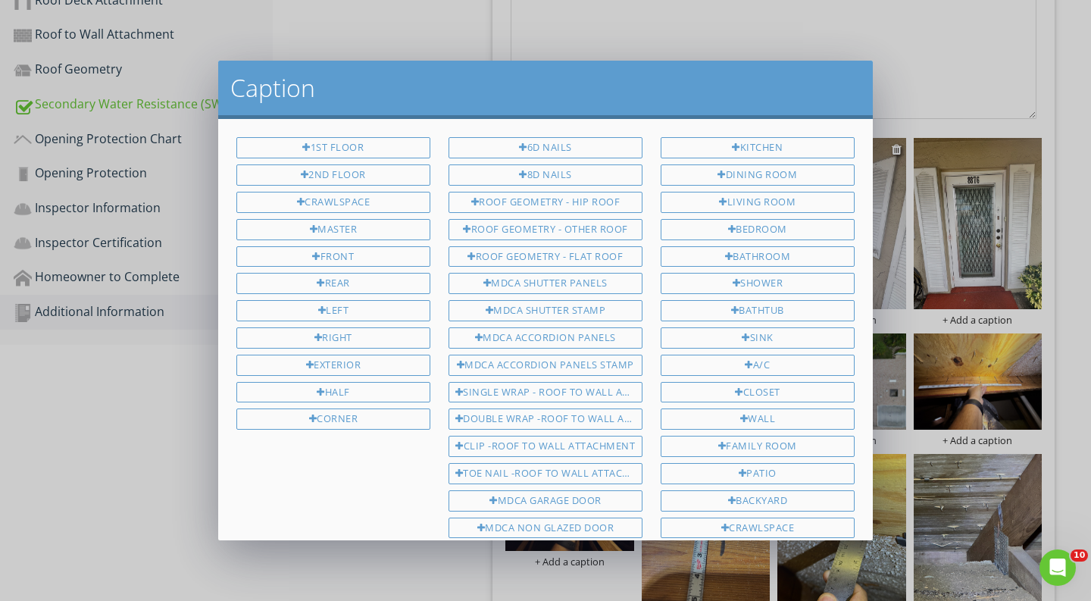
scroll to position [387, 0]
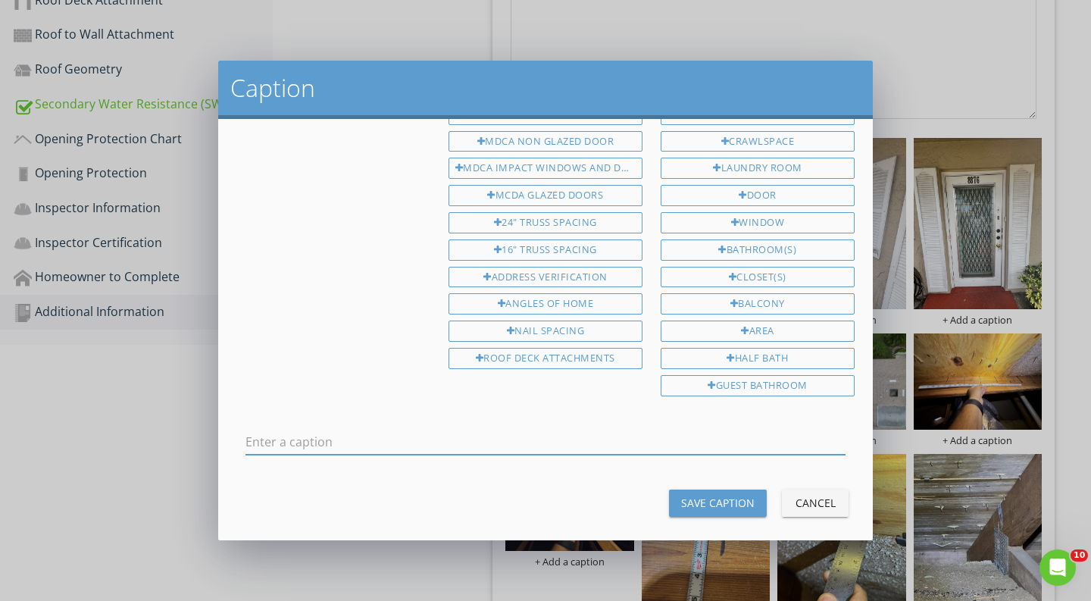
click at [635, 430] on input "text" at bounding box center [546, 442] width 600 height 25
type input "n"
drag, startPoint x: 508, startPoint y: 429, endPoint x: 270, endPoint y: 424, distance: 238.0
click at [270, 430] on input "NOT RATED NOT PROTECTED GLAZED OPENINGS" at bounding box center [546, 442] width 600 height 25
click at [537, 440] on div "NOT RATED NOT PROTECTED GLAZED OPENINGS" at bounding box center [546, 442] width 600 height 25
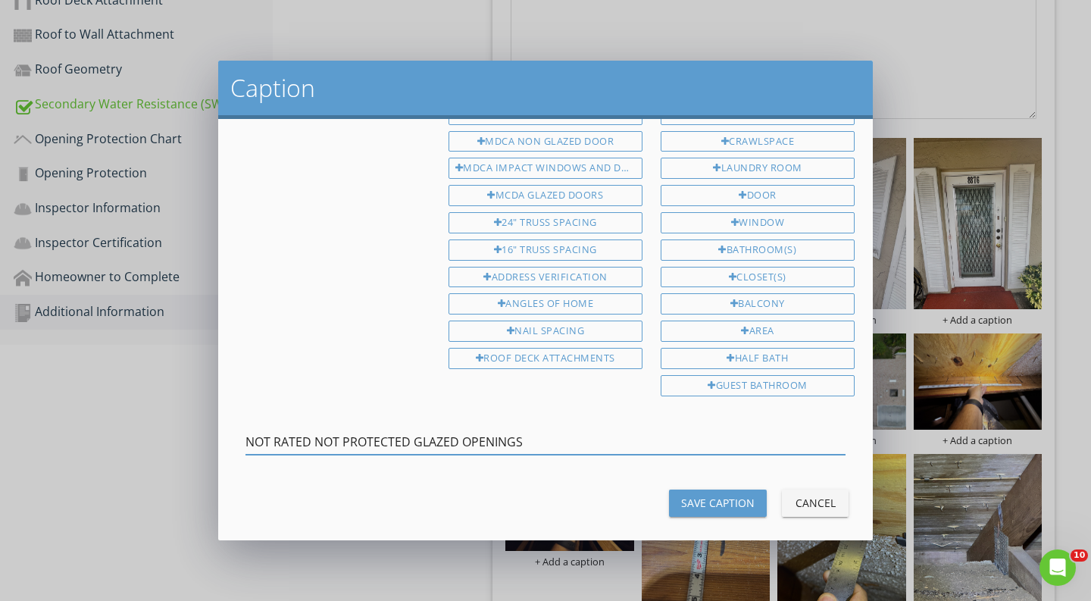
drag, startPoint x: 536, startPoint y: 425, endPoint x: 113, endPoint y: 412, distance: 423.2
click at [113, 412] on div "Caption 1st Floor 2nd Floor Crawlspace Master Front Rear Left Right Exterior Ha…" at bounding box center [545, 300] width 1091 height 601
type input "NOT RATED NOT PROTECTED GLAZED OPENINGS"
click at [687, 497] on button "Save Caption" at bounding box center [718, 503] width 98 height 27
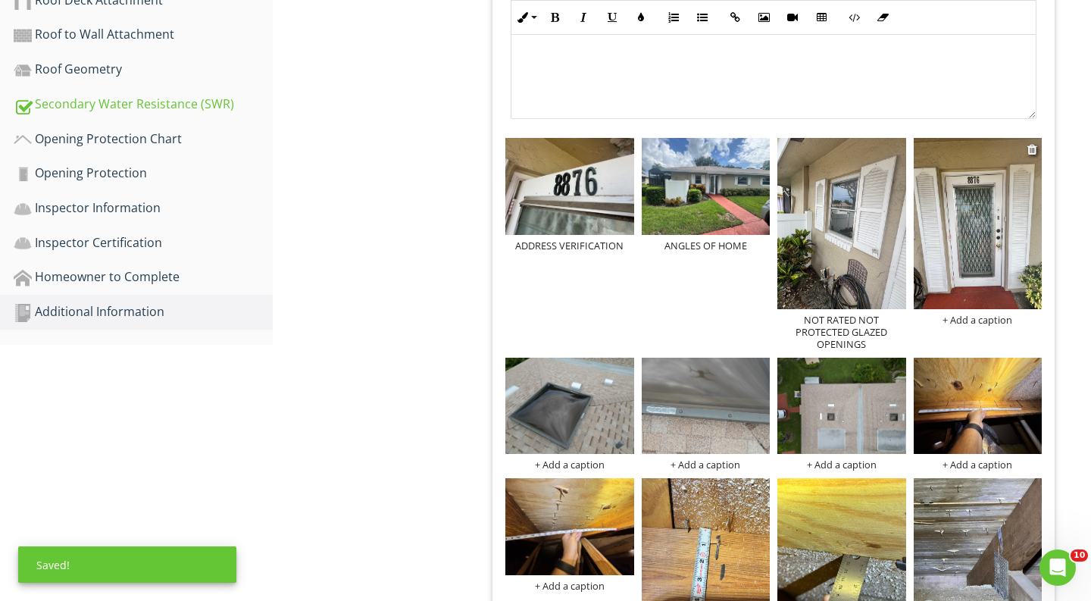
click at [979, 318] on div "+ Add a caption" at bounding box center [978, 320] width 129 height 12
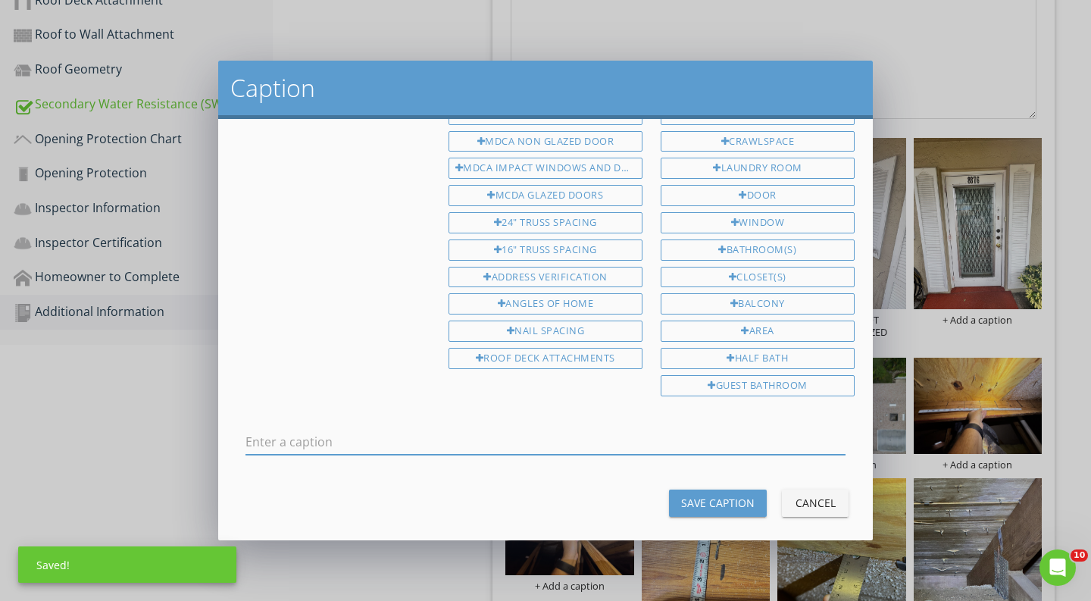
click at [672, 435] on input "text" at bounding box center [546, 442] width 600 height 25
type input "NOT RATED NOT PROTECTED GLAZED OPENINGS"
click at [700, 499] on button "Save Caption" at bounding box center [718, 503] width 98 height 27
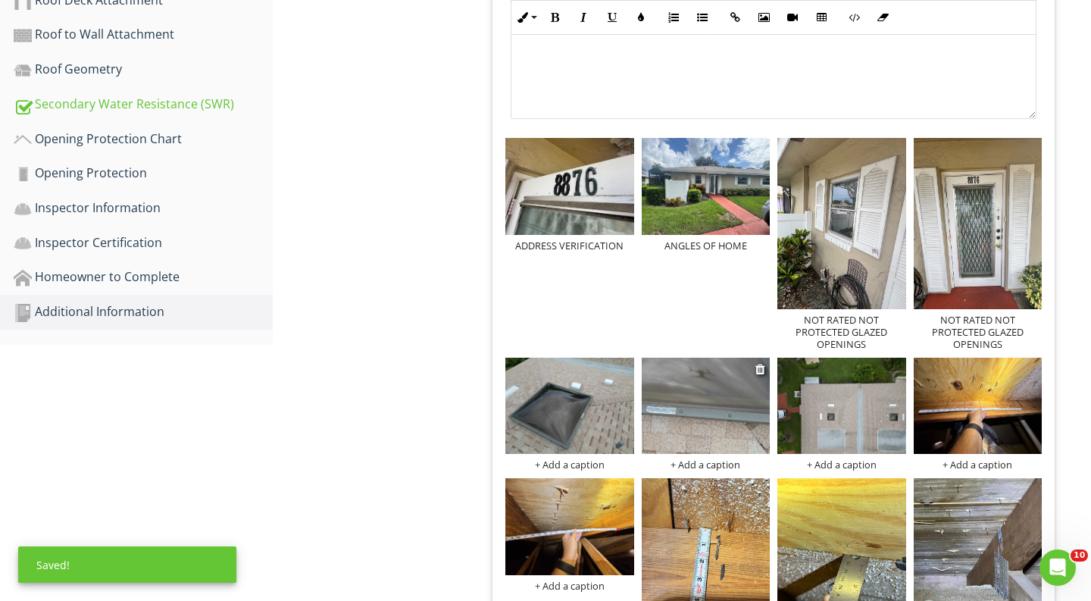
click at [694, 418] on img at bounding box center [706, 406] width 129 height 96
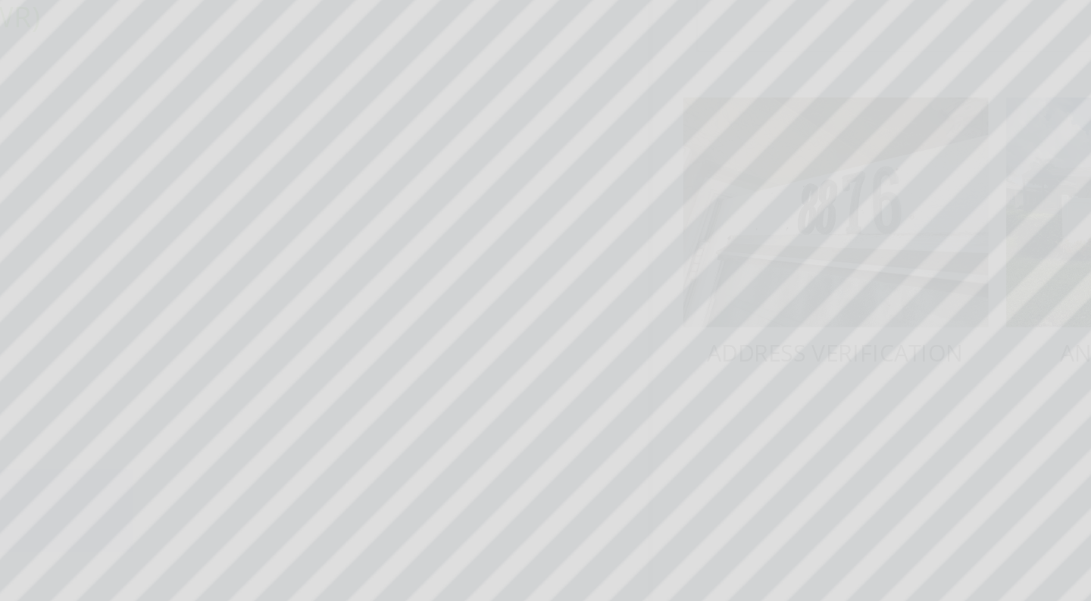
scroll to position [436, 0]
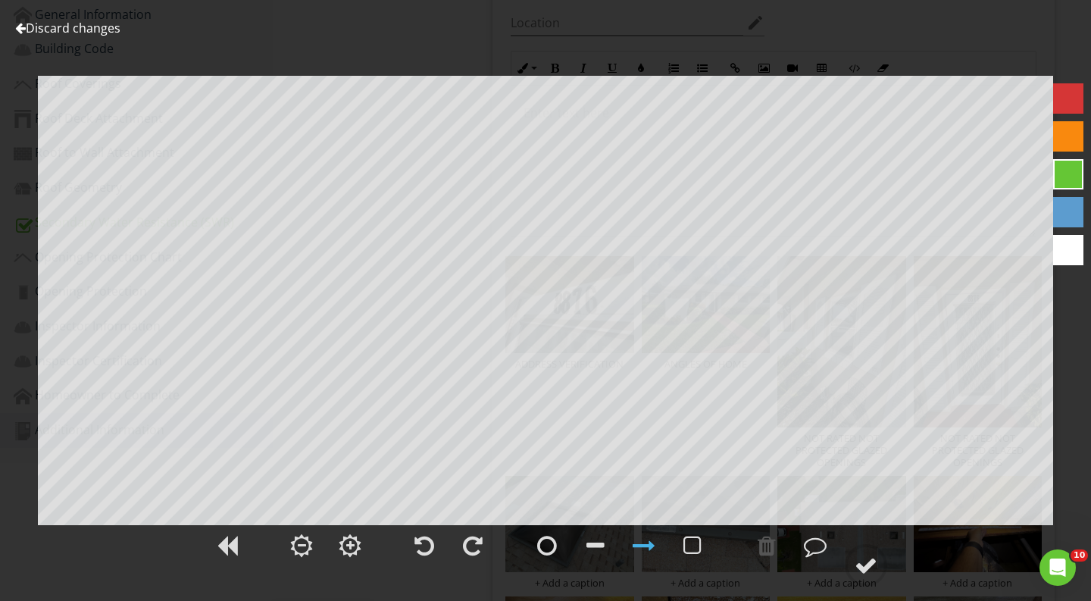
click at [67, 23] on link "Discard changes" at bounding box center [67, 28] width 105 height 17
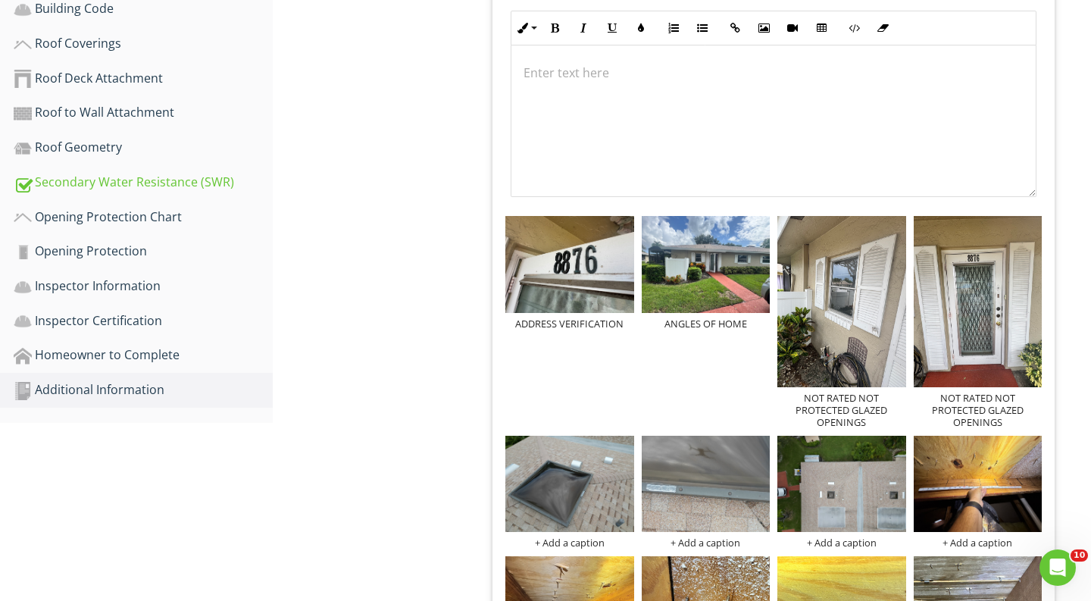
scroll to position [628, 0]
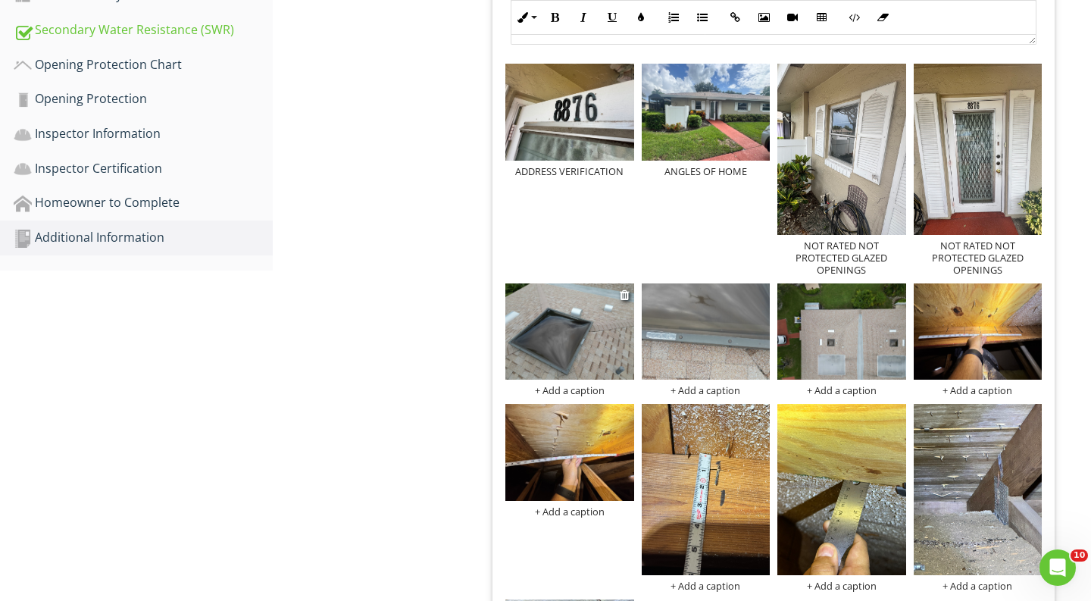
click at [597, 371] on img at bounding box center [570, 331] width 129 height 96
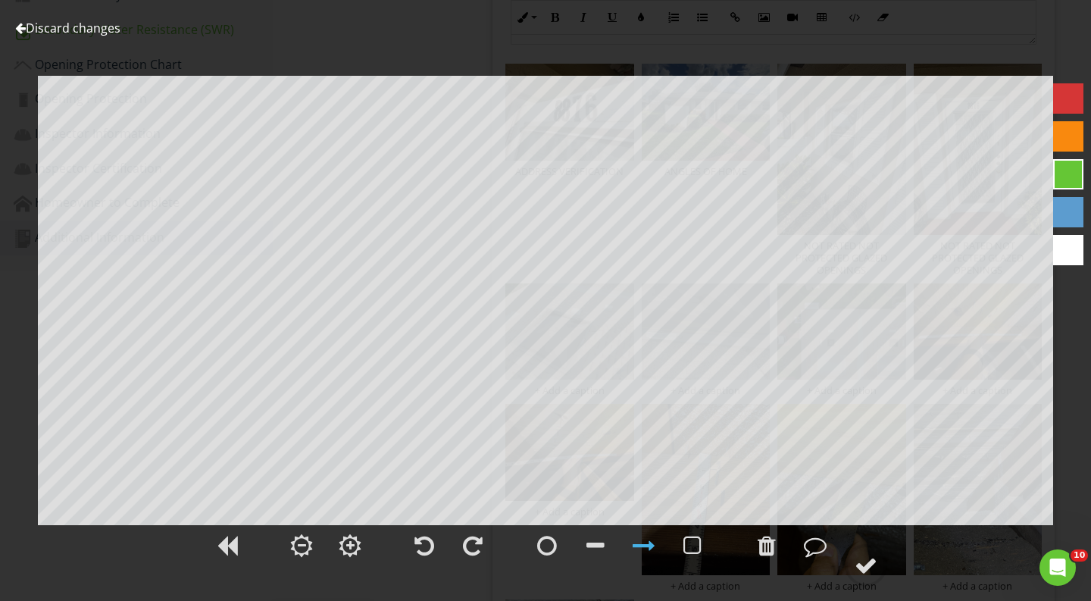
click at [119, 30] on link "Discard changes" at bounding box center [67, 28] width 105 height 17
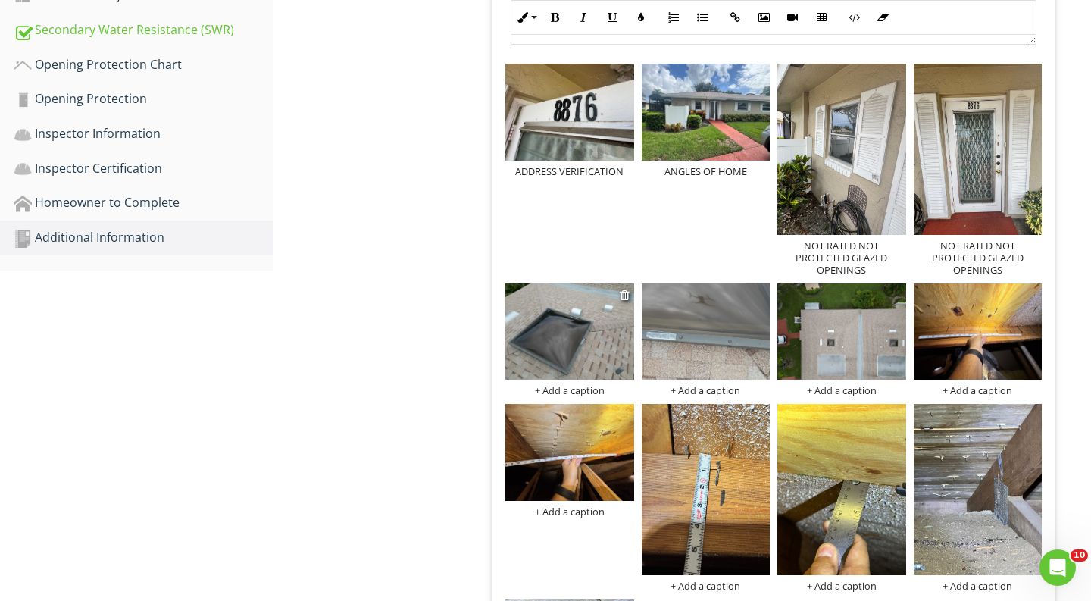
click at [572, 390] on div "+ Add a caption" at bounding box center [570, 390] width 129 height 12
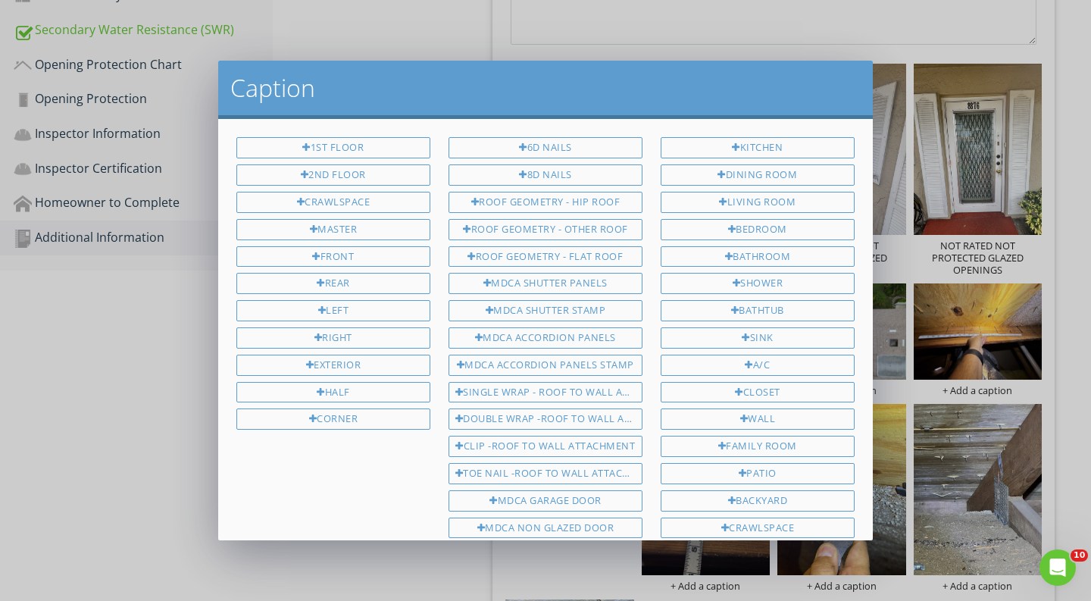
scroll to position [387, 0]
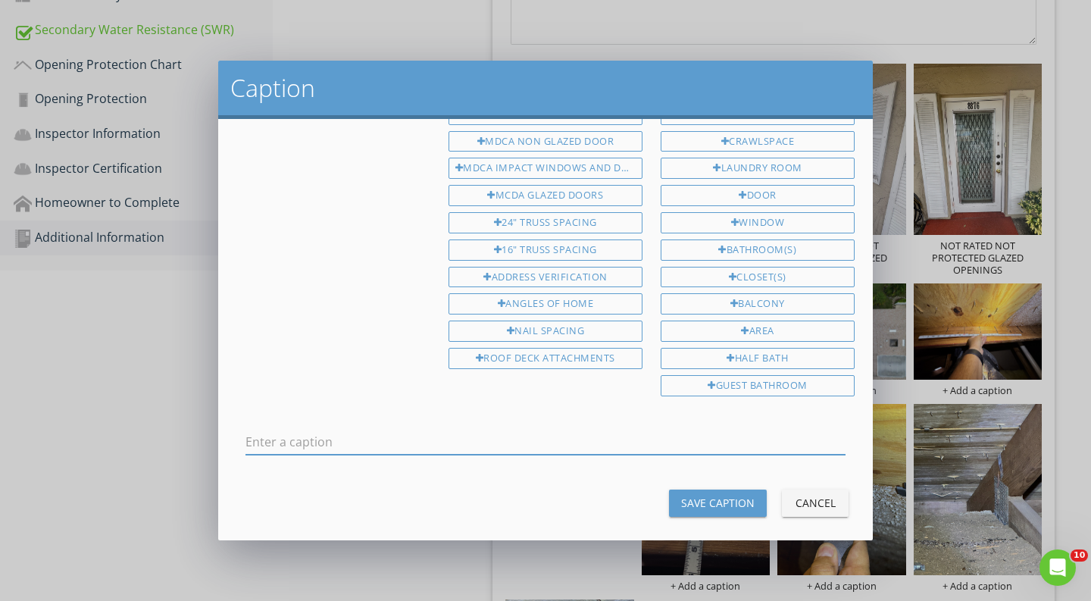
click at [521, 432] on input "text" at bounding box center [546, 442] width 600 height 25
click at [409, 430] on input "SKYLIGHT - UNABLE TO VERYFY" at bounding box center [546, 442] width 600 height 25
drag, startPoint x: 440, startPoint y: 422, endPoint x: 117, endPoint y: 391, distance: 323.6
click at [117, 391] on div "Caption 1st Floor 2nd Floor Crawlspace Master Front Rear Left Right Exterior Ha…" at bounding box center [545, 300] width 1091 height 601
type input "SKYLIGHT - UNABLE TO VERIFY"
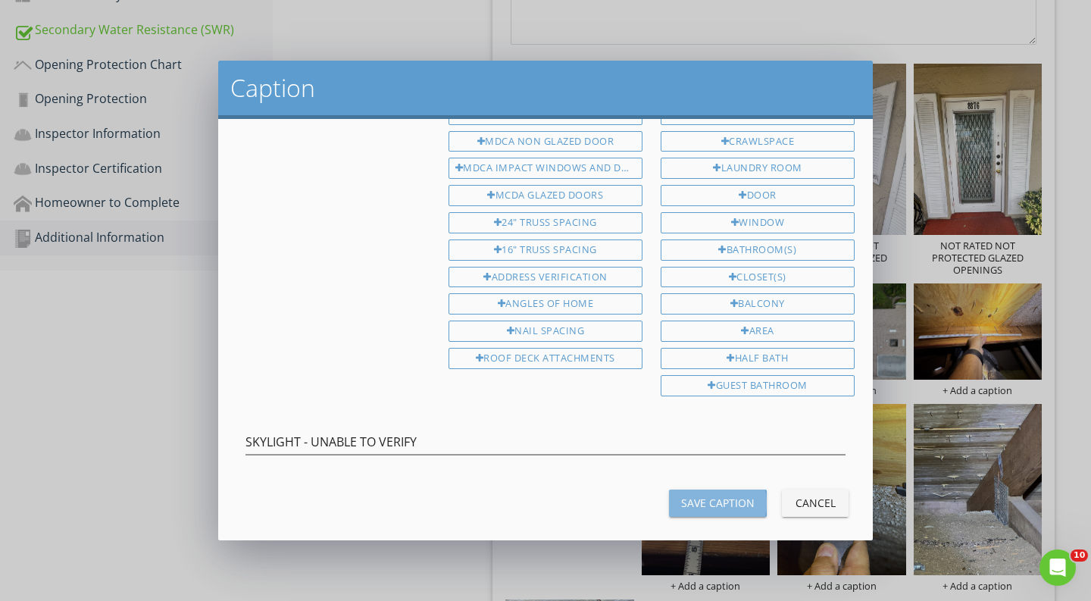
click at [695, 495] on div "Save Caption" at bounding box center [718, 503] width 74 height 16
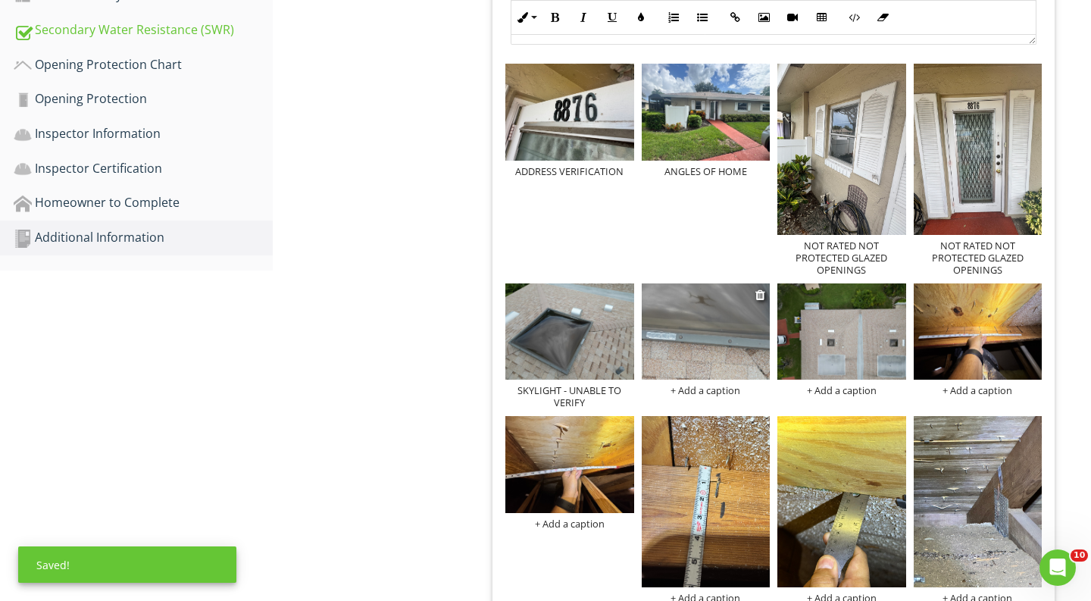
click at [713, 387] on div "+ Add a caption" at bounding box center [706, 390] width 129 height 12
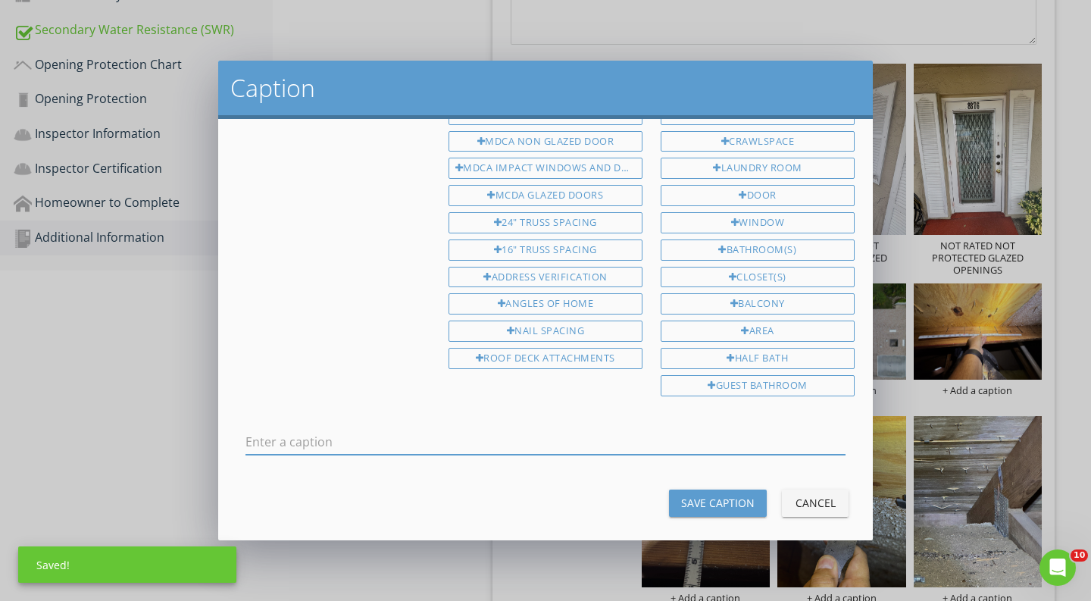
click at [629, 433] on input "text" at bounding box center [546, 442] width 600 height 25
type input "SKYLIGHT - UNABLE TO VERIFY"
click at [724, 495] on div "Save Caption" at bounding box center [718, 503] width 74 height 16
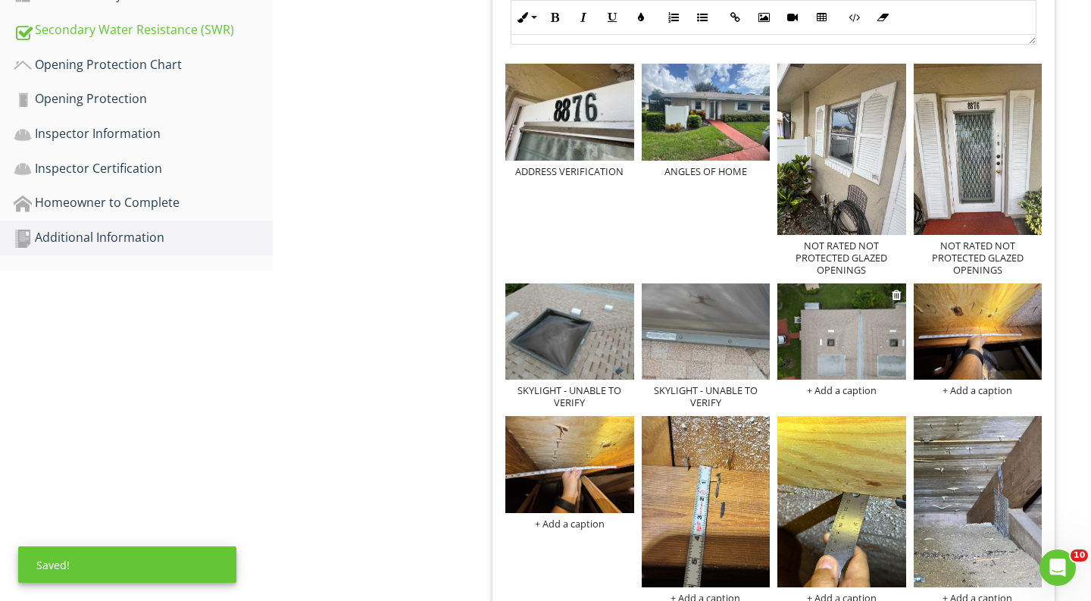
click at [835, 393] on div "+ Add a caption" at bounding box center [842, 390] width 129 height 12
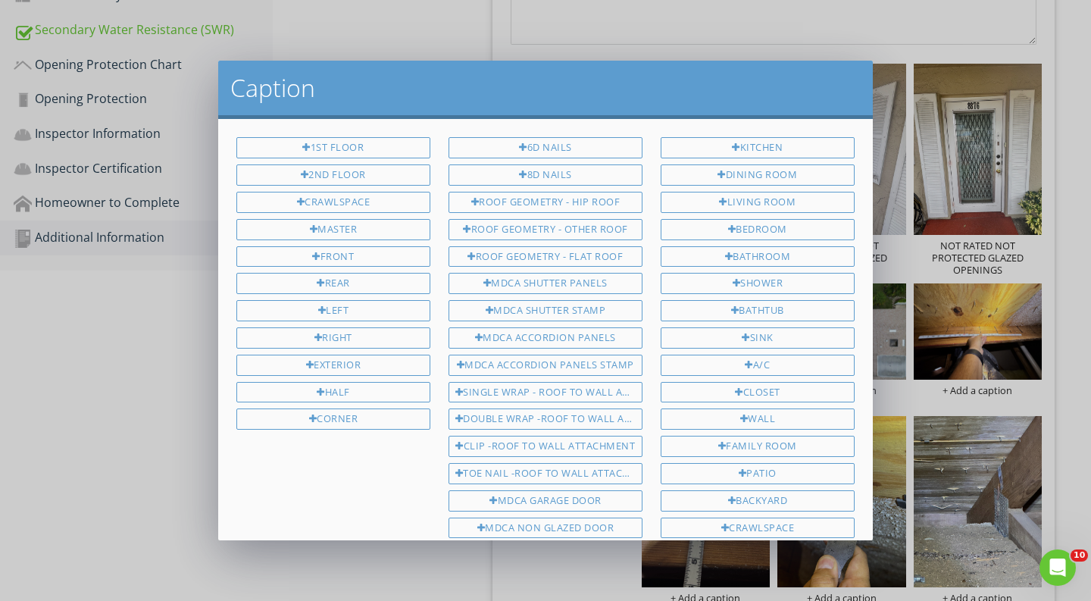
click at [617, 216] on div "6D NAILS 8D NAILS ROOF GEOMETRY - HIP ROOF ROOF GEOMETRY - OTHER ROOF ROOF GEOM…" at bounding box center [546, 449] width 212 height 624
click at [617, 206] on div "ROOF GEOMETRY - HIP ROOF" at bounding box center [546, 202] width 194 height 21
type input "ROOF GEOMETRY - HIP ROOF"
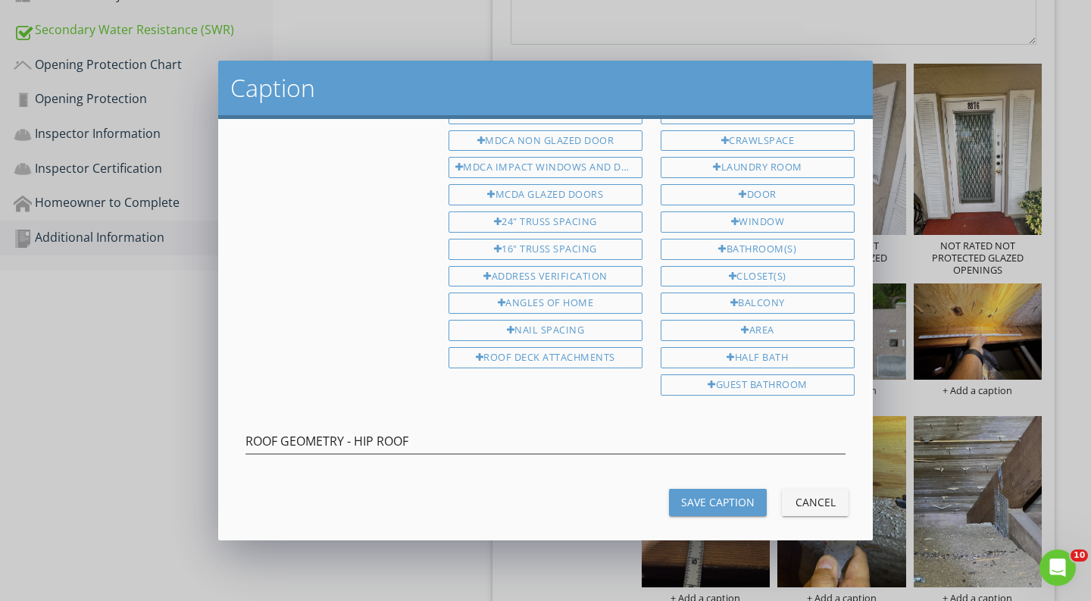
scroll to position [387, 0]
click at [701, 495] on div "Save Caption" at bounding box center [718, 503] width 74 height 16
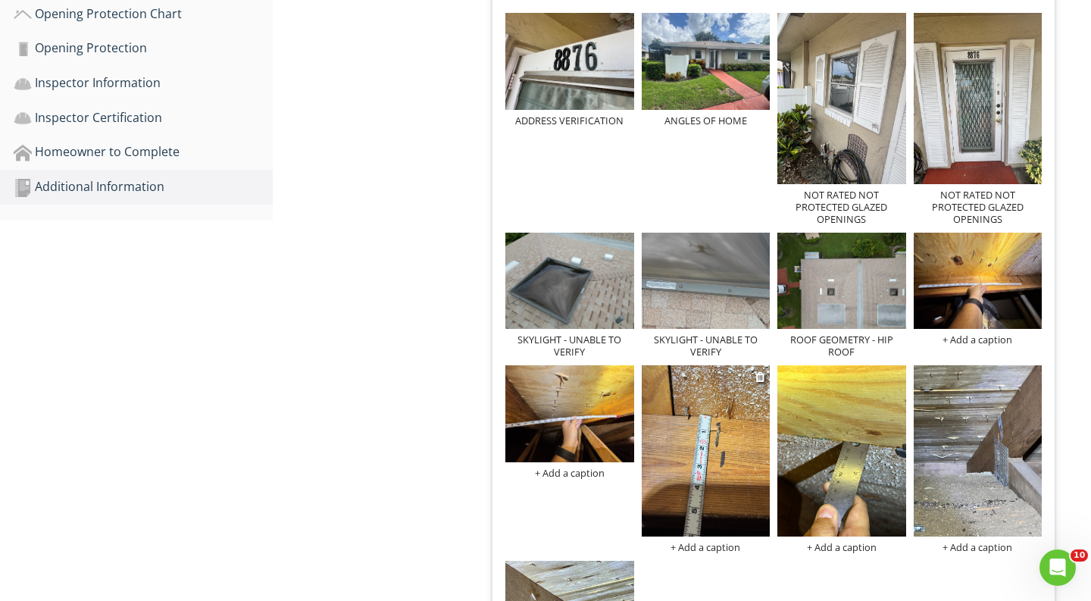
scroll to position [719, 0]
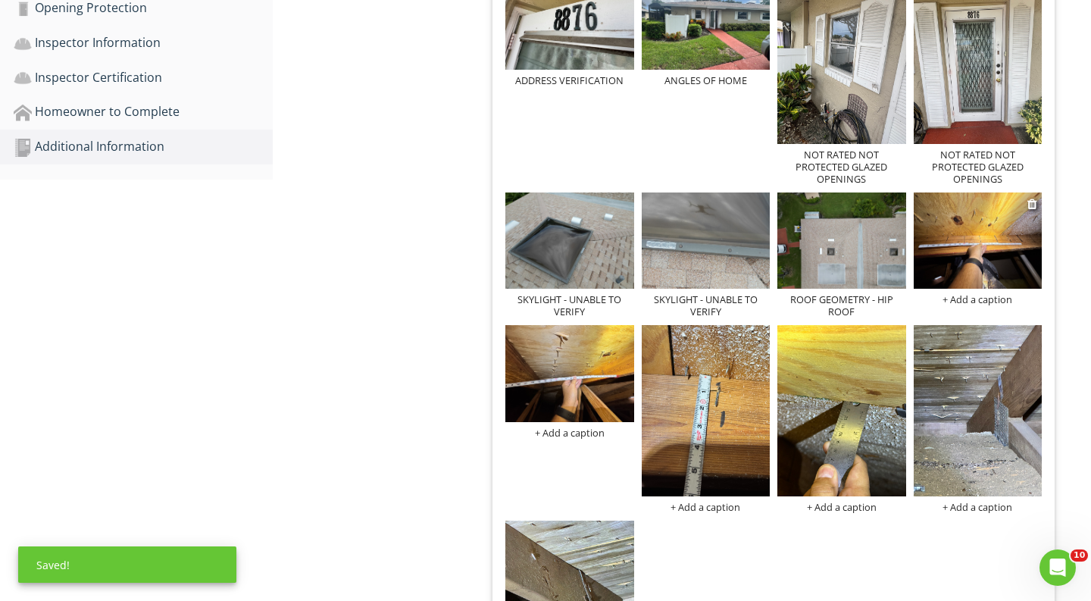
click at [950, 302] on div "+ Add a caption" at bounding box center [978, 299] width 129 height 12
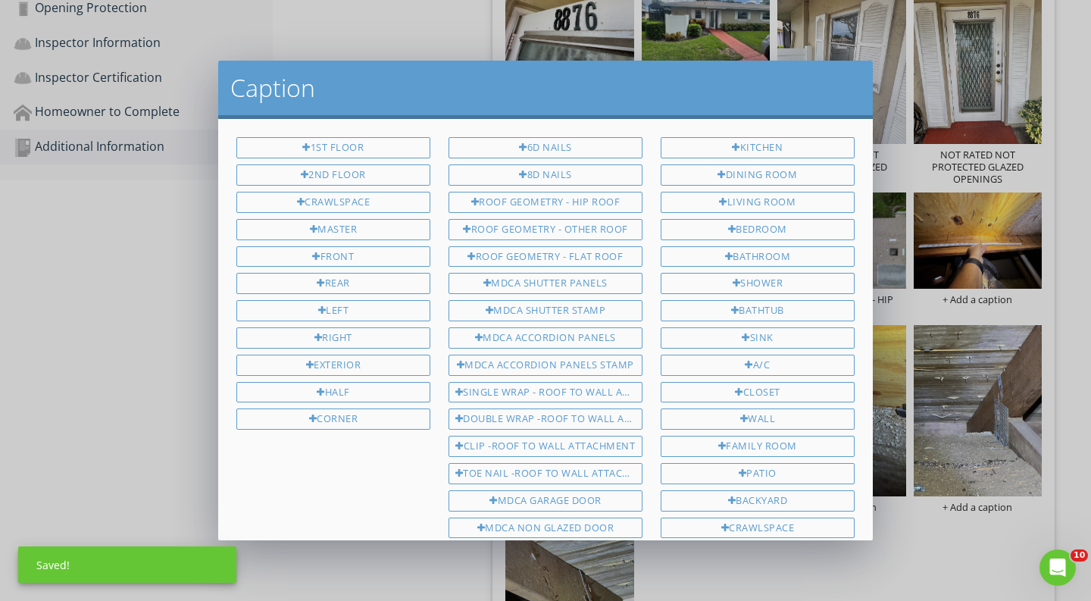
scroll to position [387, 0]
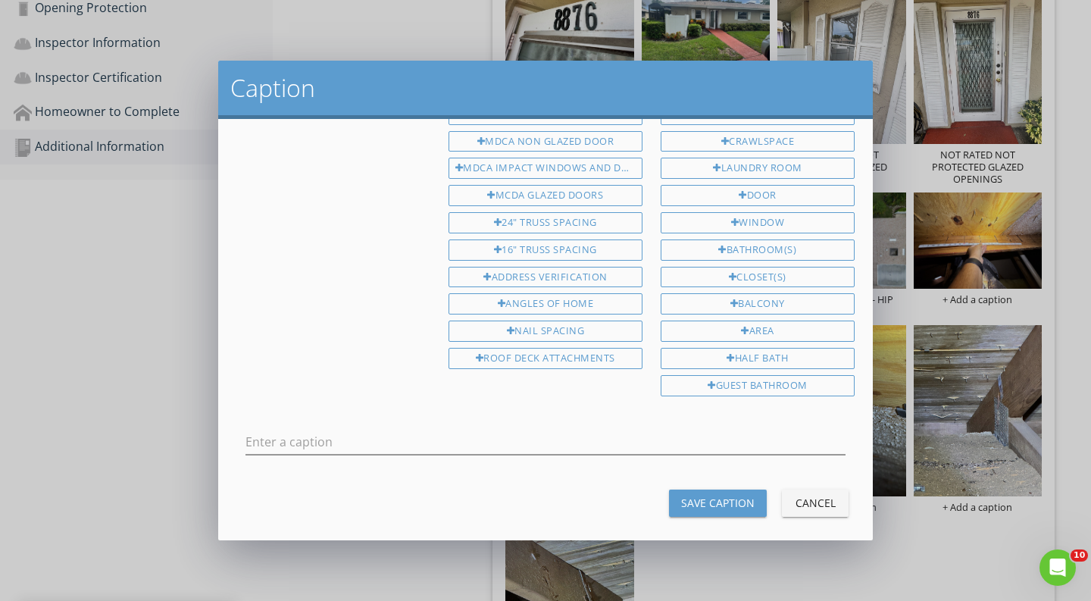
click at [589, 334] on div "6D NAILS 8D NAILS ROOF GEOMETRY - HIP ROOF ROOF GEOMETRY - OTHER ROOF ROOF GEOM…" at bounding box center [546, 63] width 212 height 624
click at [569, 348] on div "ROOF DECK ATTACHMENTS" at bounding box center [546, 358] width 194 height 21
type input "ROOF DECK ATTACHMENTS"
drag, startPoint x: 428, startPoint y: 435, endPoint x: 175, endPoint y: 418, distance: 253.7
click at [175, 418] on div "Caption 1st Floor 2nd Floor Crawlspace Master Front Rear Left Right Exterior Ha…" at bounding box center [545, 300] width 1091 height 601
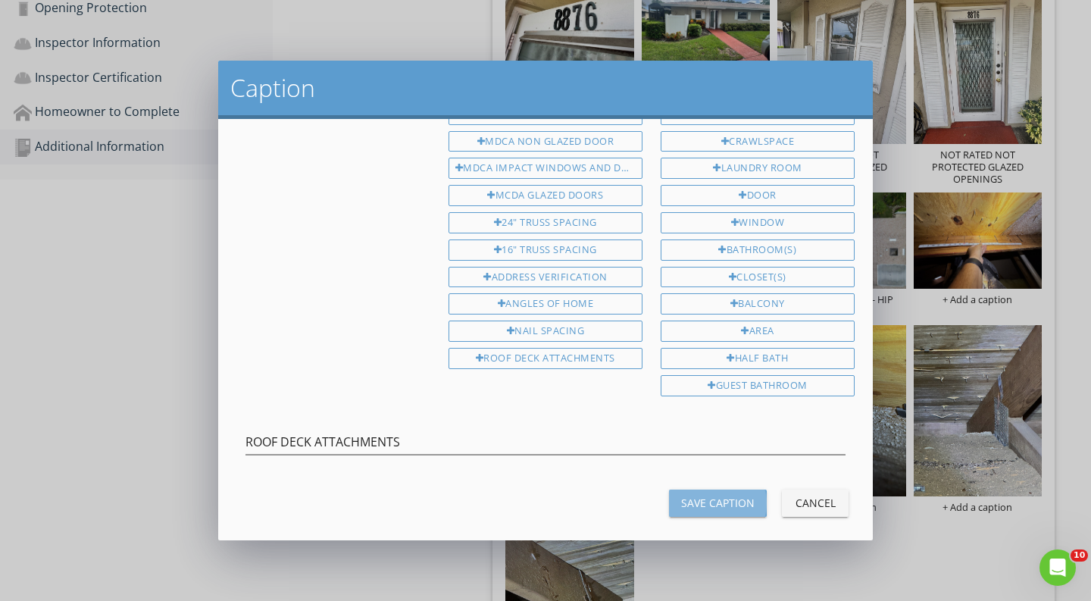
click at [691, 495] on div "Save Caption" at bounding box center [718, 503] width 74 height 16
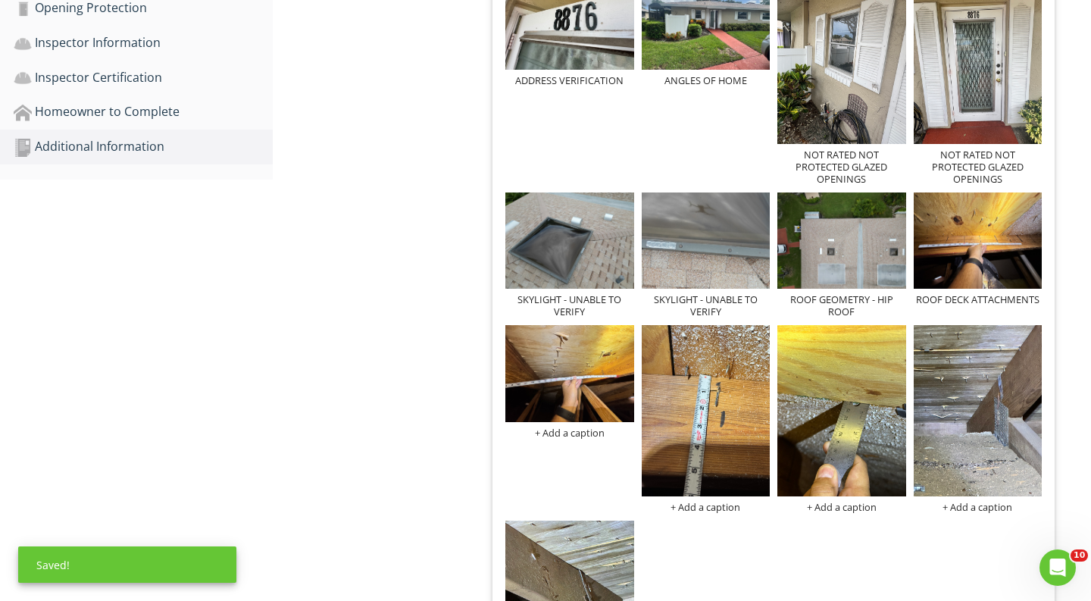
click at [558, 441] on div "ADDRESS VERIFICATION ANGLES OF HOME NOT RATED NOT PROTECTED GLAZED OPENINGS NOT…" at bounding box center [774, 341] width 544 height 744
click at [562, 436] on div "+ Add a caption" at bounding box center [570, 433] width 129 height 12
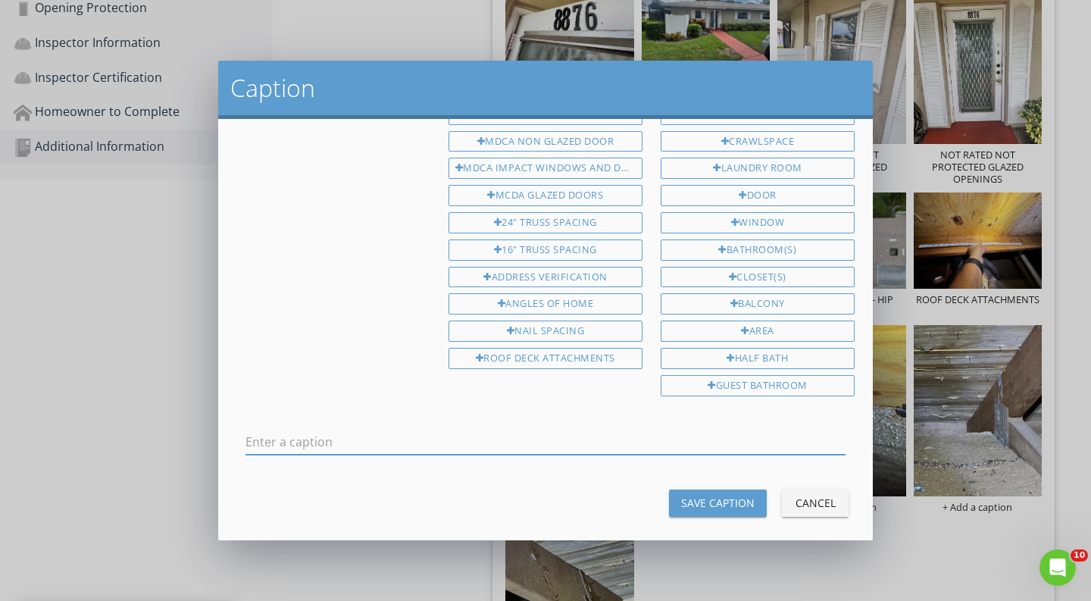
click at [559, 430] on input "text" at bounding box center [546, 442] width 600 height 25
type input "ROOF DECK ATTACHMENTS"
click at [675, 490] on button "Save Caption" at bounding box center [718, 503] width 98 height 27
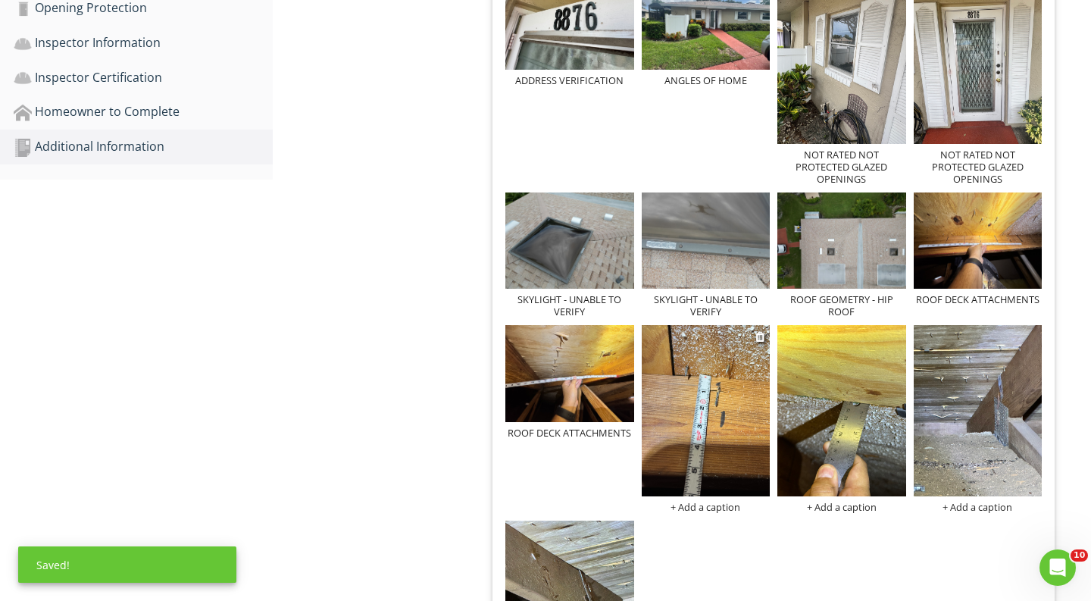
click at [685, 494] on img at bounding box center [706, 410] width 129 height 171
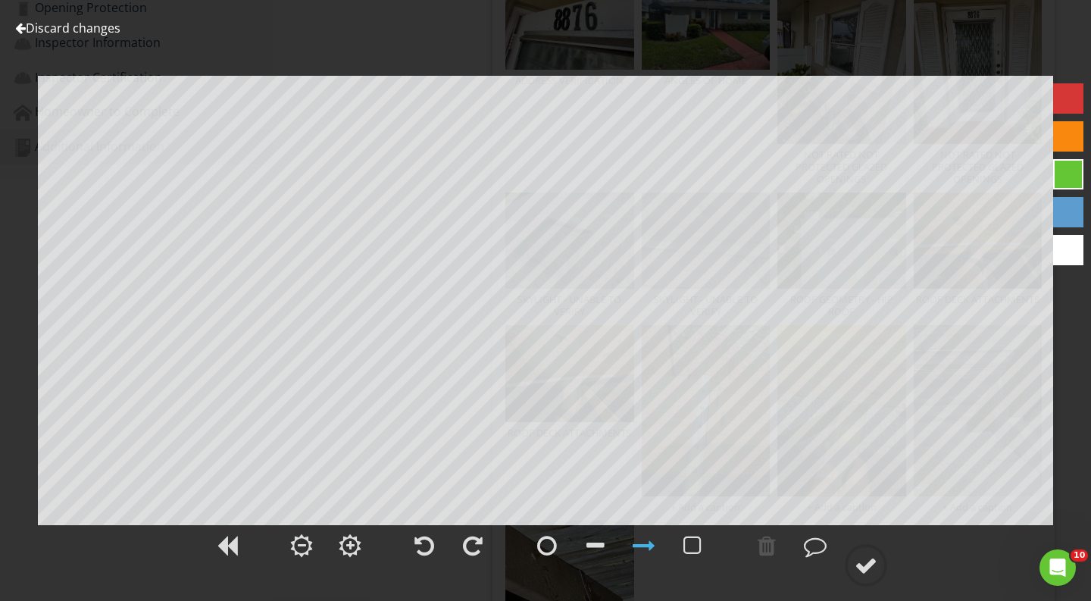
click at [110, 20] on link "Discard changes" at bounding box center [67, 28] width 105 height 17
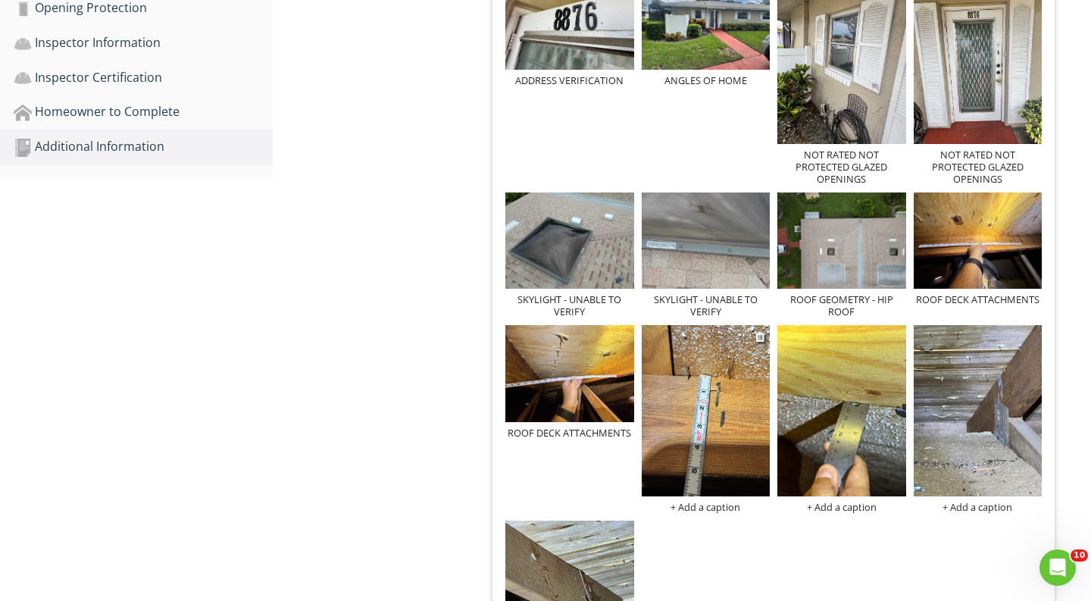
click at [739, 503] on div "+ Add a caption" at bounding box center [706, 507] width 129 height 12
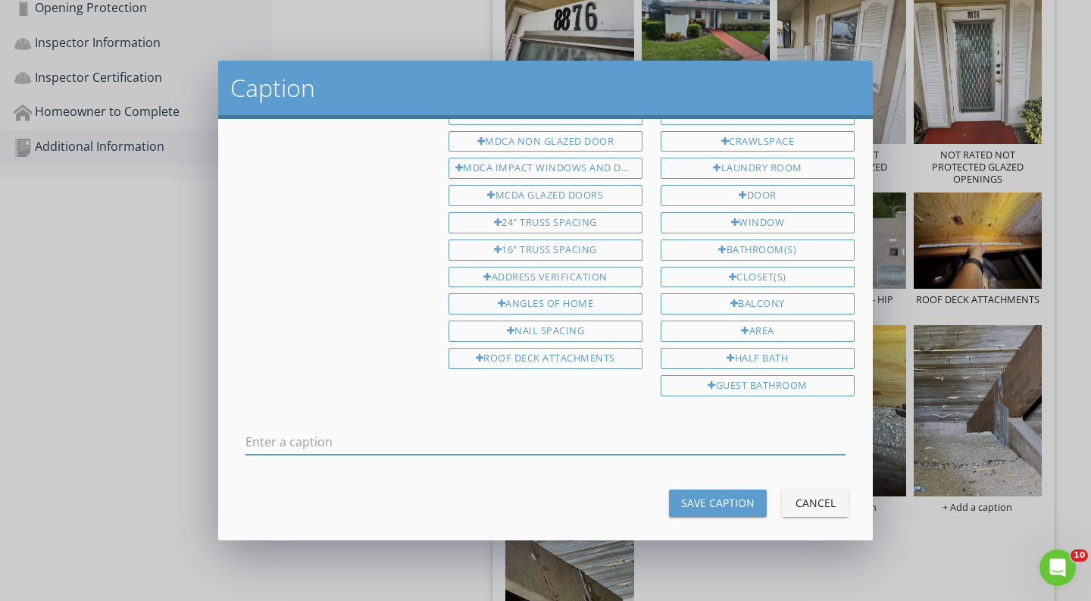
scroll to position [383, 0]
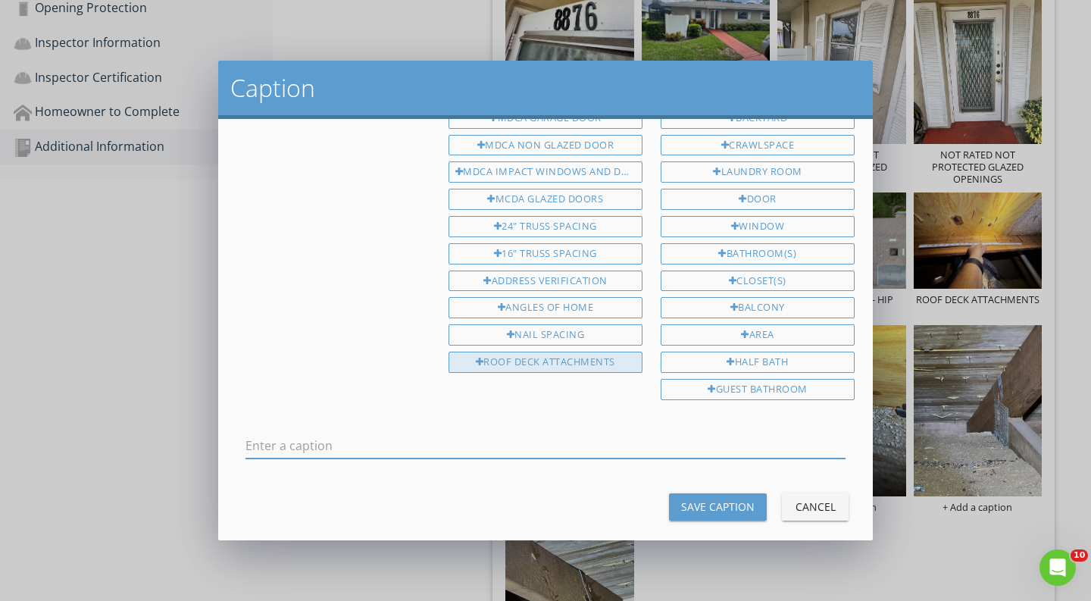
click at [553, 352] on div "ROOF DECK ATTACHMENTS" at bounding box center [546, 362] width 194 height 21
type input "ROOF DECK ATTACHMENTS"
drag, startPoint x: 451, startPoint y: 432, endPoint x: 141, endPoint y: 415, distance: 310.5
click at [141, 415] on div "Caption 1st Floor 2nd Floor Crawlspace Master Front Rear Left Right Exterior Ha…" at bounding box center [545, 300] width 1091 height 601
click at [719, 499] on div "Save Caption" at bounding box center [718, 507] width 74 height 16
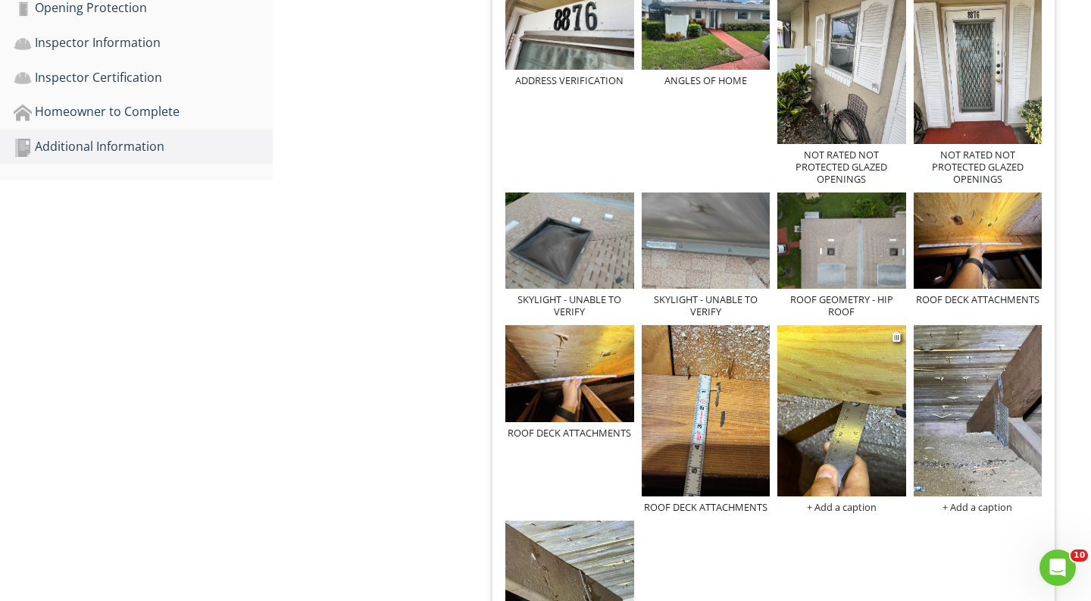
click at [863, 503] on div "+ Add a caption" at bounding box center [842, 507] width 129 height 12
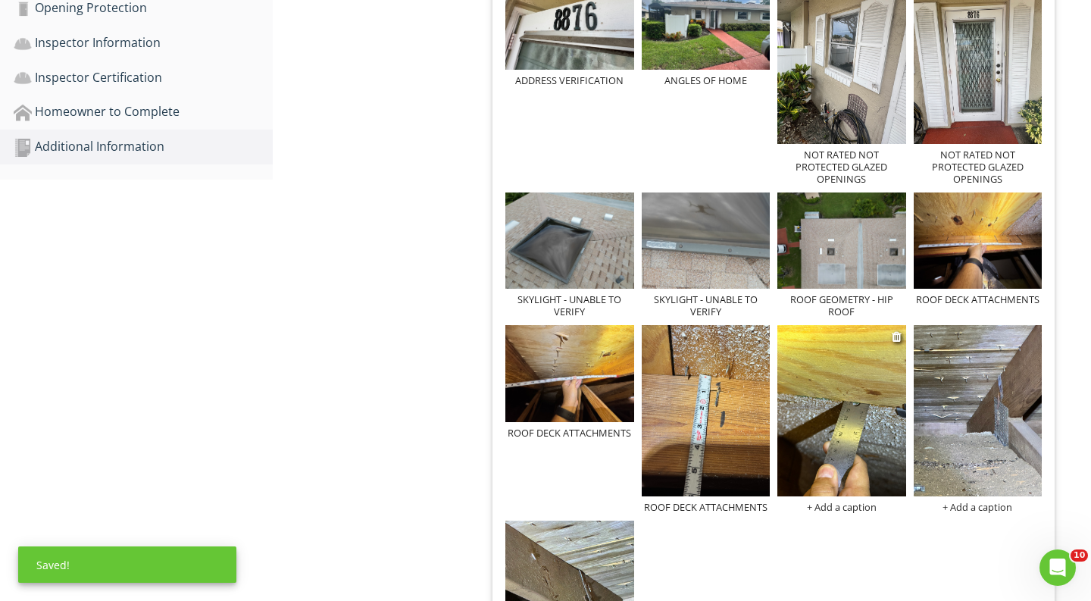
scroll to position [0, 0]
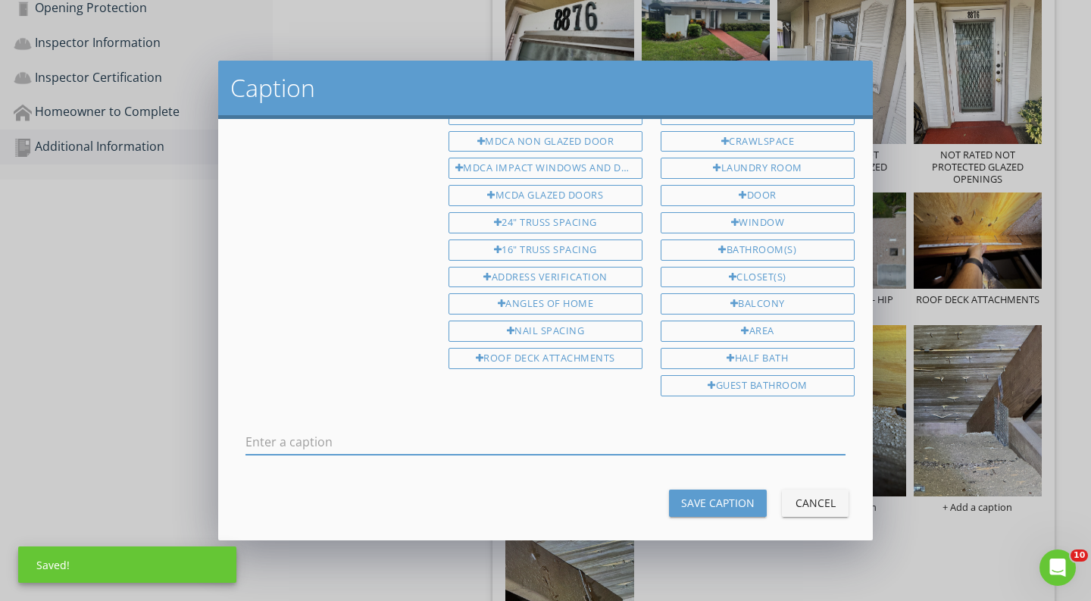
click at [729, 437] on input "text" at bounding box center [546, 442] width 600 height 25
type input "ROOF DECK ATTACHMENTS"
click at [730, 490] on button "Save Caption" at bounding box center [718, 503] width 98 height 27
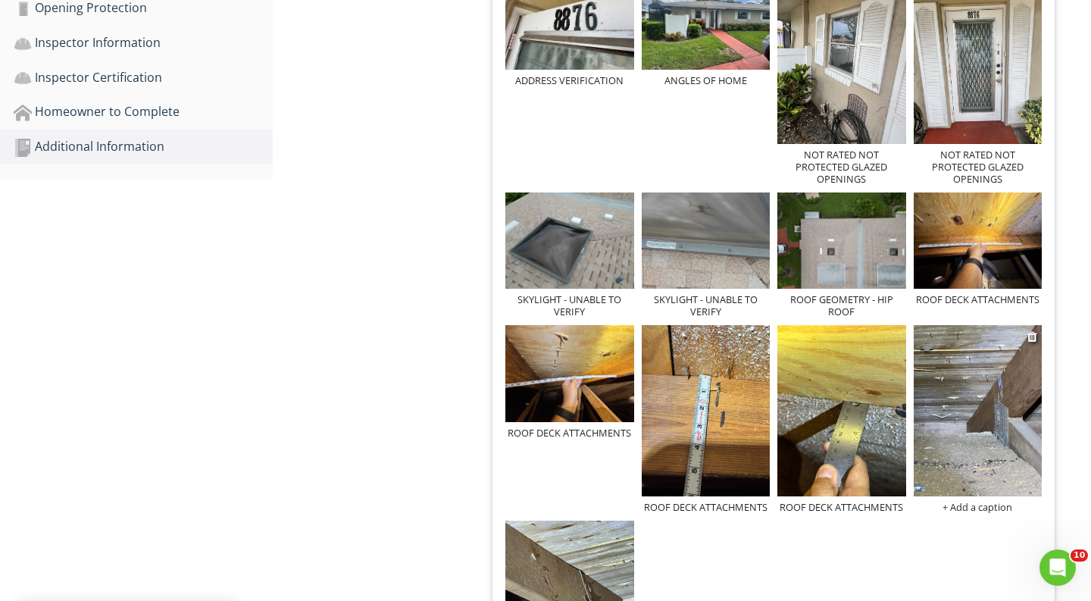
click at [973, 511] on div "+ Add a caption" at bounding box center [978, 507] width 129 height 12
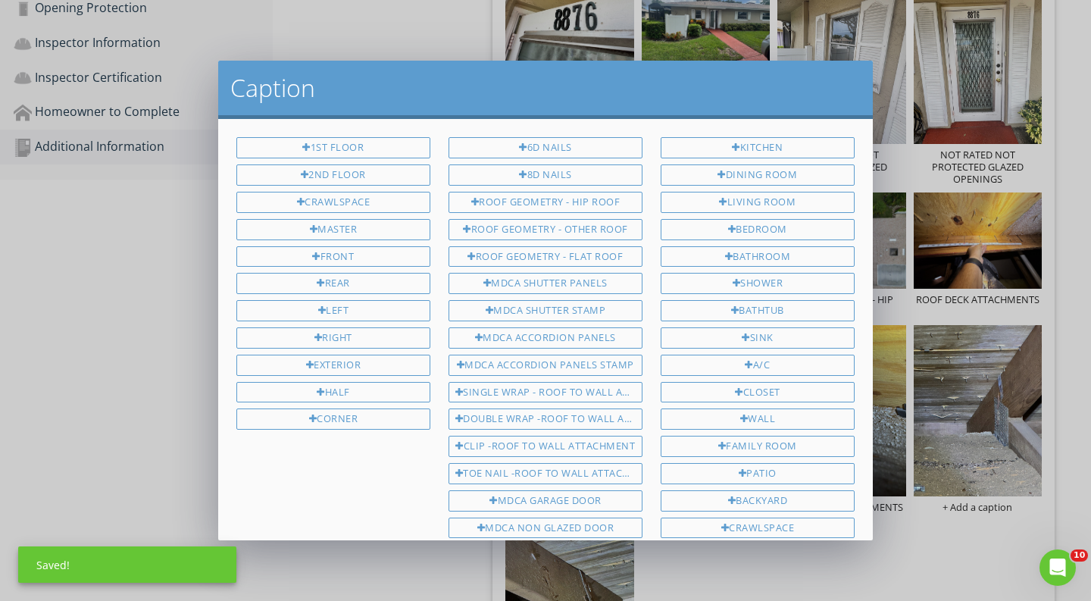
scroll to position [387, 0]
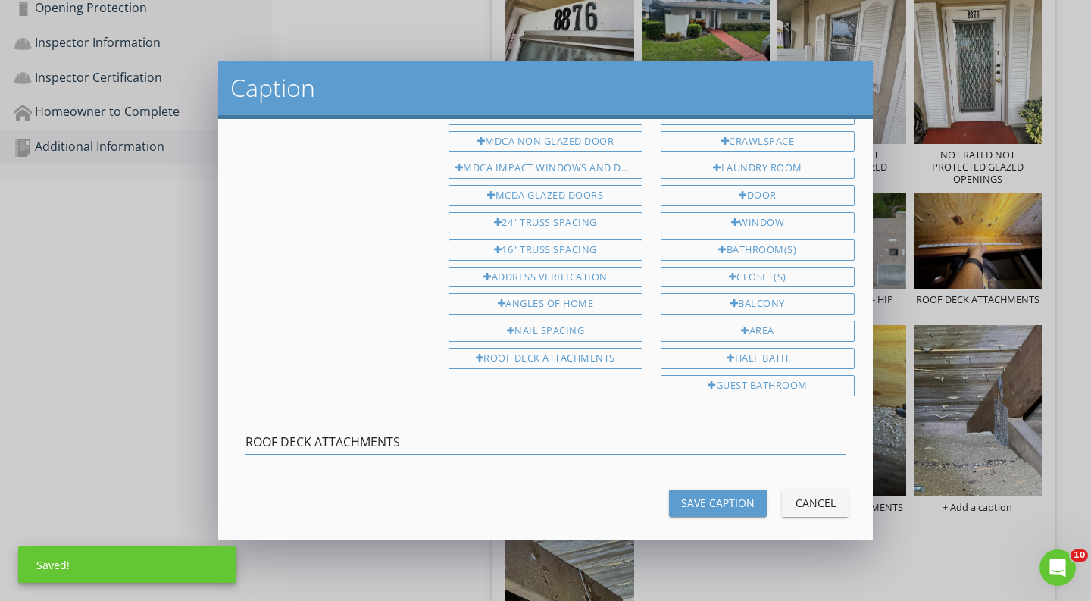
click at [828, 430] on input "ROOF DECK ATTACHMENTS" at bounding box center [546, 442] width 600 height 25
type input "ROOF DECK ATTACHMENTS"
click at [753, 490] on button "Save Caption" at bounding box center [718, 503] width 98 height 27
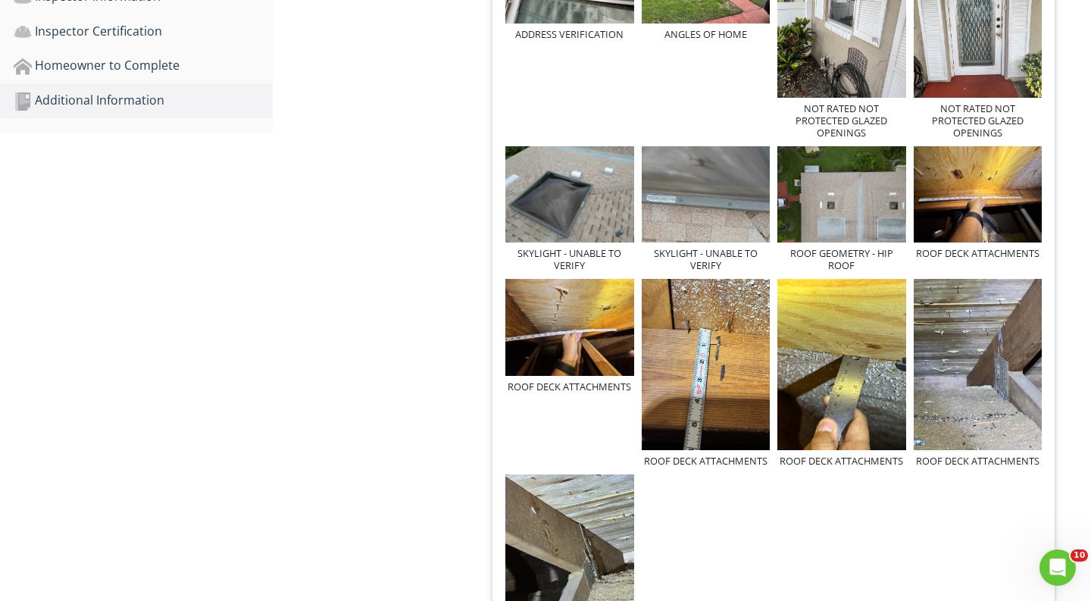
scroll to position [851, 0]
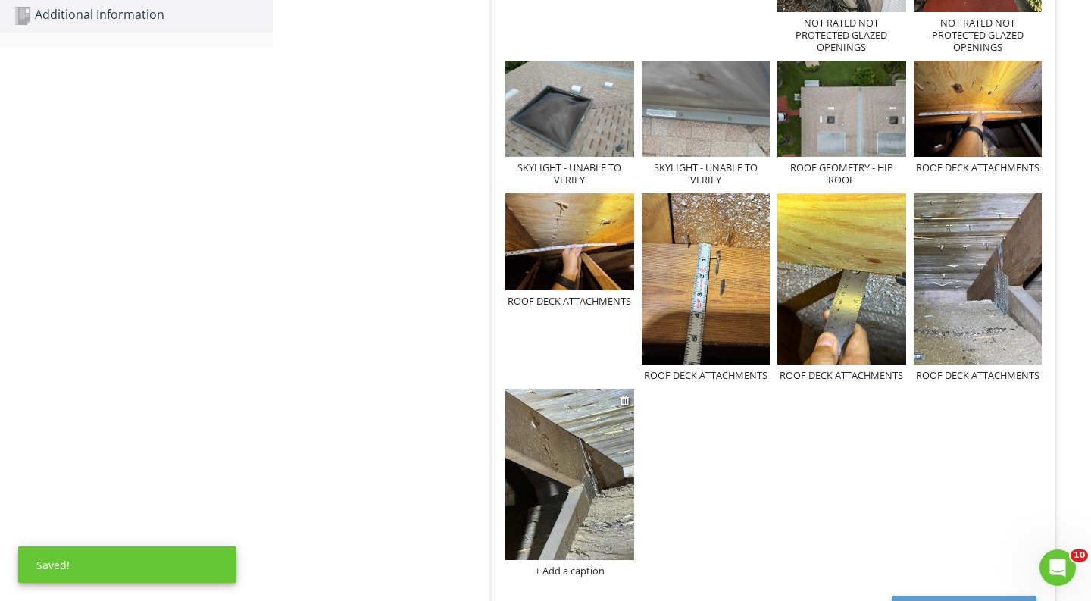
click at [581, 568] on div "+ Add a caption" at bounding box center [570, 571] width 129 height 12
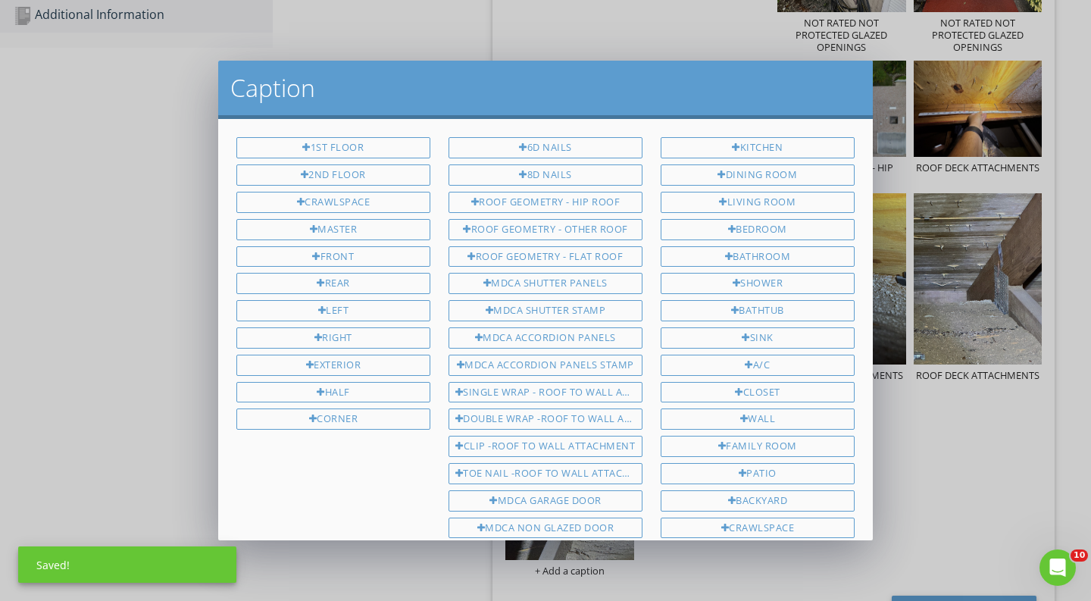
scroll to position [387, 0]
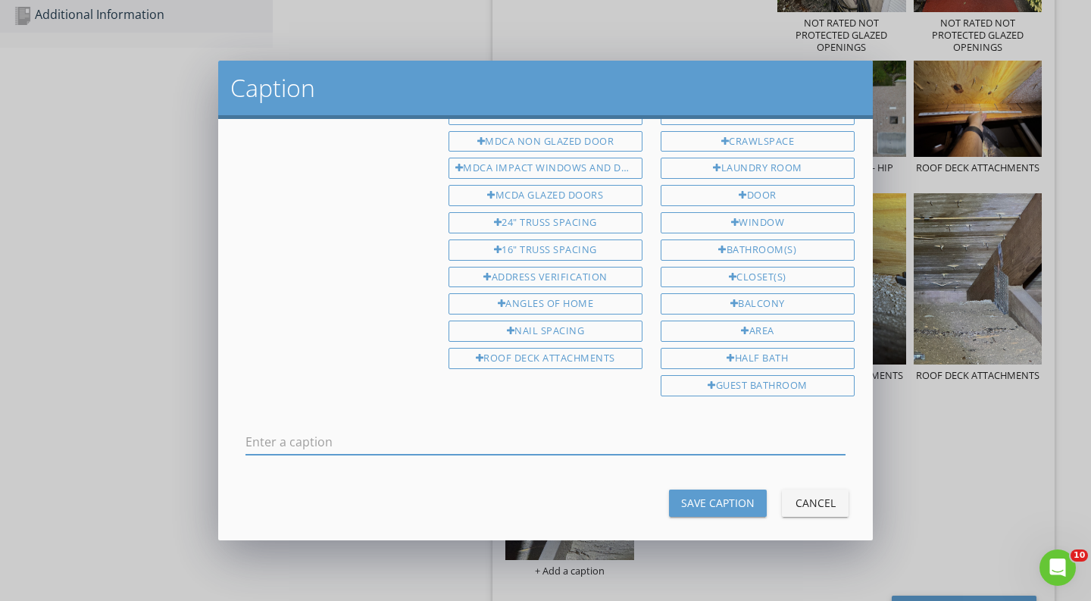
click at [822, 495] on div "Cancel" at bounding box center [815, 503] width 42 height 16
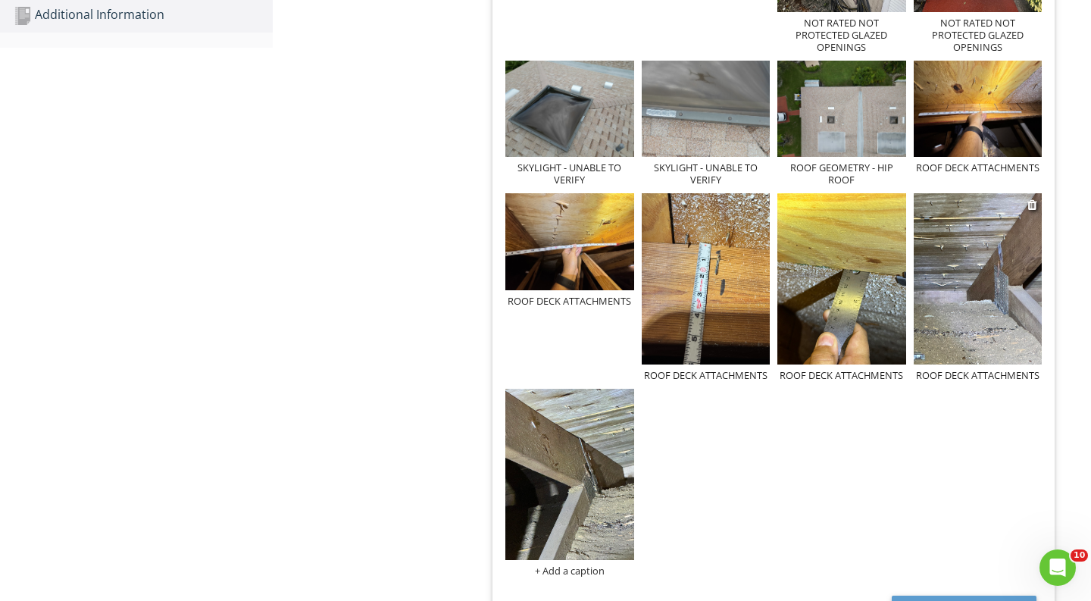
click at [999, 373] on div "ROOF DECK ATTACHMENTS" at bounding box center [978, 375] width 129 height 12
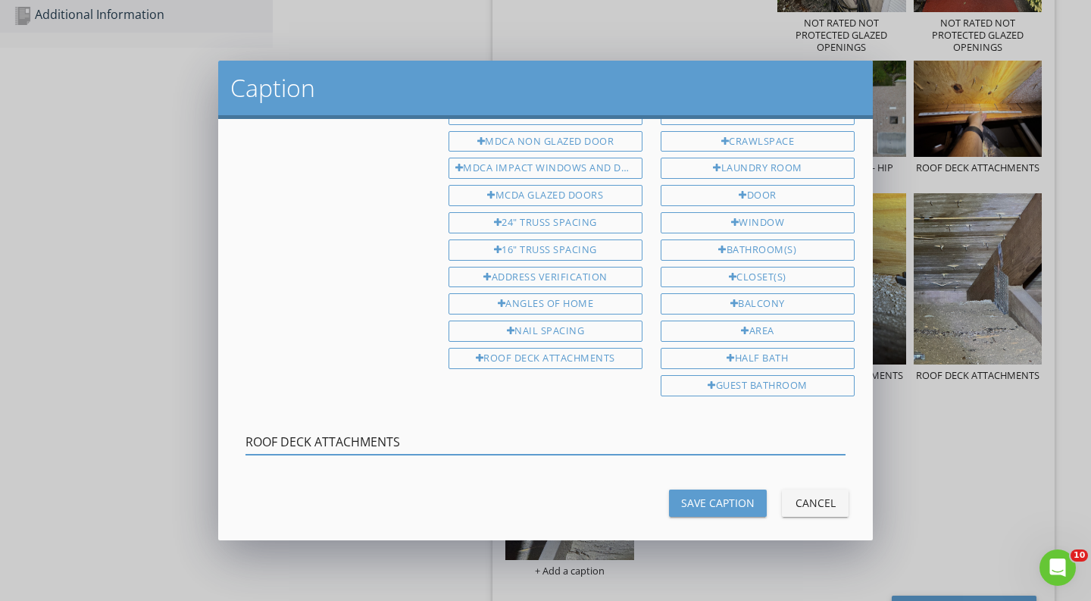
drag, startPoint x: 504, startPoint y: 424, endPoint x: 335, endPoint y: 394, distance: 171.7
click at [335, 396] on div "1st Floor 2nd Floor Crawlspace Master Front Rear Left Right Exterior Half Corne…" at bounding box center [545, 329] width 655 height 421
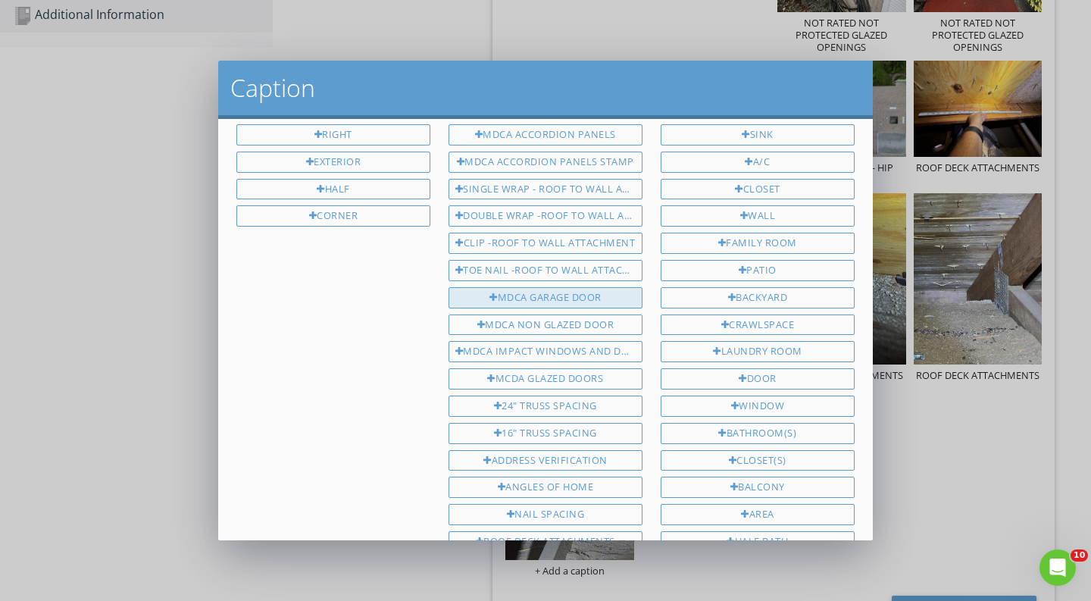
scroll to position [193, 0]
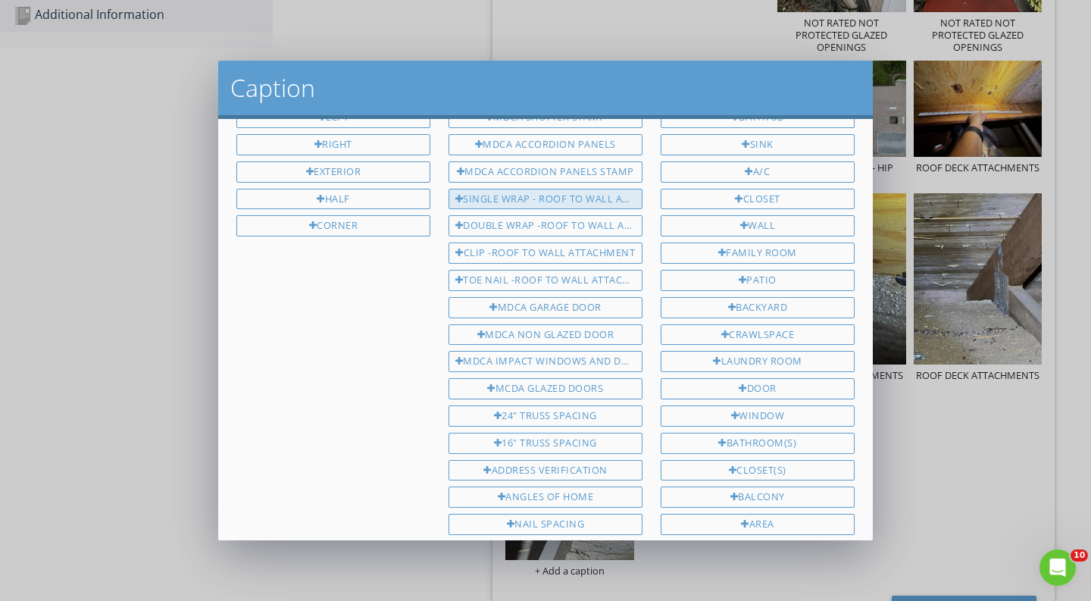
click at [587, 189] on div "SINGLE WRAP - ROOF TO WALL ATTACHMENT" at bounding box center [546, 199] width 194 height 21
type input "SINGLE WRAP - ROOF TO WALL ATTACHMENT"
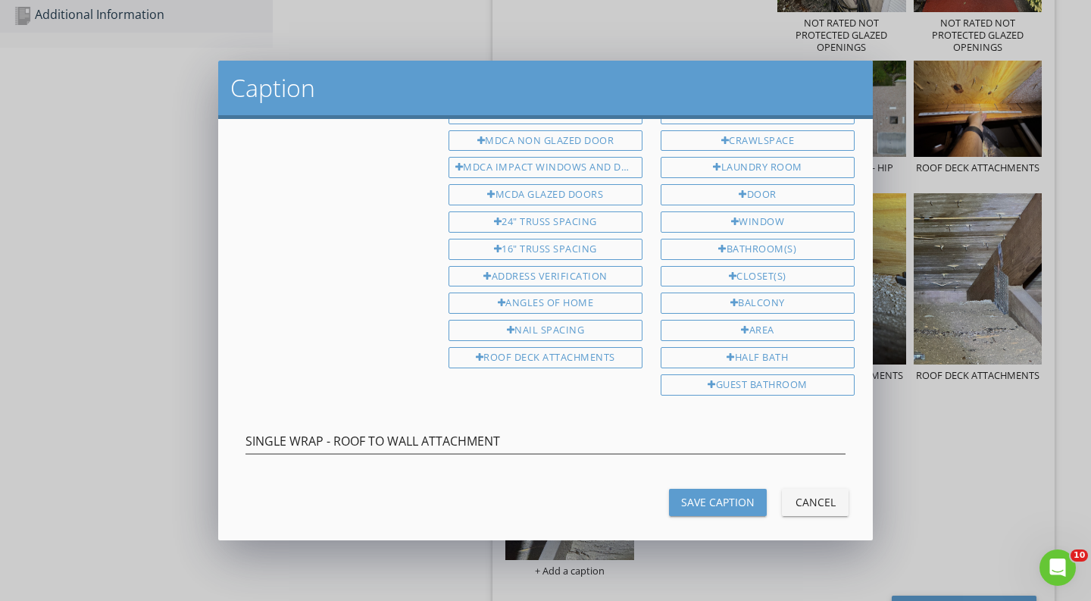
scroll to position [387, 0]
click at [698, 495] on div "Save Caption" at bounding box center [718, 503] width 74 height 16
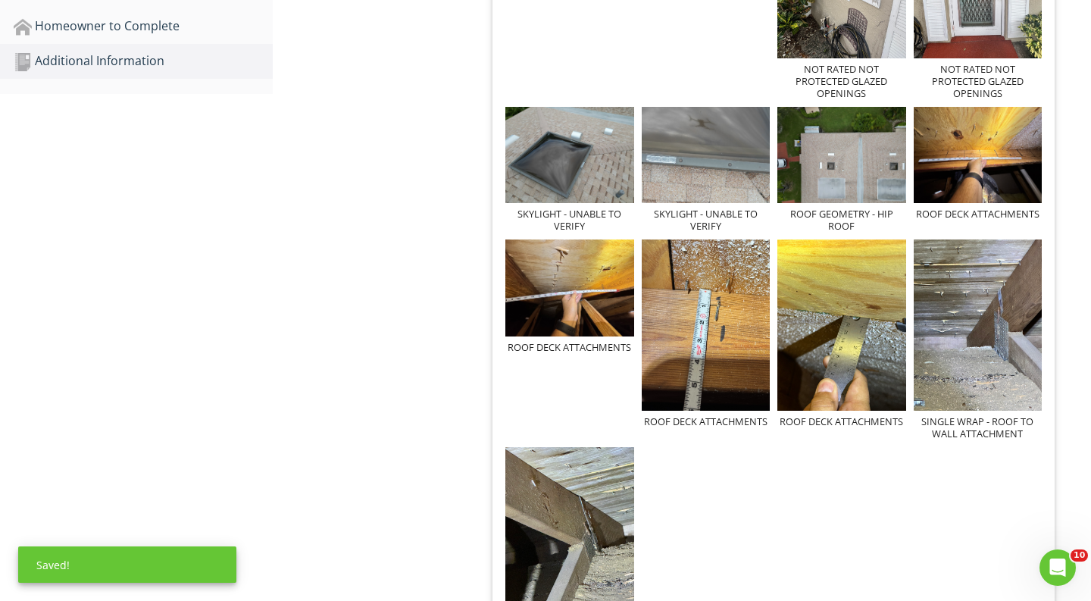
scroll to position [954, 0]
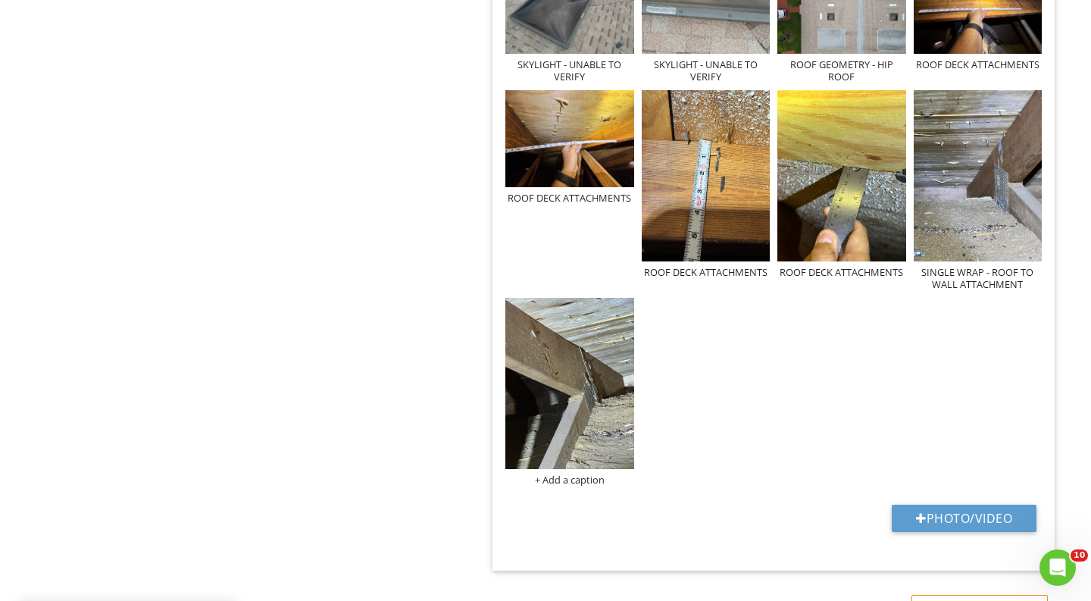
click at [565, 487] on div "ADDRESS VERIFICATION ANGLES OF HOME NOT RATED NOT PROTECTED GLAZED OPENINGS NOT…" at bounding box center [774, 112] width 544 height 756
click at [568, 478] on div "+ Add a caption" at bounding box center [570, 480] width 129 height 12
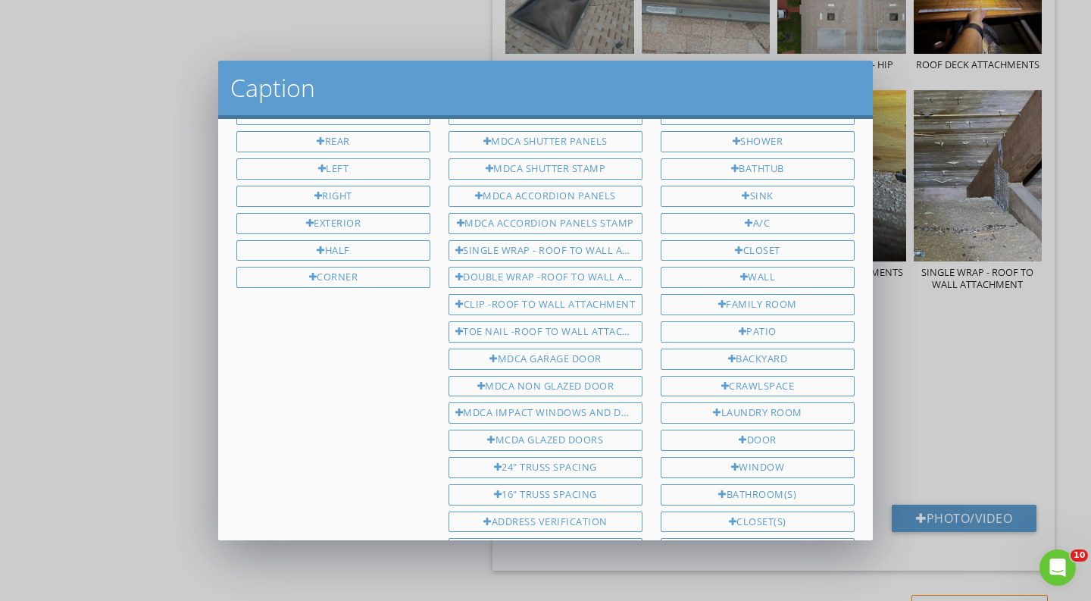
scroll to position [100, 0]
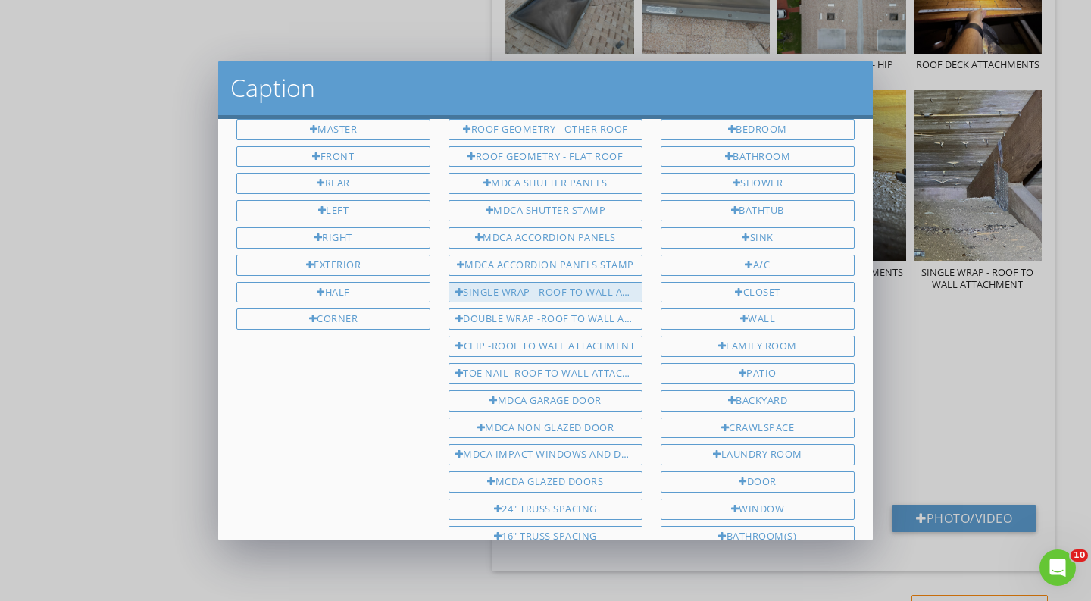
click at [572, 283] on div "SINGLE WRAP - ROOF TO WALL ATTACHMENT" at bounding box center [546, 292] width 194 height 21
type input "SINGLE WRAP - ROOF TO WALL ATTACHMENT"
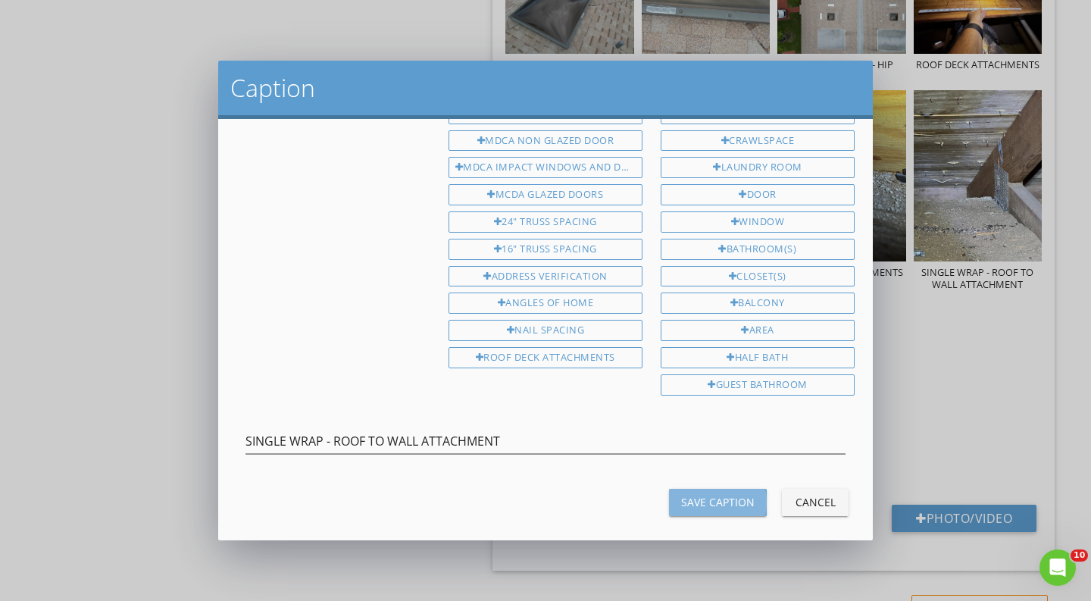
scroll to position [387, 0]
click at [728, 497] on button "Save Caption" at bounding box center [718, 503] width 98 height 27
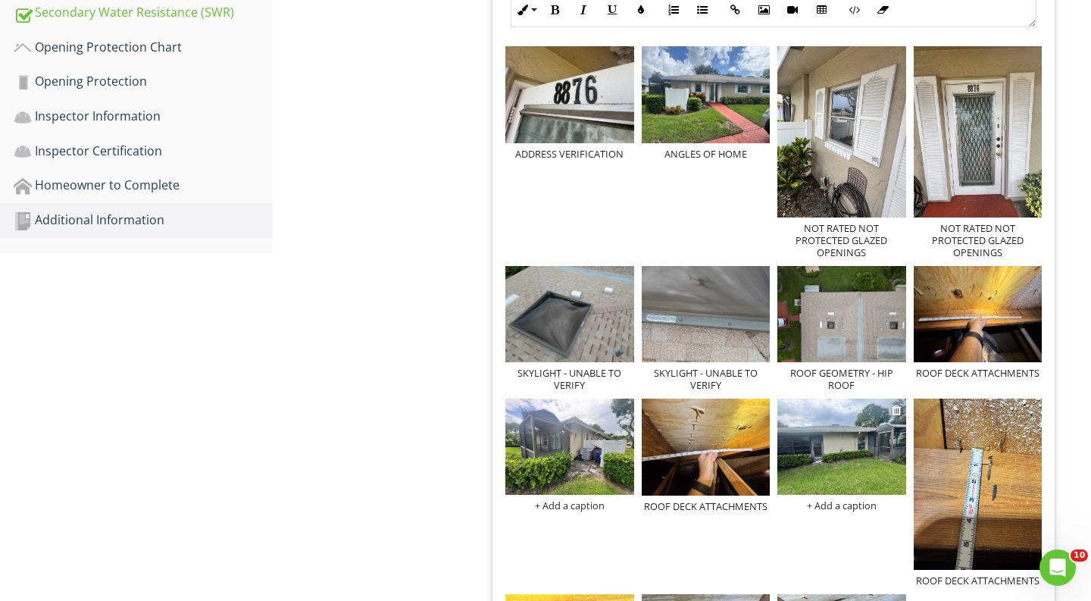
scroll to position [600, 0]
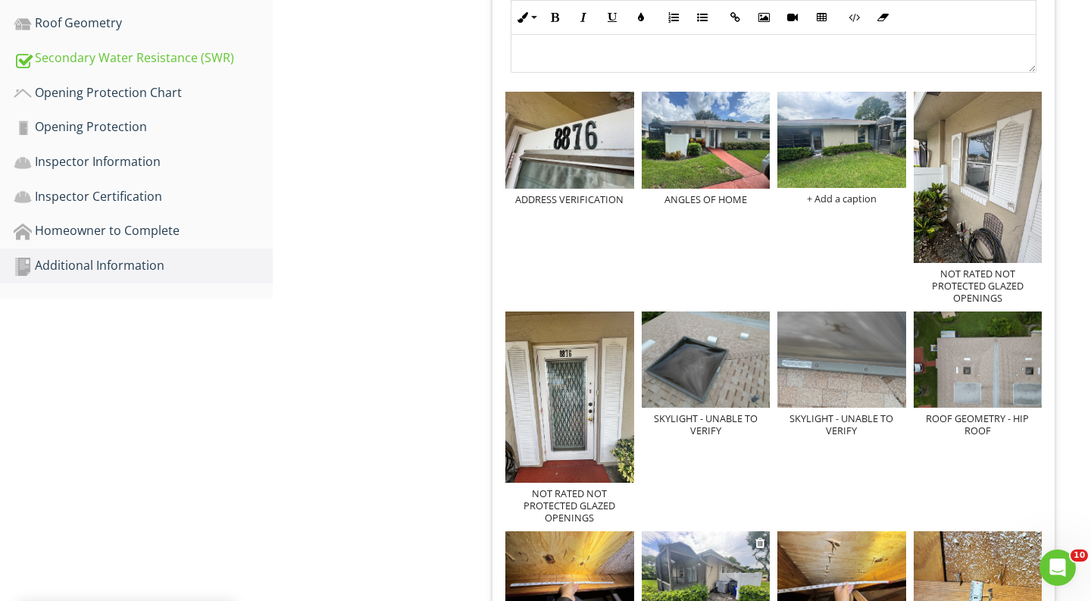
click at [715, 545] on img at bounding box center [706, 579] width 129 height 96
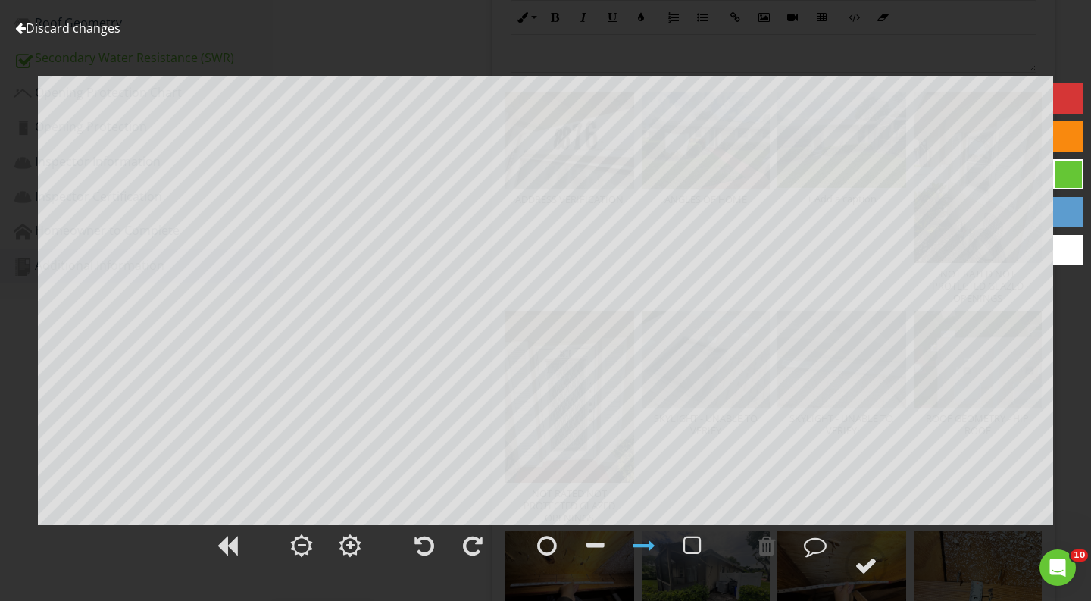
click at [110, 29] on link "Discard changes" at bounding box center [67, 28] width 105 height 17
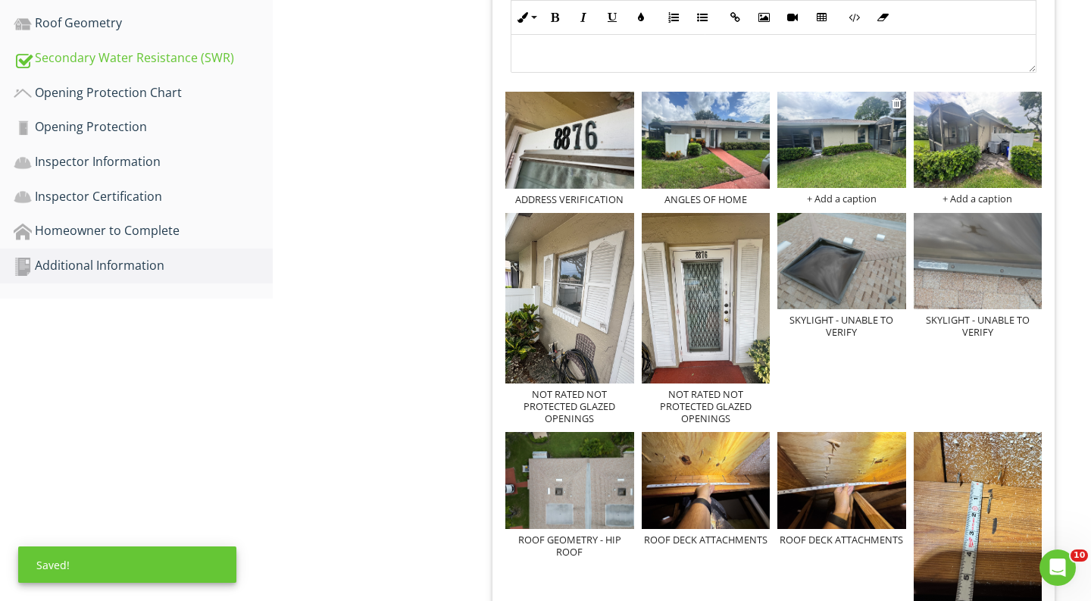
click at [873, 202] on div "+ Add a caption" at bounding box center [842, 199] width 129 height 12
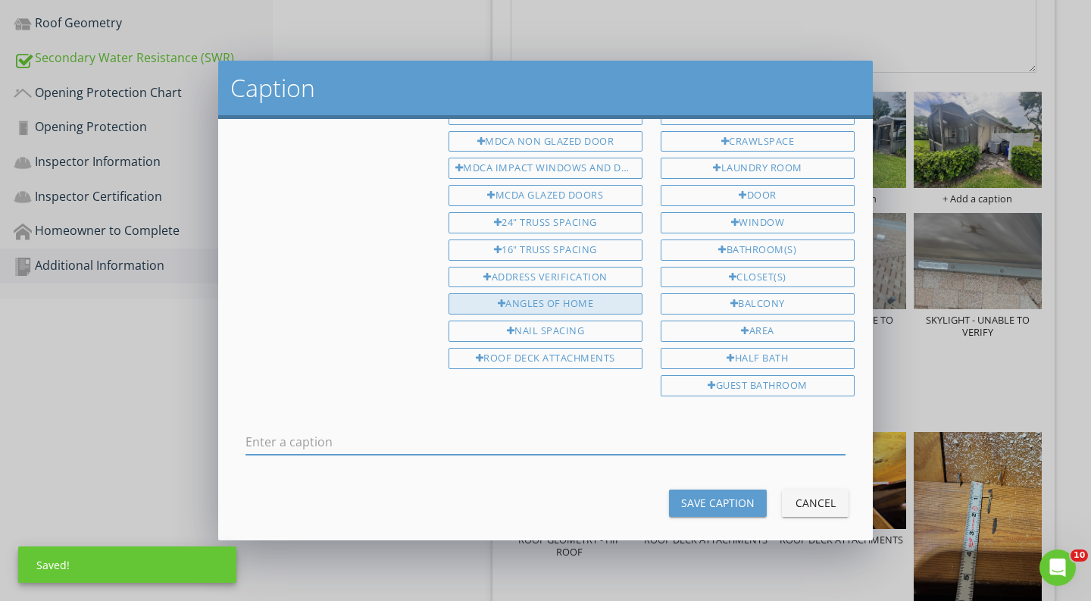
click at [572, 293] on div "ANGLES OF HOME" at bounding box center [546, 303] width 194 height 21
type input "ANGLES OF HOME"
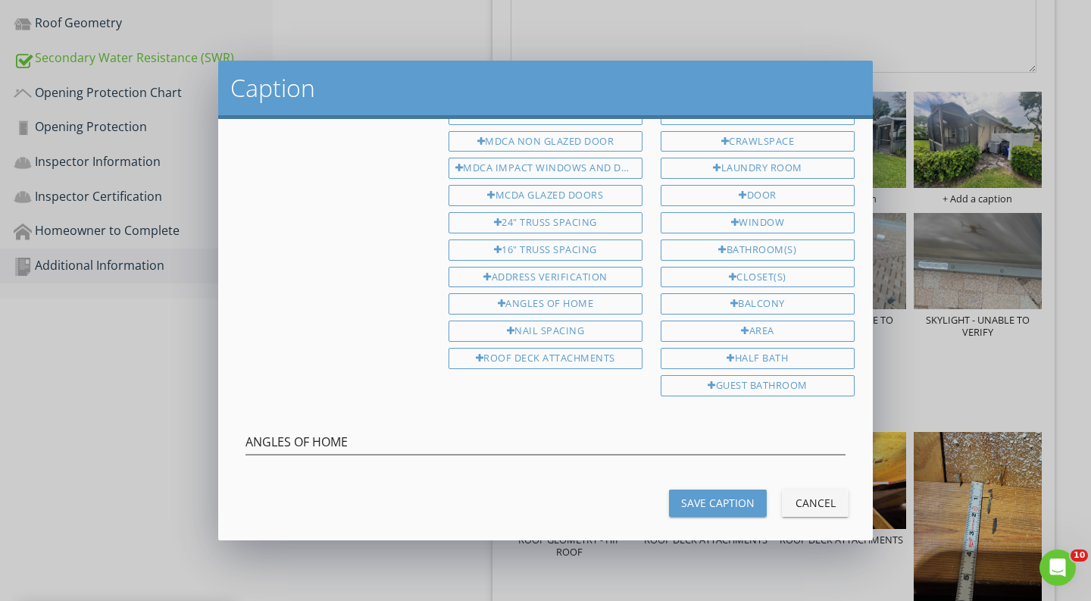
click at [708, 490] on button "Save Caption" at bounding box center [718, 503] width 98 height 27
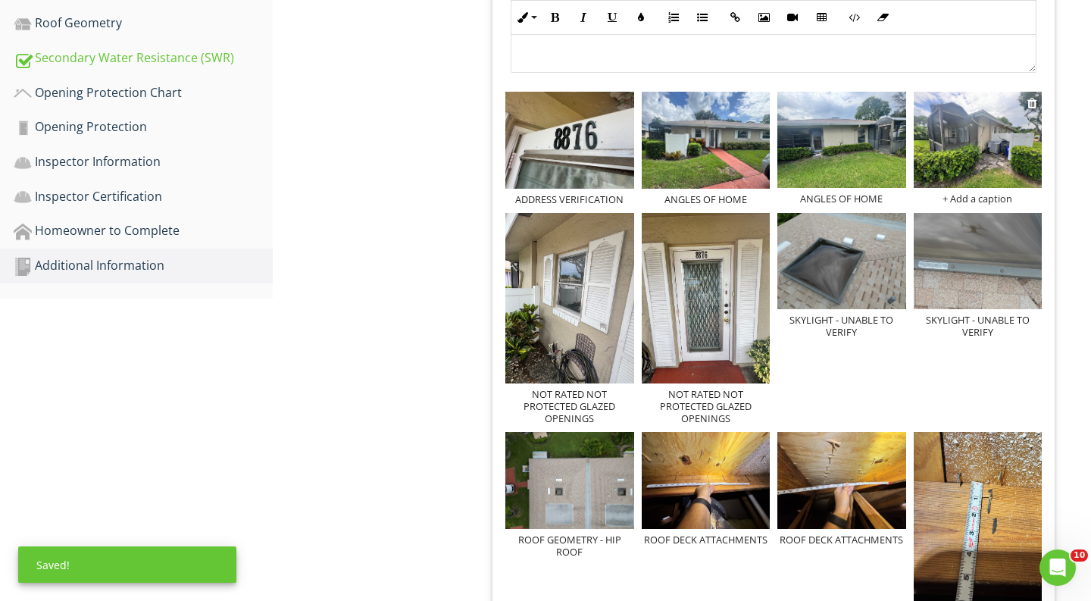
click at [980, 194] on div "+ Add a caption" at bounding box center [978, 199] width 129 height 12
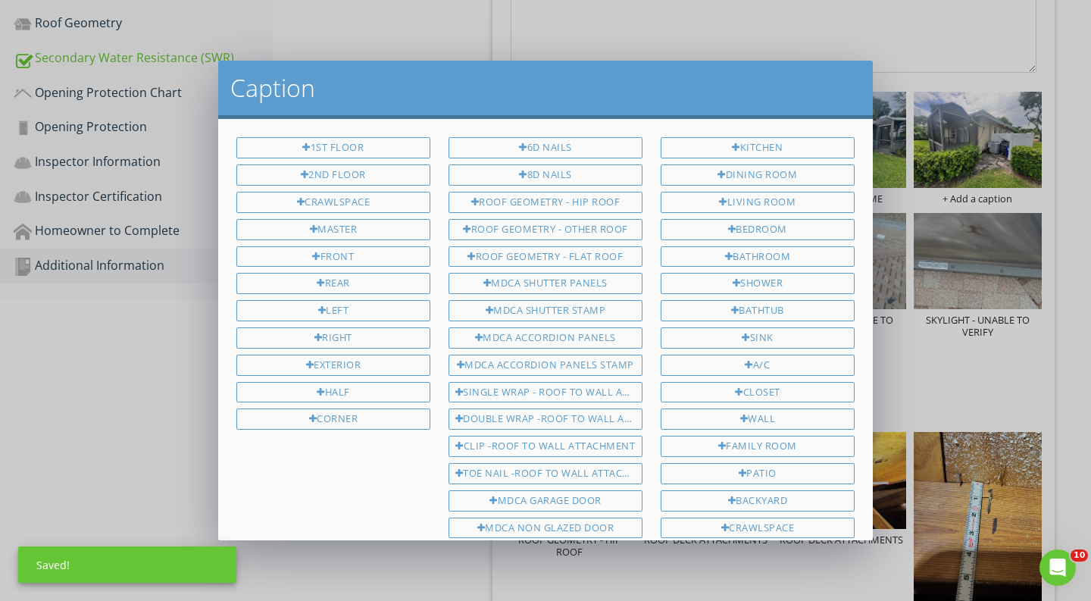
scroll to position [387, 0]
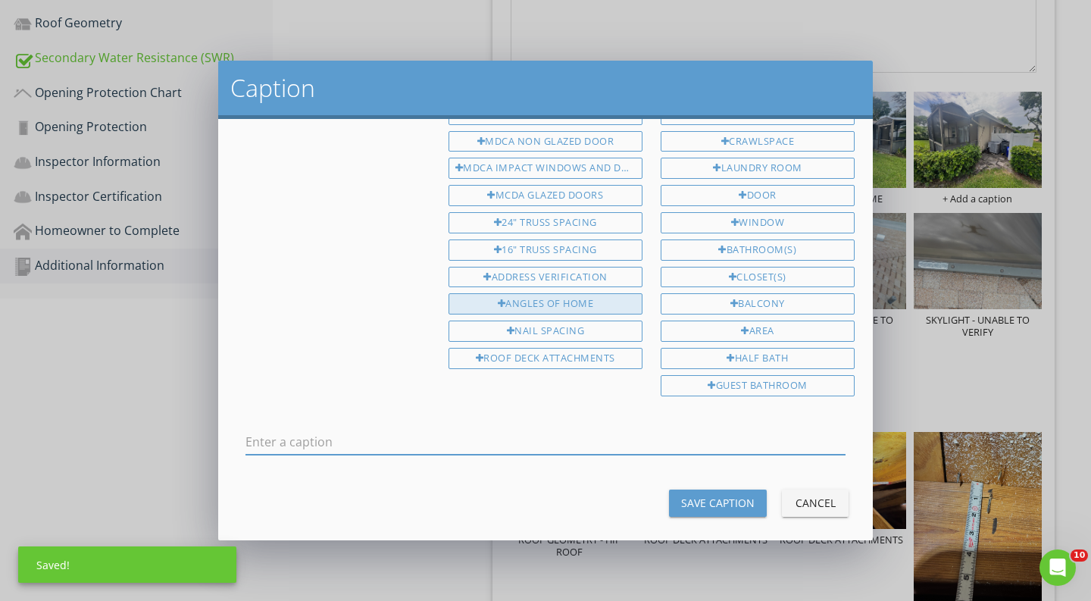
click at [560, 293] on div "ANGLES OF HOME" at bounding box center [546, 303] width 194 height 21
type input "ANGLES OF HOME"
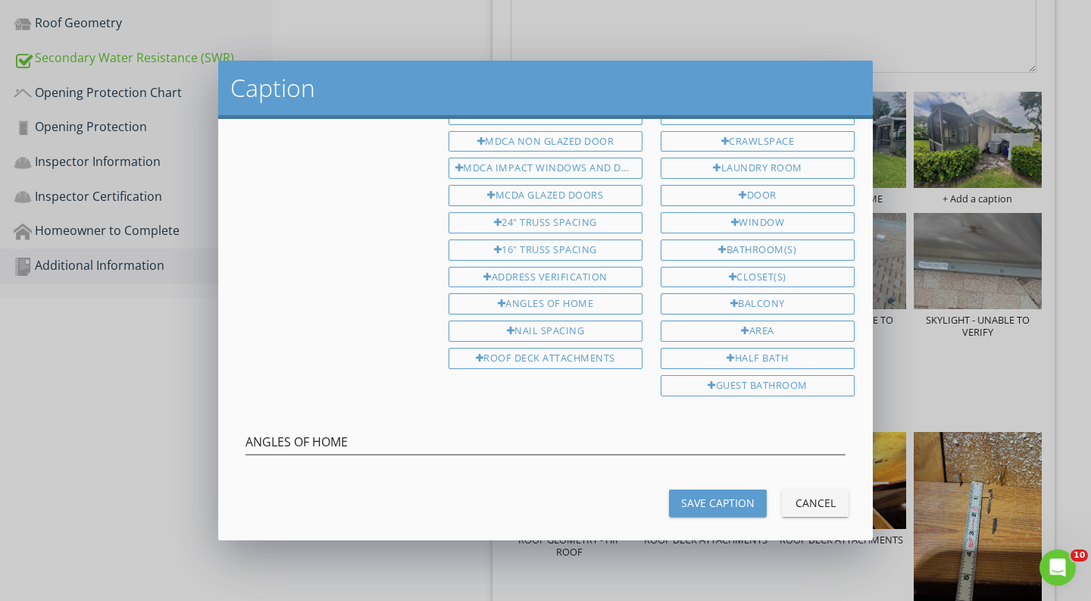
click at [724, 495] on div "Save Caption" at bounding box center [718, 503] width 74 height 16
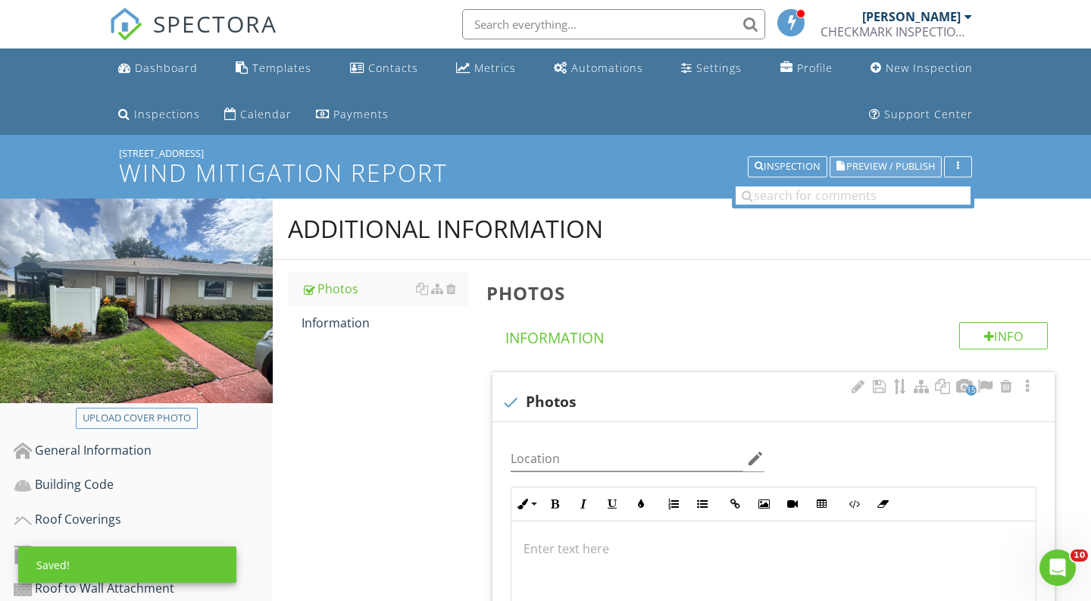
scroll to position [0, 0]
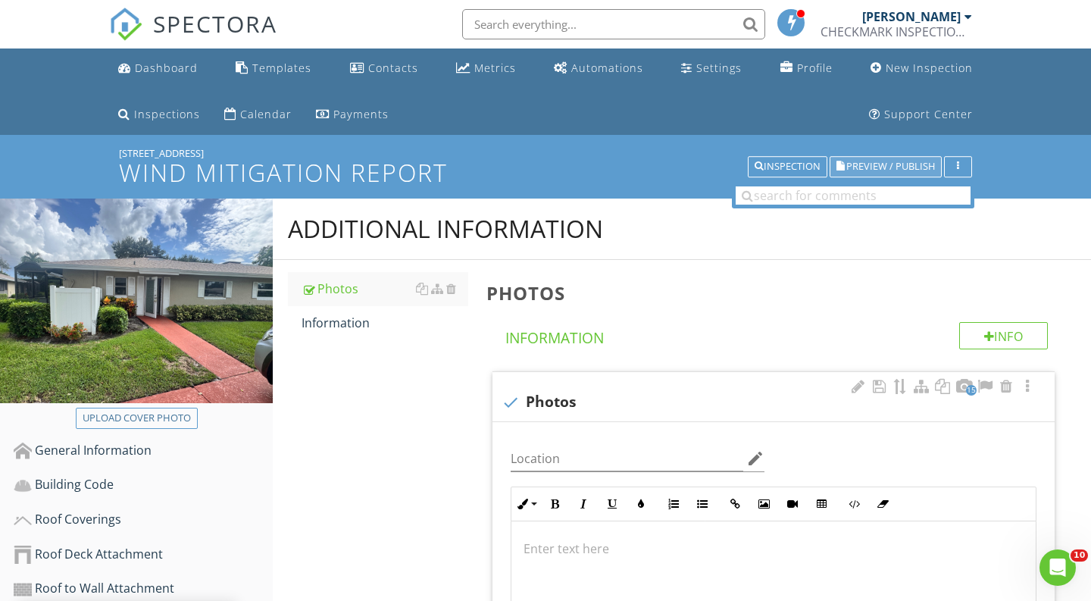
click at [876, 165] on span "Preview / Publish" at bounding box center [891, 167] width 89 height 10
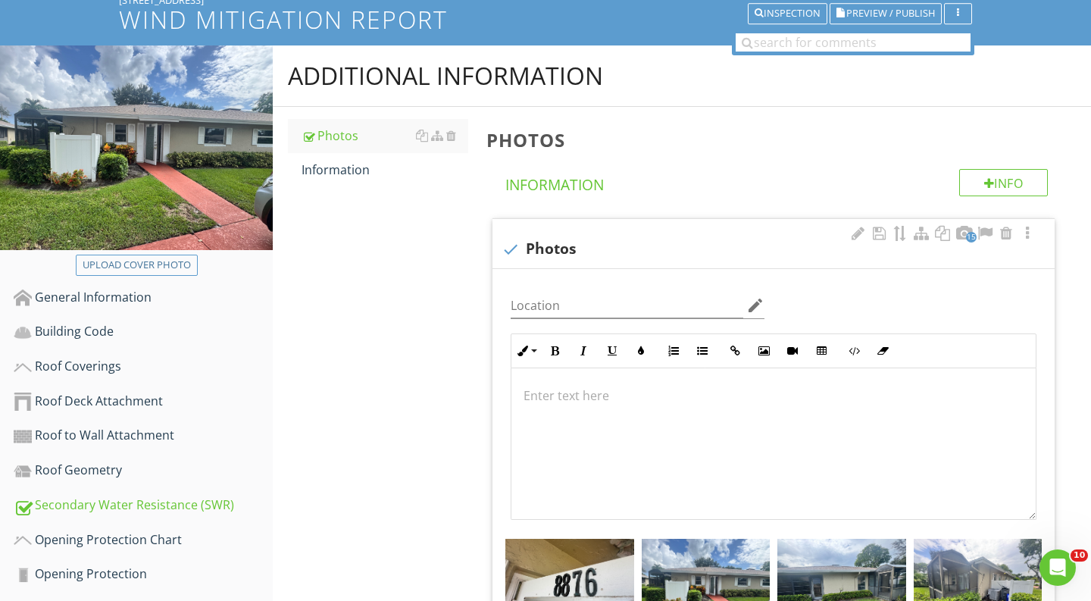
scroll to position [192, 0]
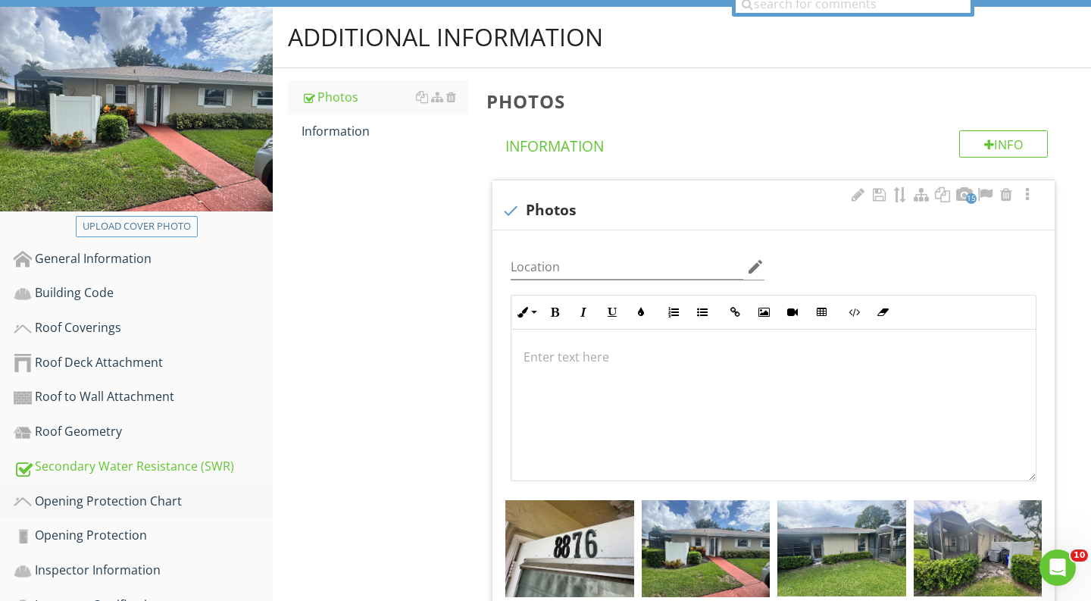
click at [181, 492] on div "Opening Protection Chart" at bounding box center [143, 502] width 259 height 20
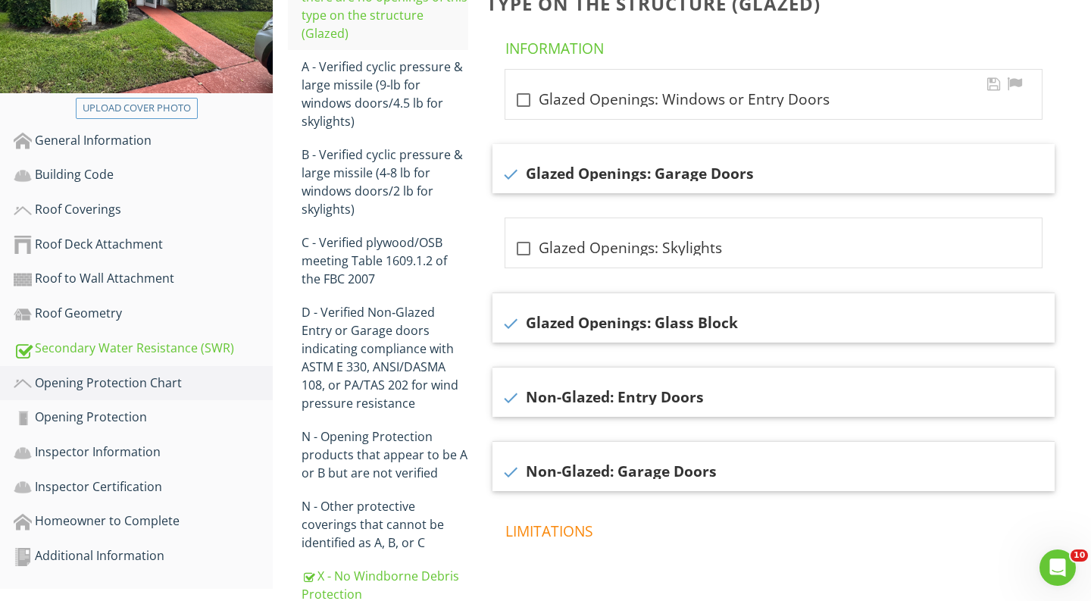
scroll to position [325, 0]
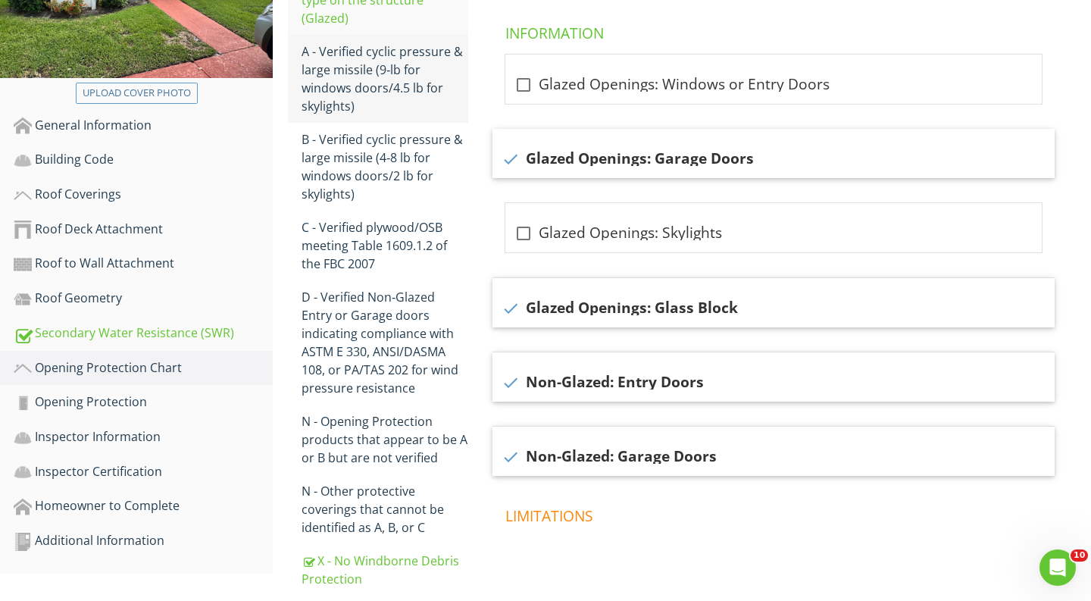
click at [355, 77] on div "A - Verified cyclic pressure & large missile (9‐lb for windows doors/4.5 lb for…" at bounding box center [385, 78] width 167 height 73
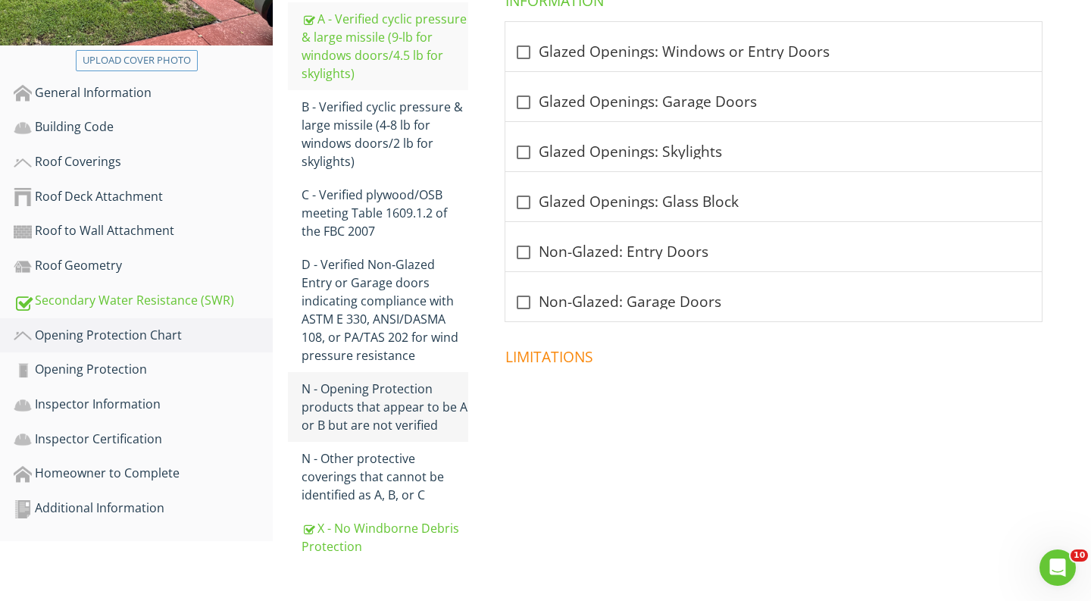
scroll to position [357, 0]
click at [422, 418] on div "N - Opening Protection products that appear to be A or B but are not verified" at bounding box center [385, 407] width 167 height 55
click at [518, 155] on div at bounding box center [524, 153] width 26 height 26
checkbox input "true"
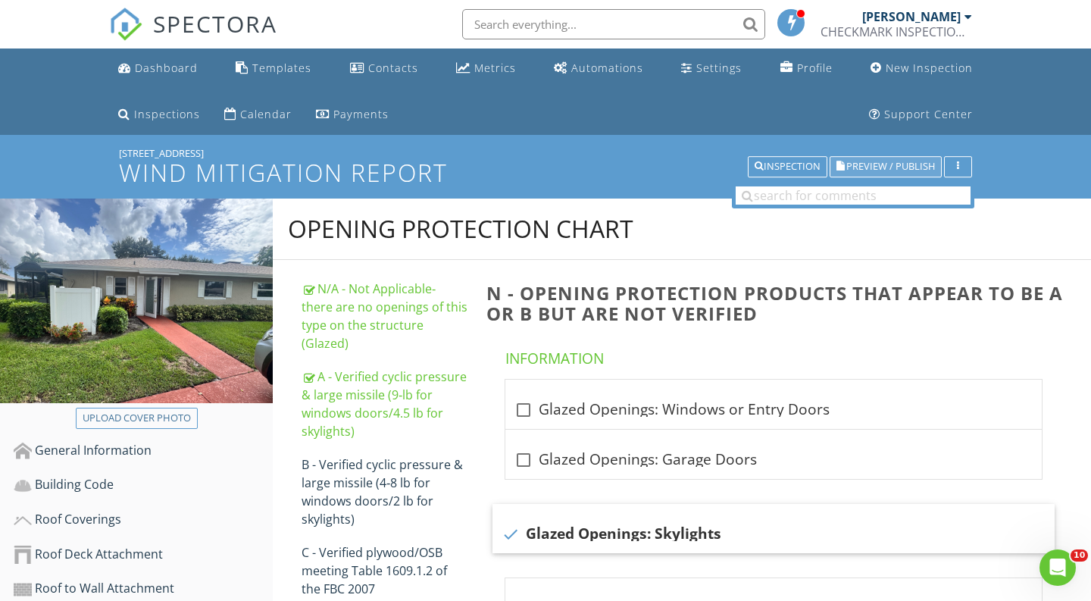
click at [852, 166] on span "Preview / Publish" at bounding box center [891, 167] width 89 height 10
click at [776, 158] on button "Inspection" at bounding box center [788, 166] width 80 height 21
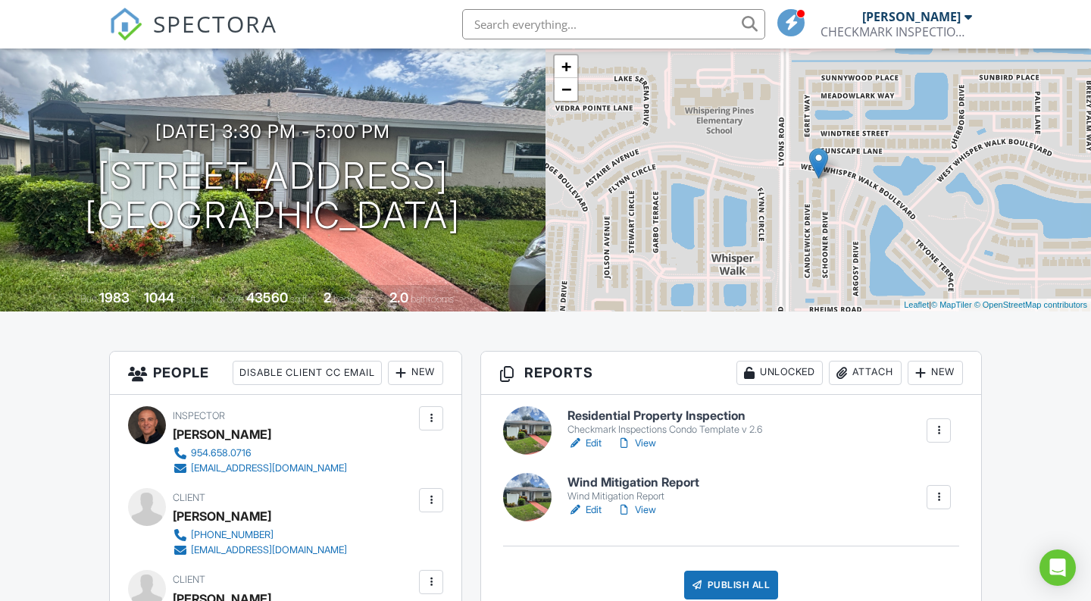
scroll to position [143, 0]
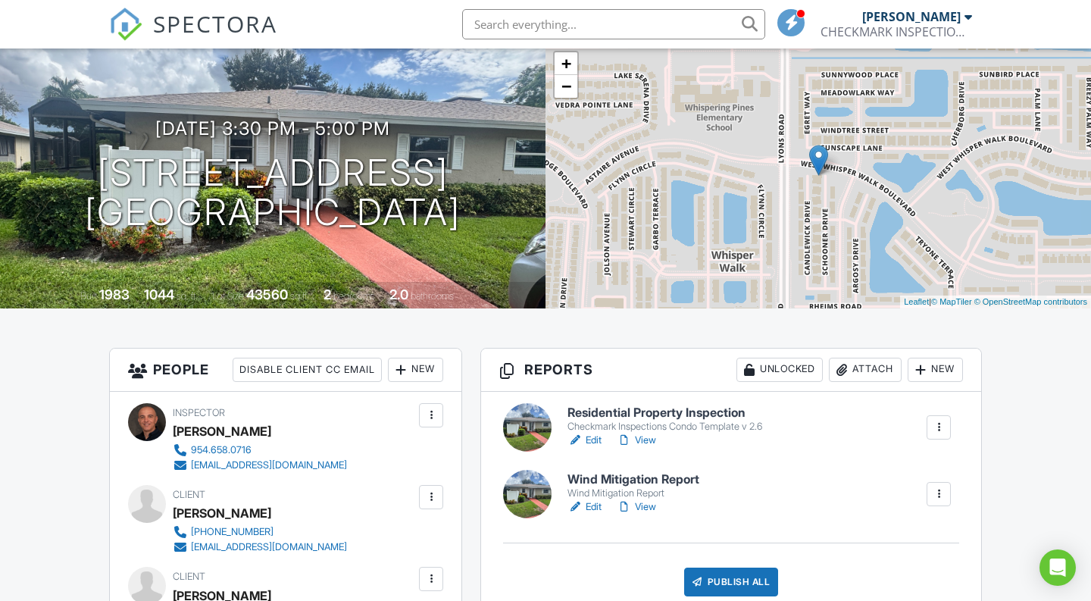
click at [653, 446] on link "View" at bounding box center [636, 440] width 39 height 15
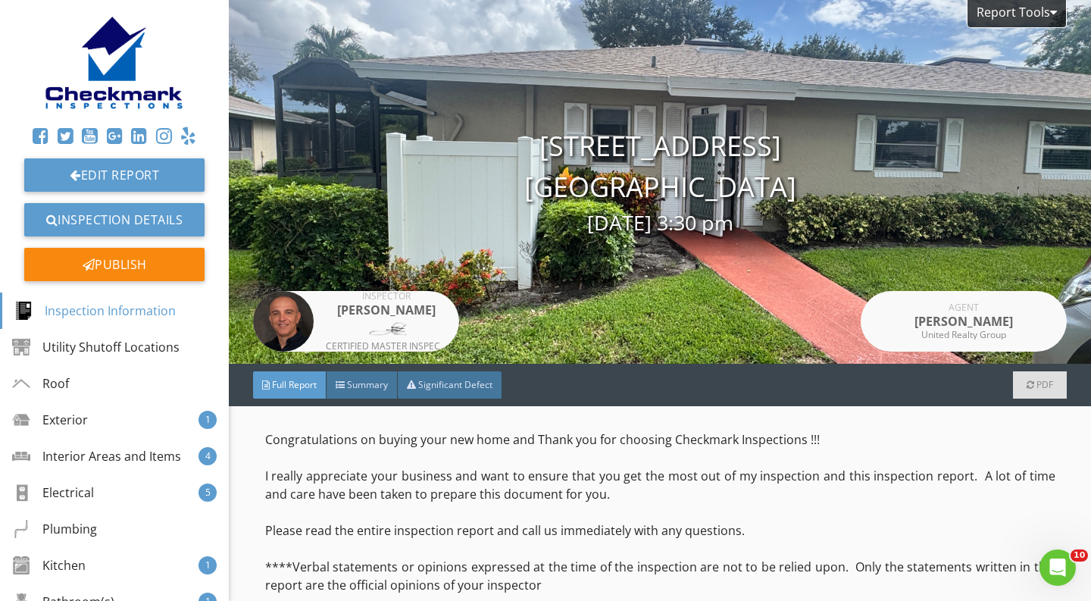
click at [370, 387] on span "Summary" at bounding box center [367, 384] width 41 height 13
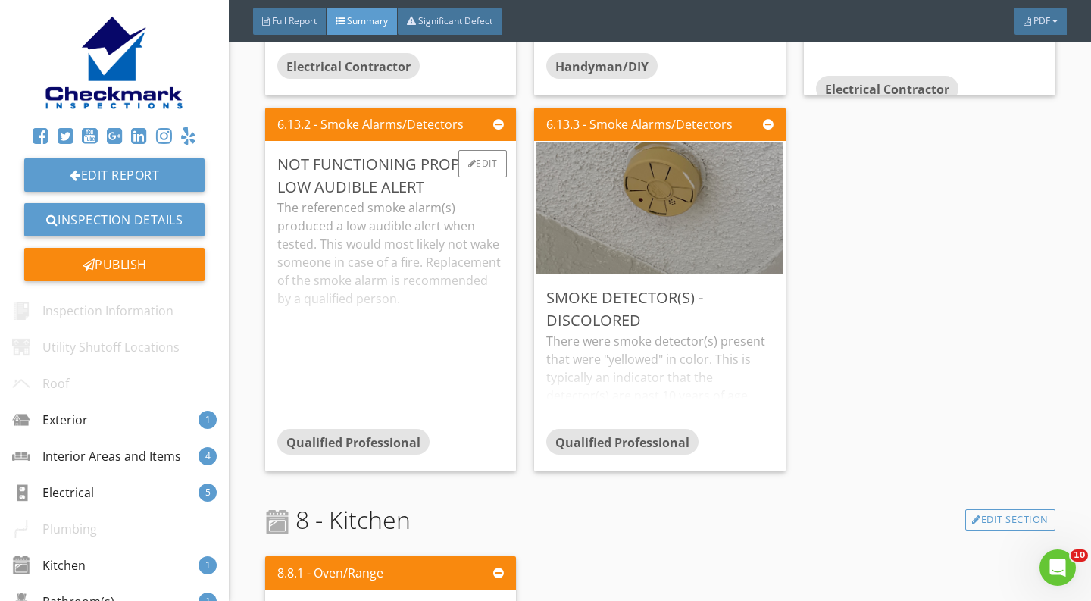
scroll to position [2004, 0]
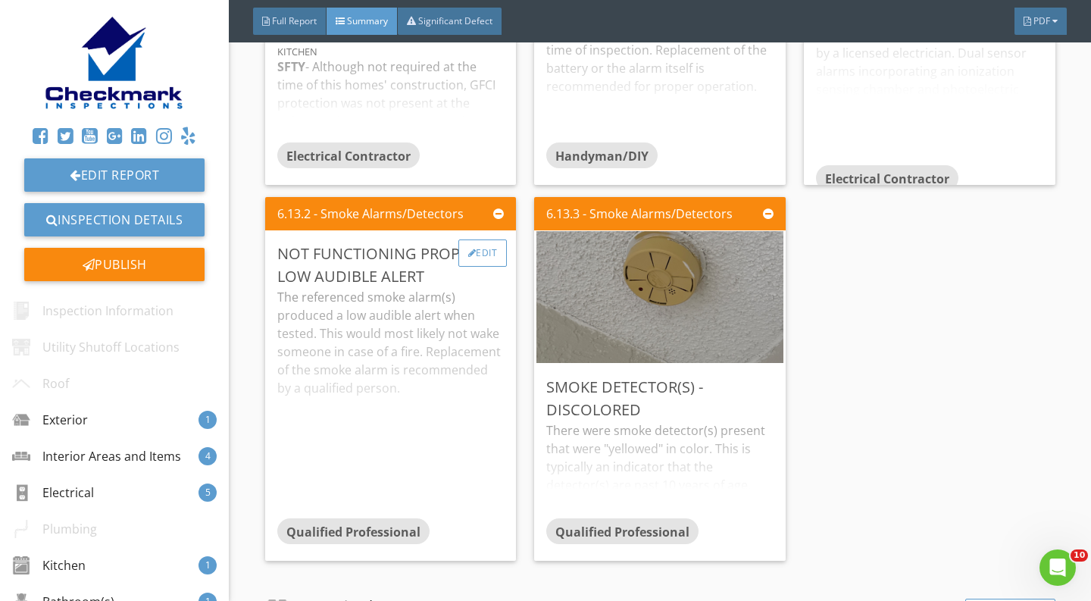
click at [491, 246] on div "Edit" at bounding box center [483, 253] width 49 height 27
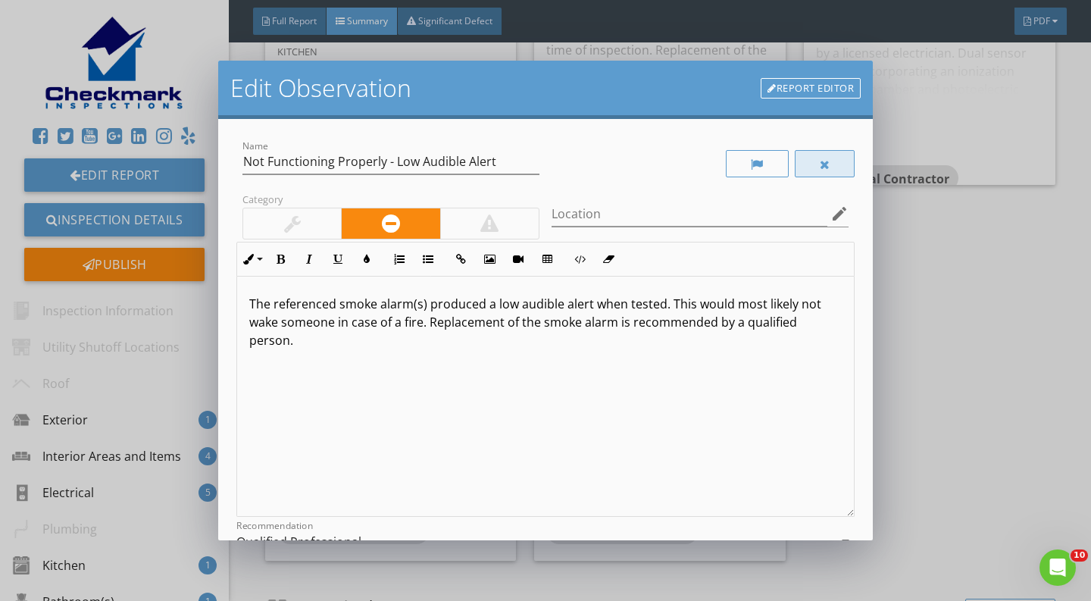
click at [807, 160] on div at bounding box center [825, 163] width 61 height 27
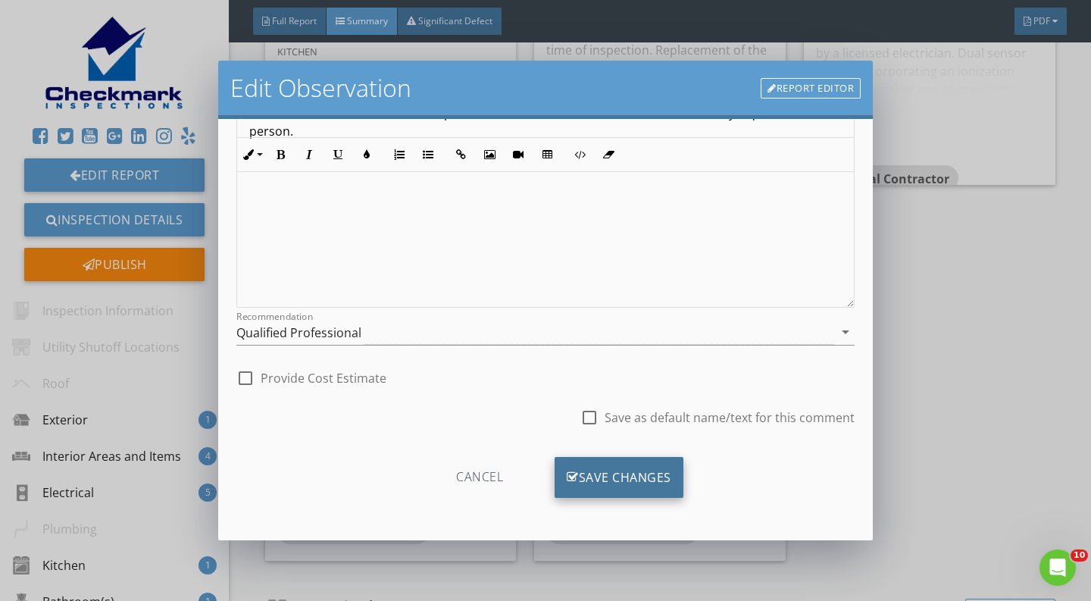
click at [626, 478] on div "Save Changes" at bounding box center [619, 477] width 129 height 41
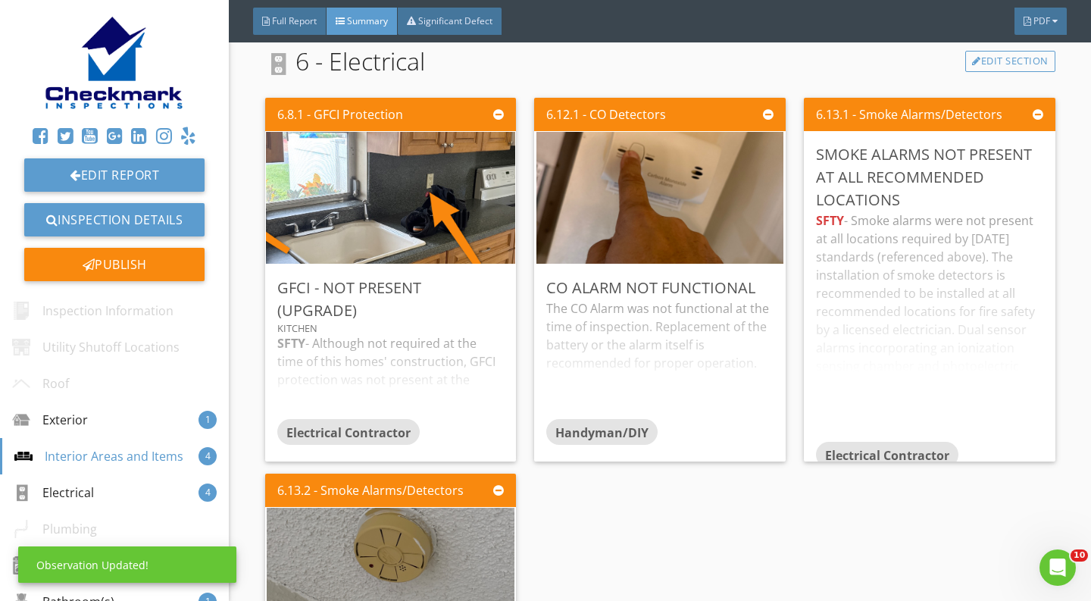
scroll to position [1729, 0]
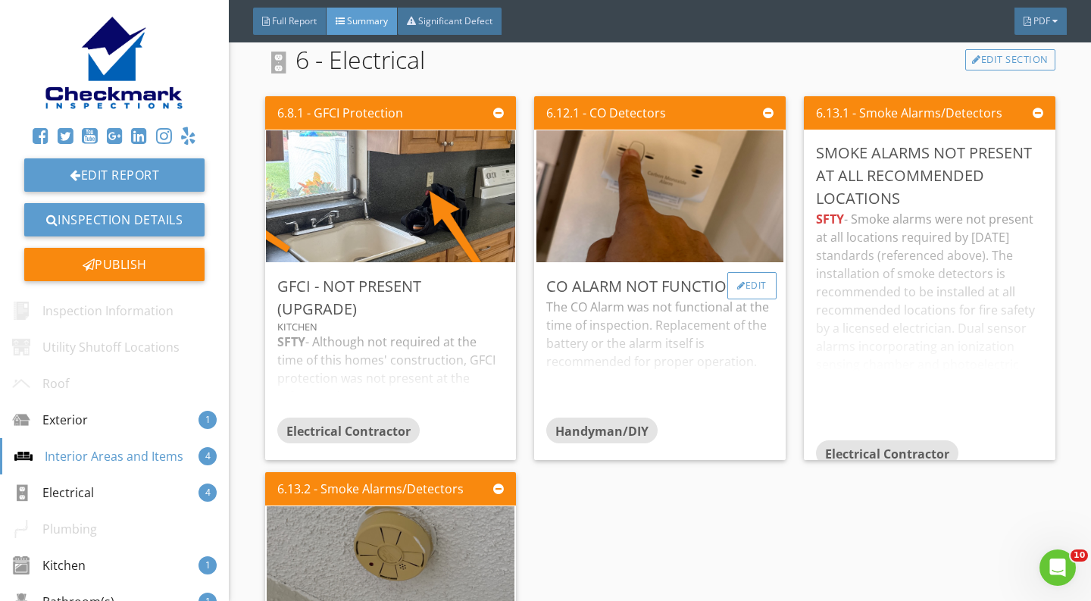
click at [759, 294] on div "Edit" at bounding box center [752, 285] width 49 height 27
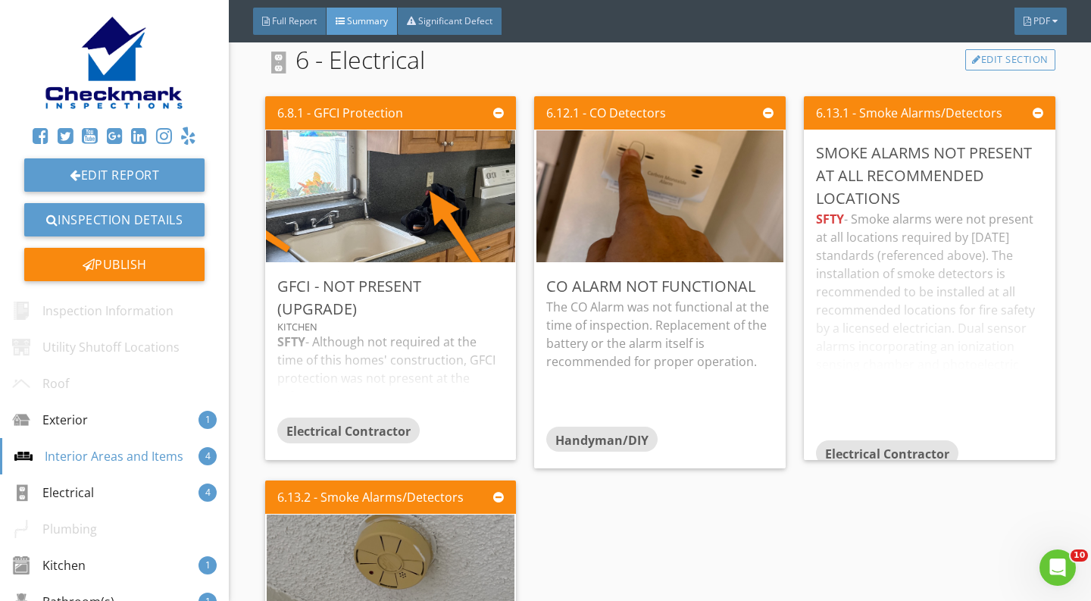
click at [896, 541] on div at bounding box center [545, 300] width 1091 height 601
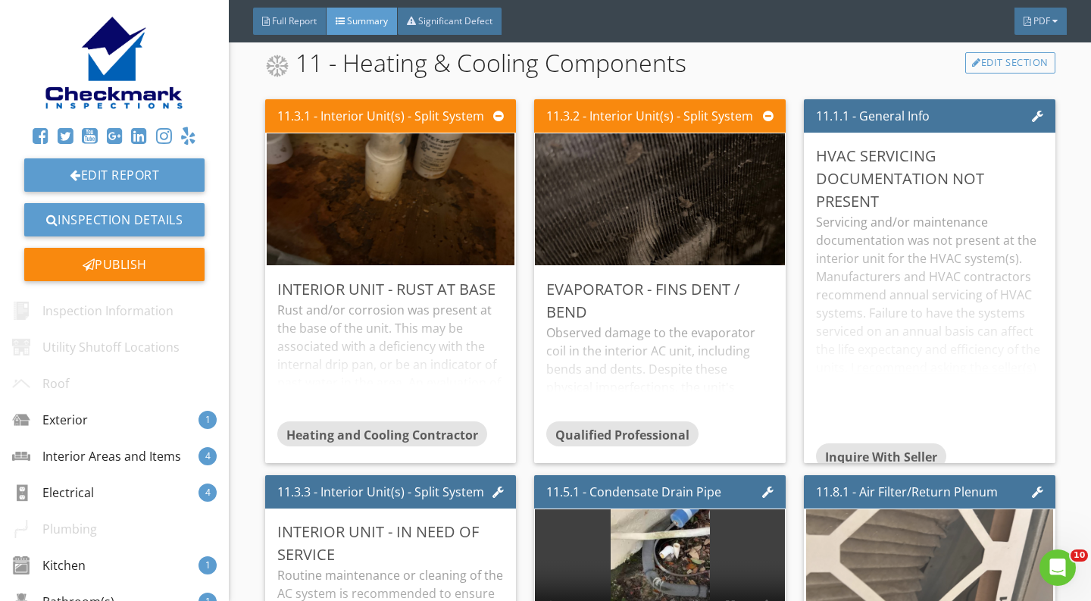
scroll to position [3904, 0]
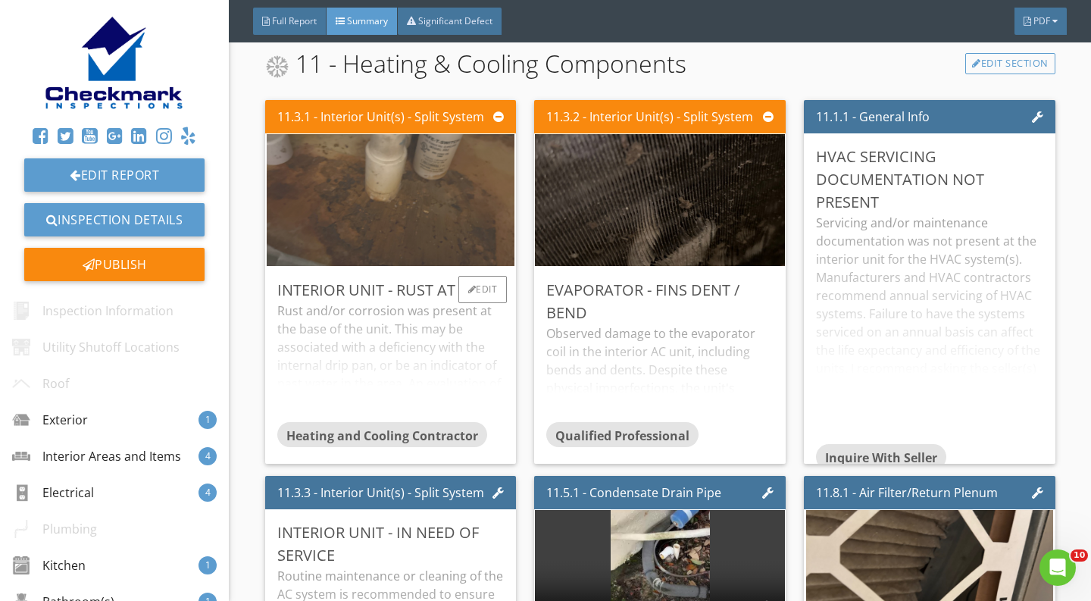
click at [435, 253] on img at bounding box center [390, 201] width 247 height 330
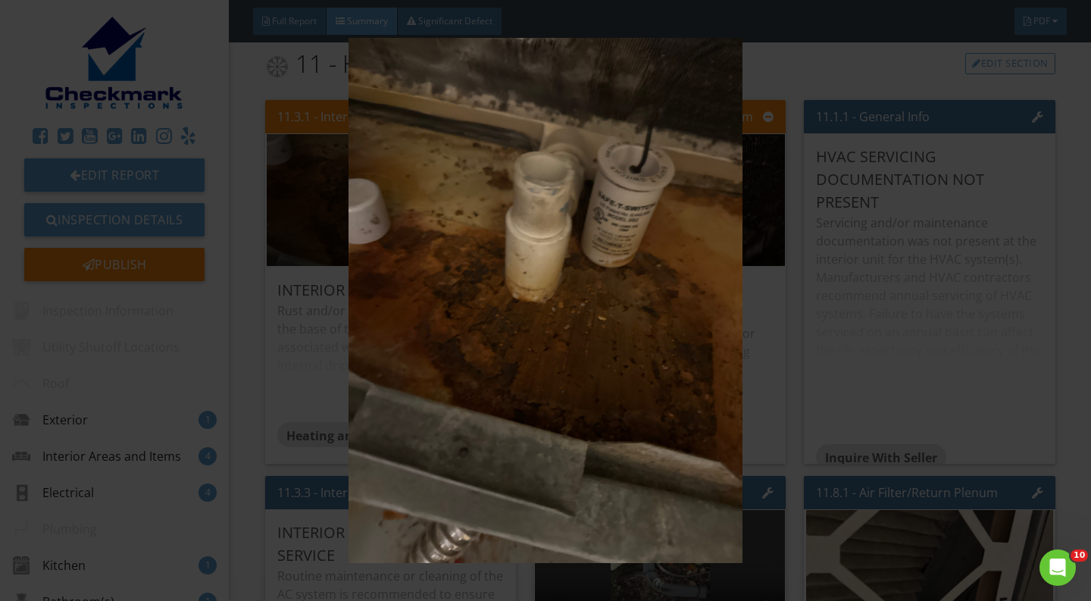
click at [939, 406] on img at bounding box center [545, 300] width 991 height 525
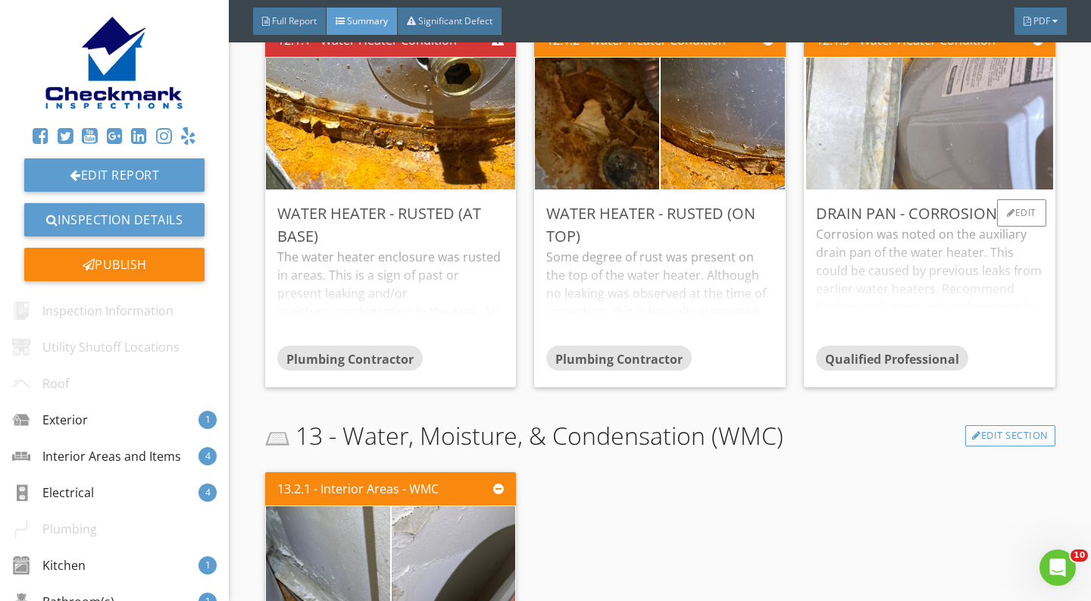
scroll to position [4805, 0]
click at [931, 120] on img at bounding box center [929, 124] width 247 height 330
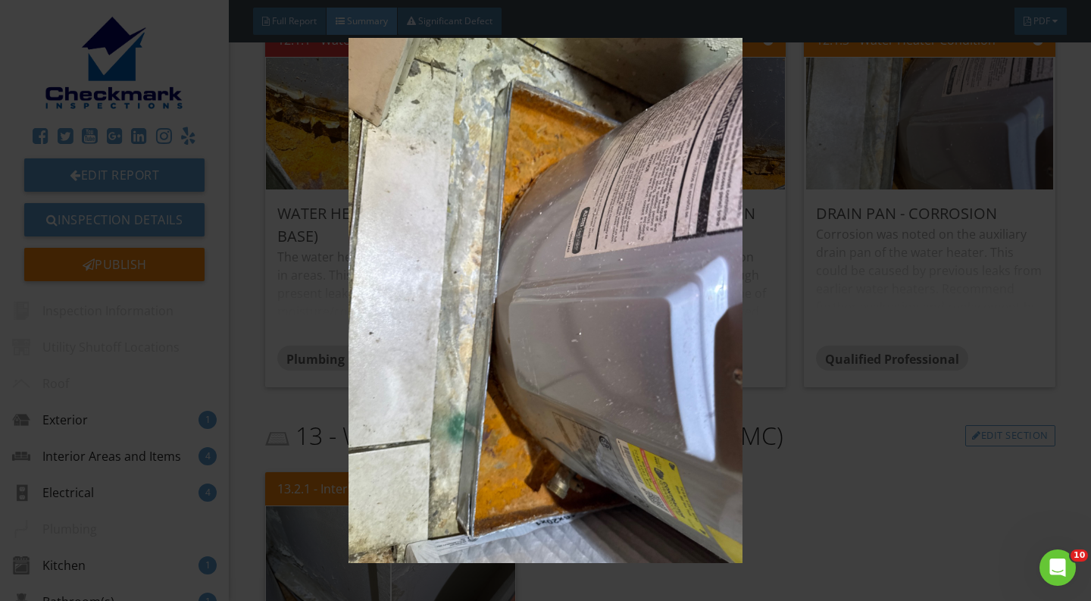
click at [815, 433] on img at bounding box center [545, 300] width 991 height 525
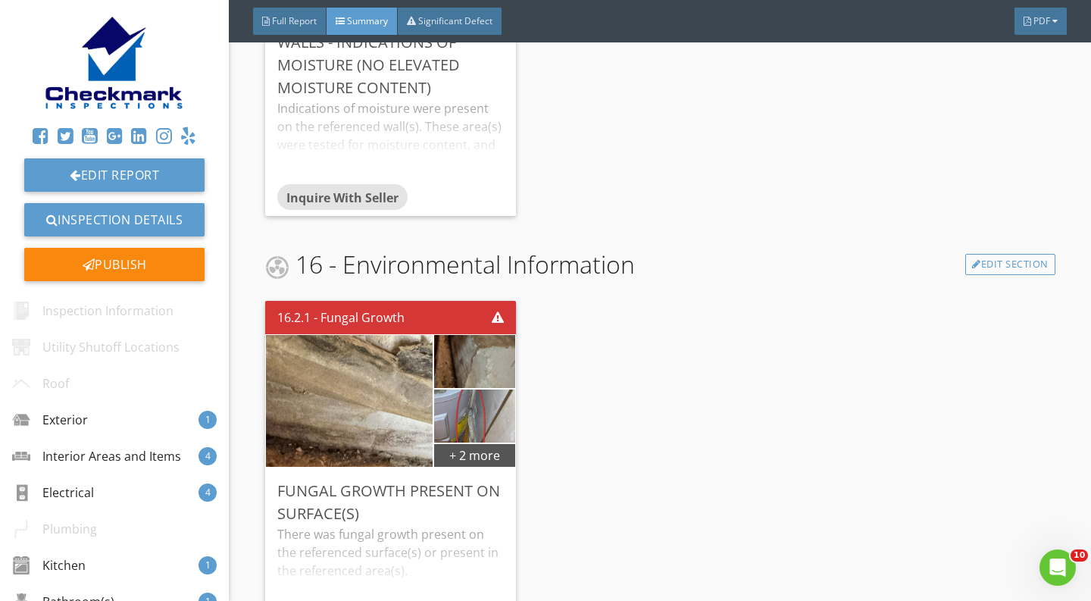
scroll to position [5480, 0]
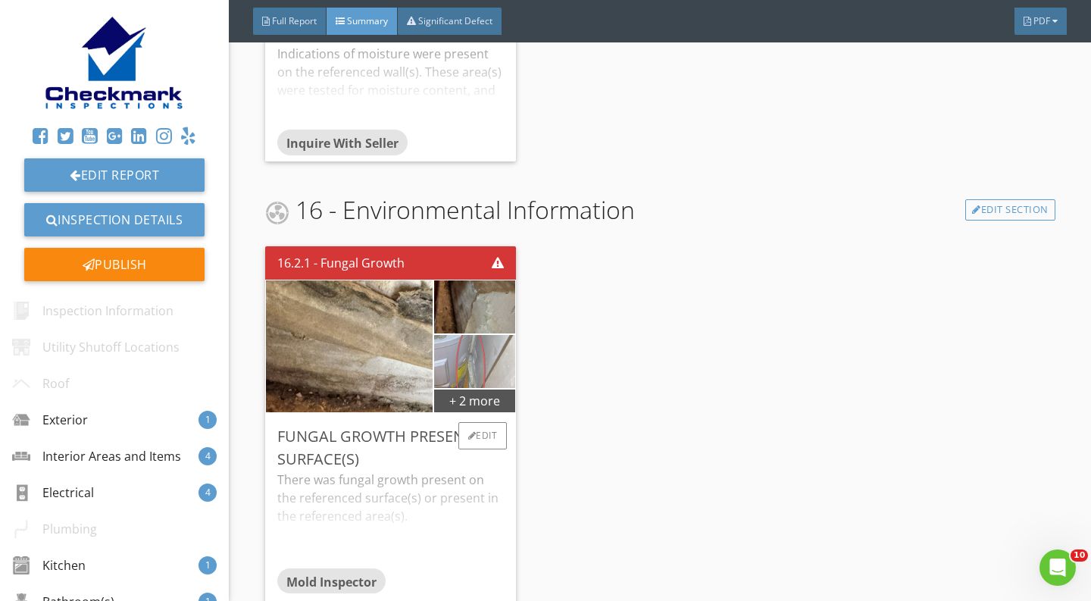
click at [474, 349] on img at bounding box center [474, 362] width 99 height 133
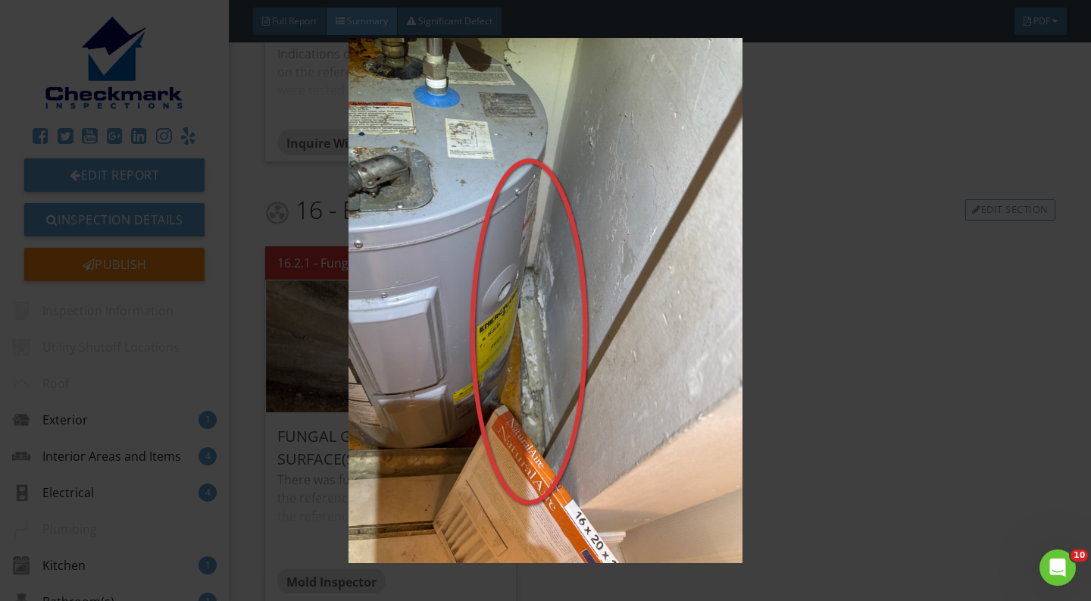
click at [706, 345] on img at bounding box center [545, 300] width 991 height 525
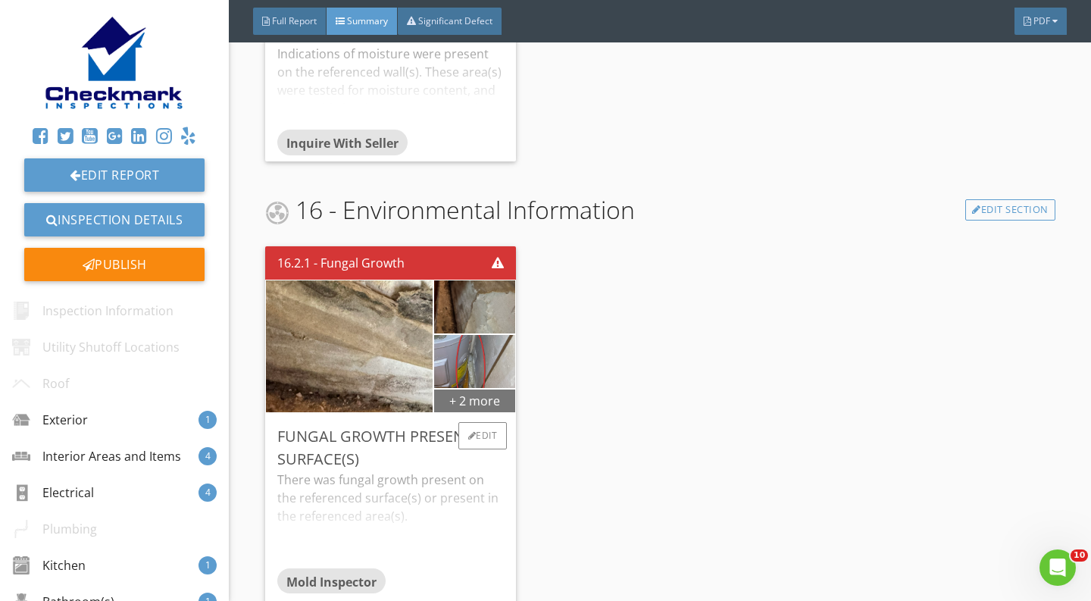
click at [481, 399] on div "+ 2 more" at bounding box center [475, 400] width 82 height 24
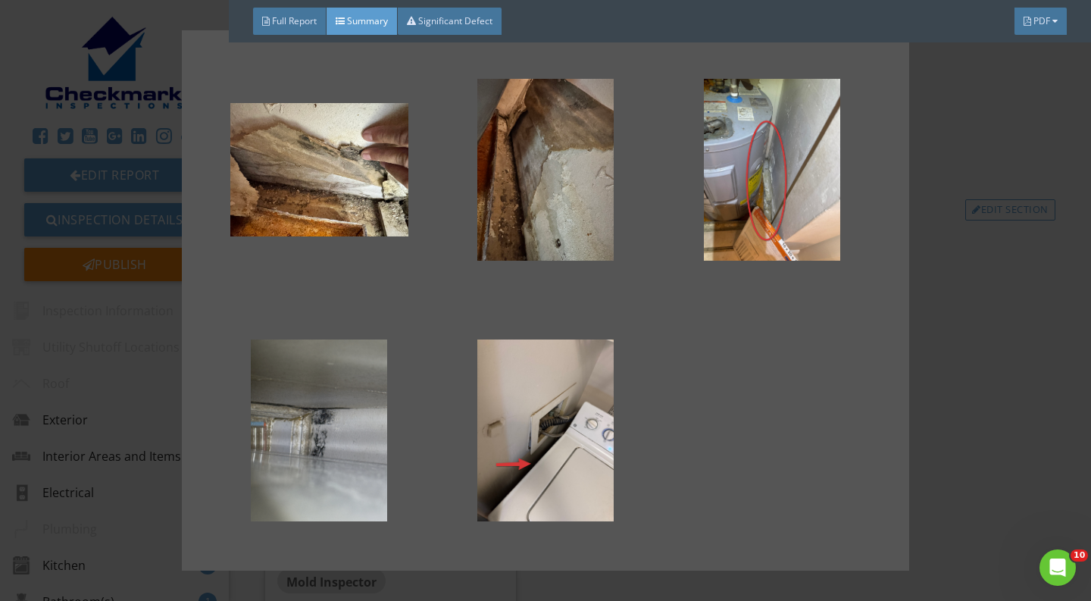
click at [352, 433] on div at bounding box center [319, 431] width 178 height 182
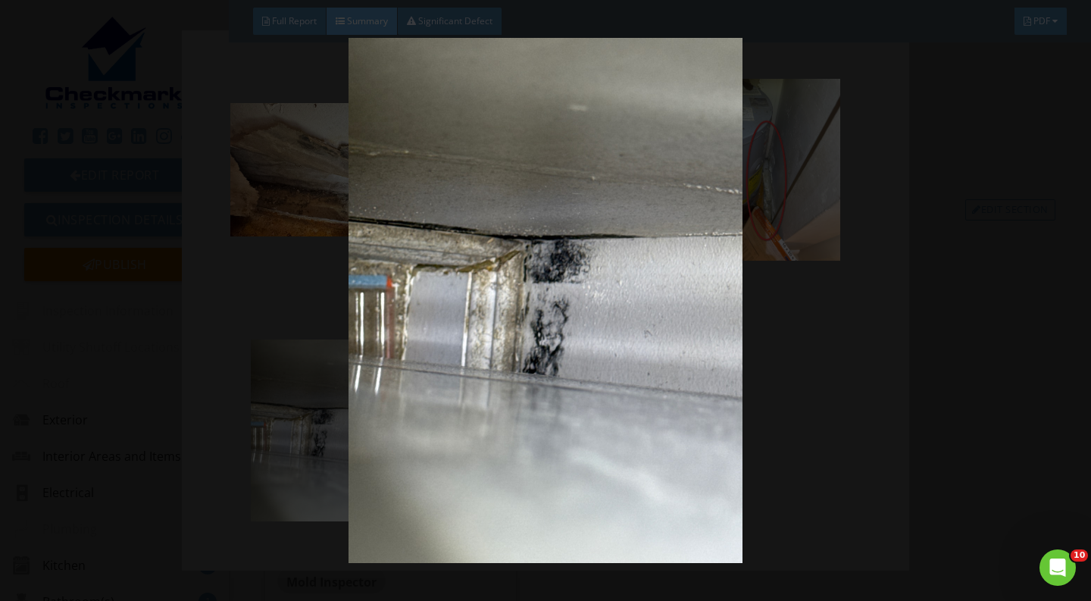
click at [824, 392] on img at bounding box center [545, 300] width 991 height 525
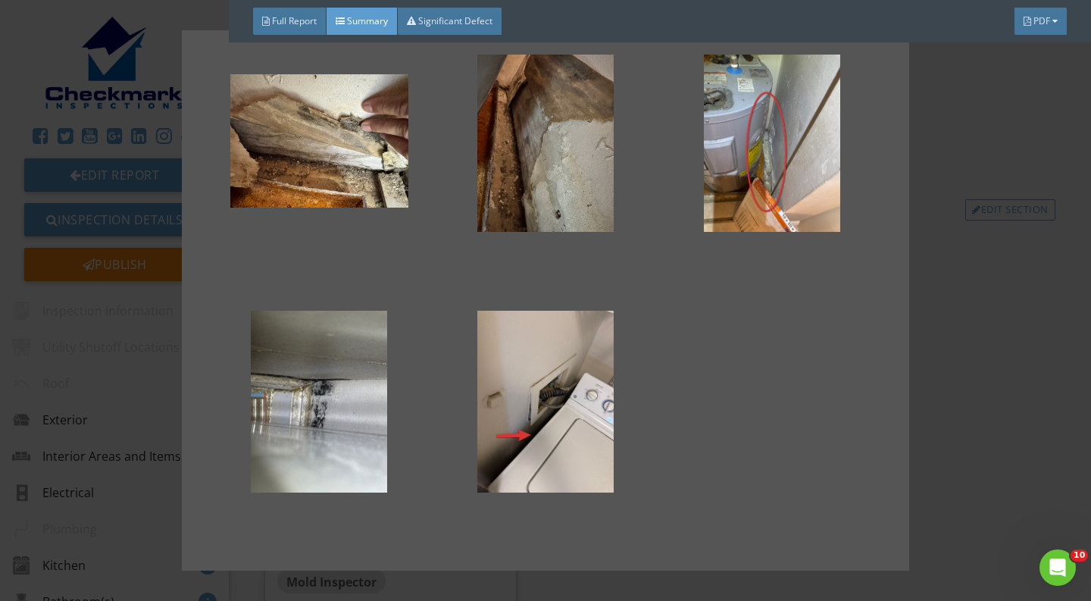
scroll to position [29, 0]
click at [127, 312] on div at bounding box center [545, 300] width 1091 height 601
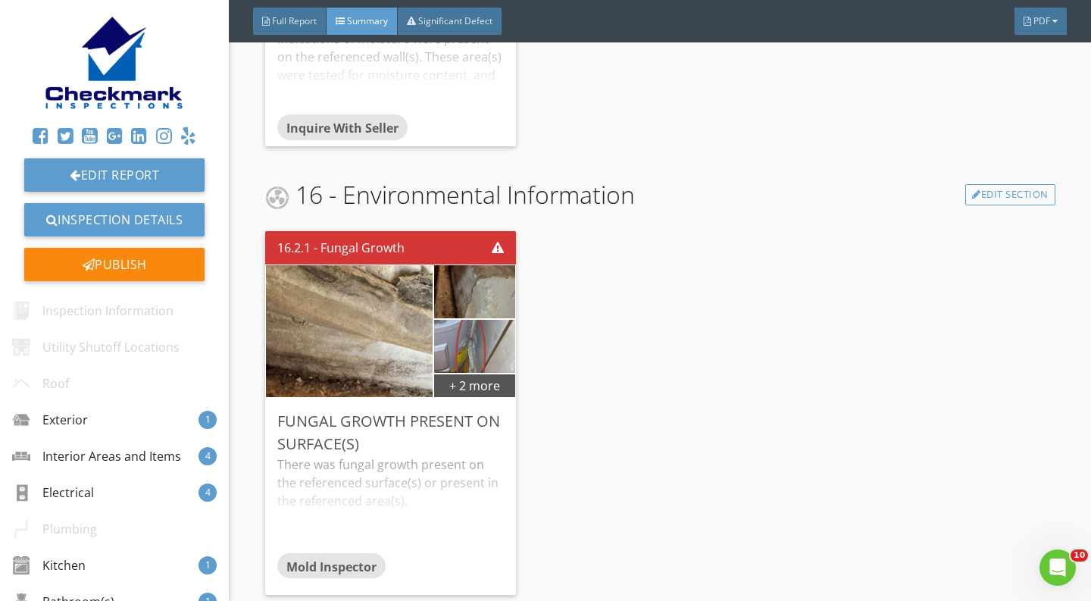
scroll to position [5496, 0]
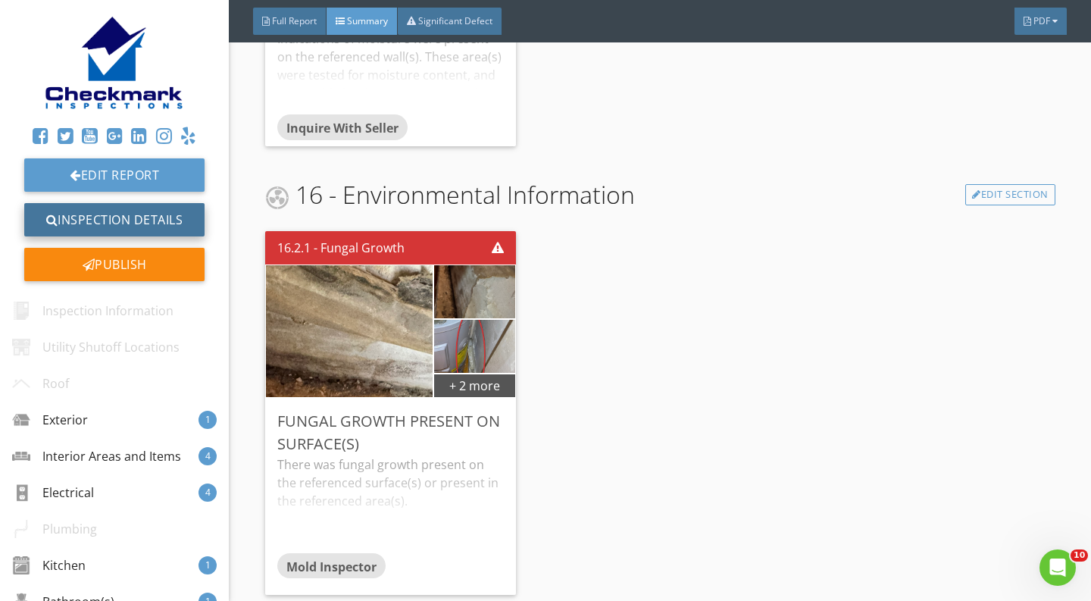
click at [150, 215] on link "Inspection Details" at bounding box center [114, 219] width 180 height 33
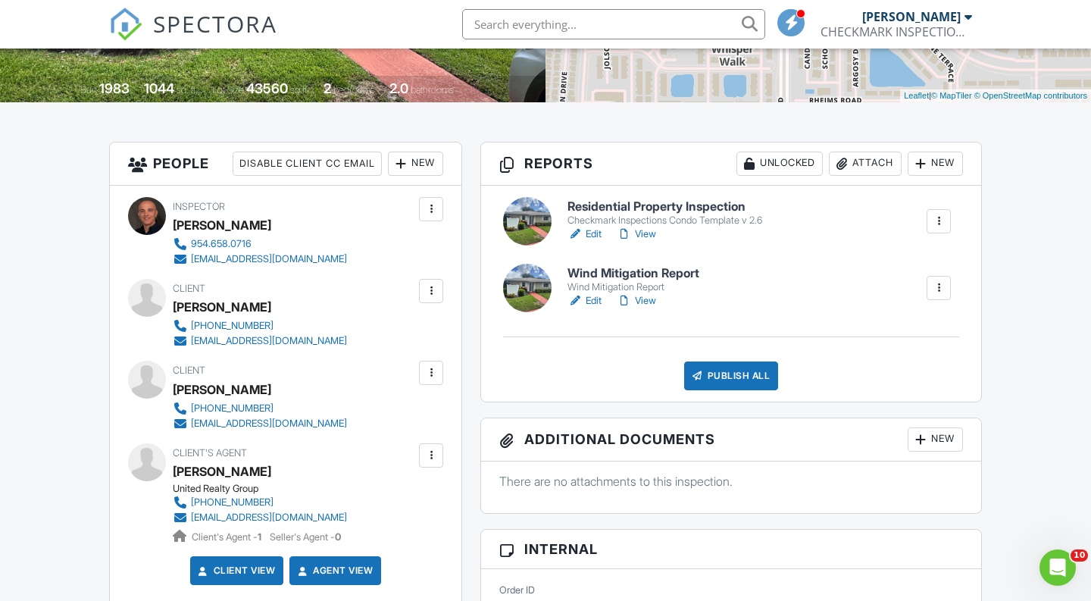
click at [717, 383] on div "Publish All" at bounding box center [731, 376] width 95 height 29
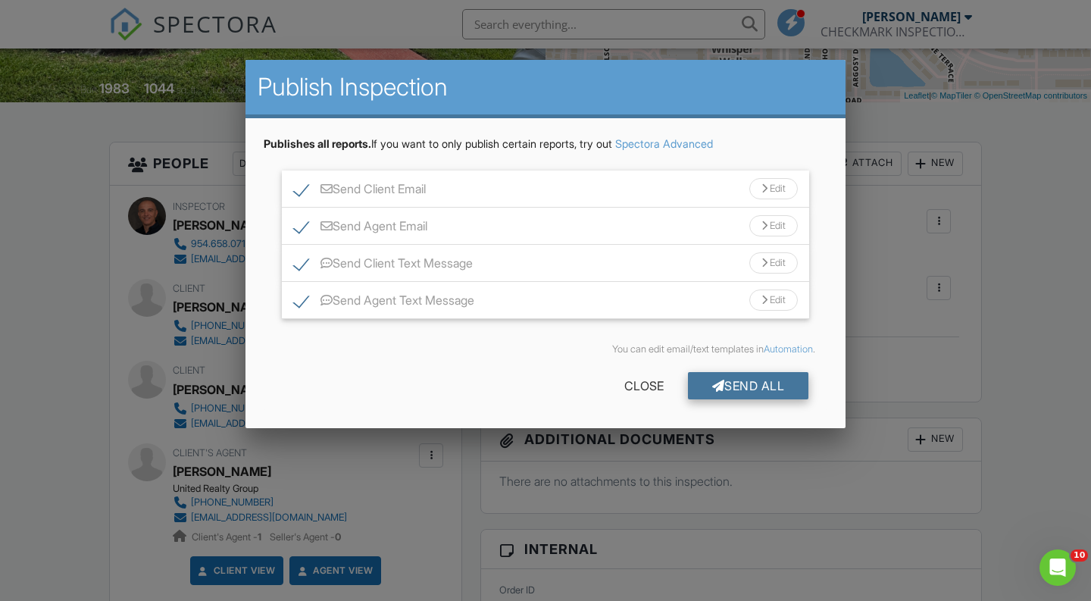
click at [712, 387] on div at bounding box center [718, 386] width 13 height 12
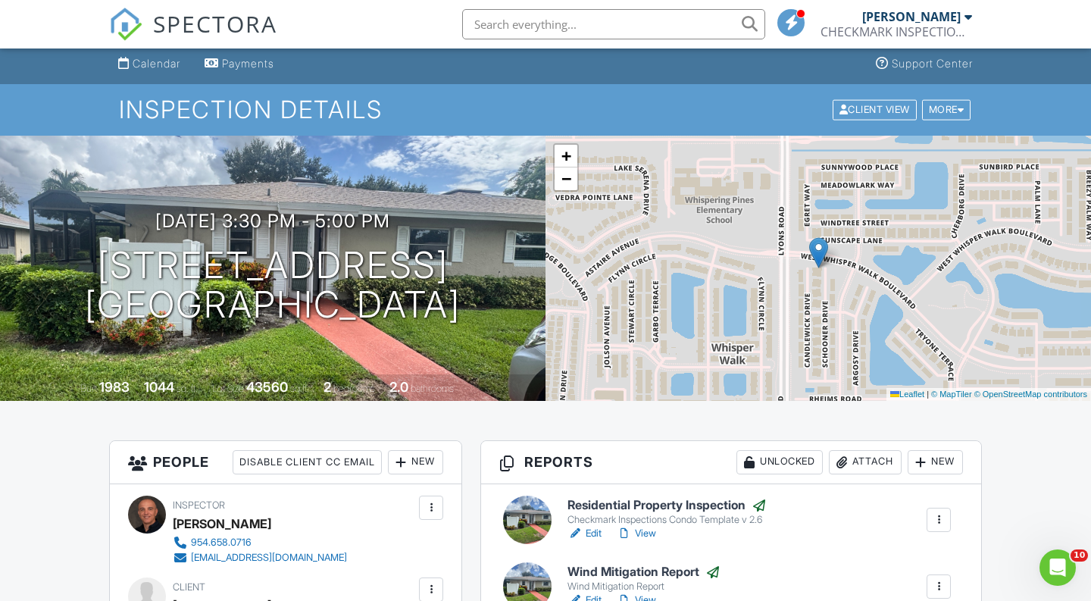
click at [911, 23] on div "Inspections" at bounding box center [942, 17] width 62 height 13
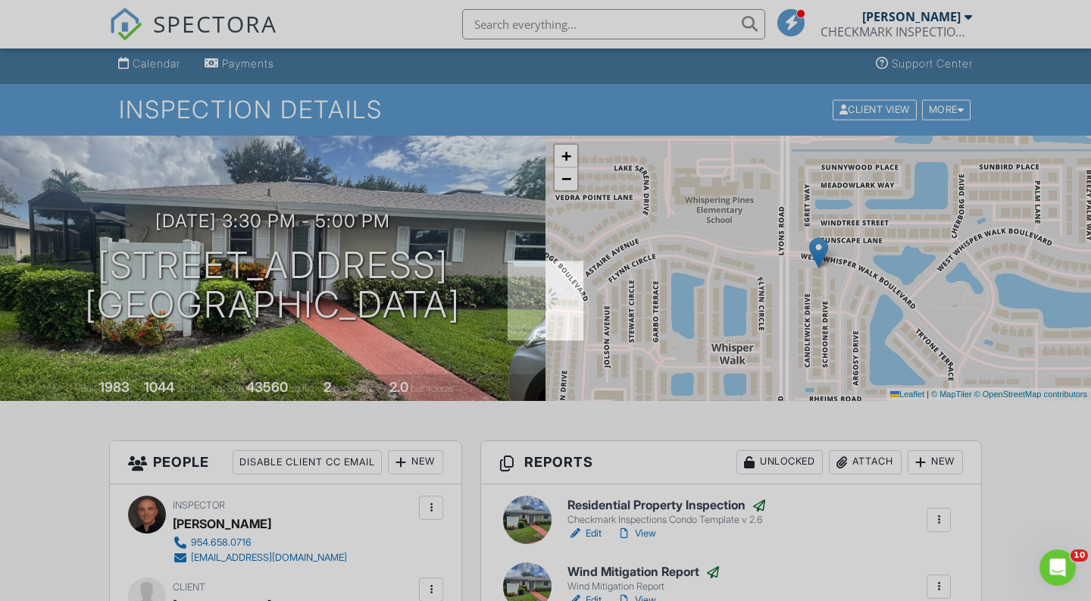
click at [170, 60] on div at bounding box center [545, 300] width 1091 height 601
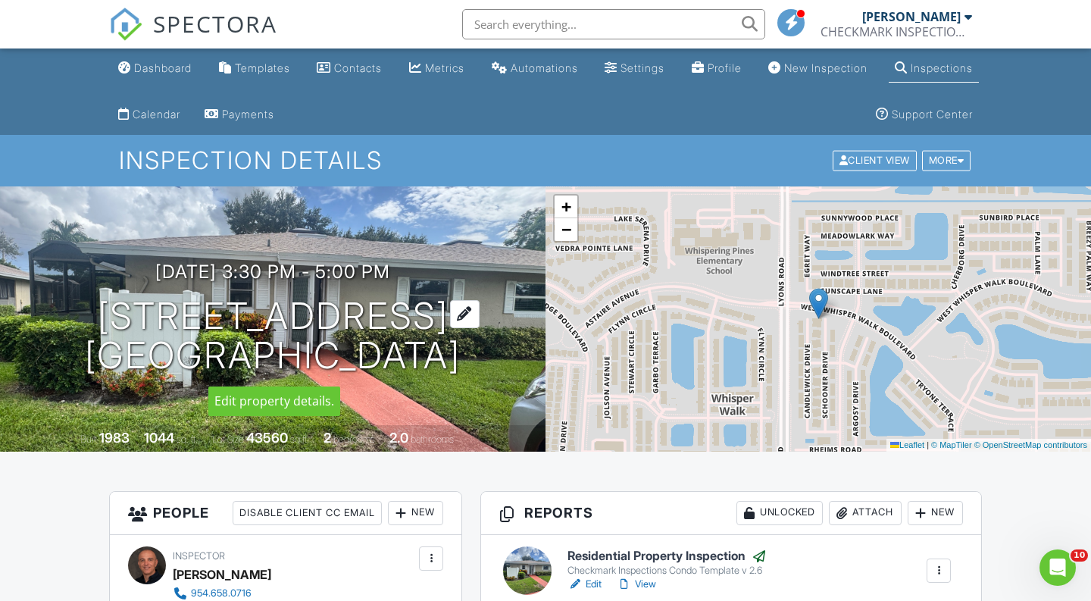
click at [318, 320] on h1 "8876 Rheims Rd 8876 Boca Raton, FL 33496" at bounding box center [273, 336] width 376 height 80
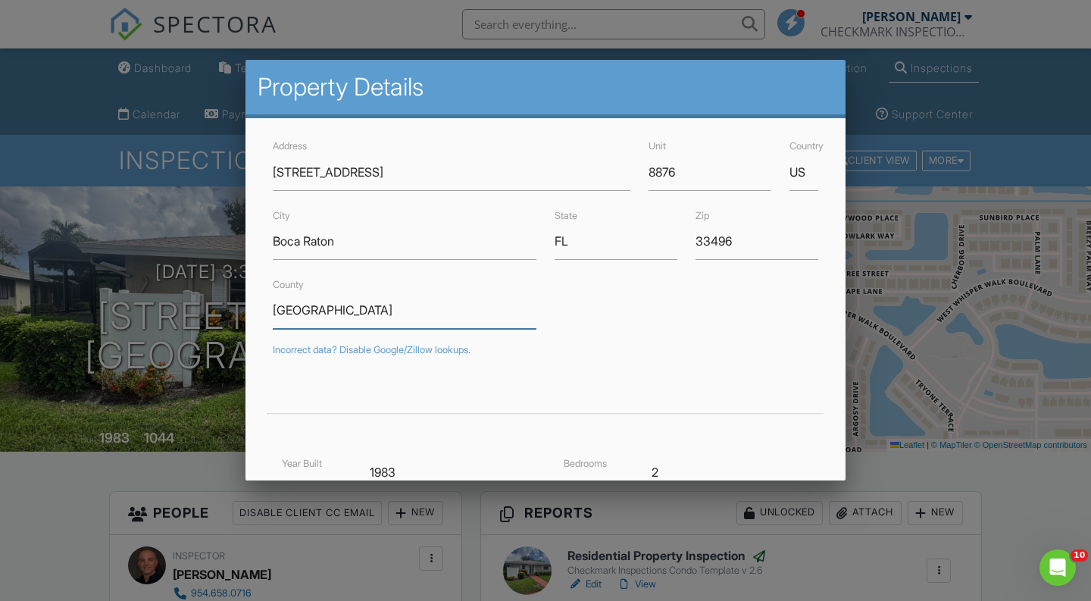
drag, startPoint x: 318, startPoint y: 320, endPoint x: 343, endPoint y: 374, distance: 60.4
click at [343, 374] on form "Address 8876 Rheims Rd Unit 8876 Country US City Boca Raton State FL Zip 33496 …" at bounding box center [546, 460] width 564 height 648
click at [342, 374] on div at bounding box center [546, 392] width 564 height 42
click at [210, 490] on div at bounding box center [545, 299] width 1091 height 751
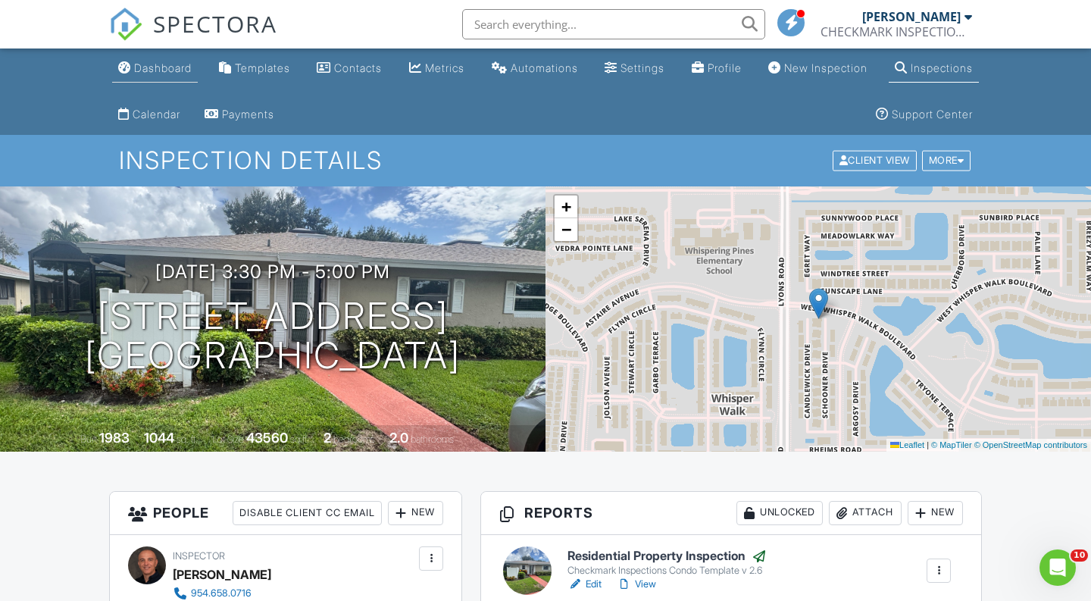
click at [187, 58] on link "Dashboard" at bounding box center [155, 69] width 86 height 28
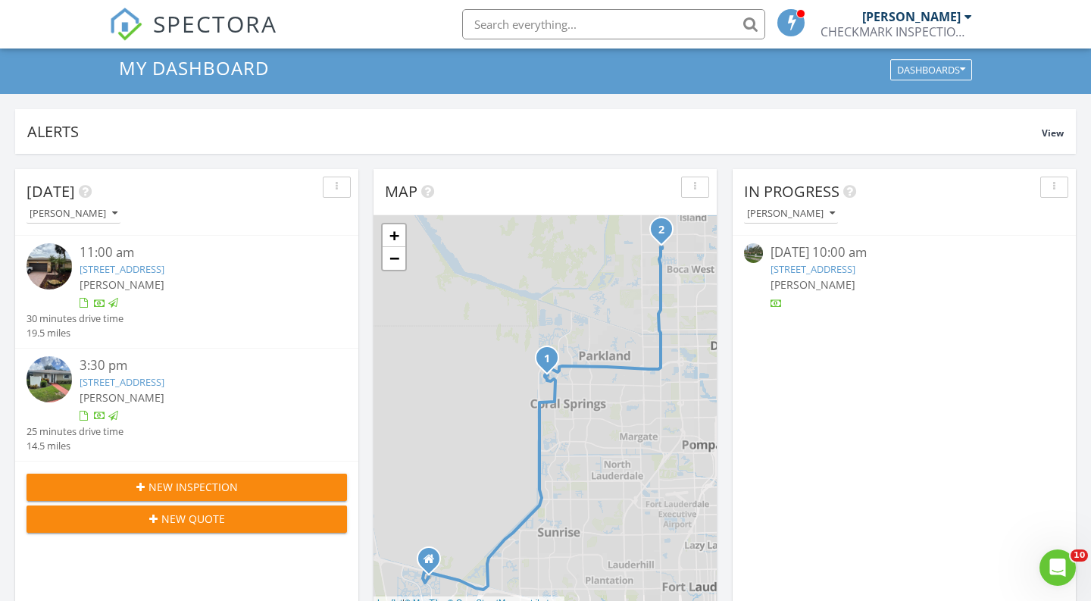
scroll to position [109, 0]
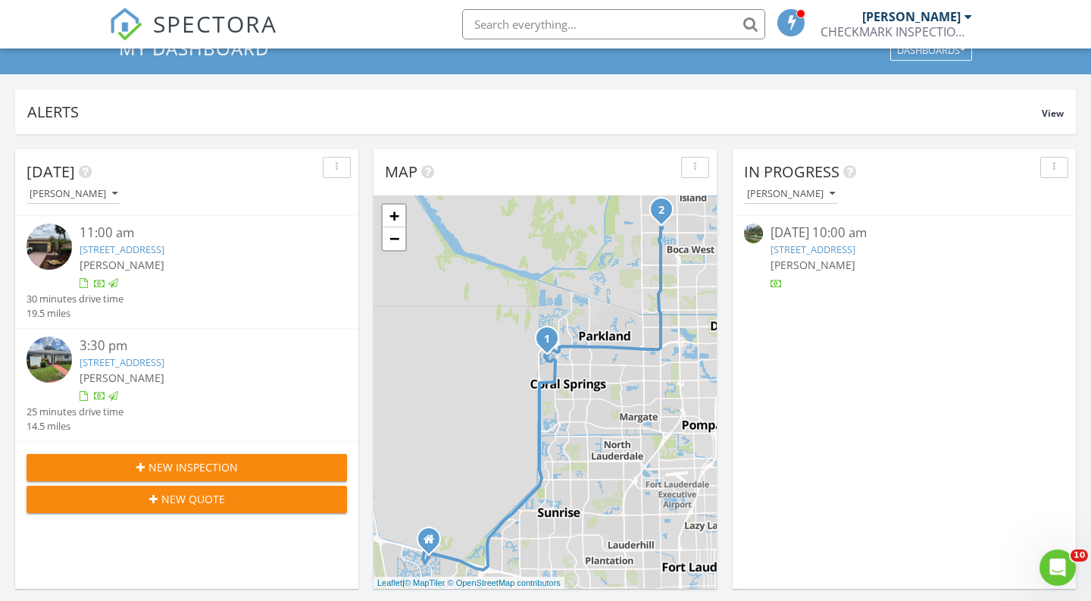
click at [59, 341] on img at bounding box center [49, 359] width 45 height 45
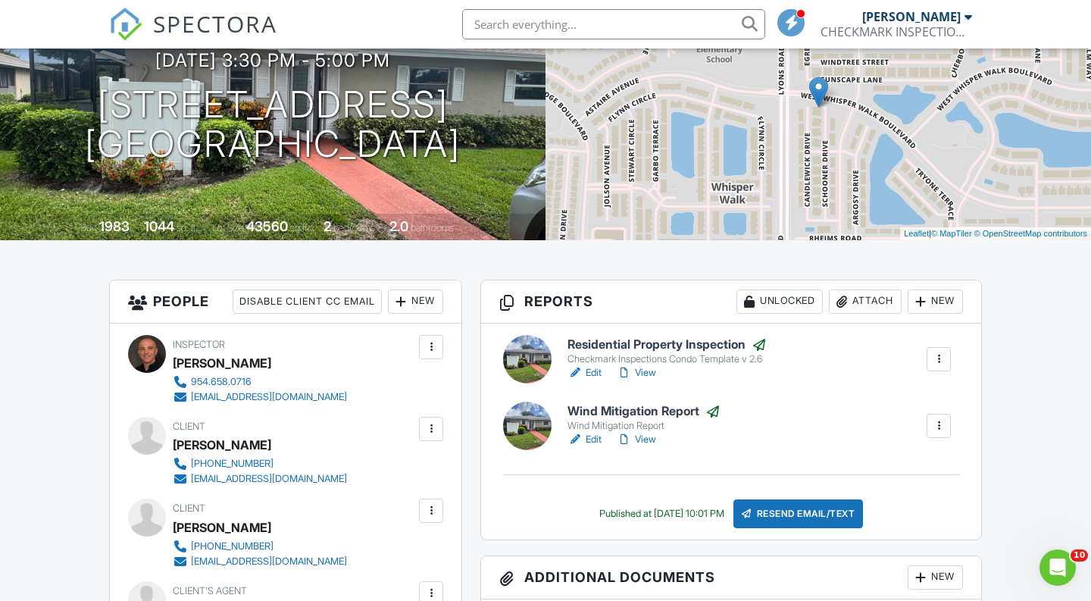
click at [637, 374] on link "View" at bounding box center [636, 372] width 39 height 15
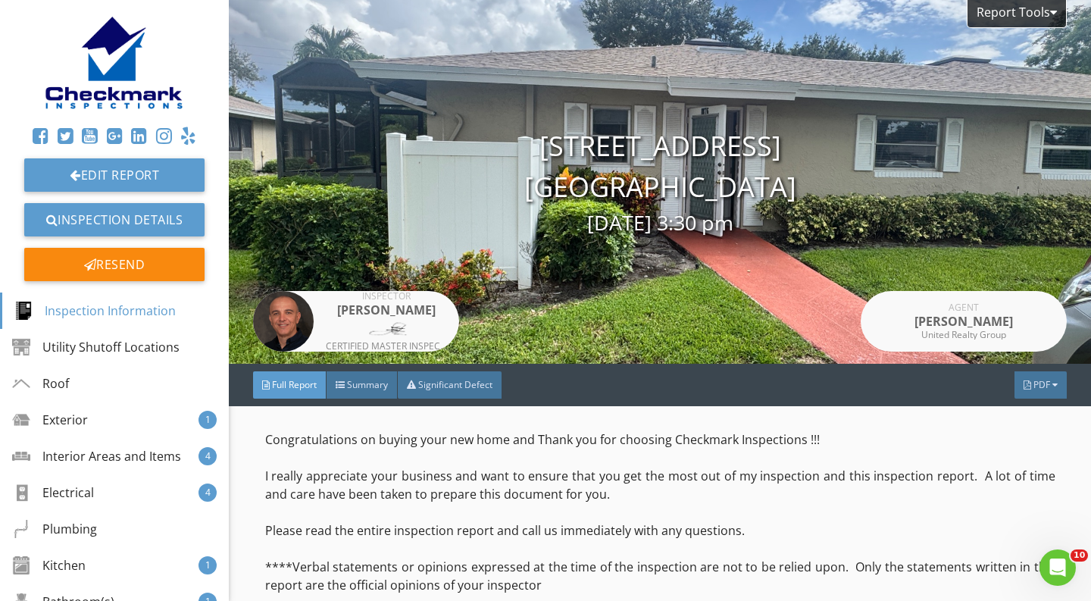
click at [565, 282] on div "Report Tools [STREET_ADDRESS] [GEOGRAPHIC_DATA], FL 33496 [DATE] 3:30 pm Inspec…" at bounding box center [660, 182] width 863 height 364
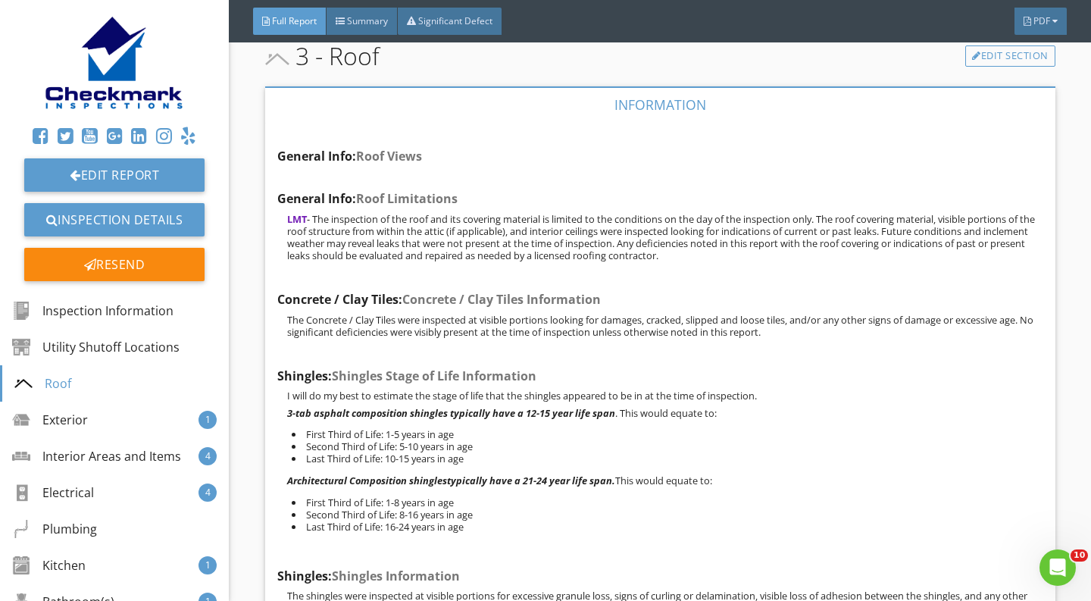
scroll to position [5093, 0]
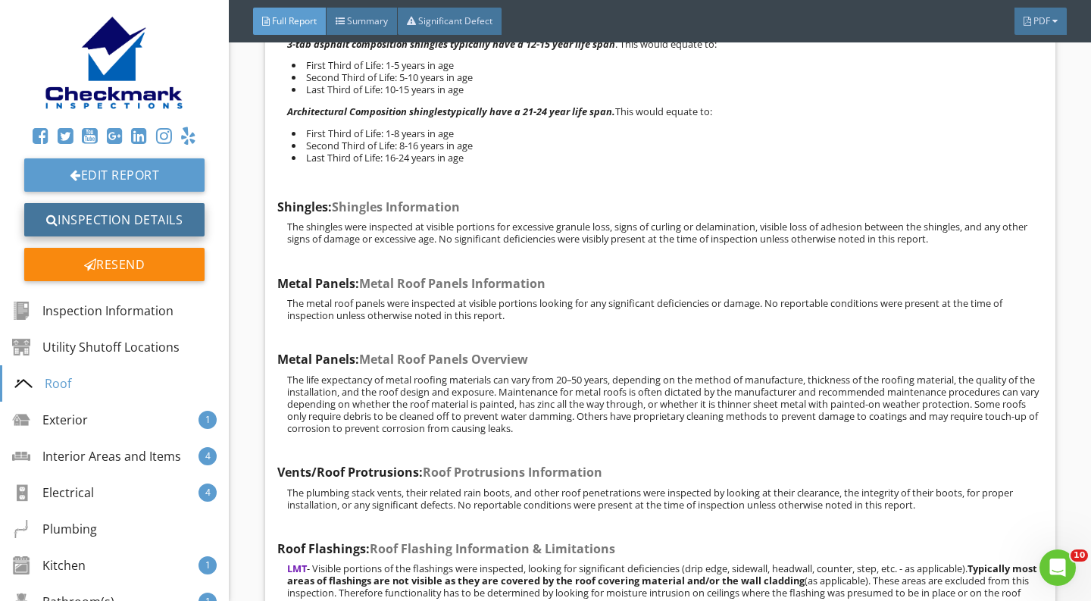
click at [161, 209] on link "Inspection Details" at bounding box center [114, 219] width 180 height 33
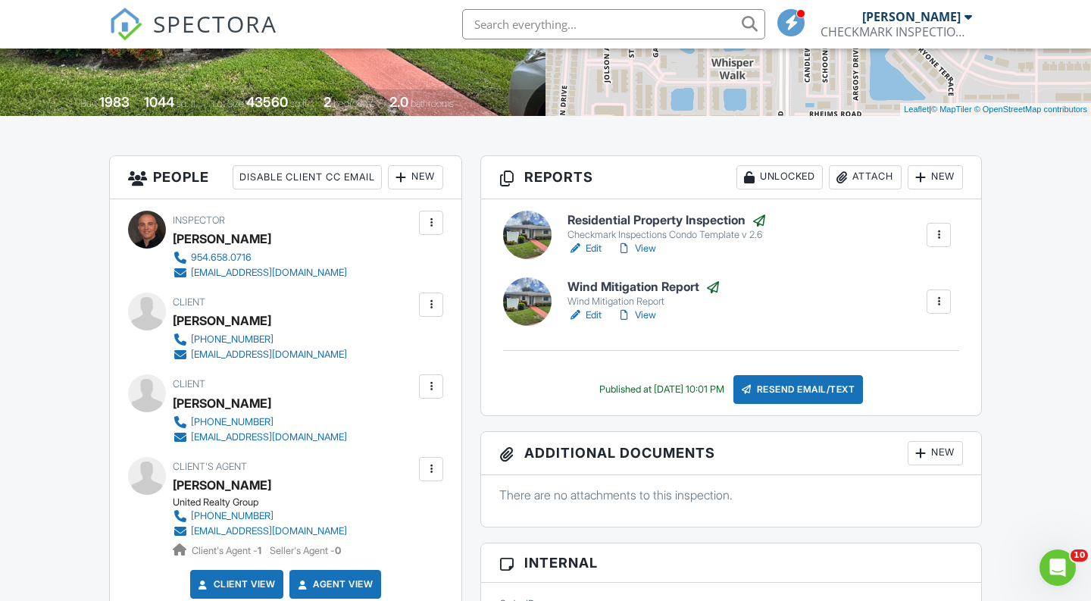
click at [435, 468] on div at bounding box center [431, 469] width 15 height 15
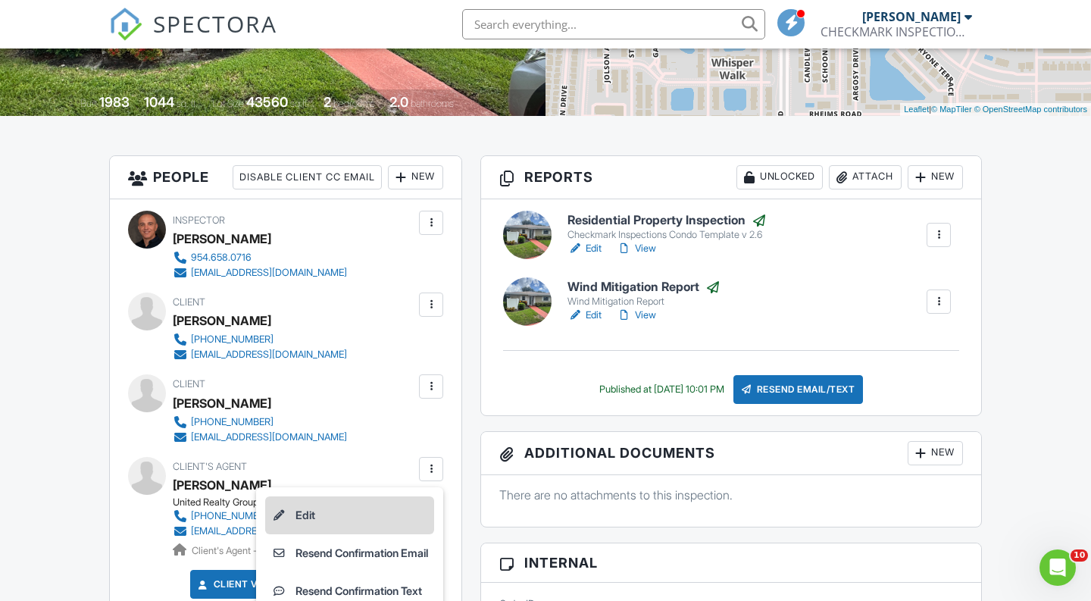
click at [363, 496] on li "Edit" at bounding box center [349, 515] width 169 height 38
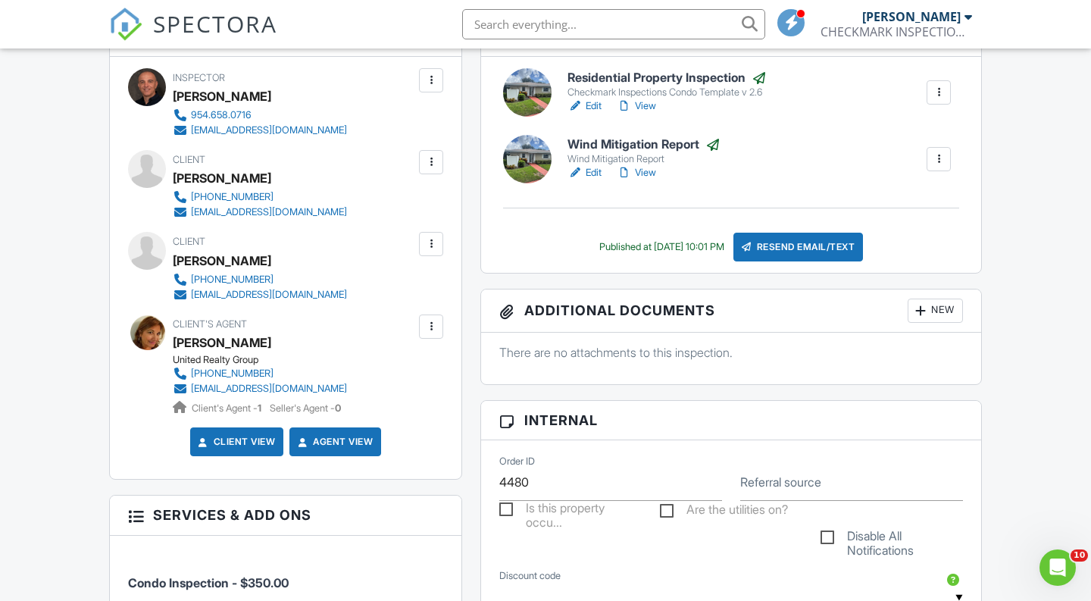
scroll to position [478, 0]
click at [754, 247] on div at bounding box center [746, 247] width 15 height 15
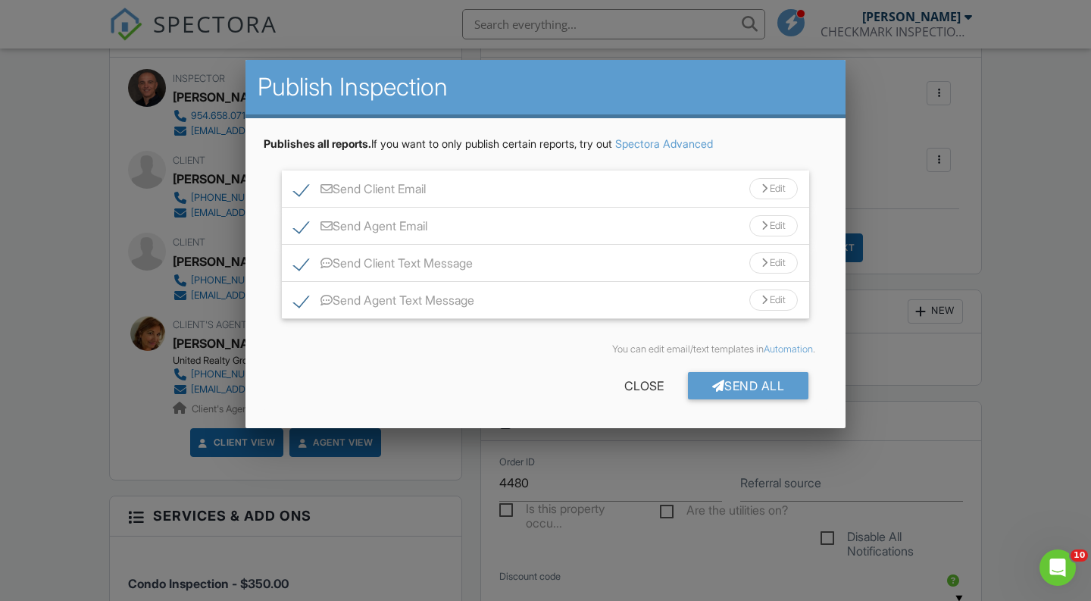
click at [901, 406] on div at bounding box center [545, 299] width 1091 height 751
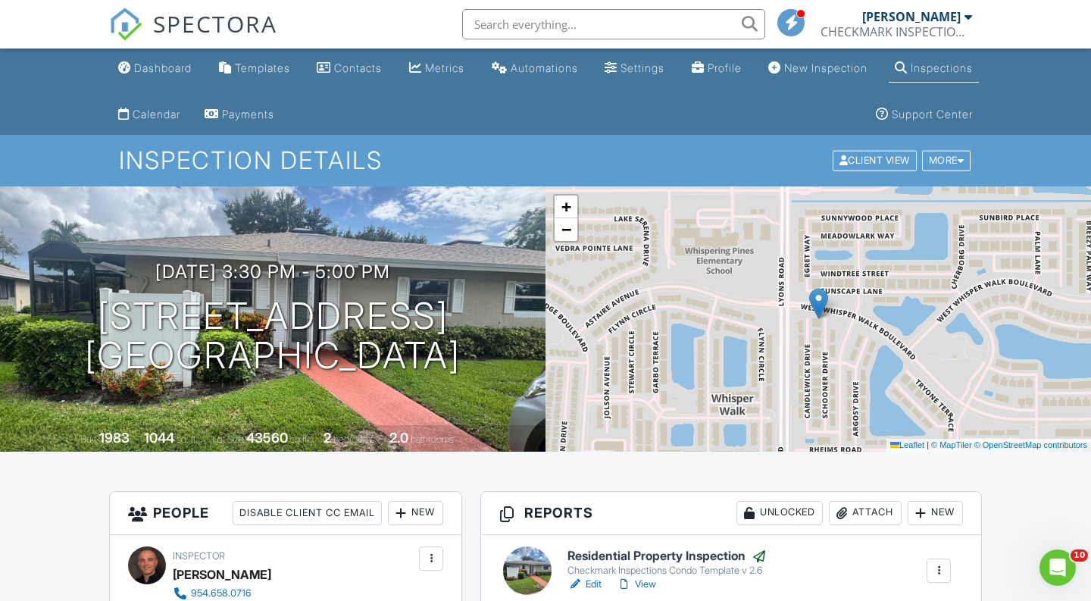
scroll to position [0, 0]
click at [187, 57] on link "Dashboard" at bounding box center [155, 69] width 86 height 28
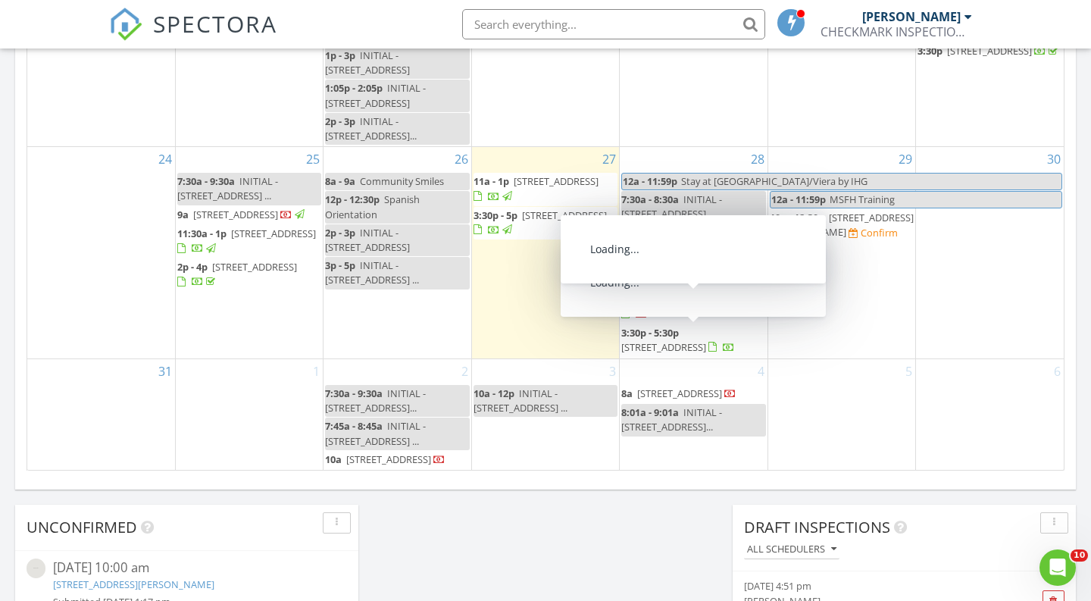
scroll to position [676, 0]
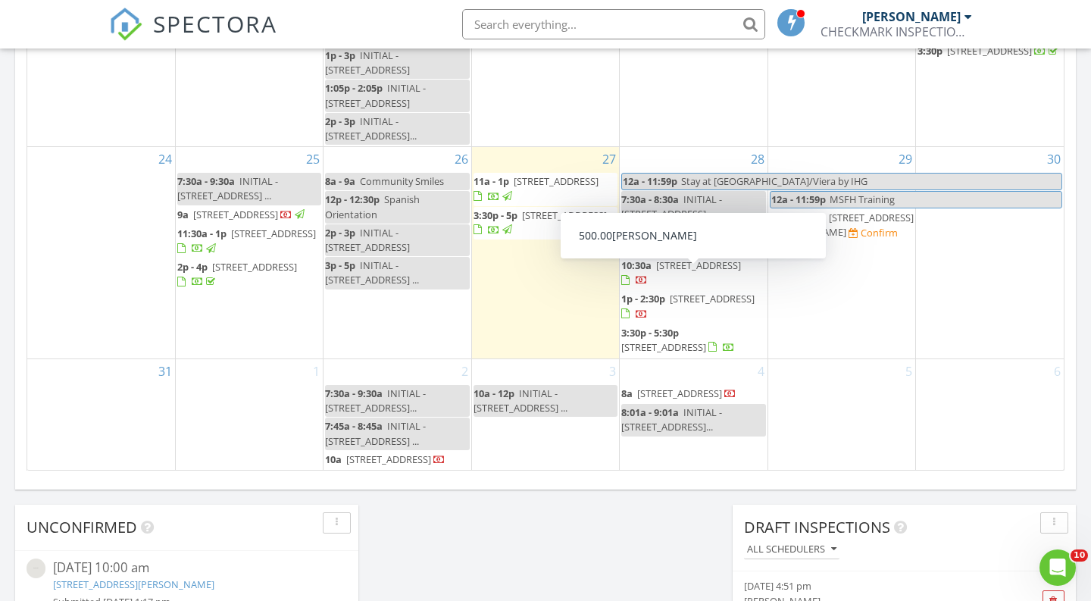
click at [674, 272] on span "2333 Brickell Ave PH208, Miami 33129" at bounding box center [698, 265] width 85 height 14
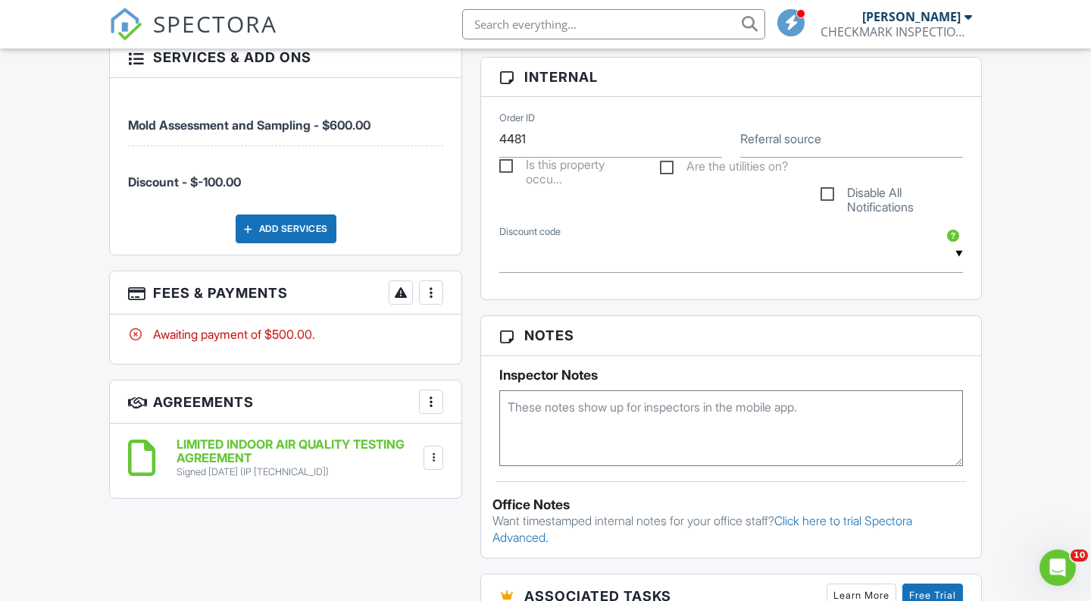
scroll to position [817, 0]
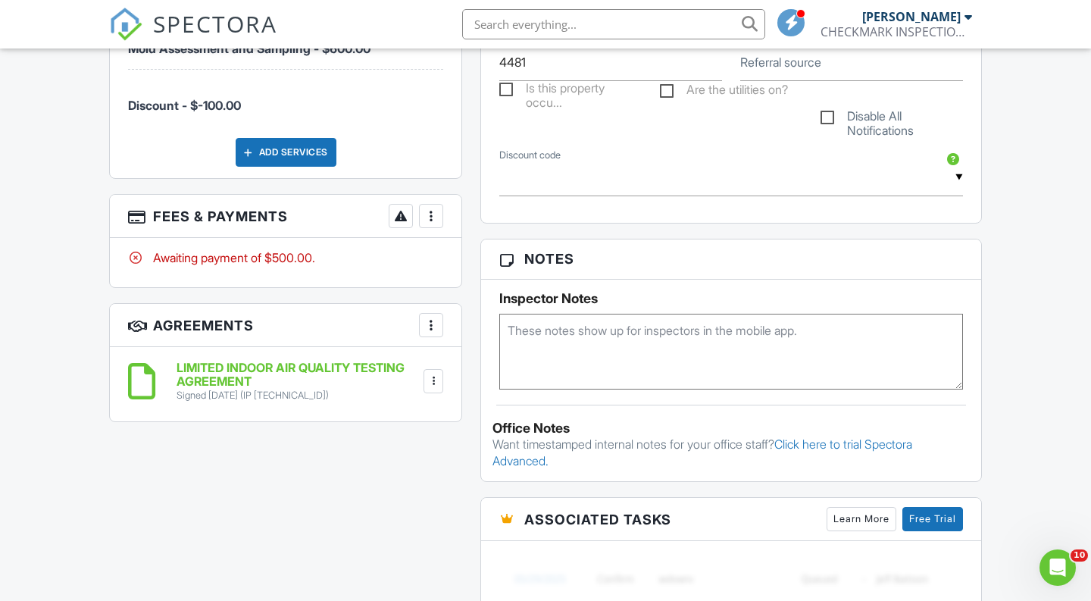
click at [443, 222] on h3 "Fees & Payments More Edit Fees & Payments Add Services View Invoice Paid In Full" at bounding box center [286, 216] width 352 height 43
click at [437, 220] on div at bounding box center [431, 215] width 15 height 15
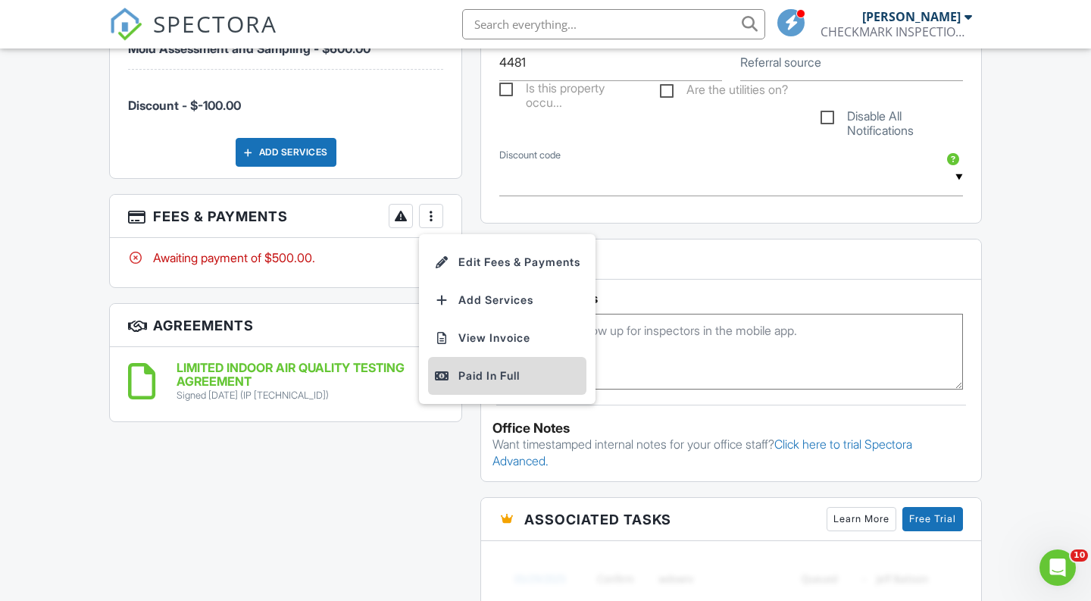
click at [489, 368] on div "Paid In Full" at bounding box center [507, 376] width 146 height 18
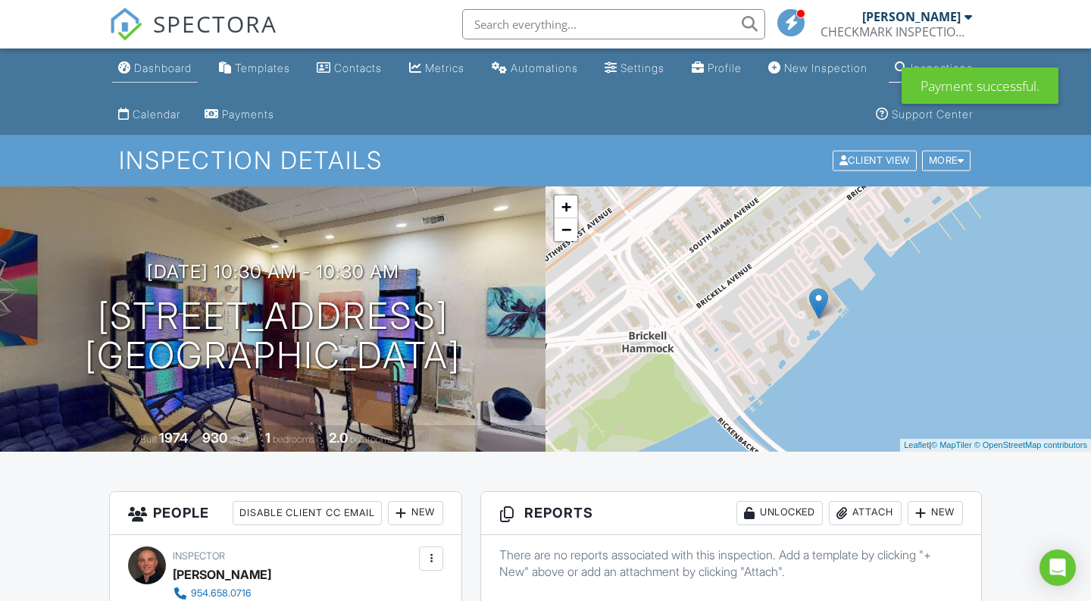
click at [161, 67] on div "Dashboard" at bounding box center [163, 67] width 58 height 13
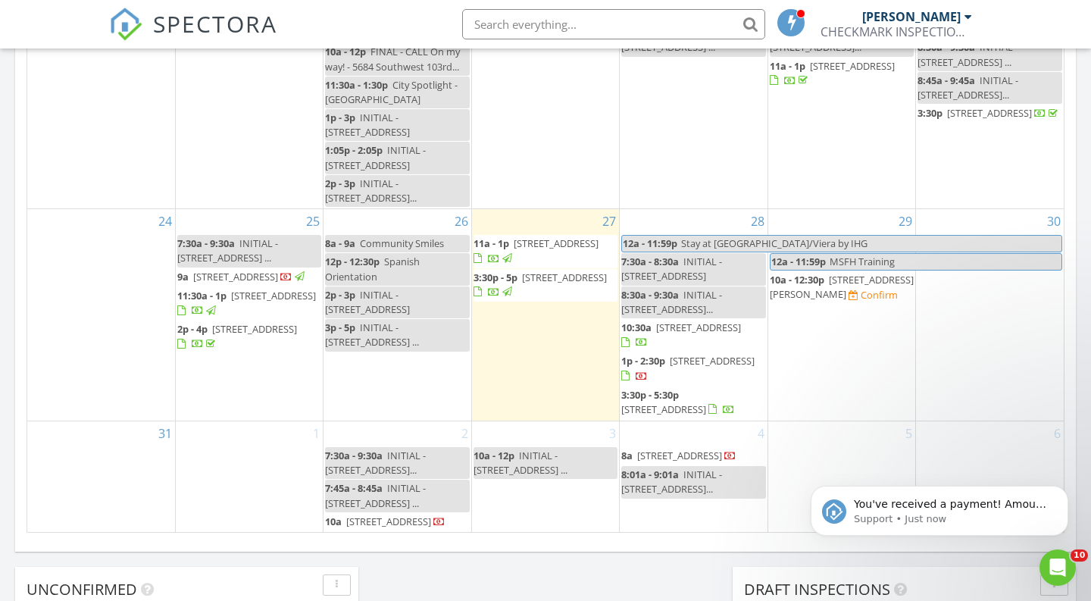
scroll to position [581, 0]
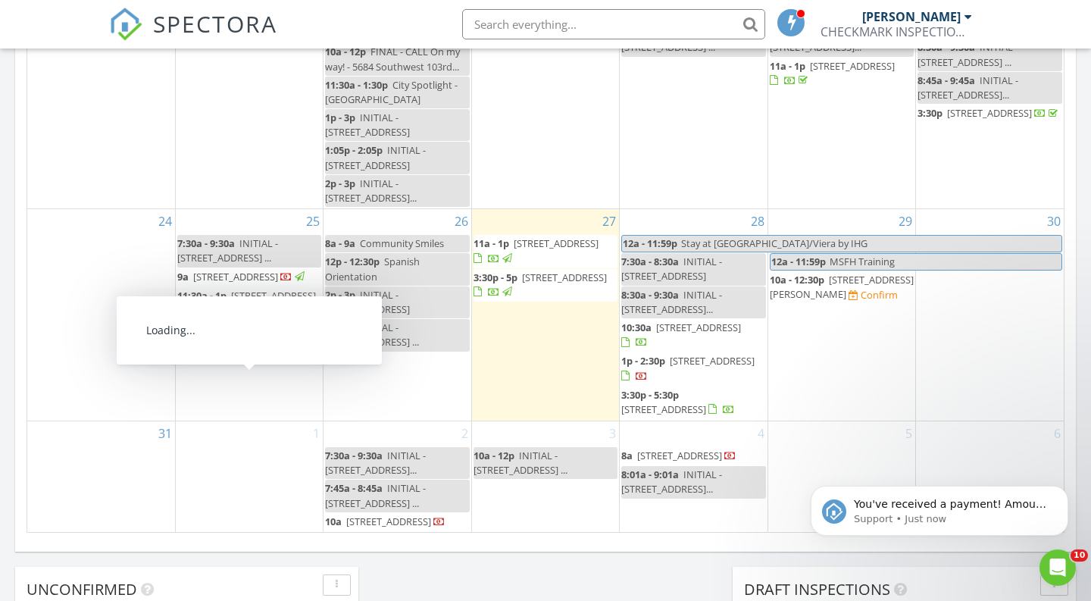
click at [274, 285] on span "9a 7029 SW 40th St, Miramar 33023" at bounding box center [242, 277] width 130 height 15
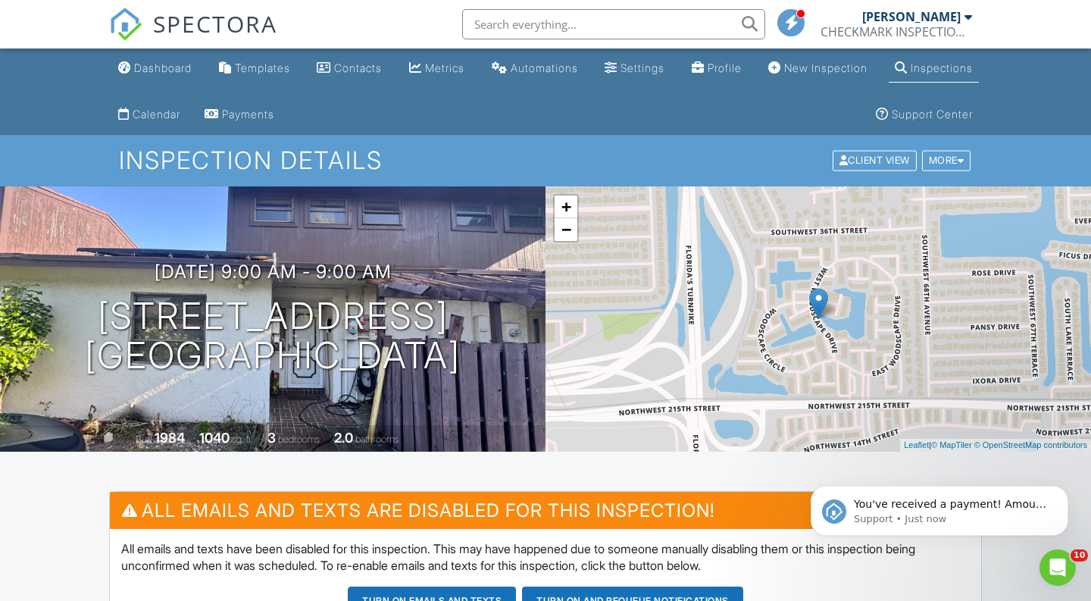
drag, startPoint x: 423, startPoint y: 362, endPoint x: 95, endPoint y: 286, distance: 336.8
click at [95, 286] on div "08/25/2025 9:00 am - 9:00 am 7029 SW 40th St Miramar, FL 33023" at bounding box center [273, 318] width 546 height 114
click at [180, 67] on div "Dashboard" at bounding box center [163, 67] width 58 height 13
